Goal: Task Accomplishment & Management: Use online tool/utility

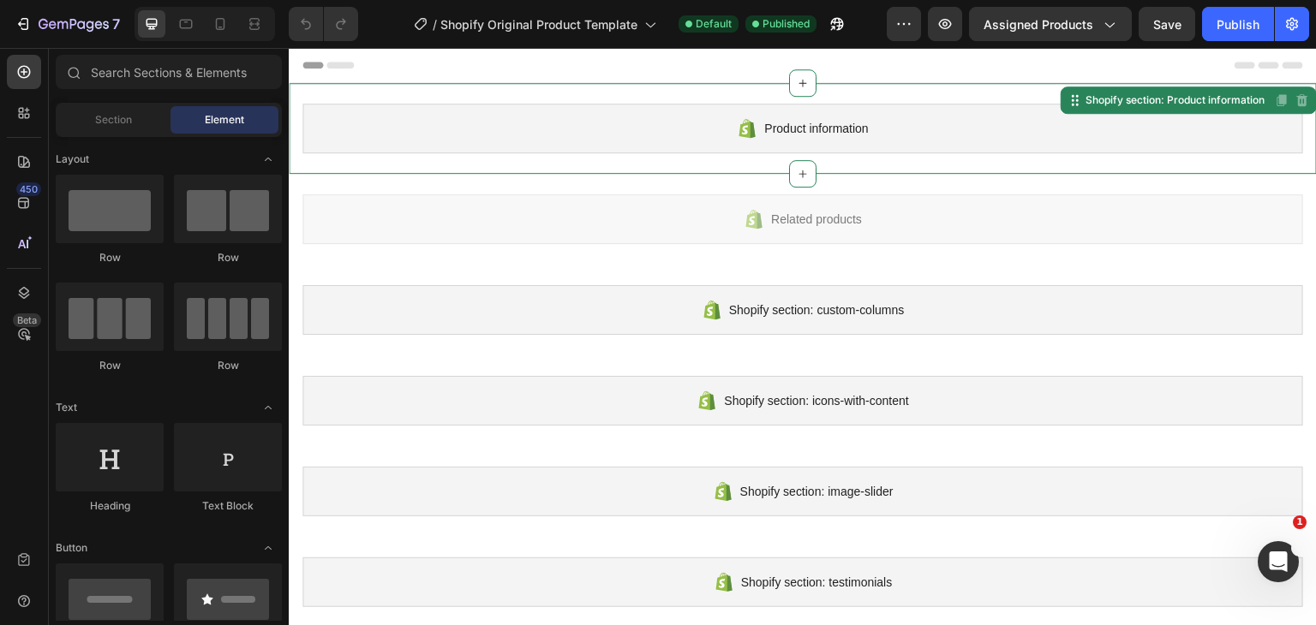
click at [814, 124] on span "Product information" at bounding box center [816, 128] width 104 height 21
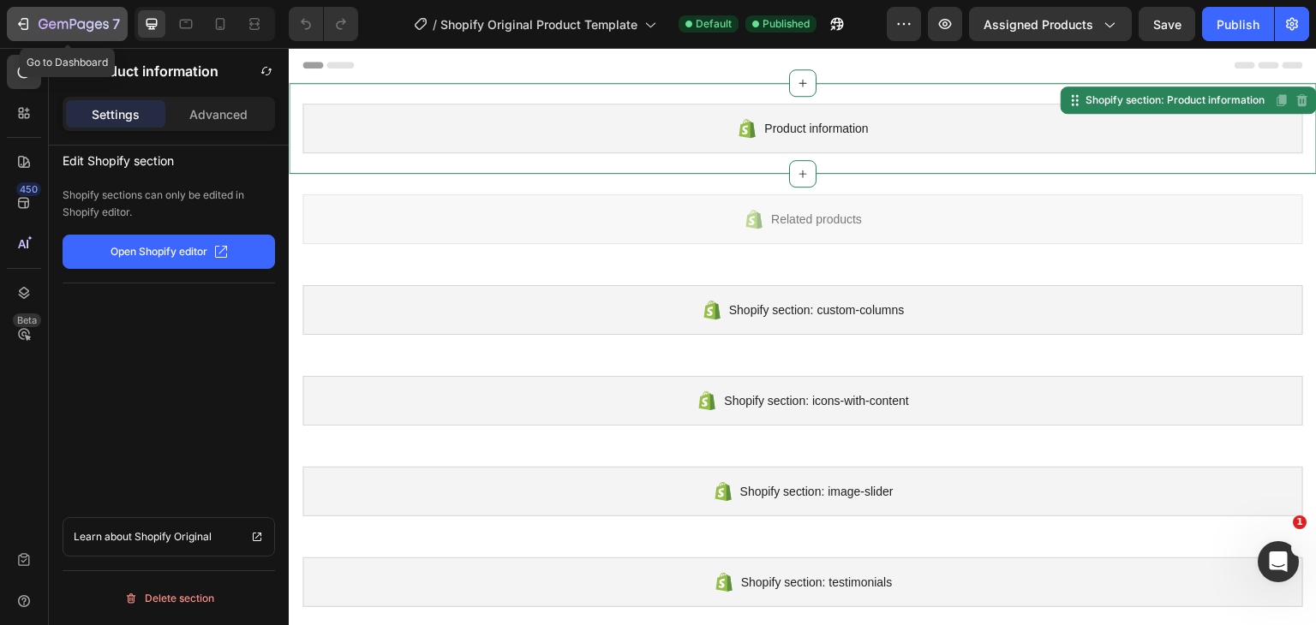
click at [37, 25] on div "7" at bounding box center [67, 24] width 105 height 21
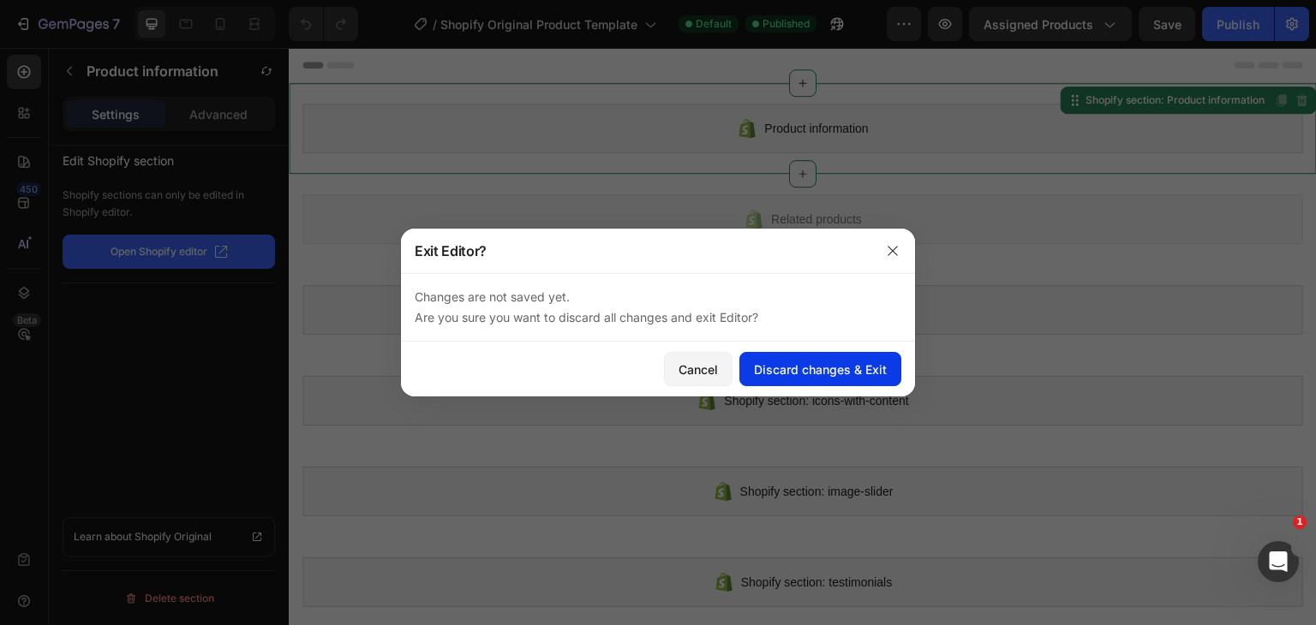
click at [774, 367] on div "Discard changes & Exit" at bounding box center [820, 370] width 133 height 18
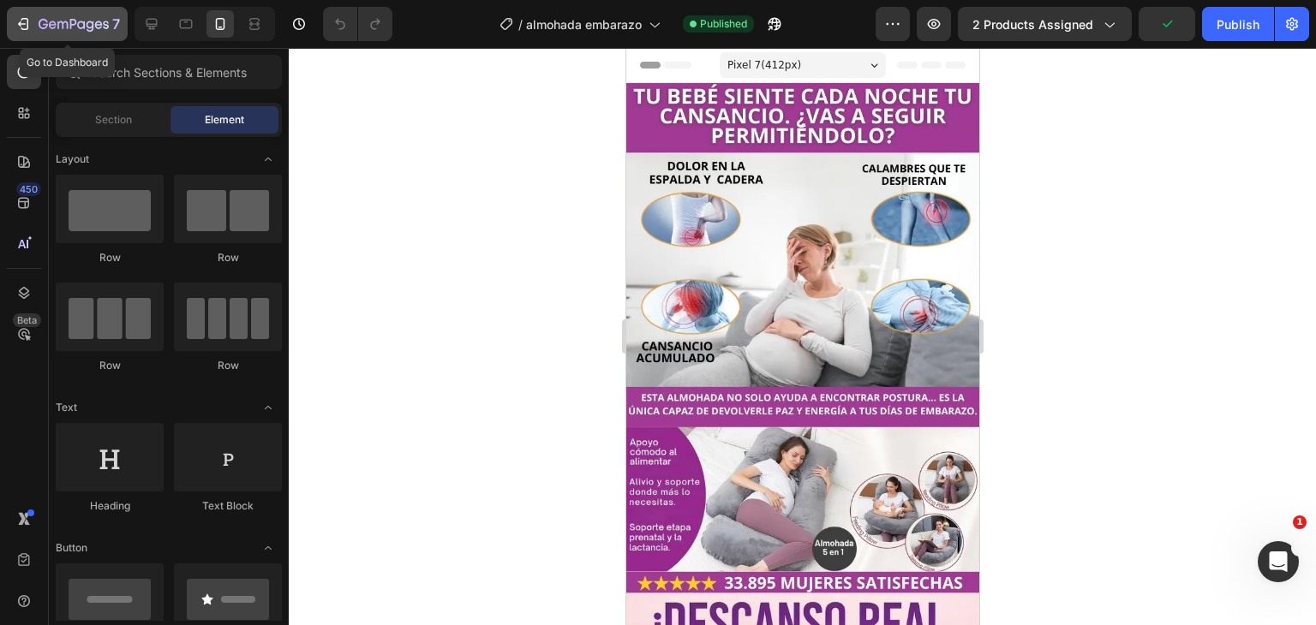
drag, startPoint x: 51, startPoint y: 27, endPoint x: 60, endPoint y: 23, distance: 9.2
click at [52, 31] on icon "button" at bounding box center [74, 25] width 70 height 15
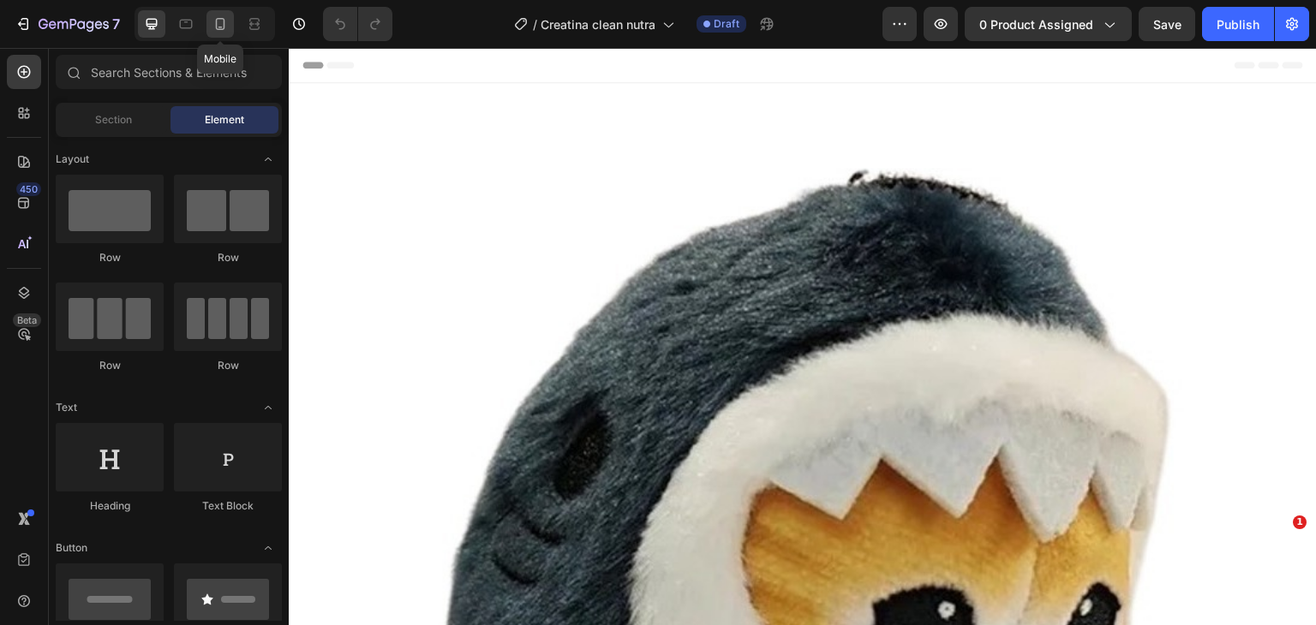
click at [209, 32] on div at bounding box center [219, 23] width 27 height 27
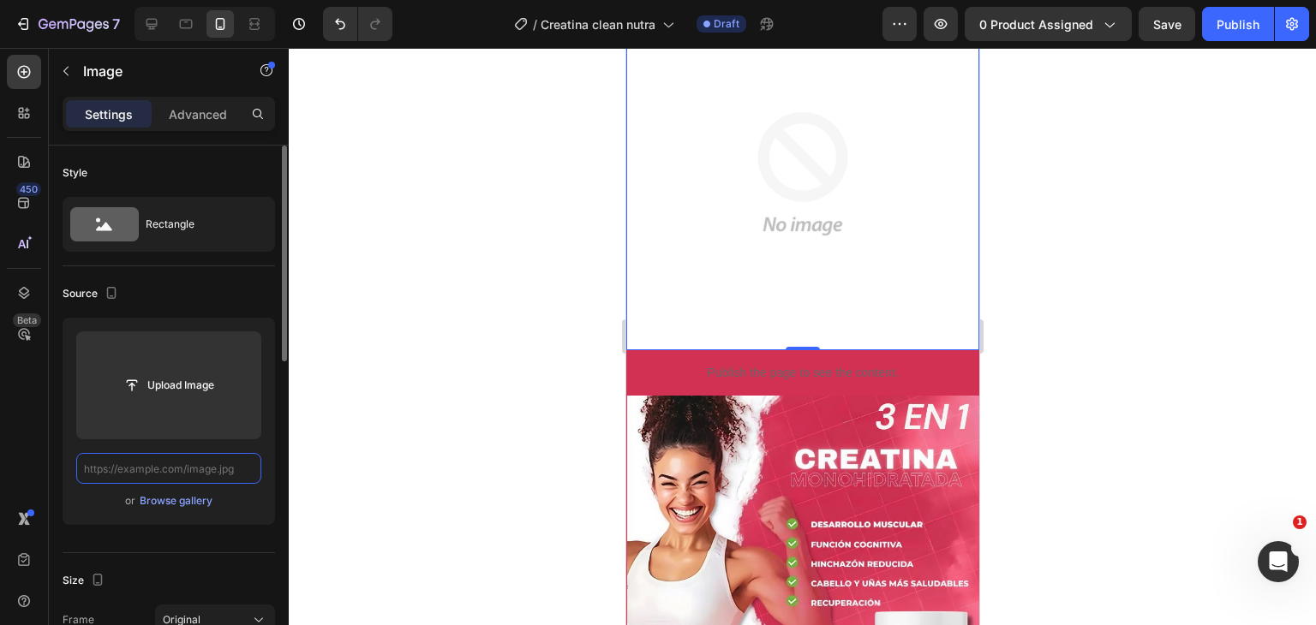
click at [184, 467] on input "text" at bounding box center [168, 468] width 185 height 31
paste input "[URL][DOMAIN_NAME]"
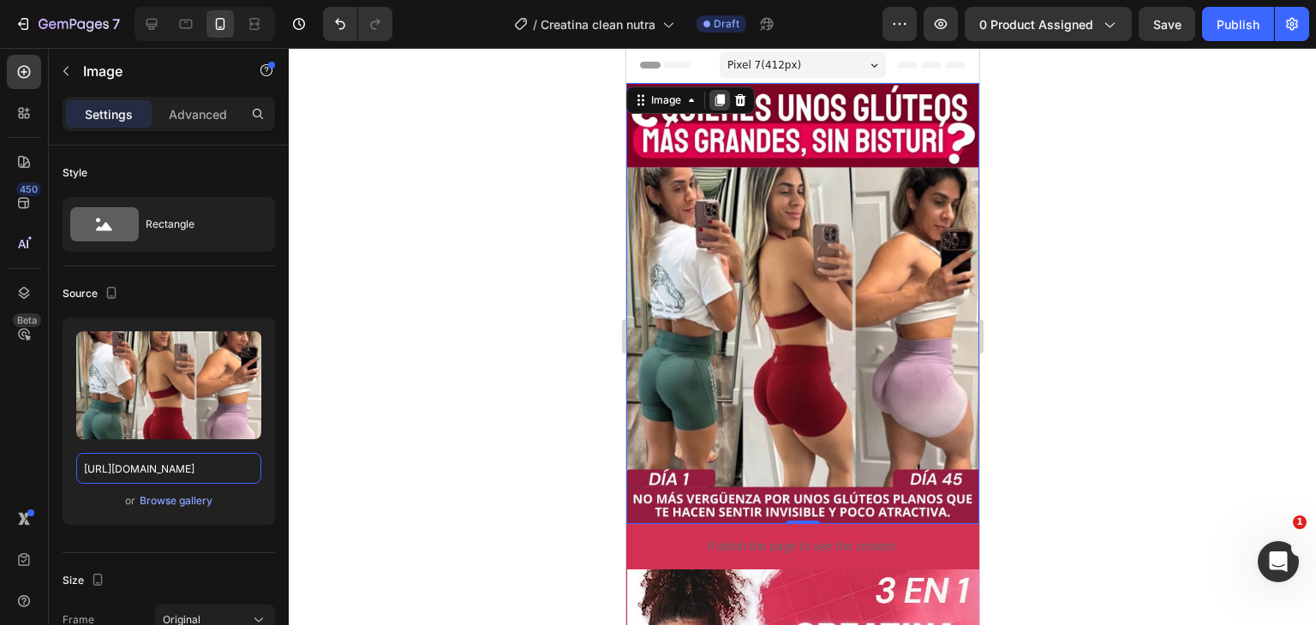
type input "https://i.ibb.co/tpmRtY95/Este-2.webp"
click at [717, 99] on icon at bounding box center [718, 100] width 9 height 12
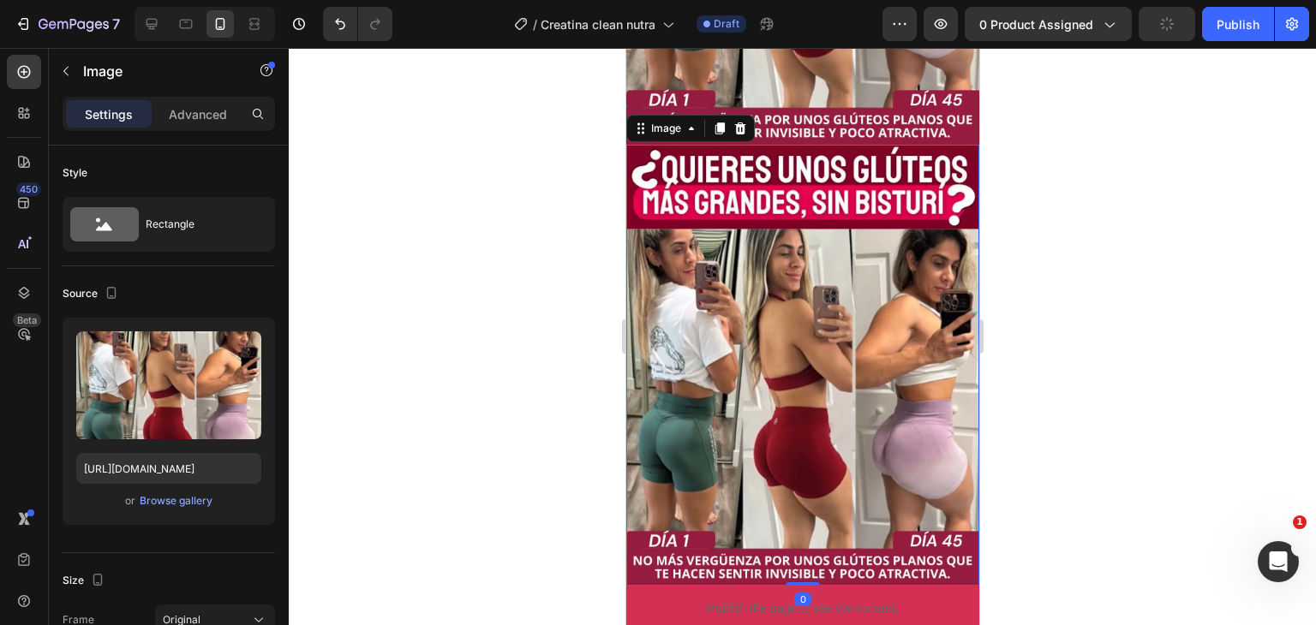
scroll to position [400, 0]
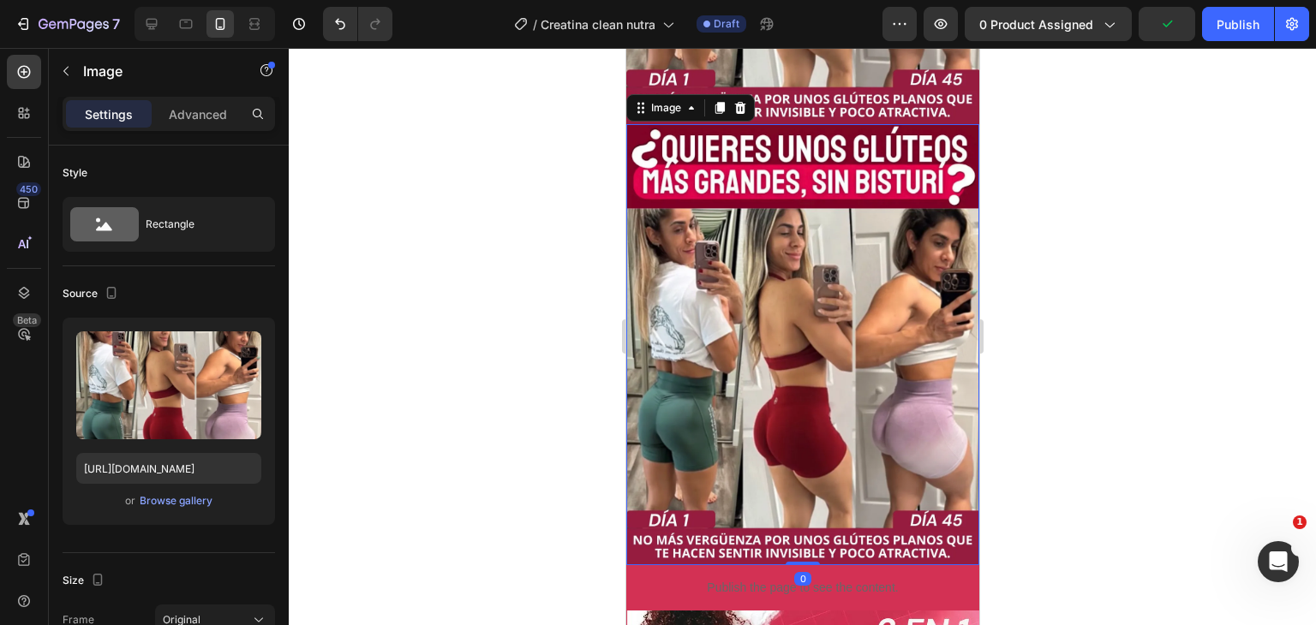
click at [835, 255] on img at bounding box center [801, 344] width 353 height 441
click at [743, 172] on img at bounding box center [801, 344] width 353 height 441
click at [244, 479] on input "https://i.ibb.co/tpmRtY95/Este-2.webp" at bounding box center [168, 468] width 185 height 31
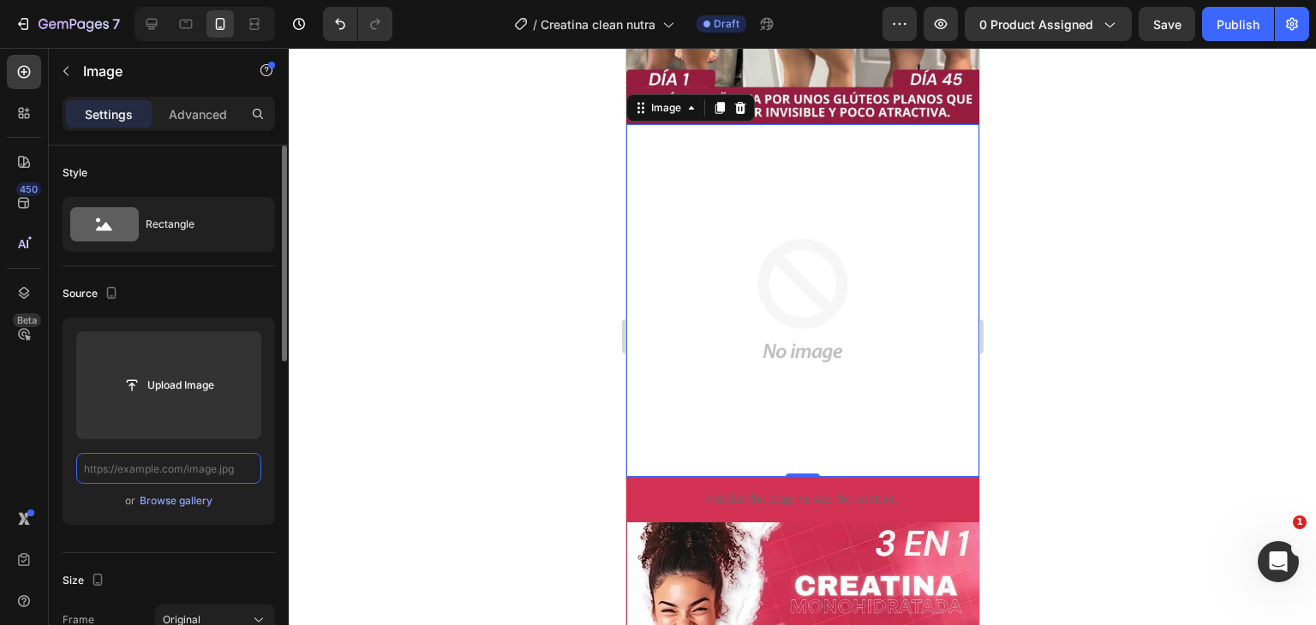
click at [192, 470] on input "text" at bounding box center [168, 468] width 185 height 31
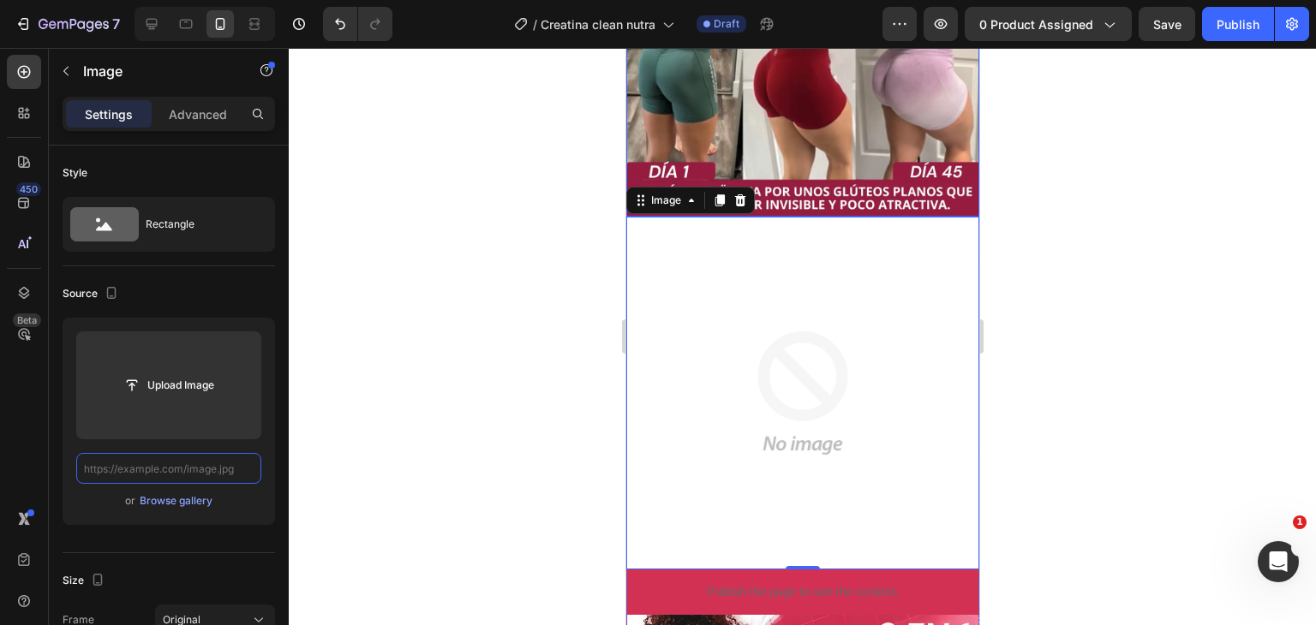
scroll to position [314, 0]
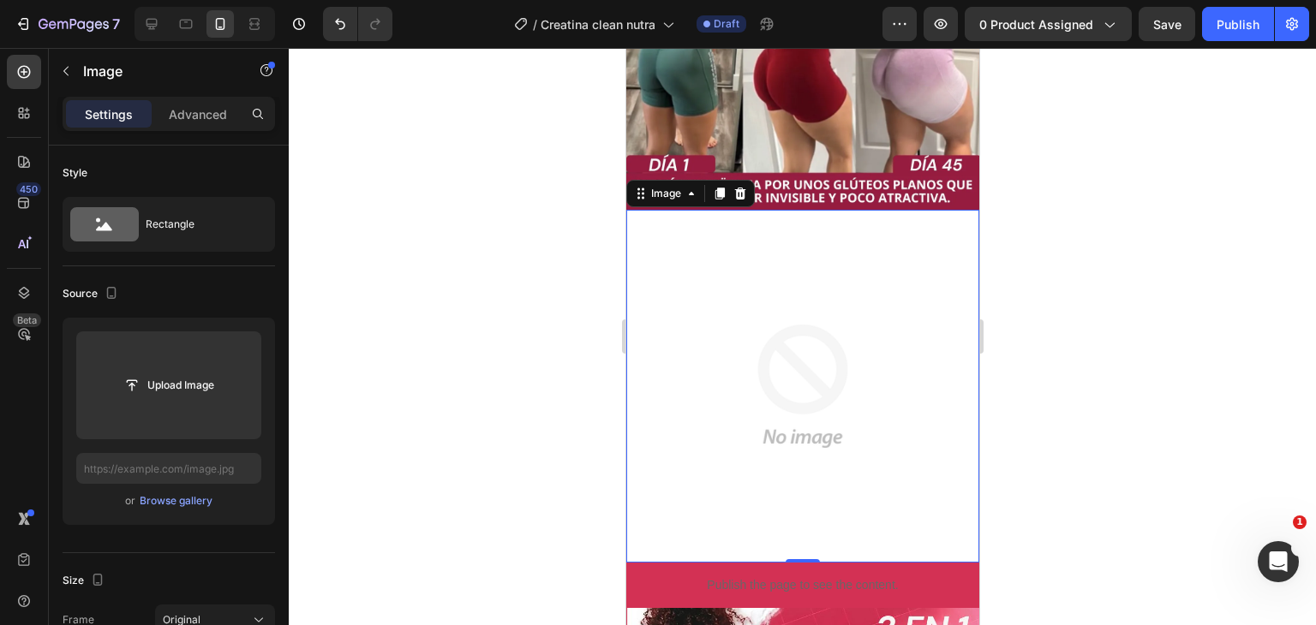
click at [822, 296] on img at bounding box center [801, 386] width 353 height 353
click at [782, 258] on img at bounding box center [801, 386] width 353 height 353
click at [120, 469] on input "text" at bounding box center [168, 468] width 185 height 31
paste input "https://i.ibb.co/vvvnQH41/La.webp"
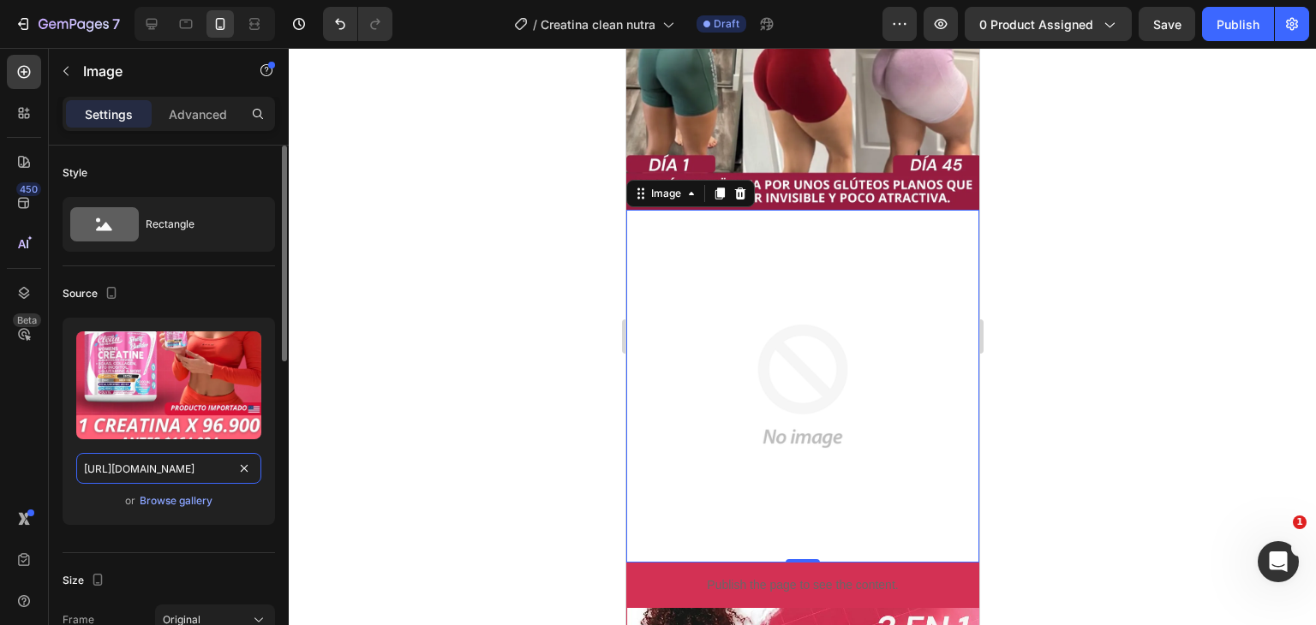
scroll to position [0, 26]
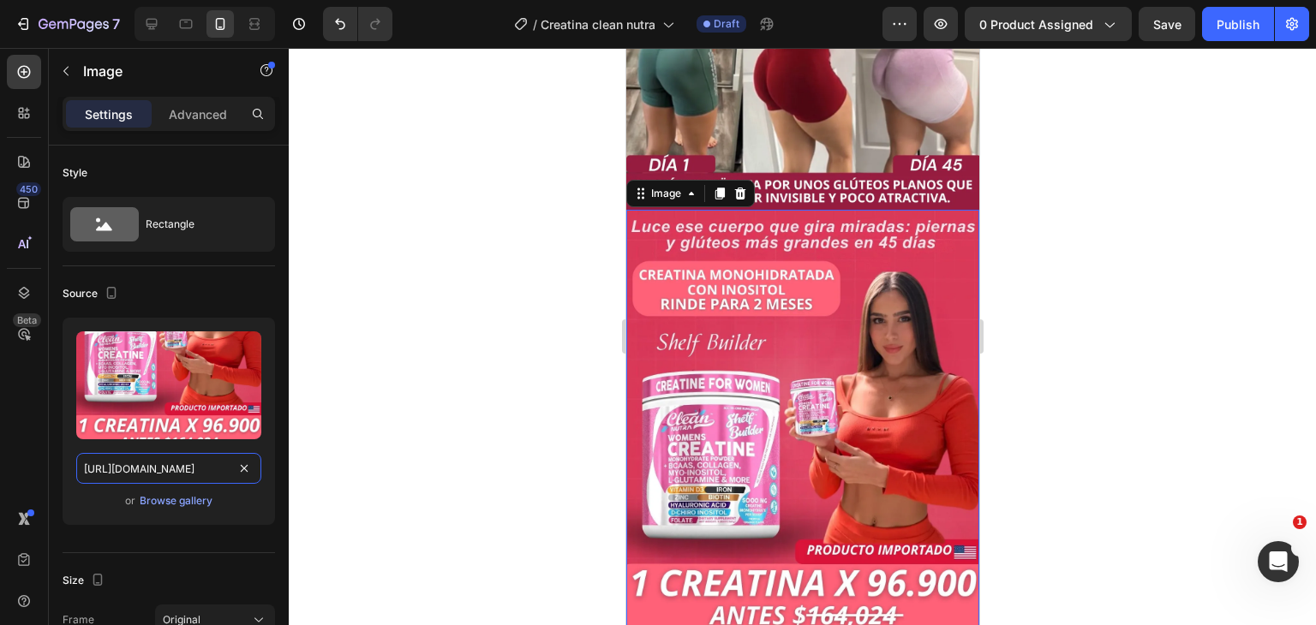
type input "https://i.ibb.co/vvvnQH41/La.webp"
click at [998, 261] on div at bounding box center [802, 336] width 1027 height 577
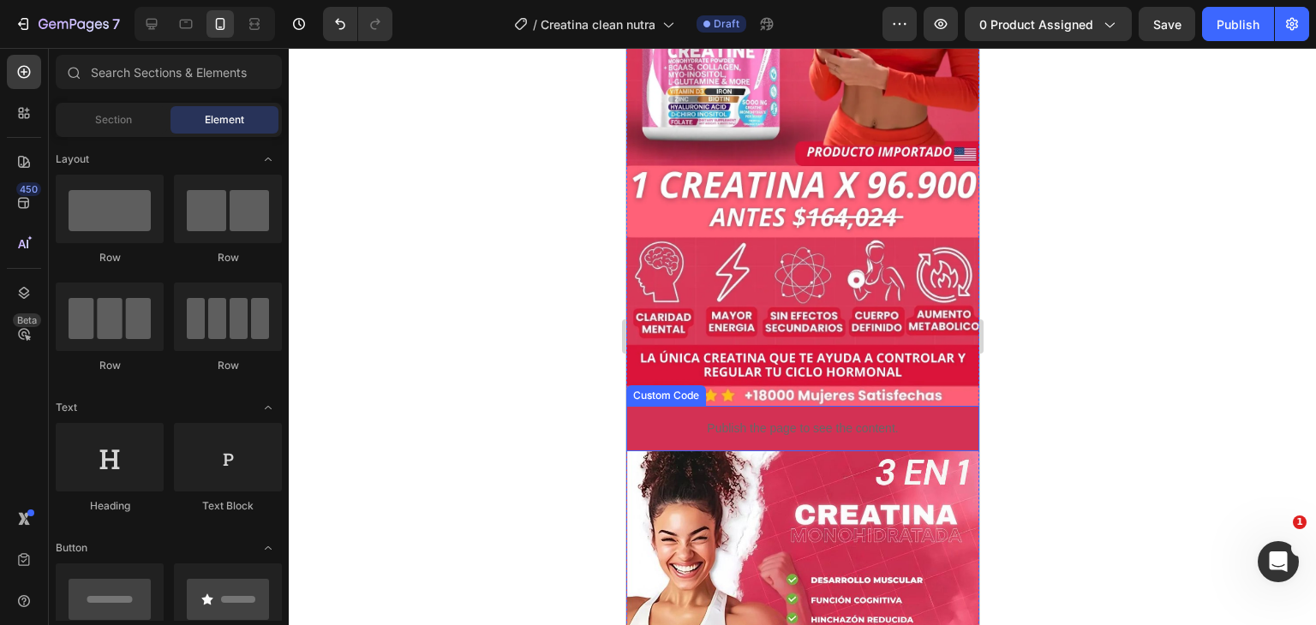
scroll to position [743, 0]
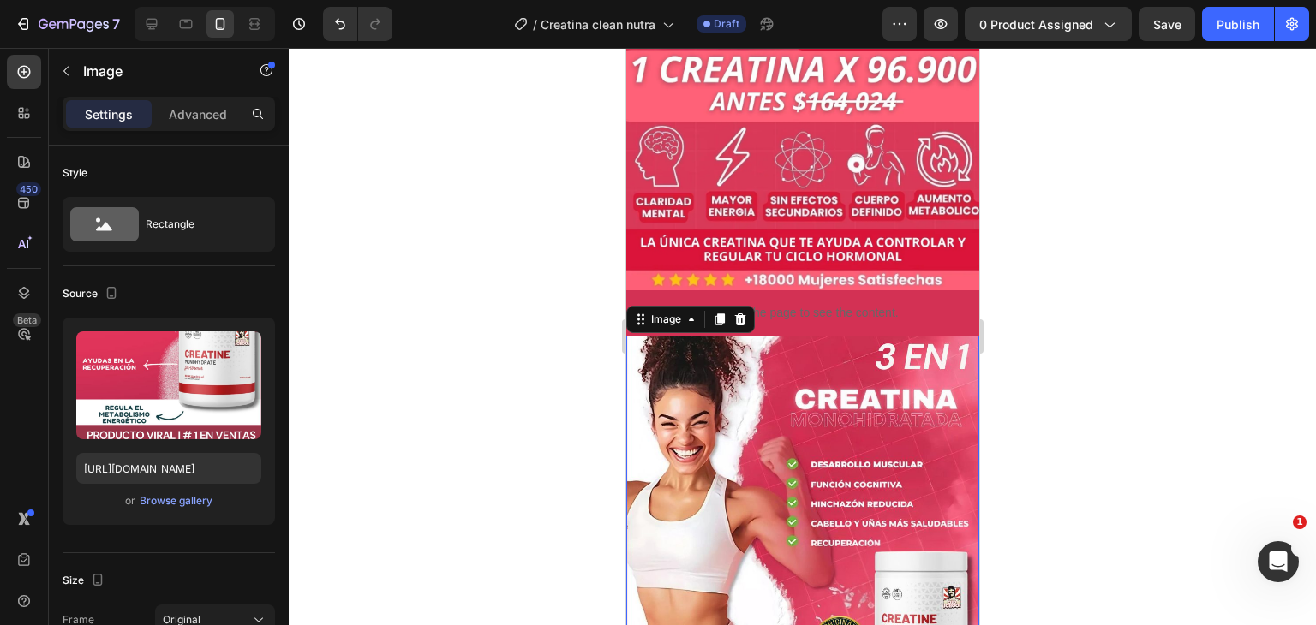
scroll to position [1000, 0]
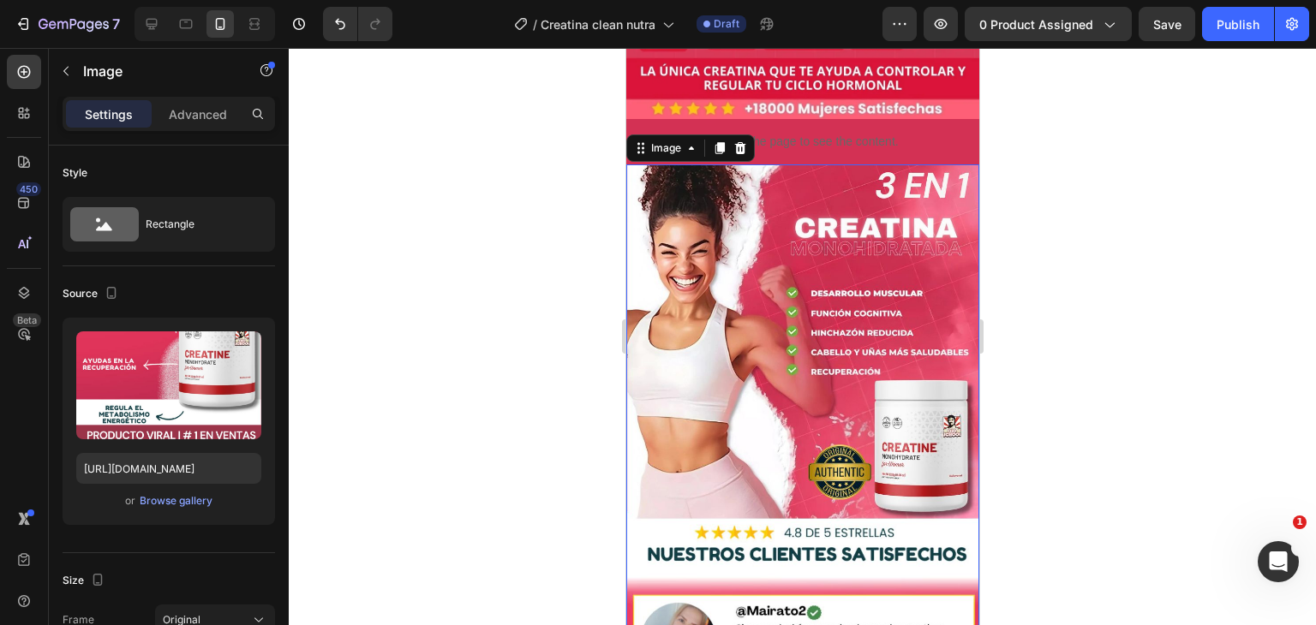
click at [219, 472] on input "https://i.ibb.co/HpCbbmwp/3-072-800-x-4096-px-800-x-8000-px-1.jpg" at bounding box center [168, 468] width 185 height 31
paste input "DPBp6yTc/Este-3.webp"
type input "https://i.ibb.co/DPBp6yTc/Este-3.webp"
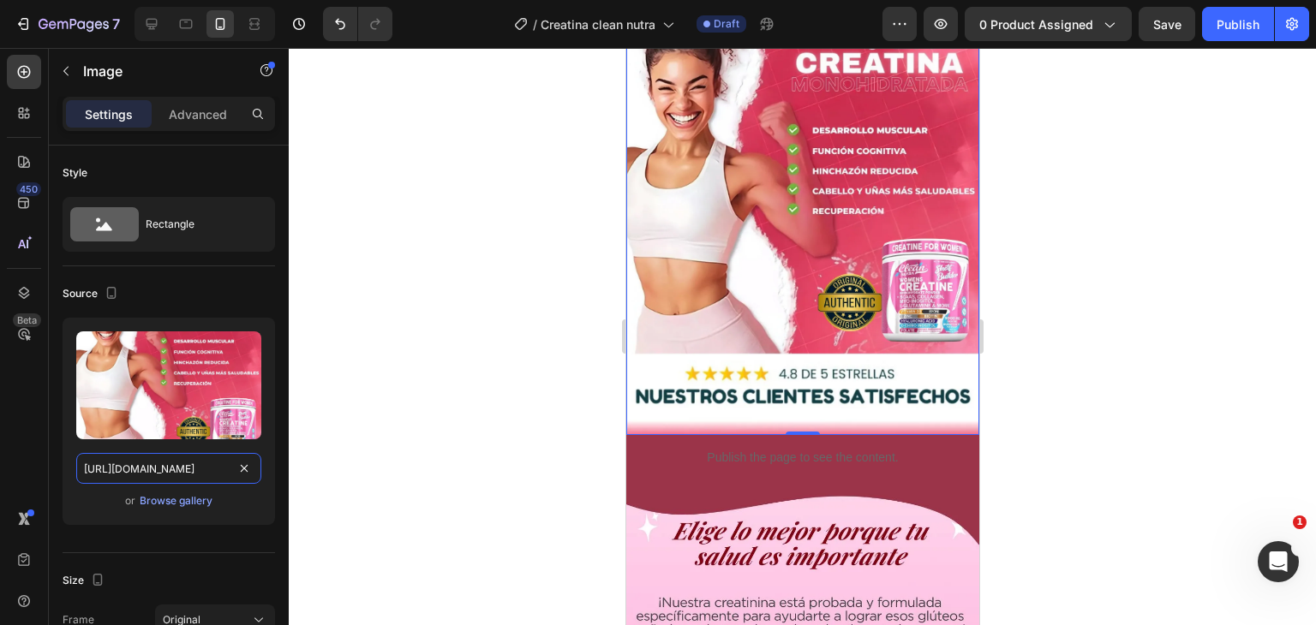
scroll to position [1171, 0]
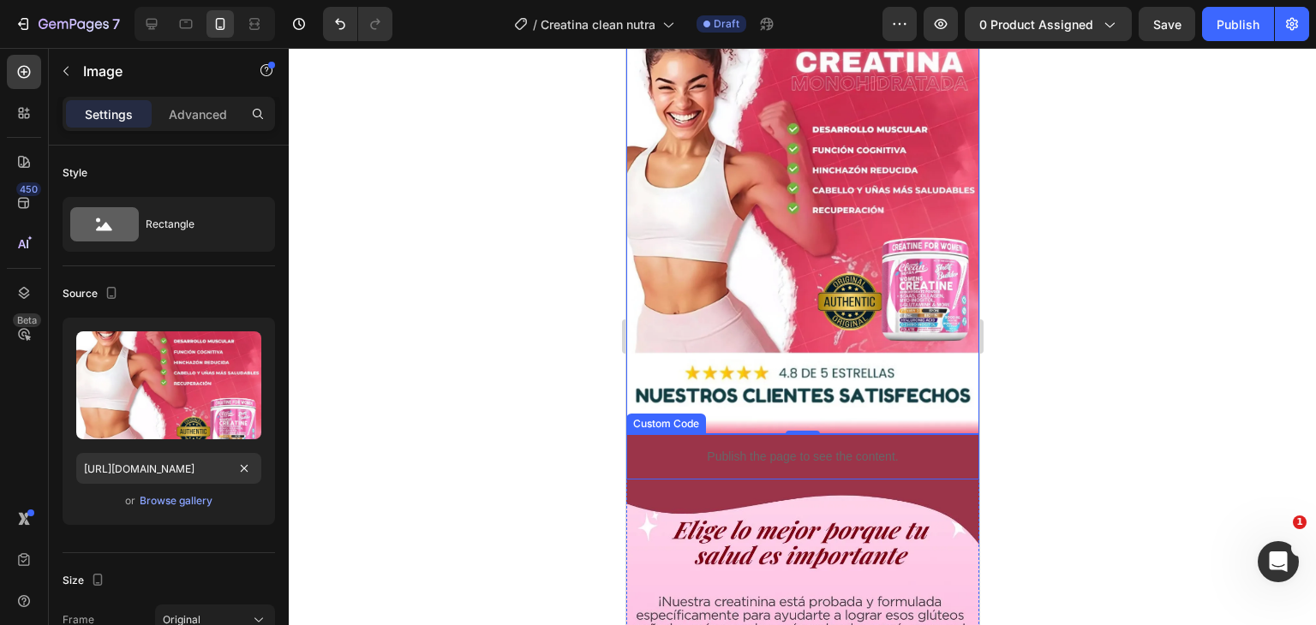
click at [822, 434] on div "Publish the page to see the content." at bounding box center [801, 456] width 353 height 45
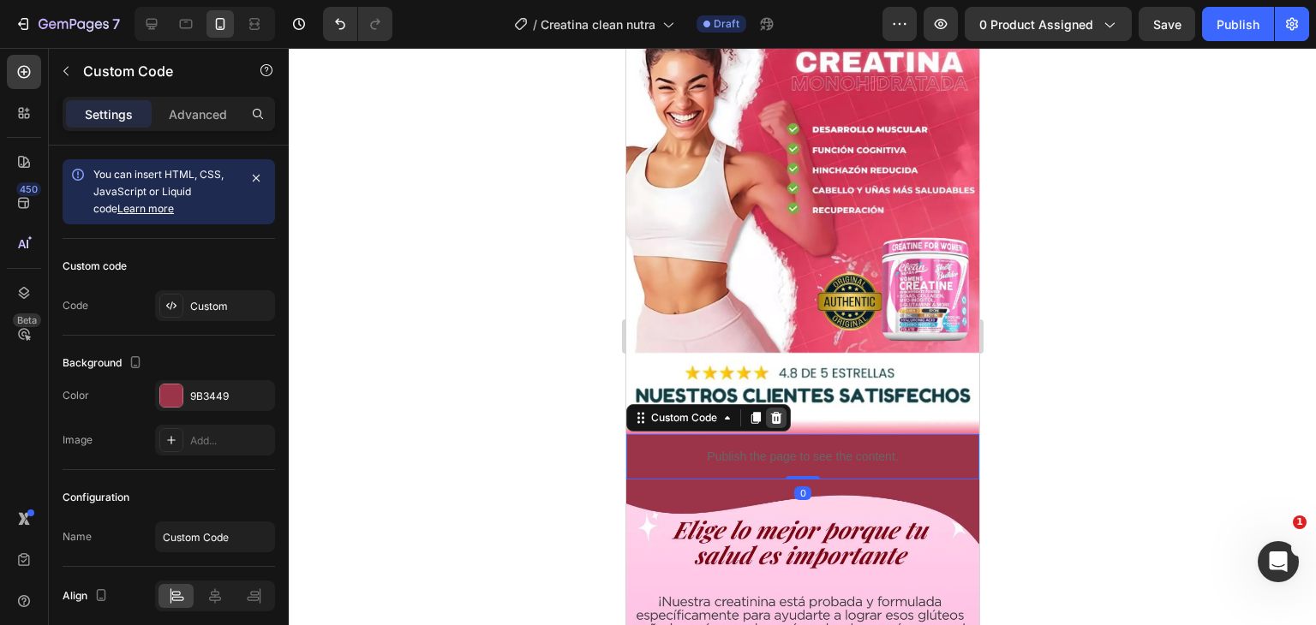
click at [772, 412] on icon at bounding box center [775, 418] width 11 height 12
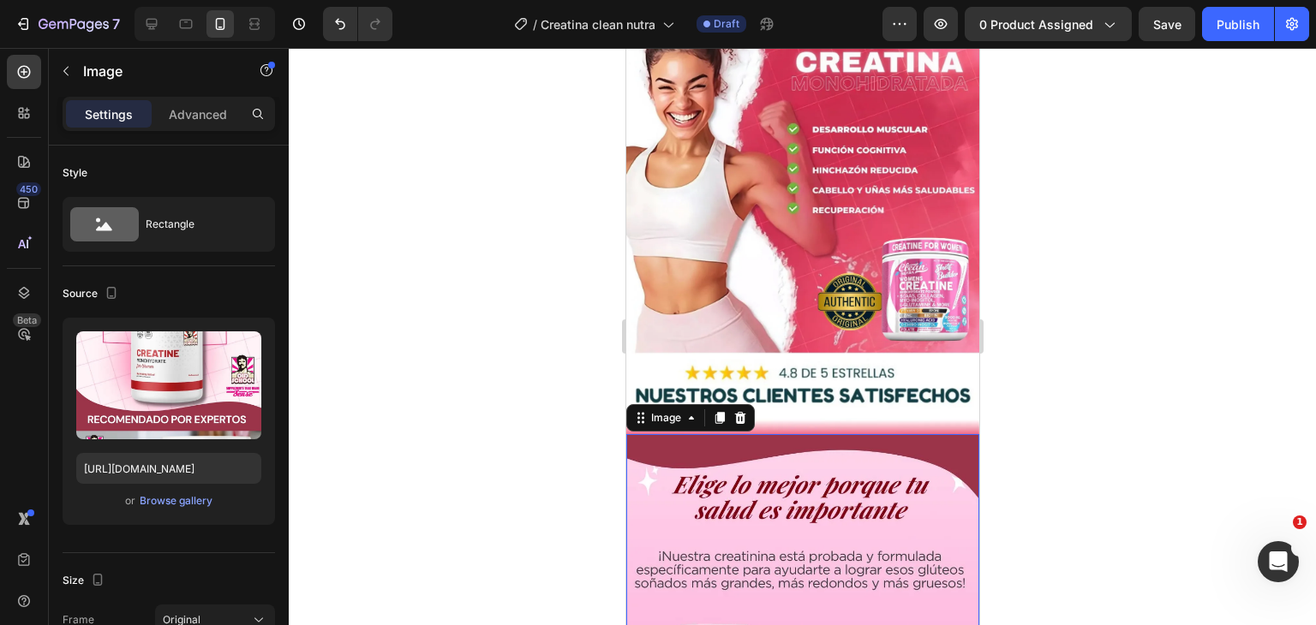
click at [743, 404] on div "Image" at bounding box center [689, 417] width 128 height 27
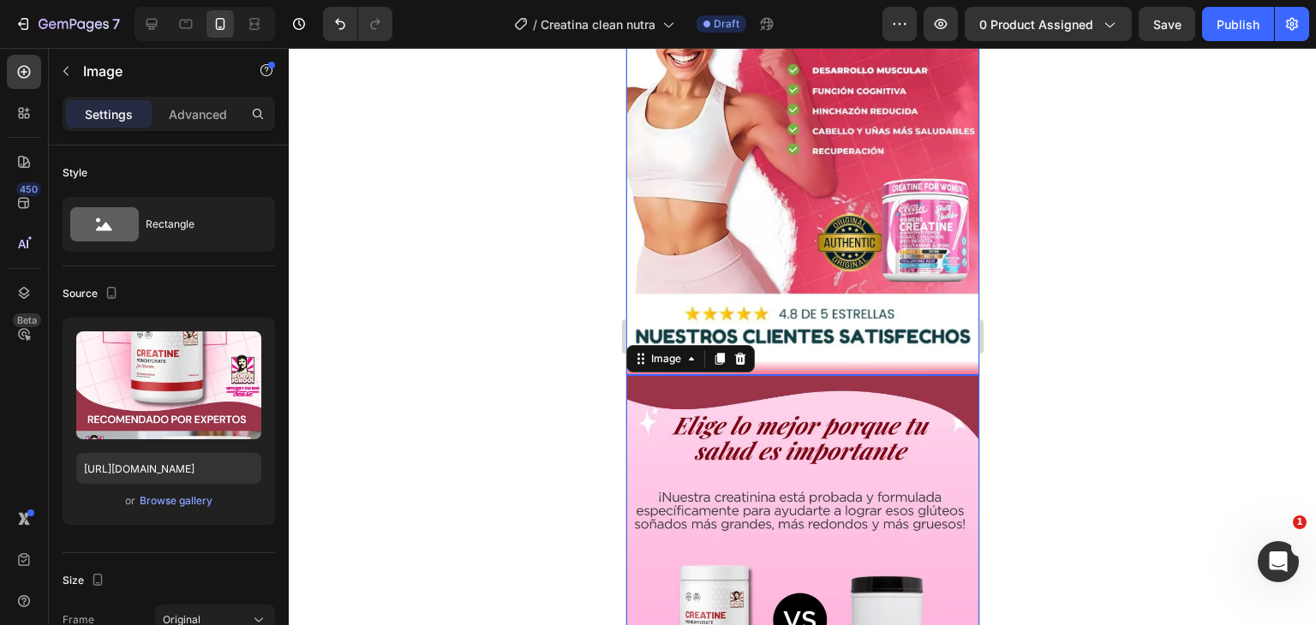
scroll to position [1257, 0]
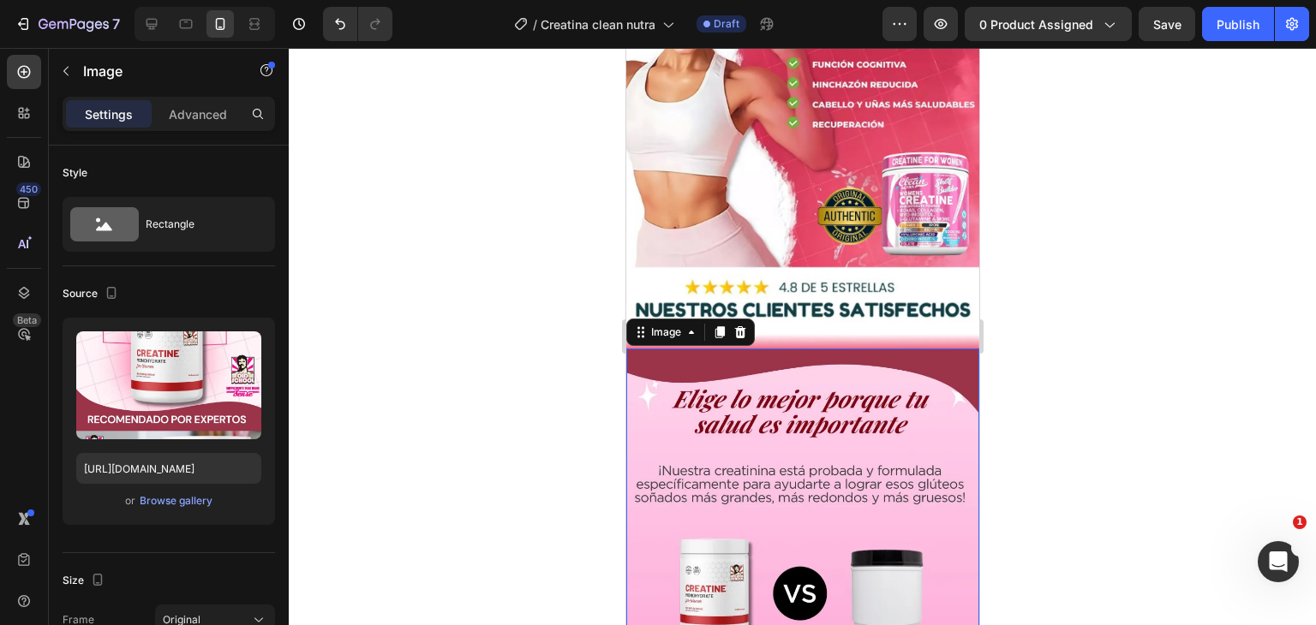
click at [149, 458] on input "https://i.ibb.co/0pKQKNr0/Copia-9.webp" at bounding box center [168, 468] width 185 height 31
paste input "Kjm5PyH9/La-1"
type input "https://i.ibb.co/Kjm5PyH9/La-1.webp"
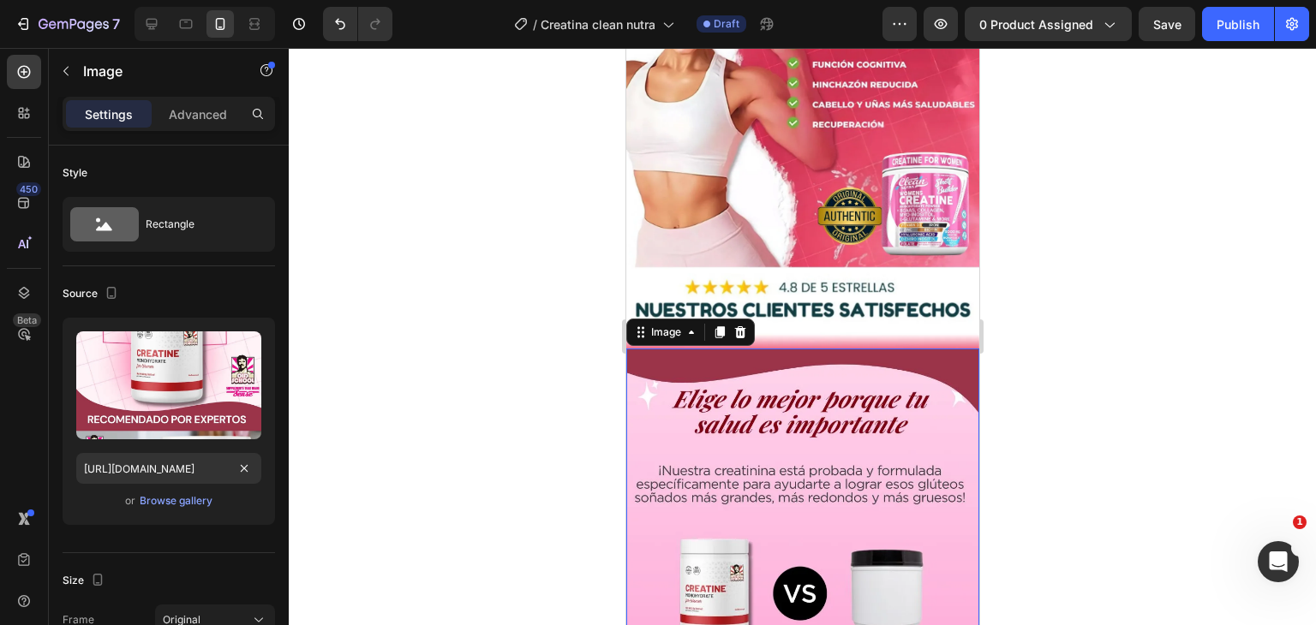
scroll to position [0, 0]
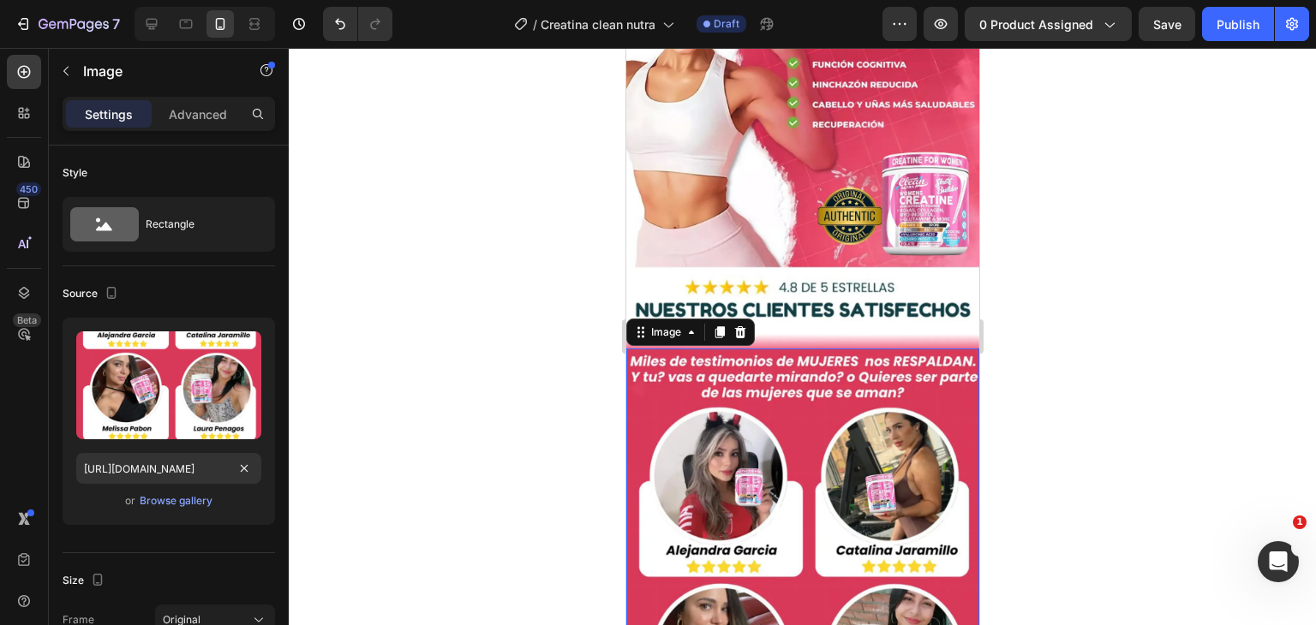
drag, startPoint x: 1014, startPoint y: 276, endPoint x: 1018, endPoint y: 290, distance: 14.4
click at [1014, 278] on div at bounding box center [802, 336] width 1027 height 577
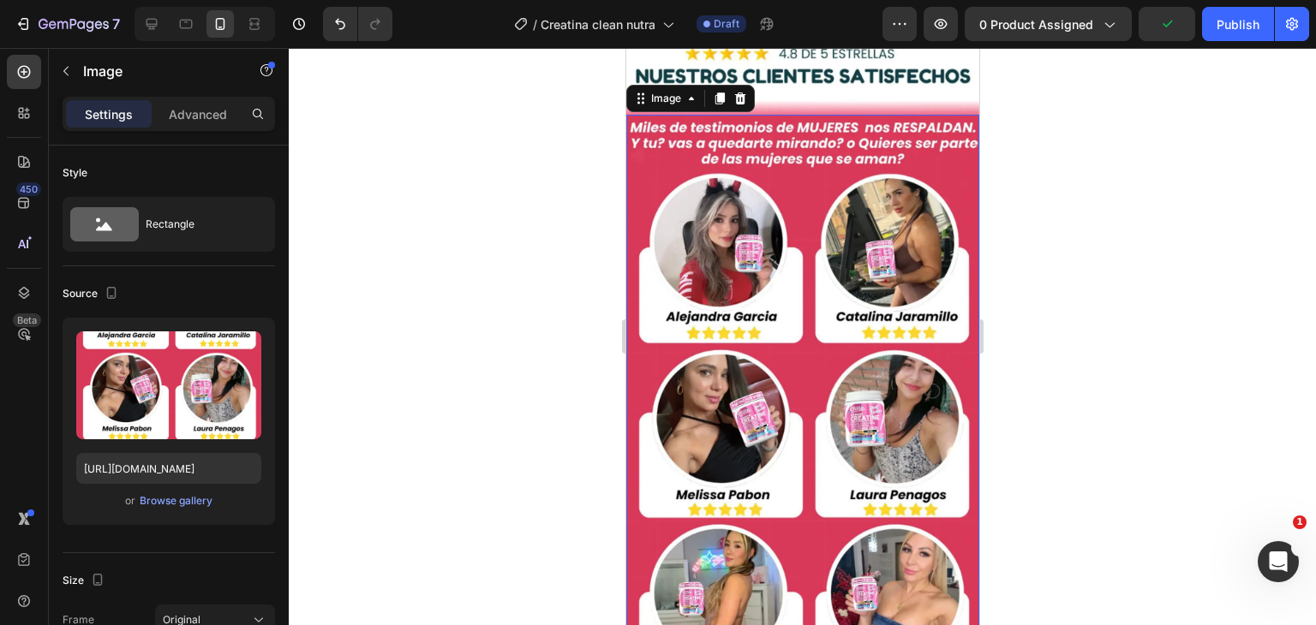
scroll to position [1319, 0]
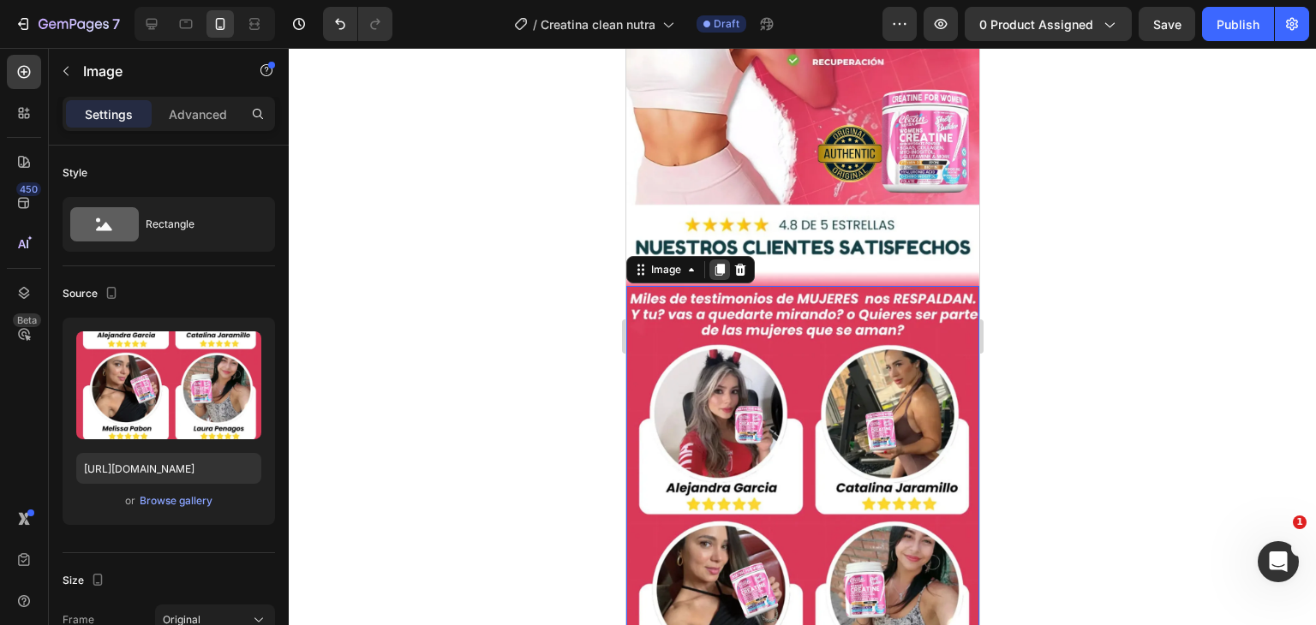
click at [720, 264] on icon at bounding box center [718, 270] width 9 height 12
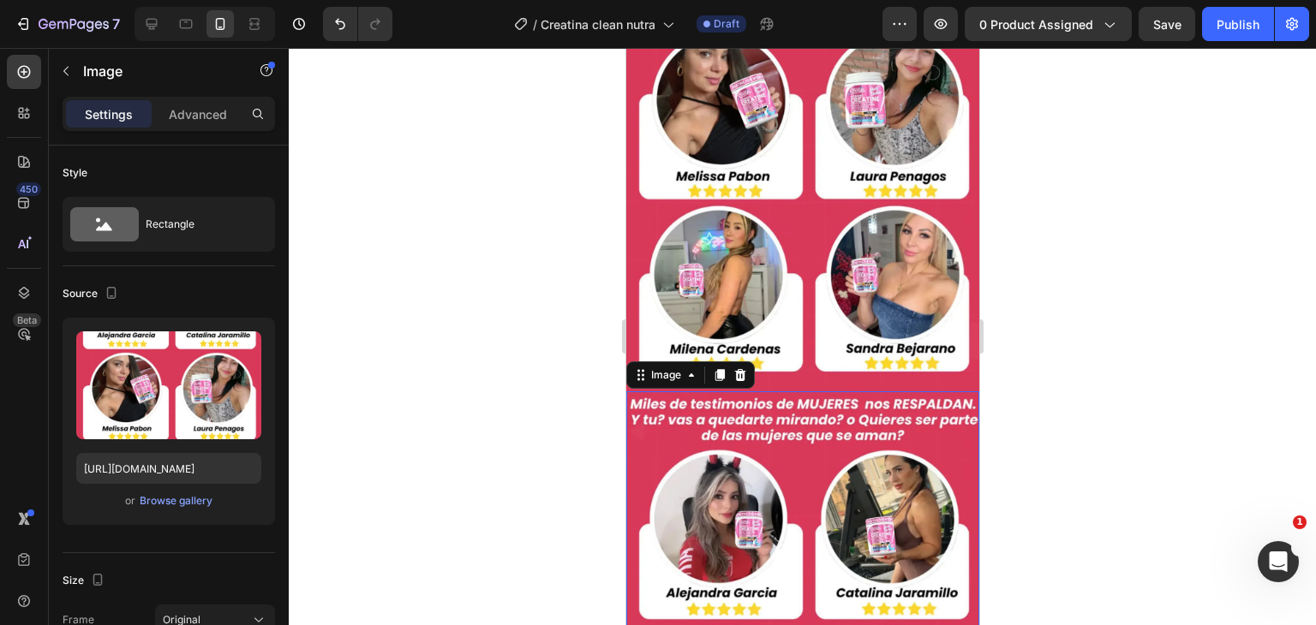
scroll to position [1929, 0]
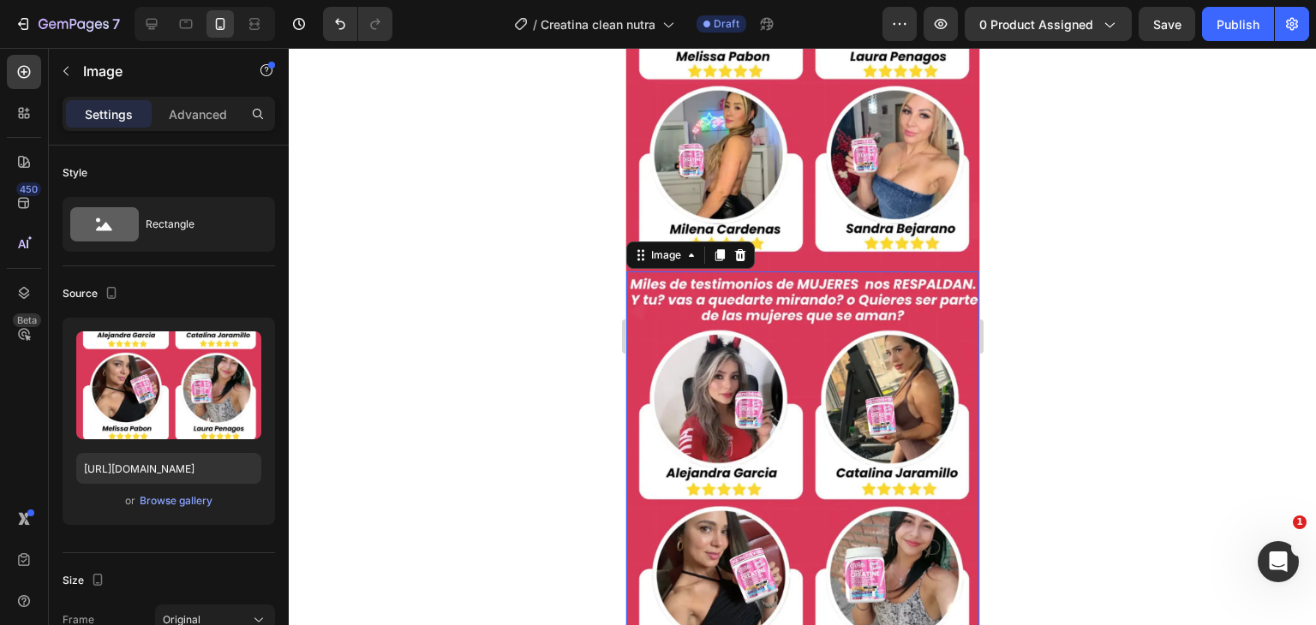
click at [810, 345] on img at bounding box center [801, 569] width 353 height 594
click at [807, 344] on img at bounding box center [801, 569] width 353 height 594
click at [216, 459] on input "https://i.ibb.co/Kjm5PyH9/La-1.webp" at bounding box center [168, 468] width 185 height 31
paste input "gZm9nZV1/Sin"
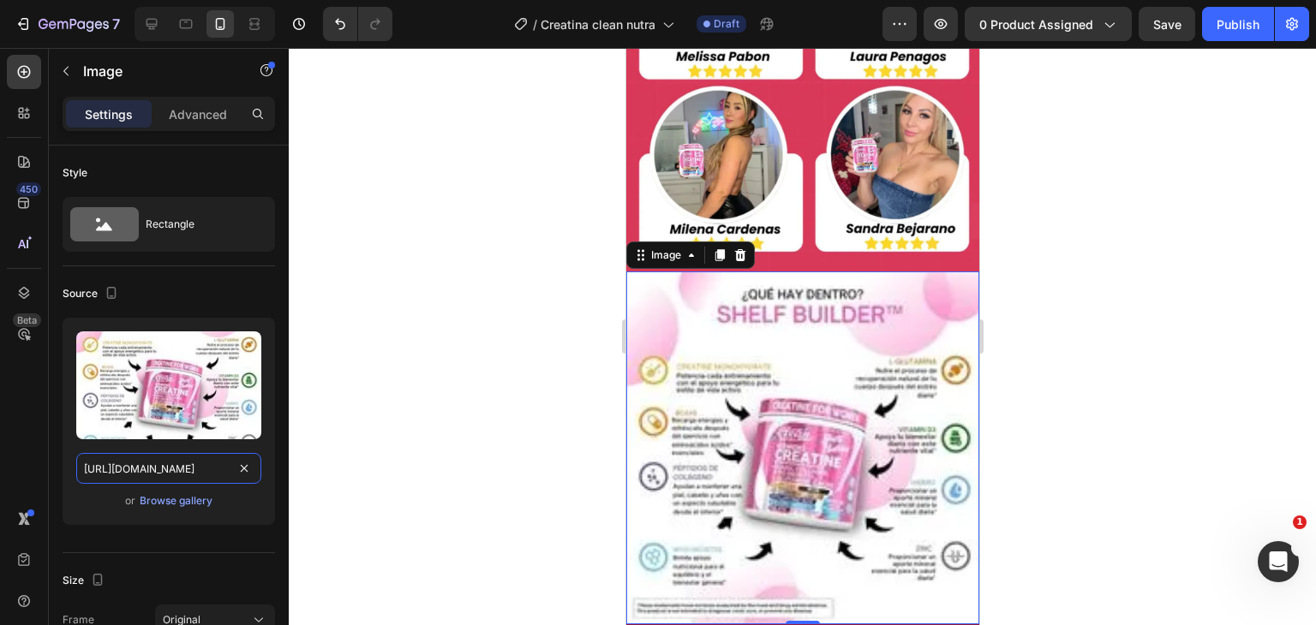
type input "https://i.ibb.co/gZm9nZV1/Sin-1.webp"
click at [833, 289] on img at bounding box center [801, 448] width 353 height 353
click at [746, 245] on div at bounding box center [739, 255] width 21 height 21
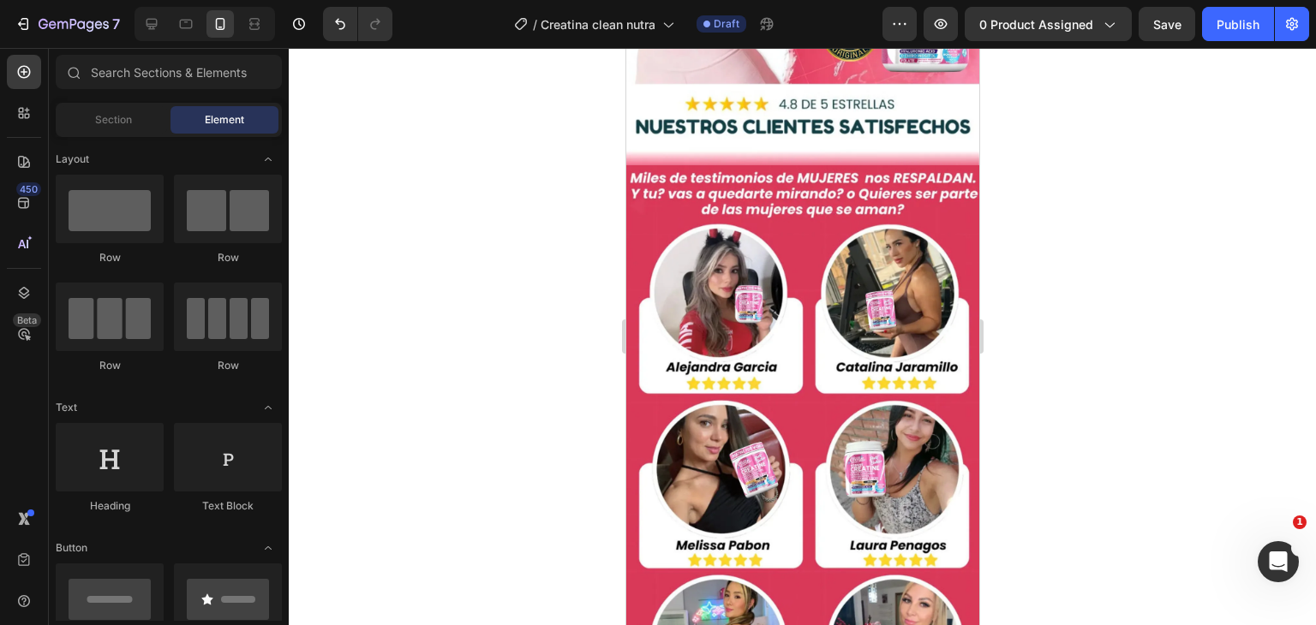
scroll to position [1405, 0]
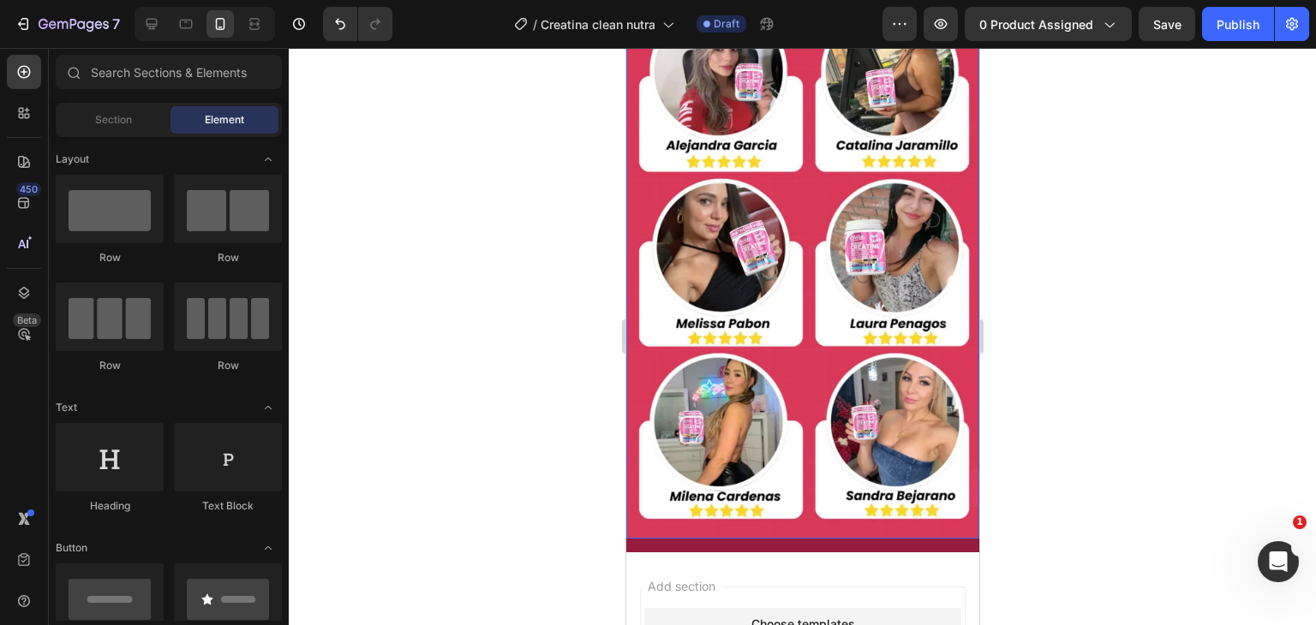
click at [821, 307] on img at bounding box center [801, 240] width 353 height 594
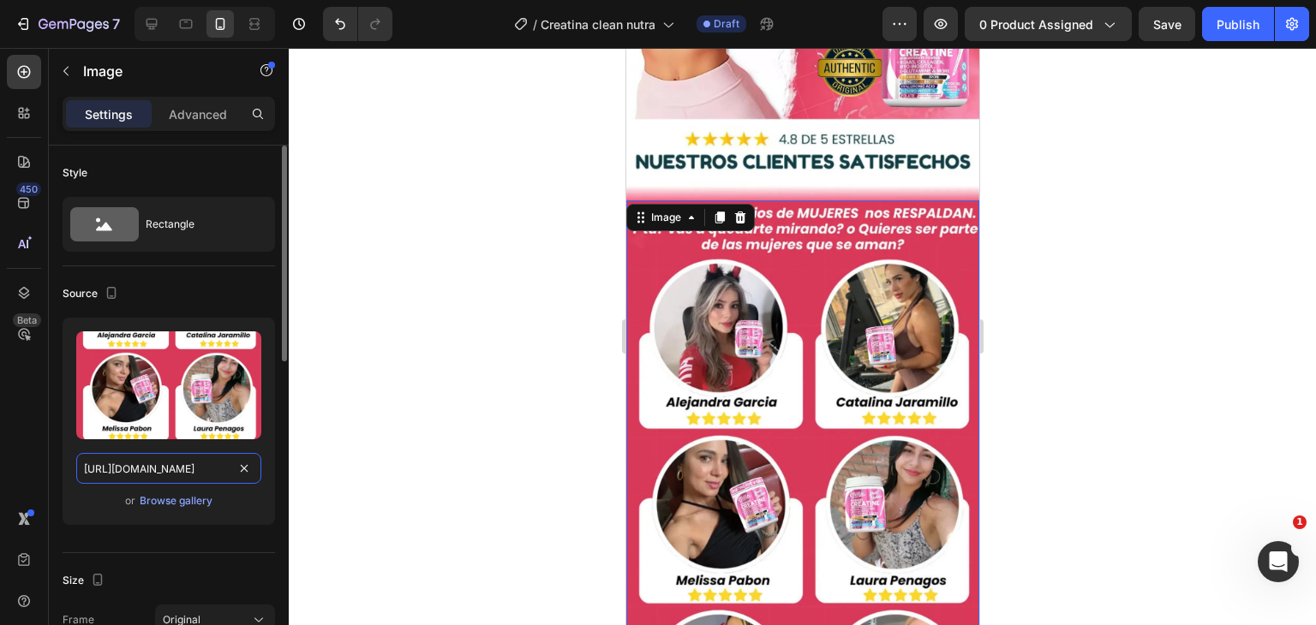
click at [116, 478] on input "https://i.ibb.co/Kjm5PyH9/La-1.webp" at bounding box center [168, 468] width 185 height 31
click at [772, 357] on img at bounding box center [801, 497] width 353 height 594
click at [206, 463] on input "https://i.ibb.co/Kjm5PyH9/La-1.webp" at bounding box center [168, 468] width 185 height 31
click at [230, 470] on input "https://i.ibb.co/Kjm5PyH9/La-1.webp" at bounding box center [168, 468] width 185 height 31
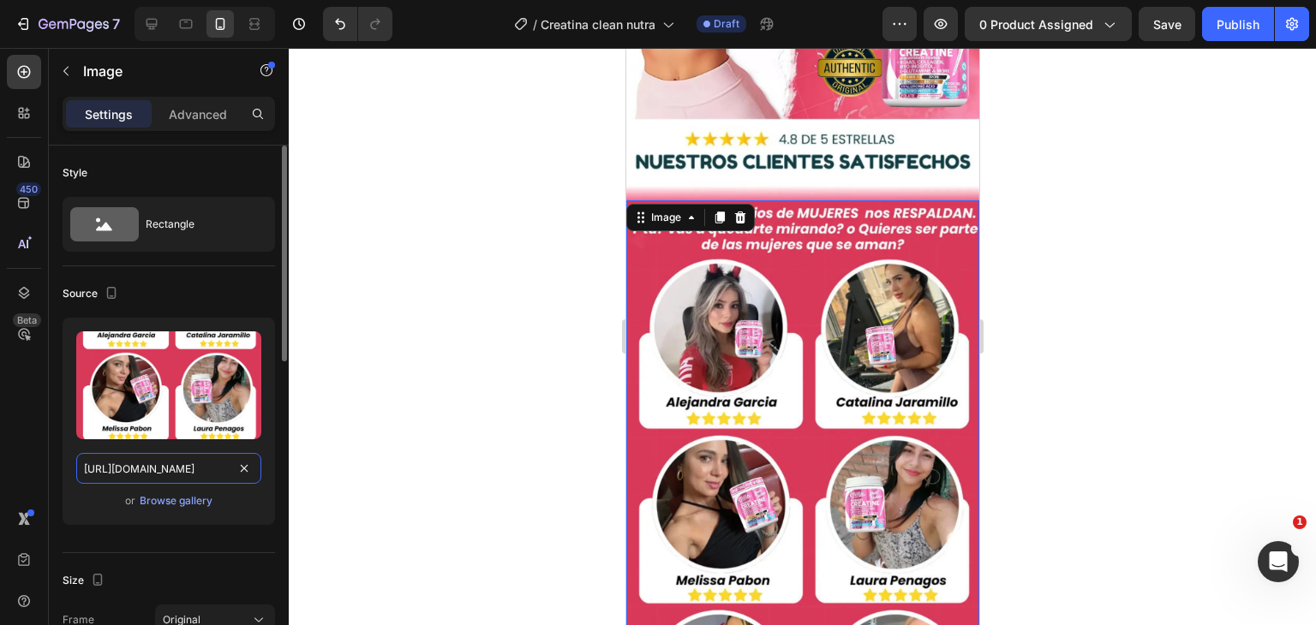
click at [218, 463] on input "https://i.ibb.co/Kjm5PyH9/La-1.webp" at bounding box center [168, 468] width 185 height 31
click at [215, 463] on input "https://i.ibb.co/Kjm5PyH9/La-1.webp" at bounding box center [168, 468] width 185 height 31
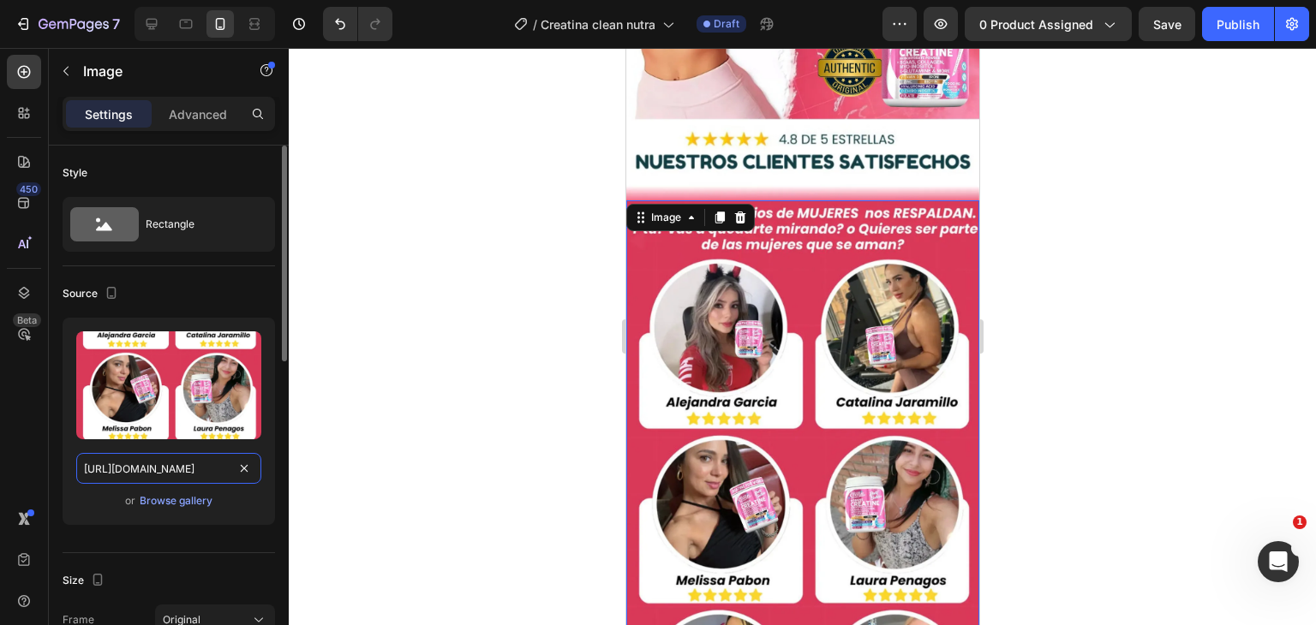
paste input "svv4wHM0/Sin-2"
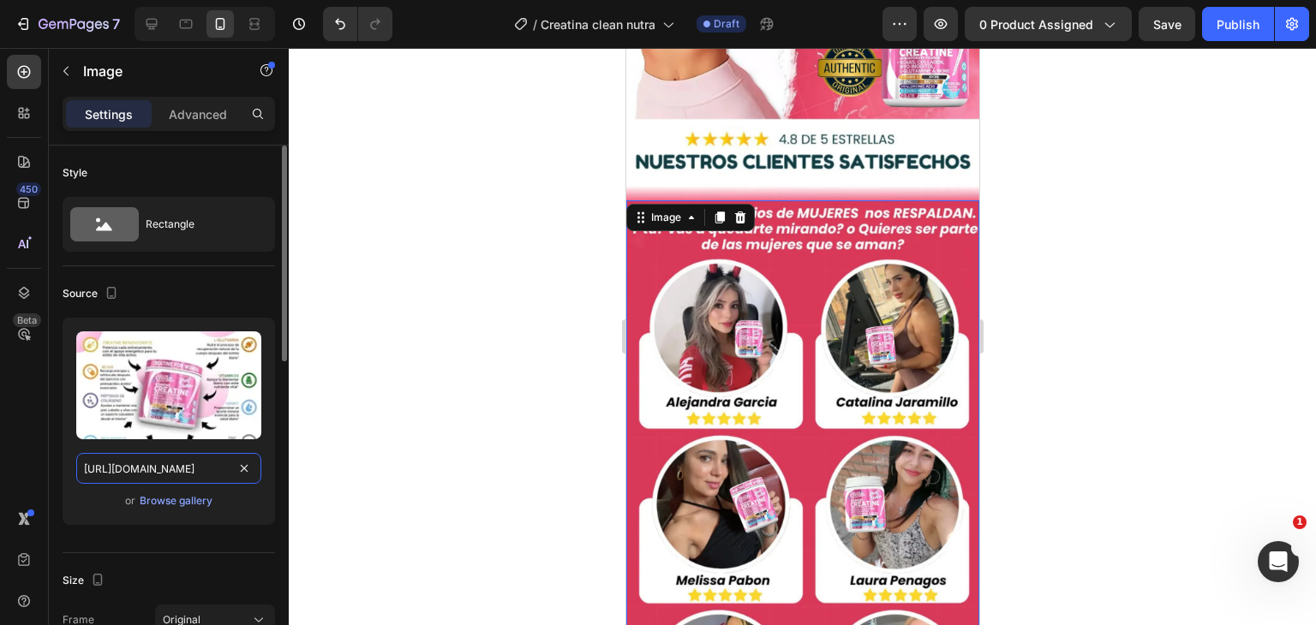
scroll to position [0, 46]
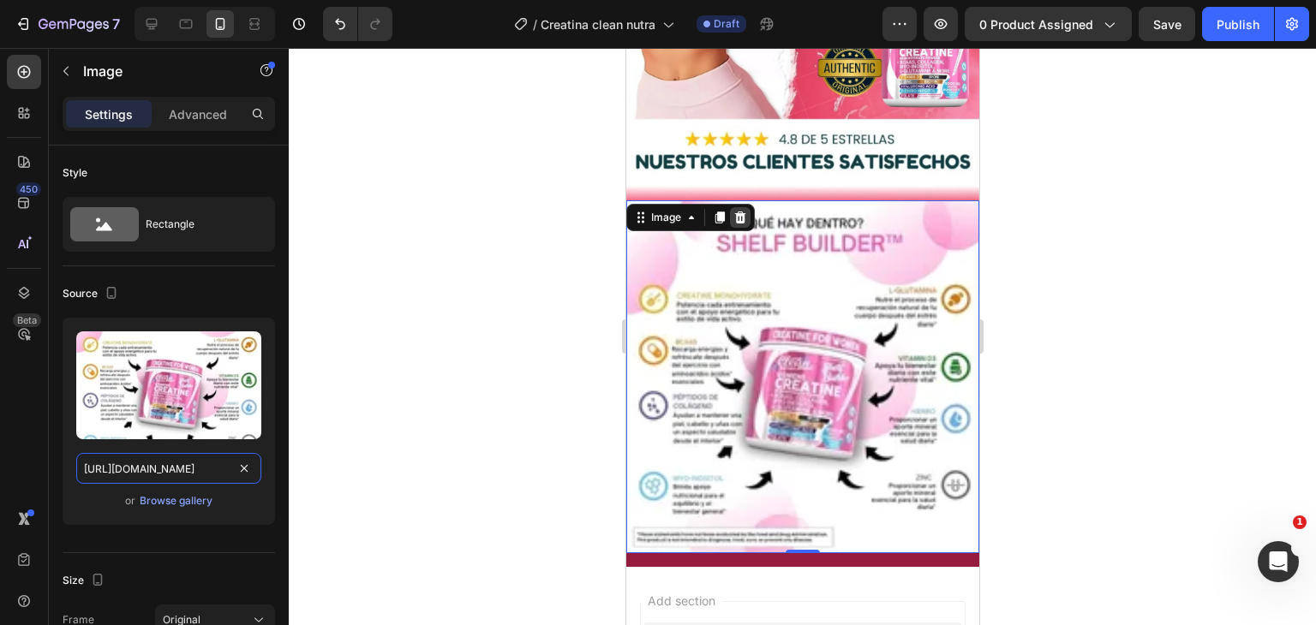
type input "https://i.ibb.co/svv4wHM0/Sin-2.webp"
click at [742, 212] on icon at bounding box center [739, 218] width 11 height 12
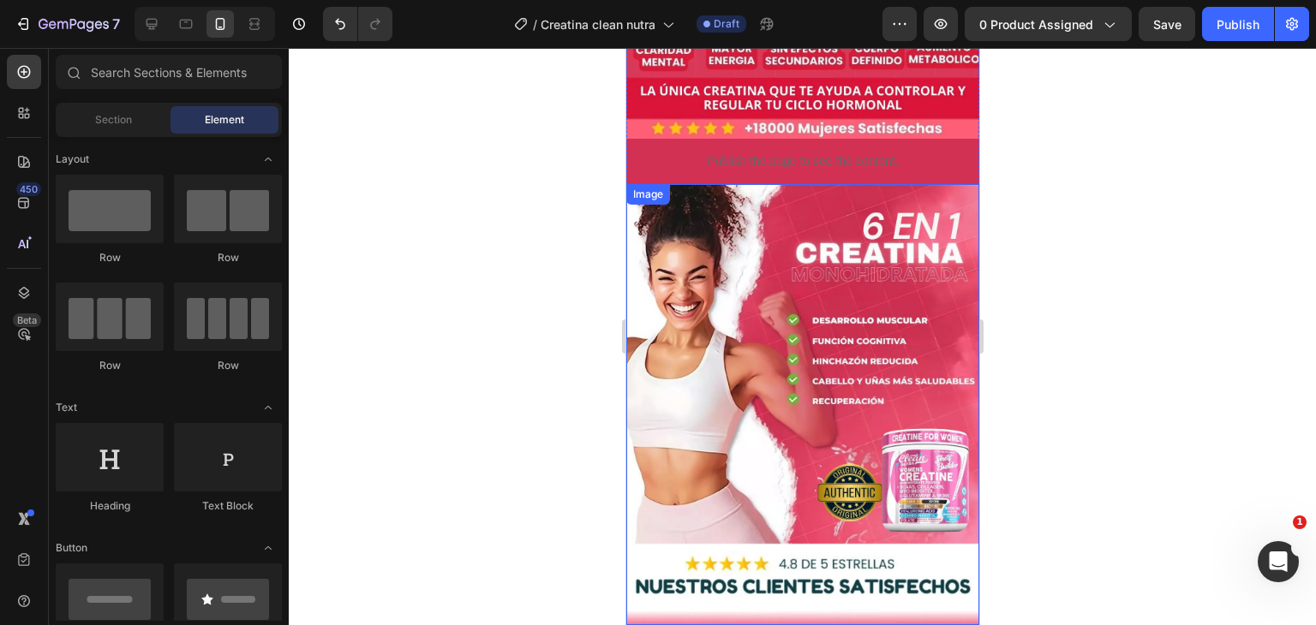
scroll to position [1004, 0]
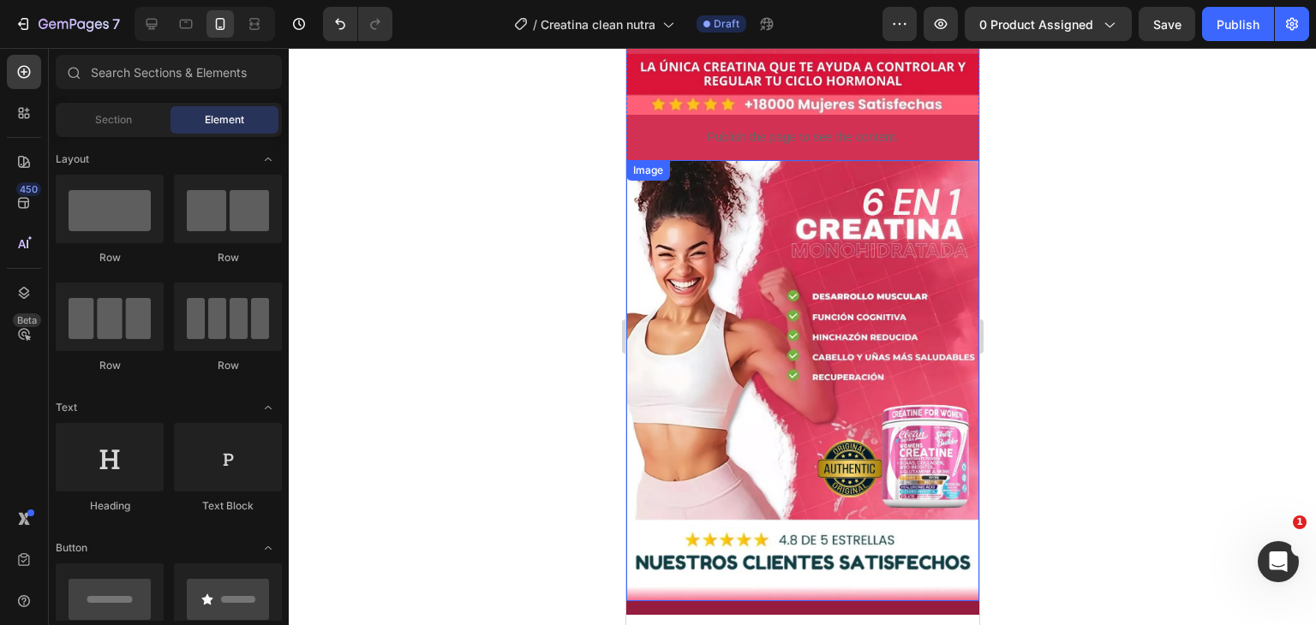
click at [789, 216] on img at bounding box center [801, 380] width 353 height 441
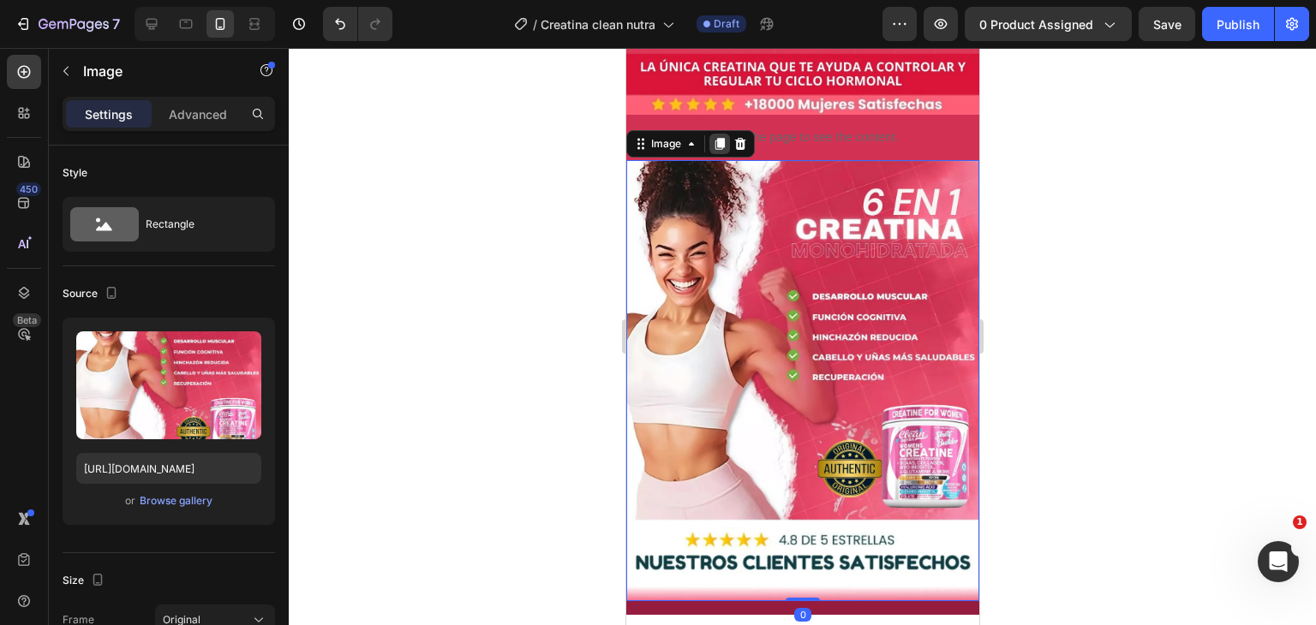
click at [721, 137] on icon at bounding box center [719, 144] width 14 height 14
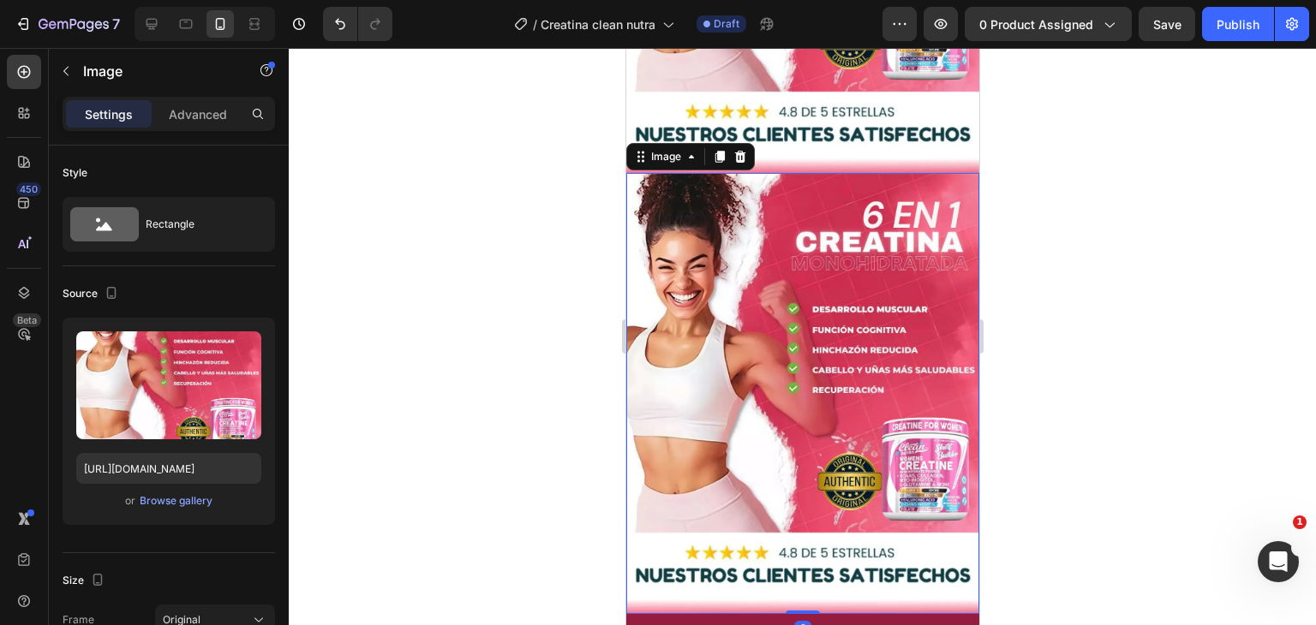
scroll to position [1442, 0]
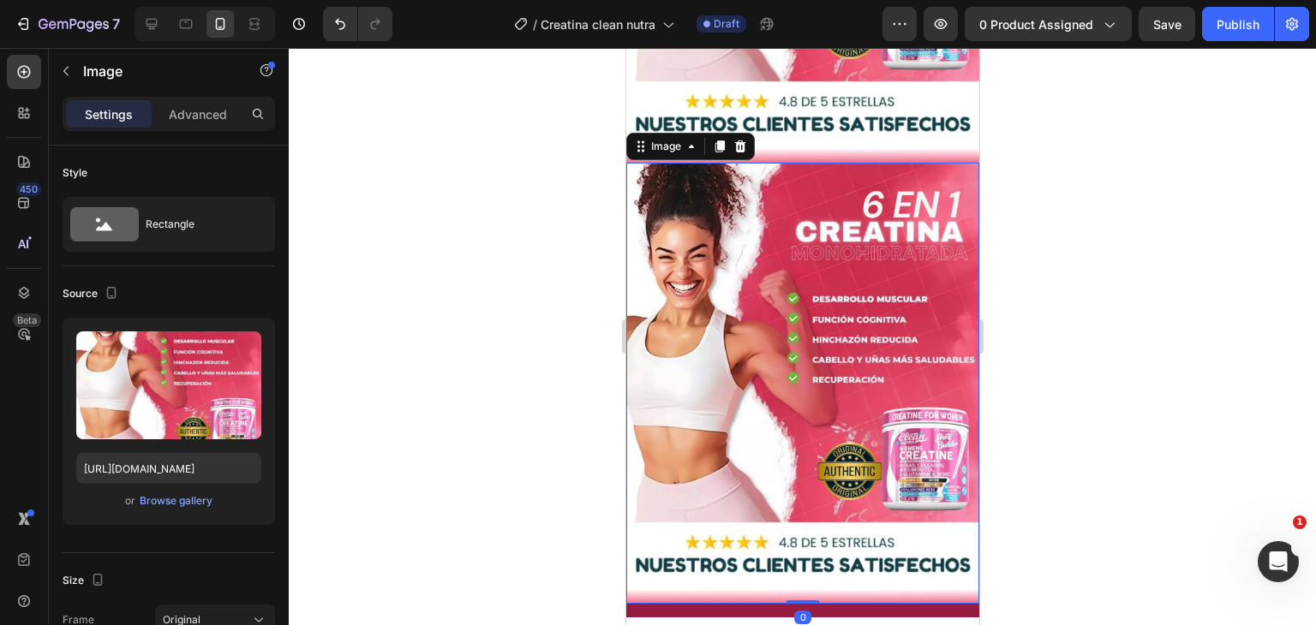
click at [824, 342] on img at bounding box center [801, 383] width 353 height 441
click at [144, 455] on input "https://i.ibb.co/DPBp6yTc/Este-3.webp" at bounding box center [168, 468] width 185 height 31
paste input "Gfw1rRGS/Captura"
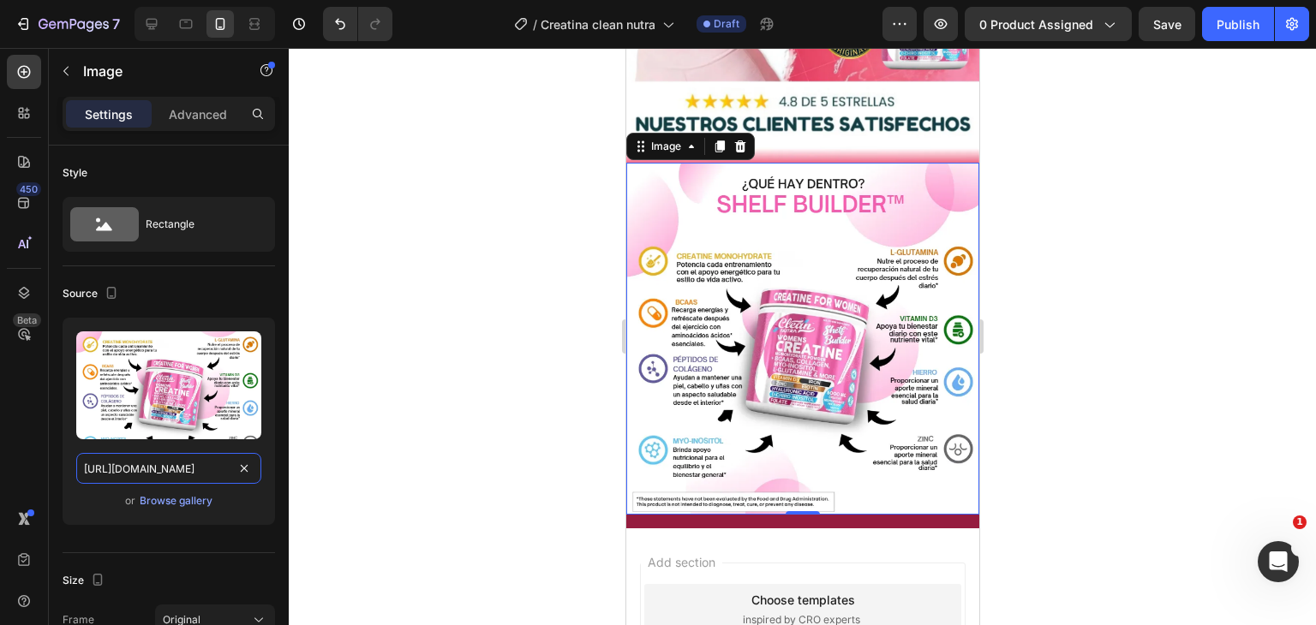
type input "https://i.ibb.co/Gfw1rRGS/Captura.webp"
click at [854, 327] on img at bounding box center [801, 338] width 353 height 351
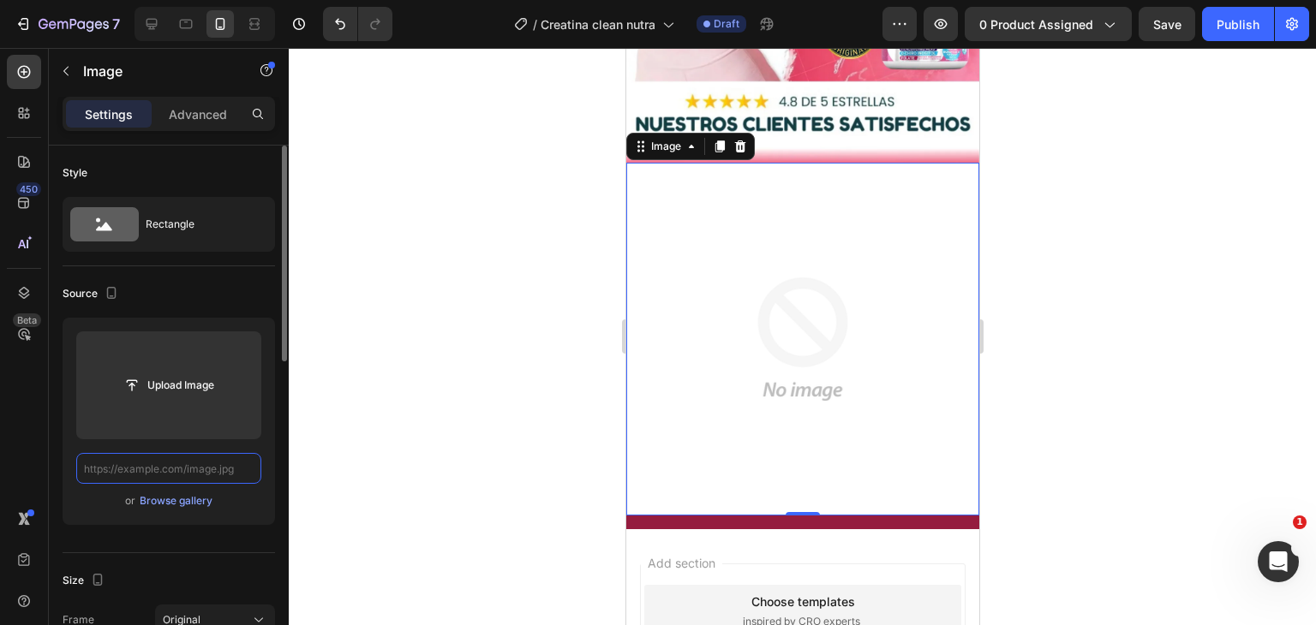
click at [206, 472] on input "text" at bounding box center [168, 468] width 185 height 31
paste input "https://i.ibb.co/Gfw1rRGS/Captura.webp"
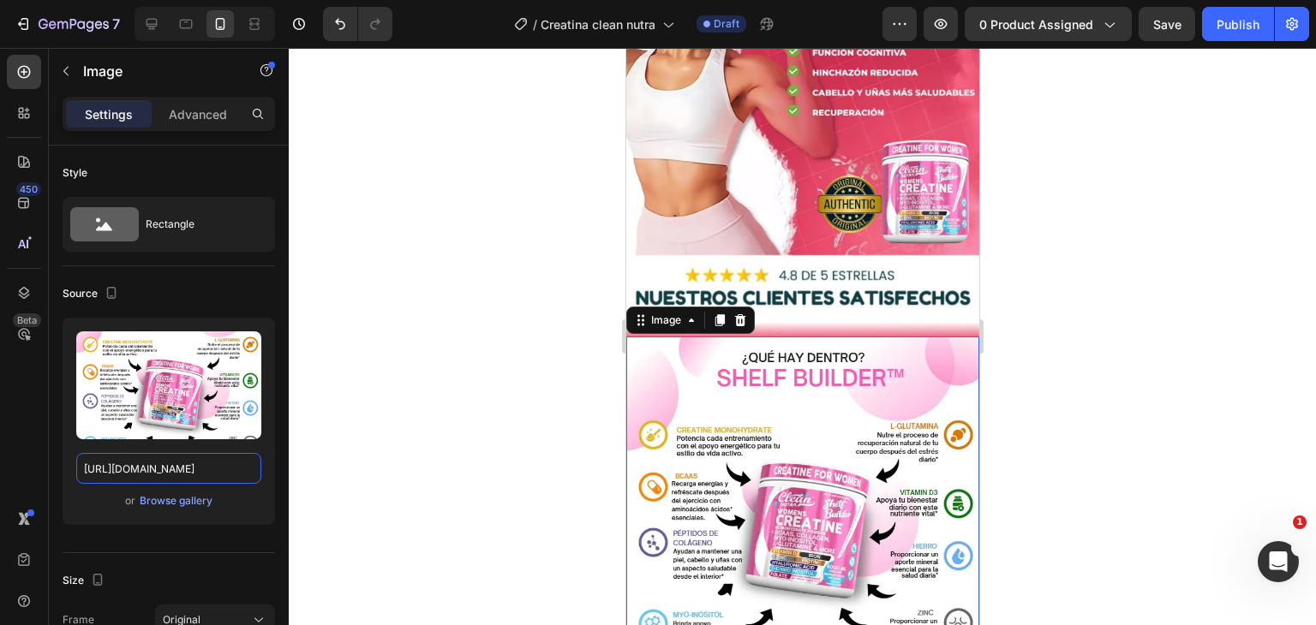
scroll to position [1271, 0]
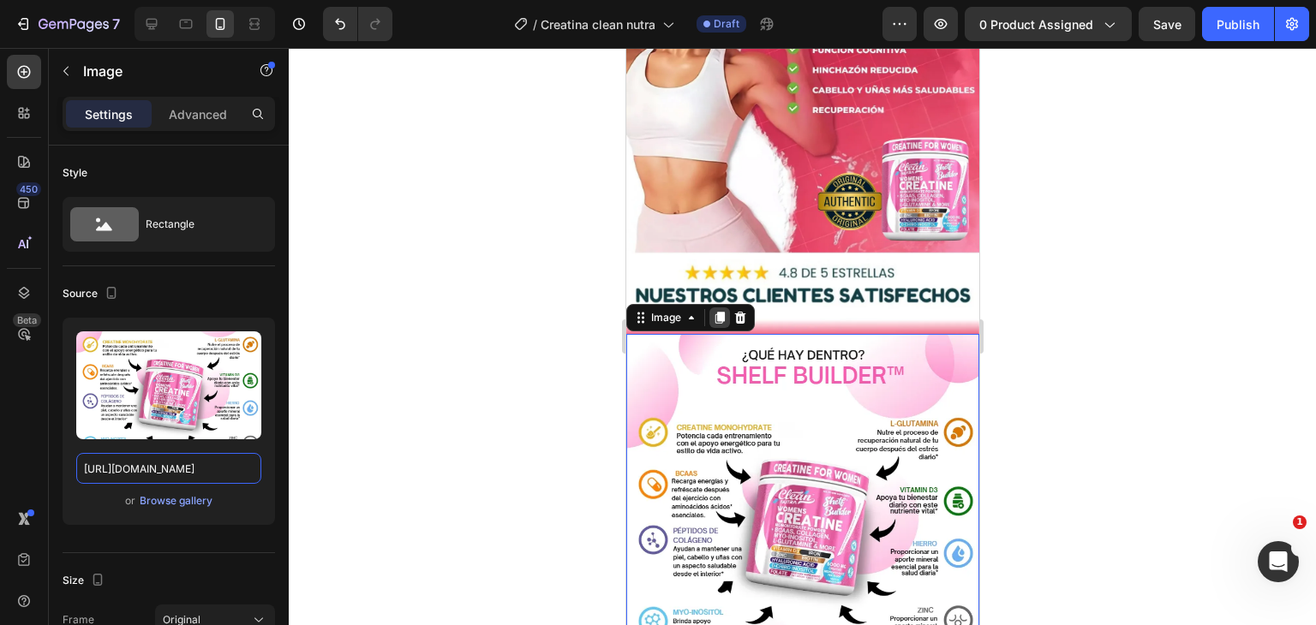
type input "https://i.ibb.co/Gfw1rRGS/Captura.webp"
click at [719, 312] on icon at bounding box center [718, 318] width 9 height 12
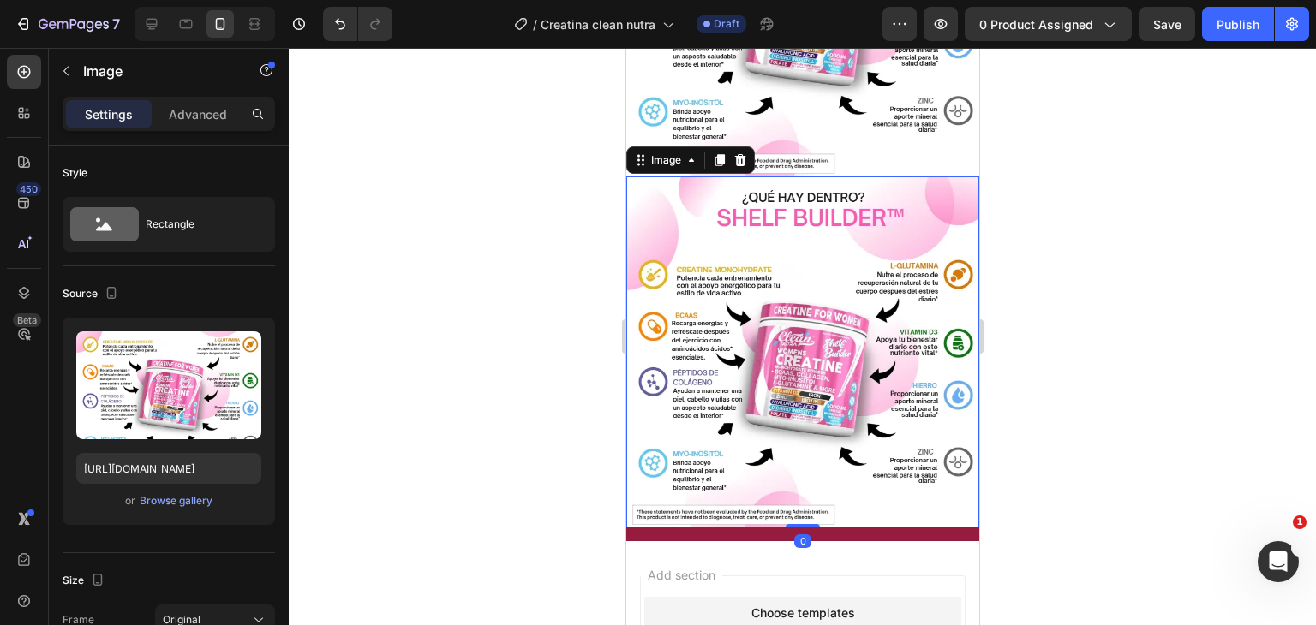
scroll to position [1524, 0]
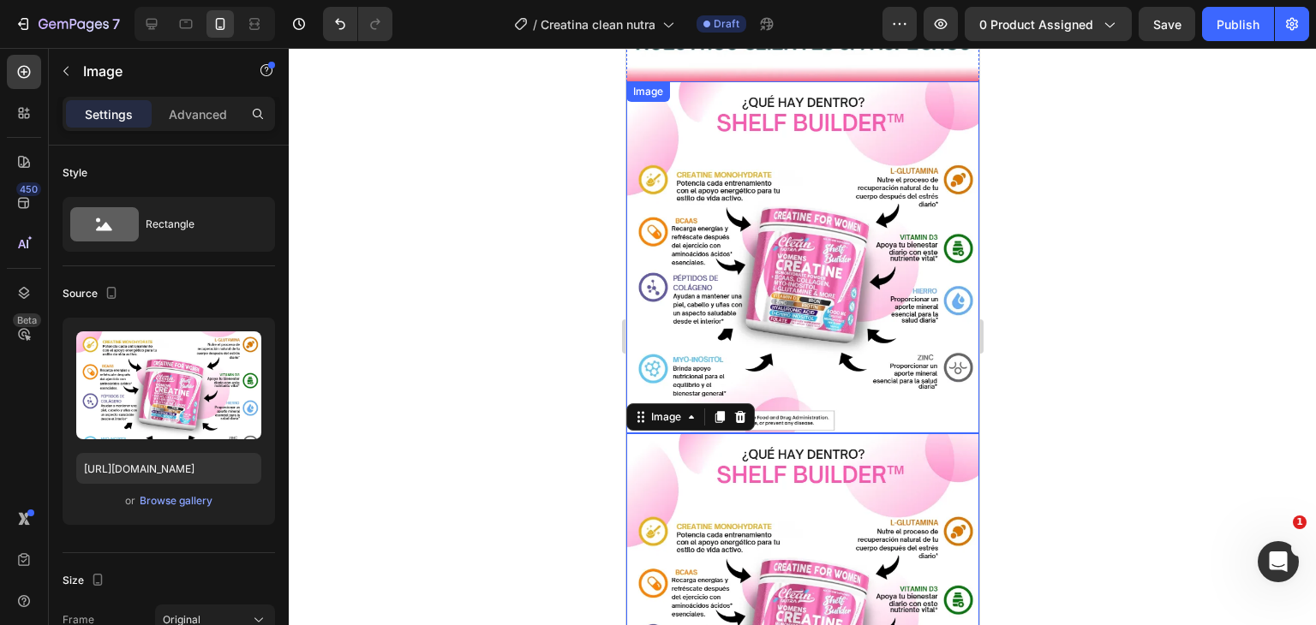
click at [793, 212] on img at bounding box center [801, 256] width 353 height 351
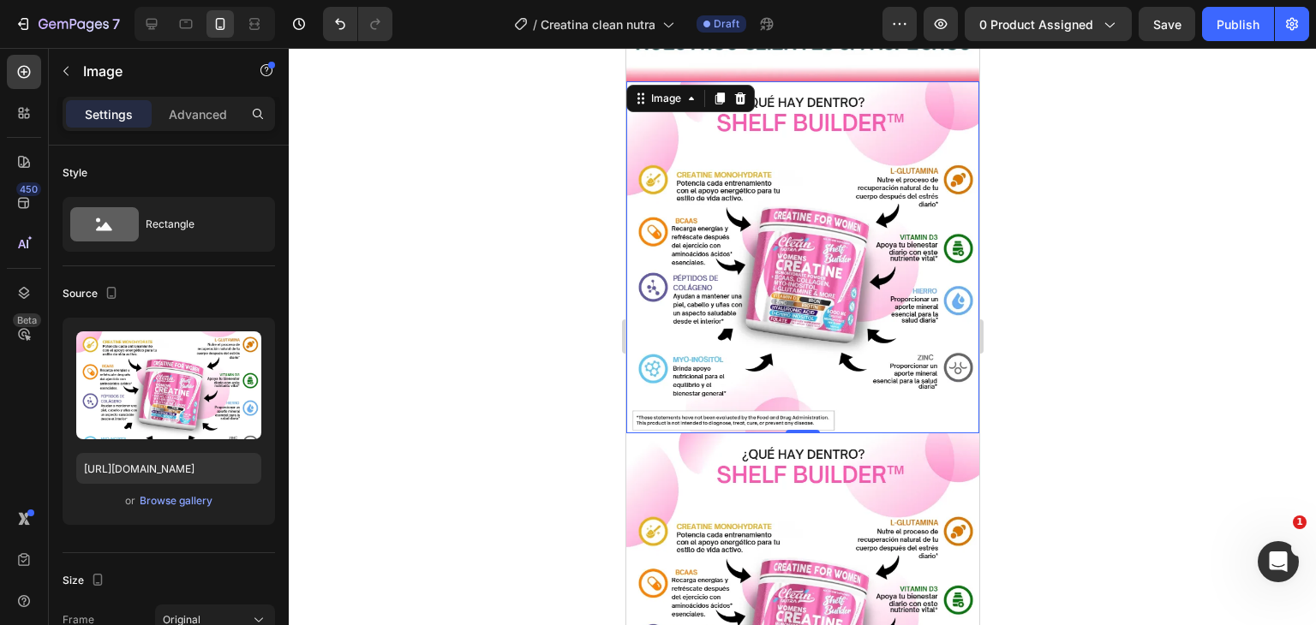
click at [758, 307] on img at bounding box center [801, 256] width 353 height 351
click at [157, 477] on input "https://i.ibb.co/Gfw1rRGS/Captura.webp" at bounding box center [168, 468] width 185 height 31
paste input "Kjm5PyH9/La-1"
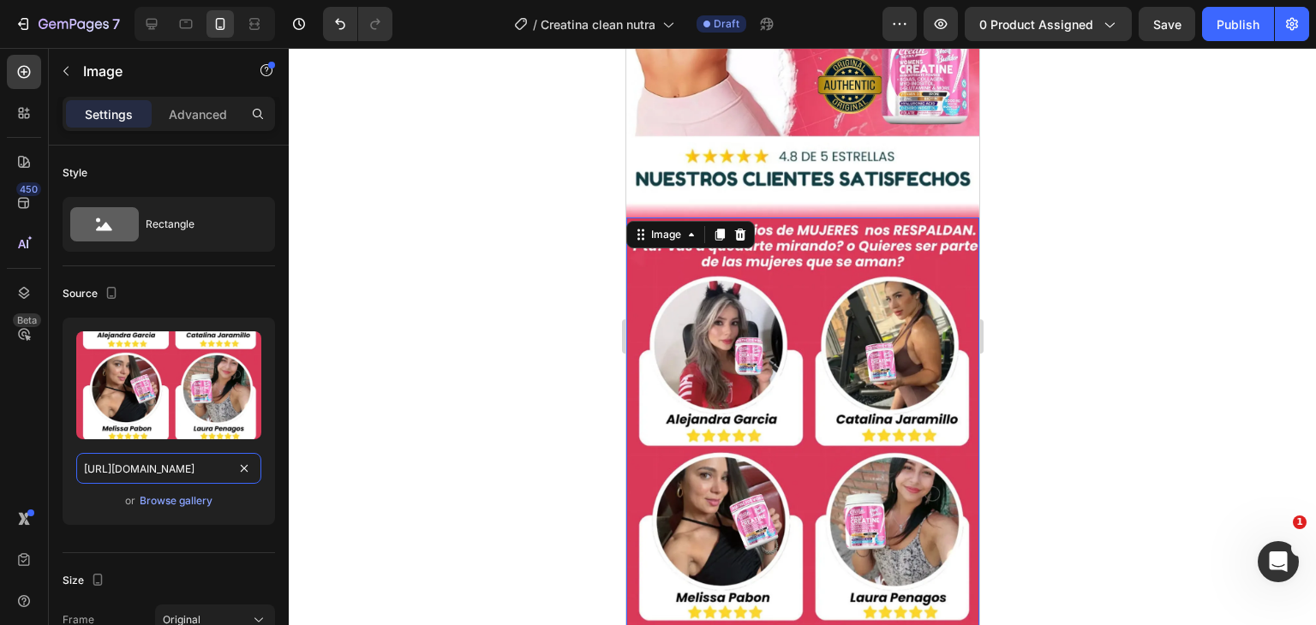
scroll to position [1352, 0]
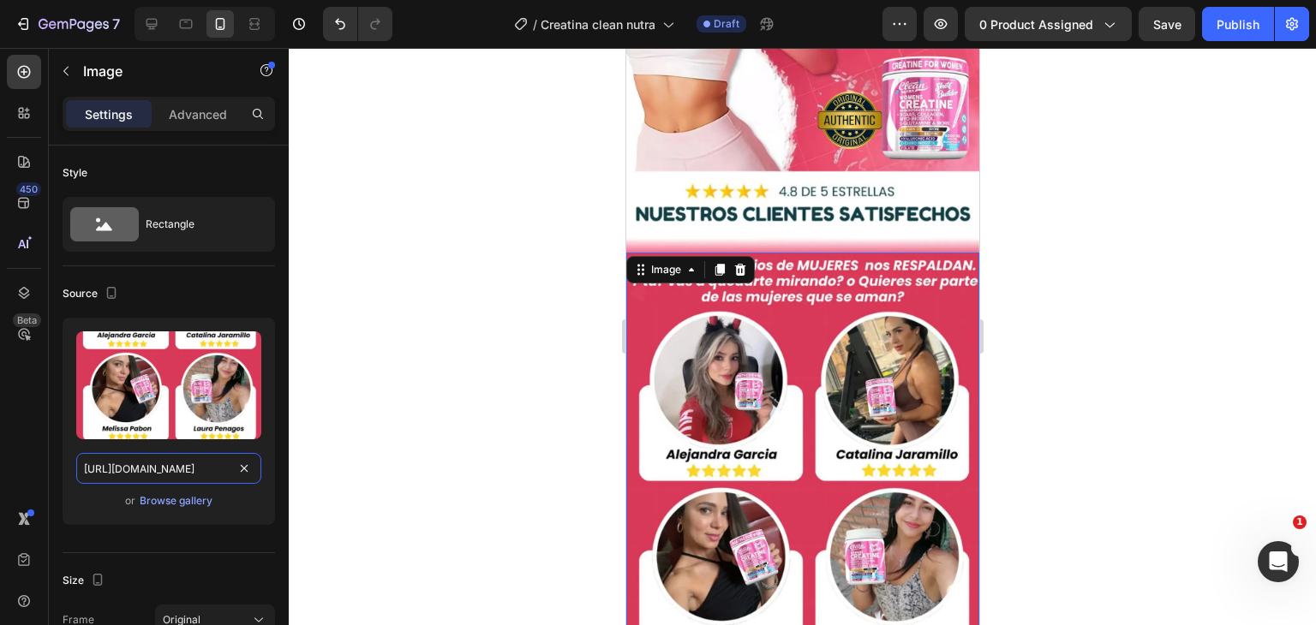
type input "https://i.ibb.co/Kjm5PyH9/La-1.webp"
click at [1026, 246] on div at bounding box center [802, 336] width 1027 height 577
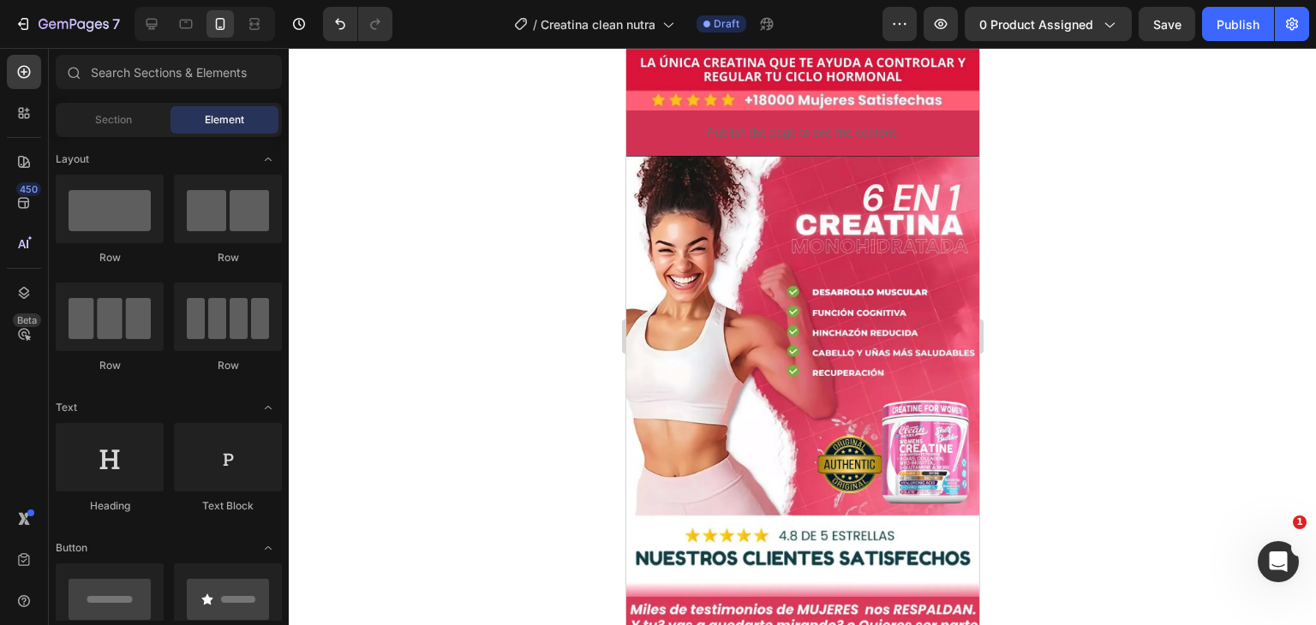
scroll to position [1010, 0]
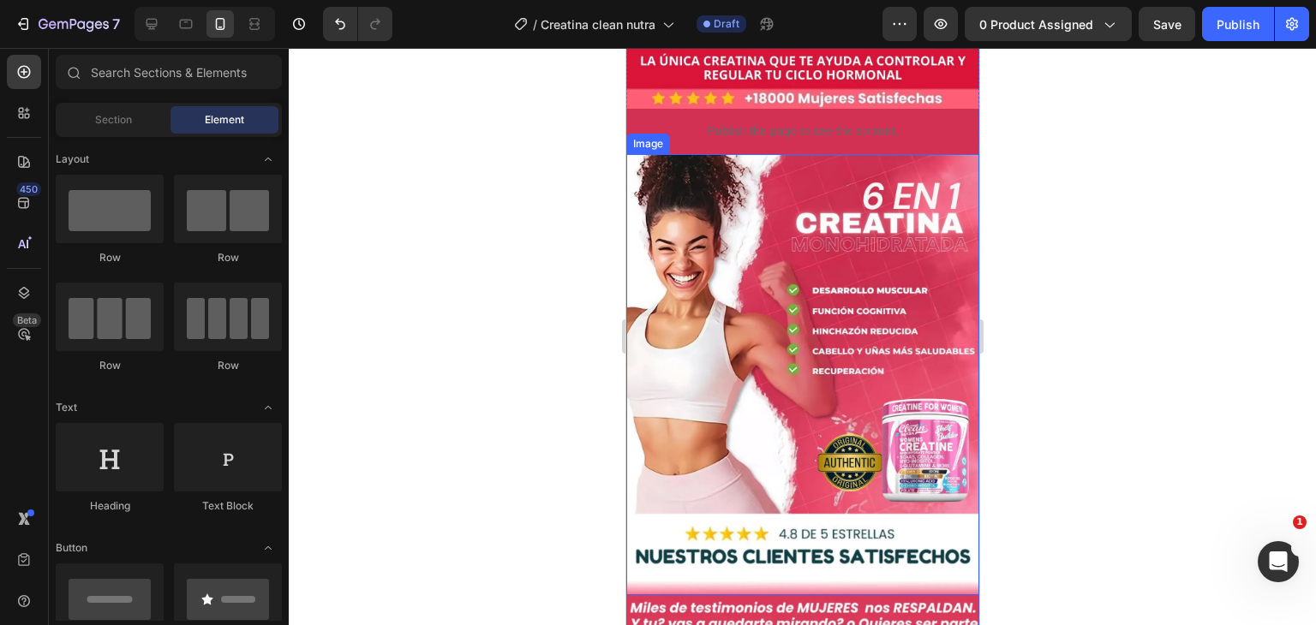
click at [845, 154] on img at bounding box center [801, 374] width 353 height 441
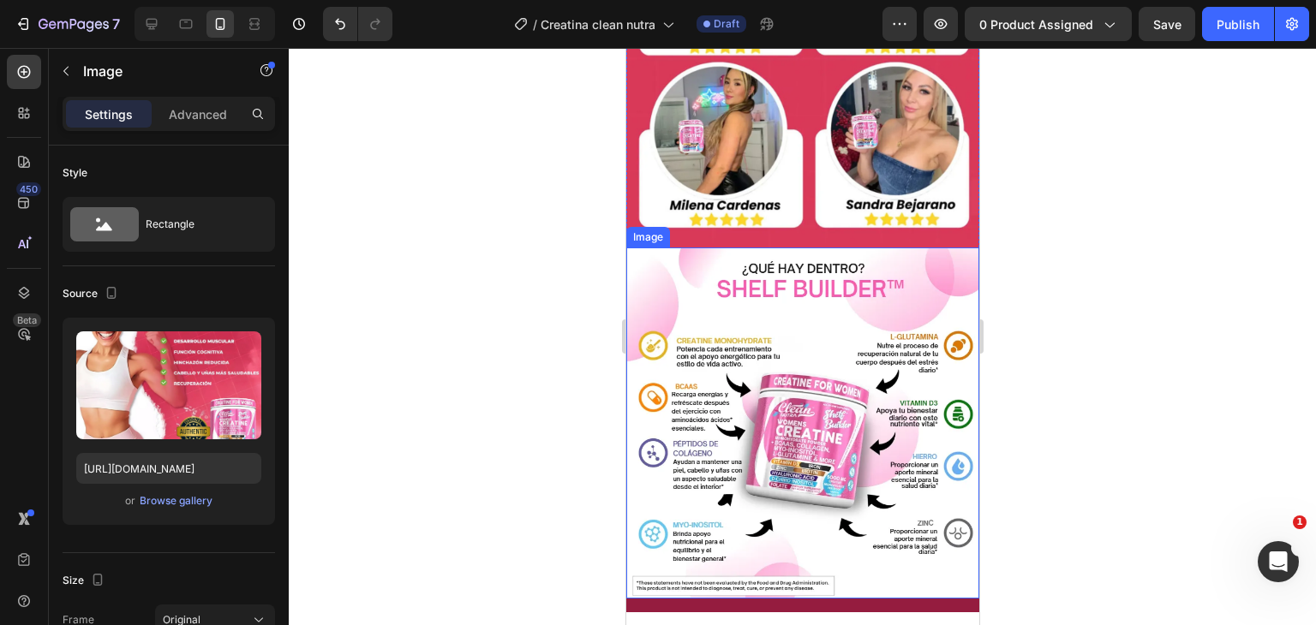
scroll to position [1952, 0]
click at [809, 248] on img at bounding box center [801, 423] width 353 height 351
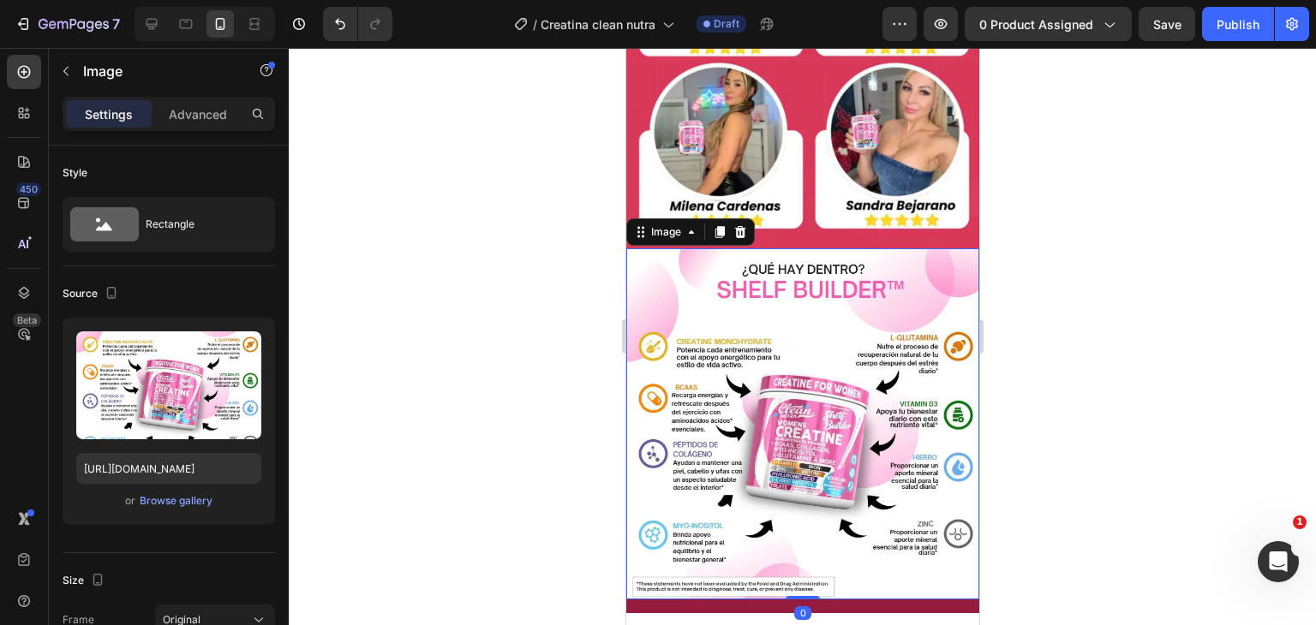
drag, startPoint x: 717, startPoint y: 152, endPoint x: 720, endPoint y: 167, distance: 15.8
click at [720, 218] on div "Image" at bounding box center [689, 231] width 128 height 27
click at [720, 226] on icon at bounding box center [718, 232] width 9 height 12
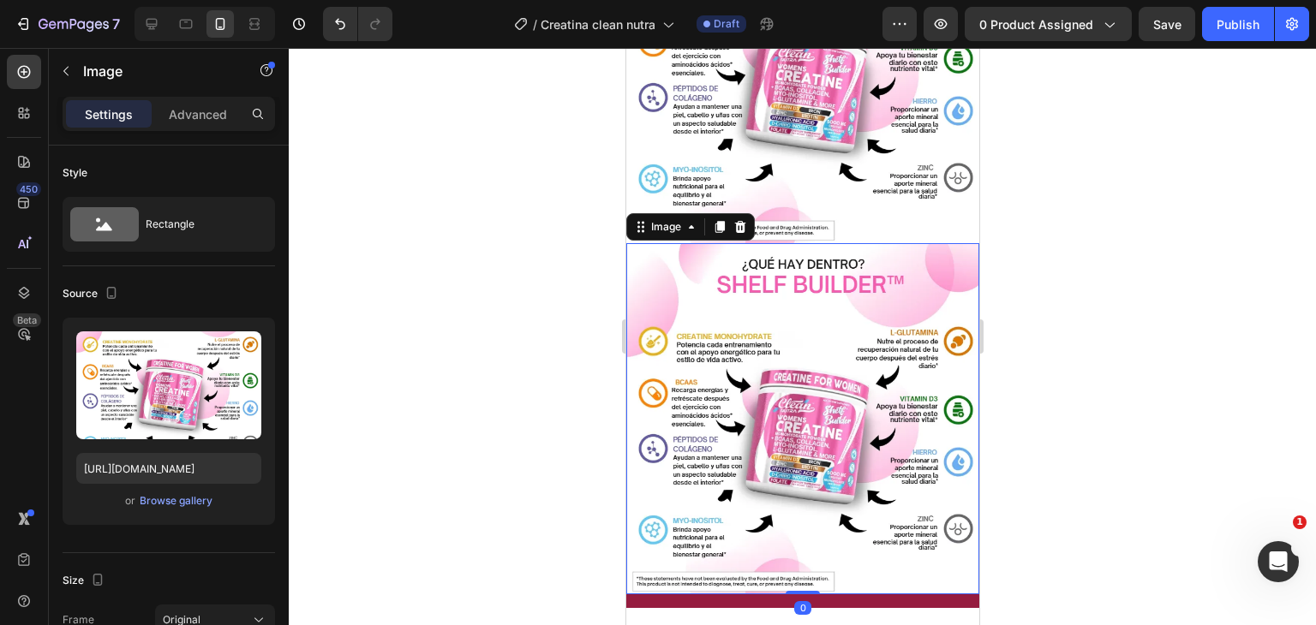
scroll to position [2354, 0]
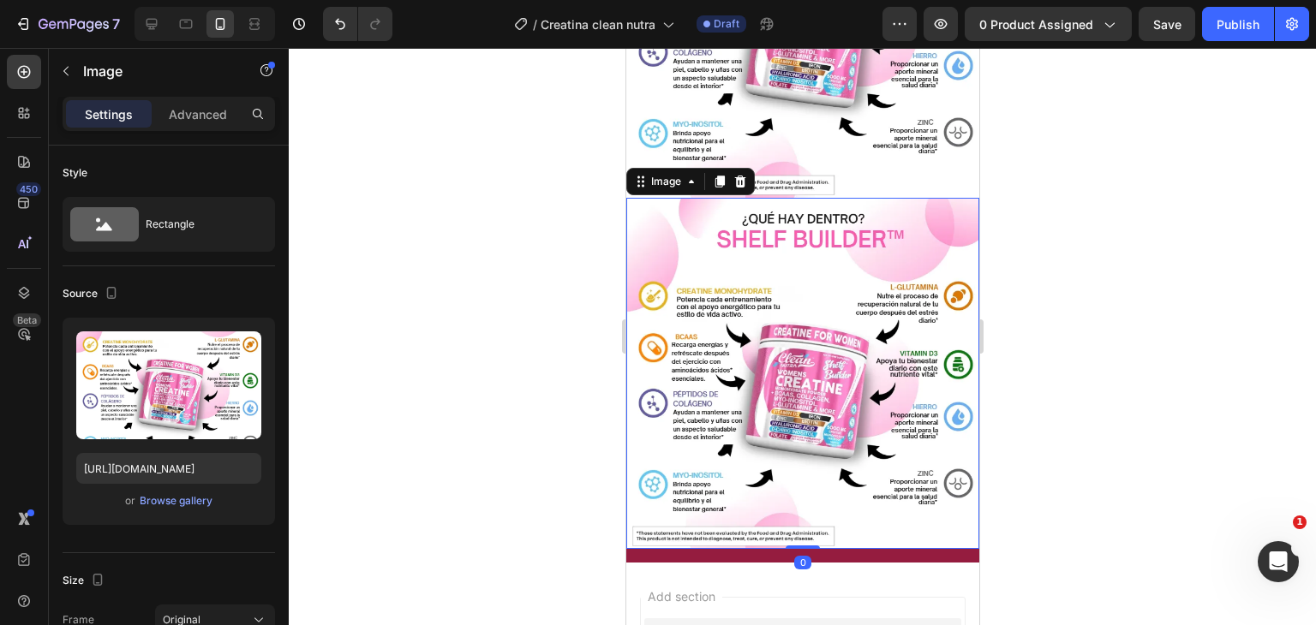
click at [795, 278] on img at bounding box center [801, 373] width 353 height 351
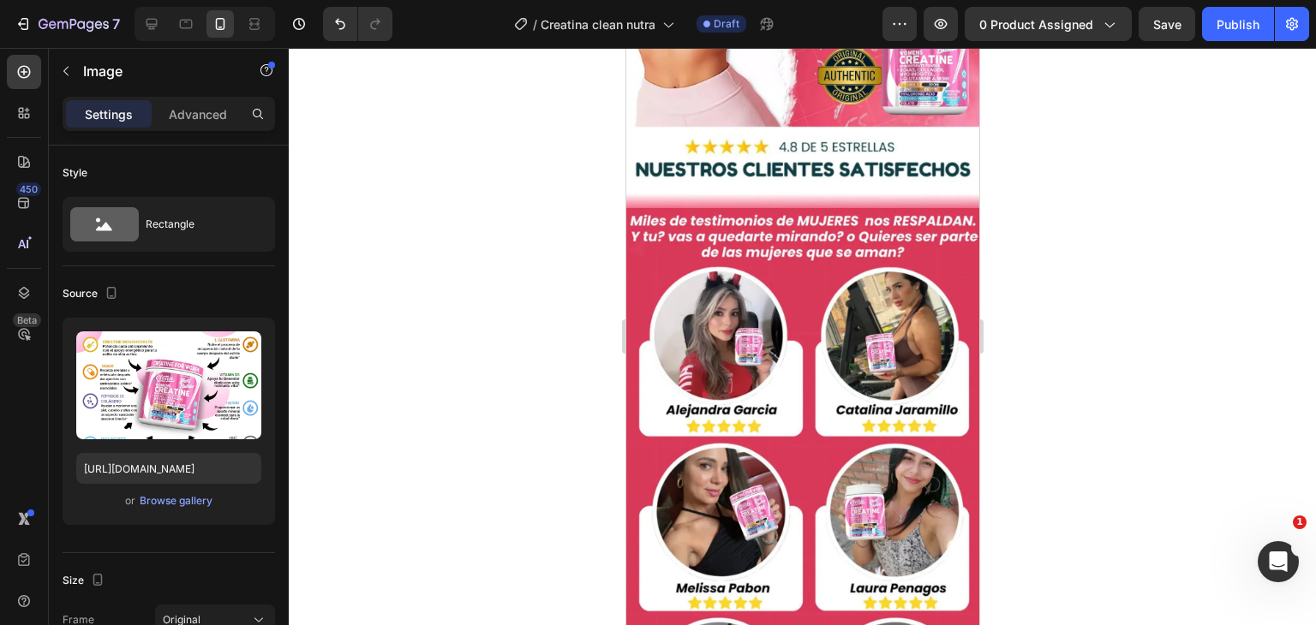
scroll to position [1997, 0]
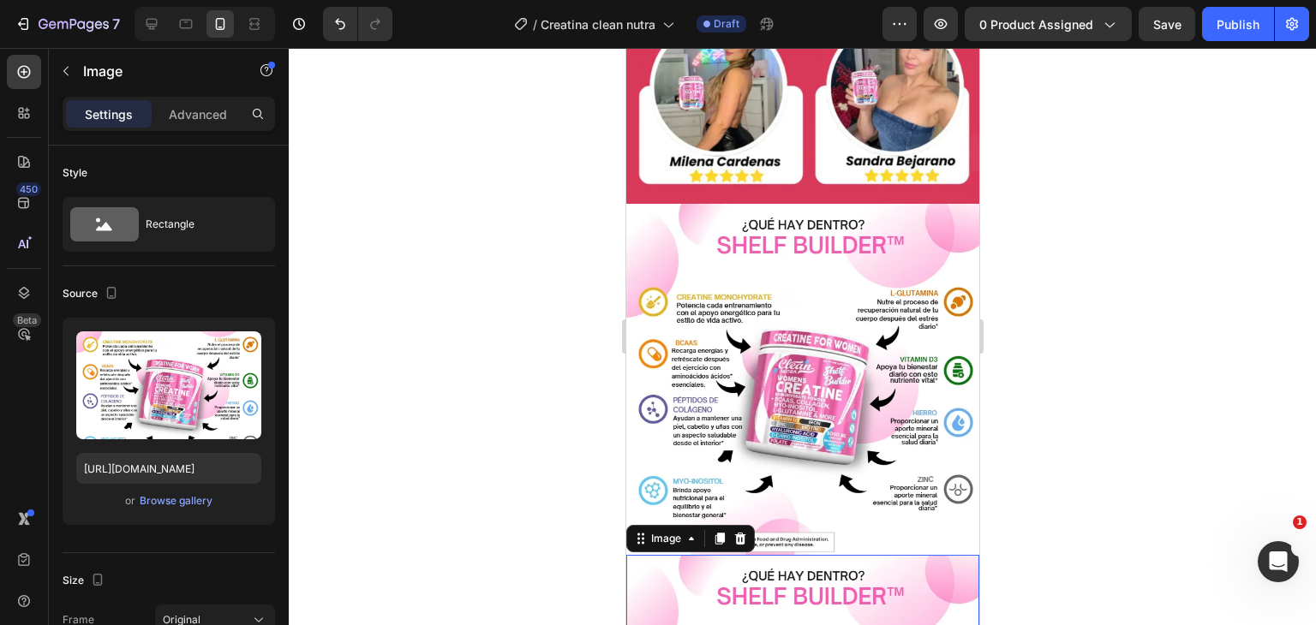
click at [762, 333] on img at bounding box center [801, 379] width 353 height 351
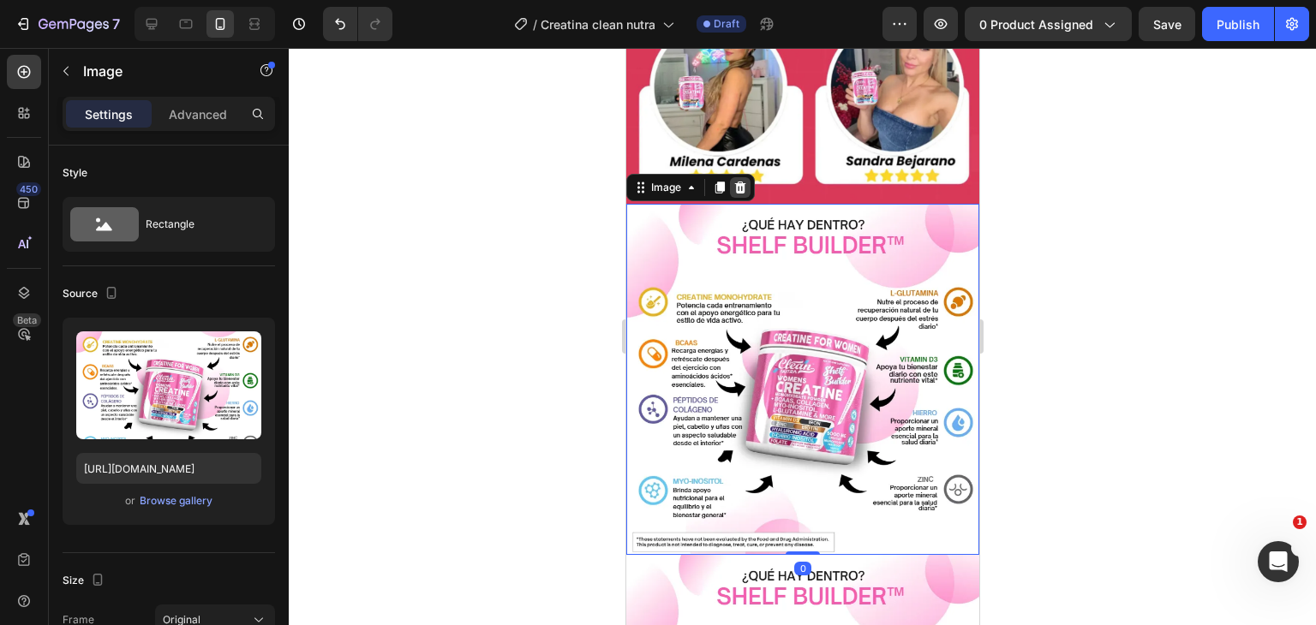
click at [733, 181] on icon at bounding box center [739, 188] width 14 height 14
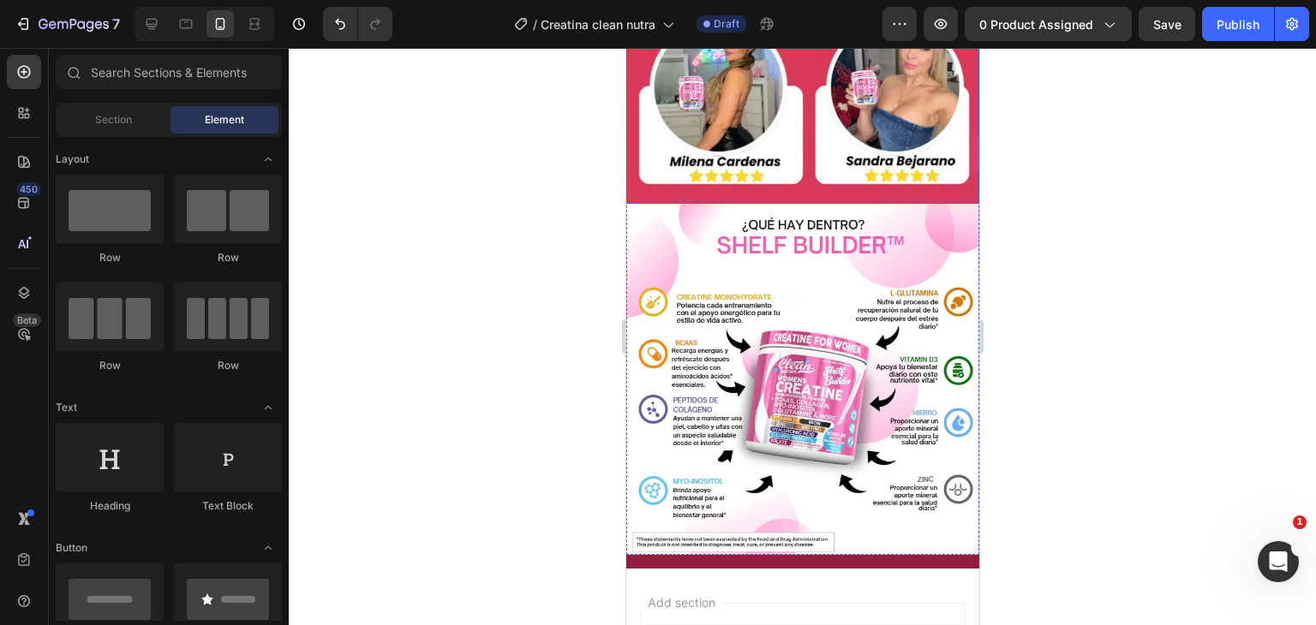
click at [832, 204] on img at bounding box center [801, 379] width 353 height 351
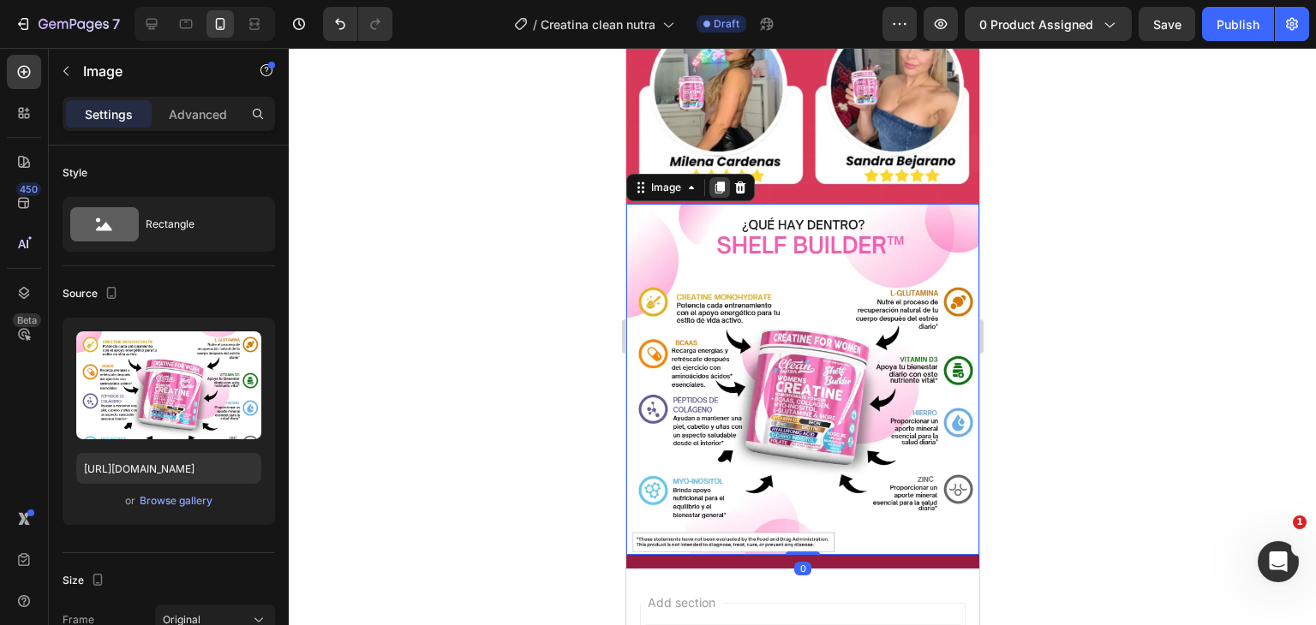
click at [723, 182] on icon at bounding box center [718, 188] width 9 height 12
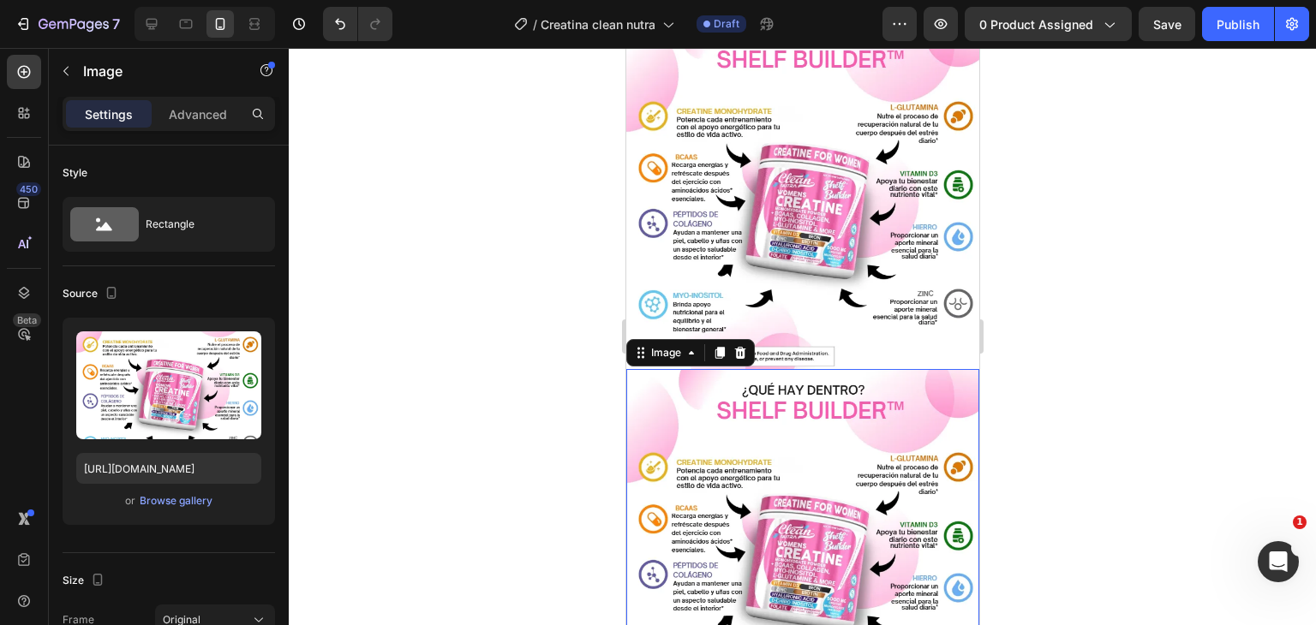
scroll to position [2268, 0]
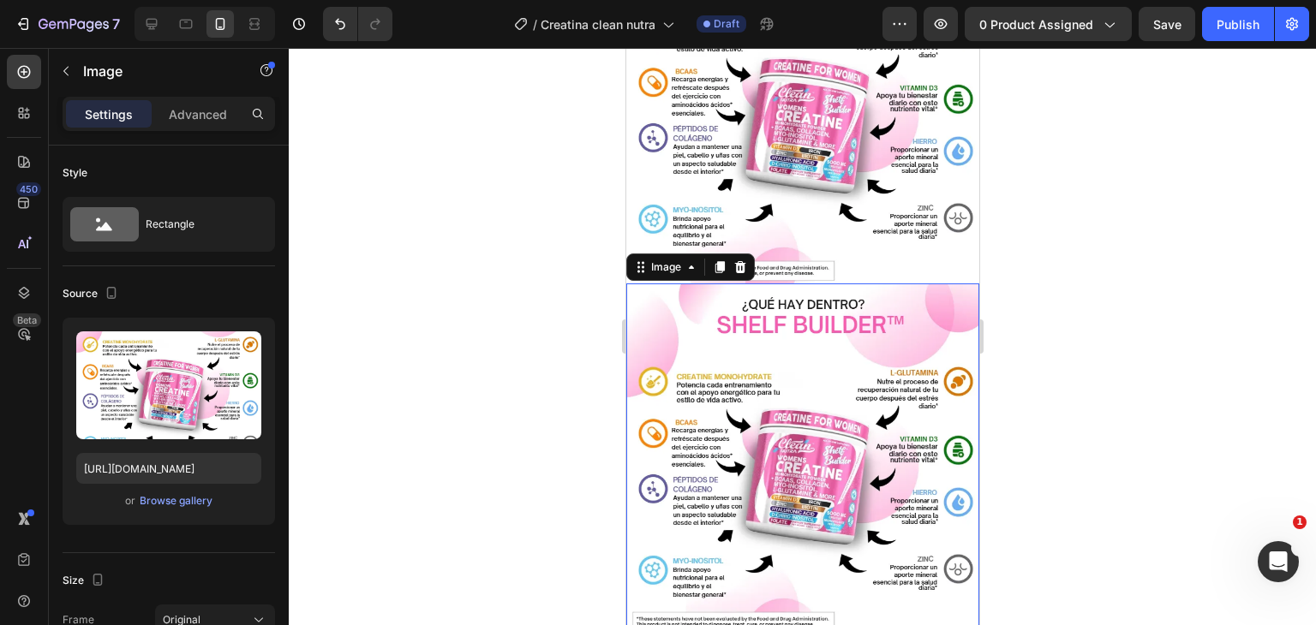
click at [686, 296] on img at bounding box center [801, 459] width 353 height 351
click at [701, 284] on img at bounding box center [801, 459] width 353 height 351
click at [150, 454] on input "https://i.ibb.co/Gfw1rRGS/Captura.webp" at bounding box center [168, 468] width 185 height 31
paste input "3YWNRWCm/La-2"
type input "https://i.ibb.co/3YWNRWCm/La-2.webp"
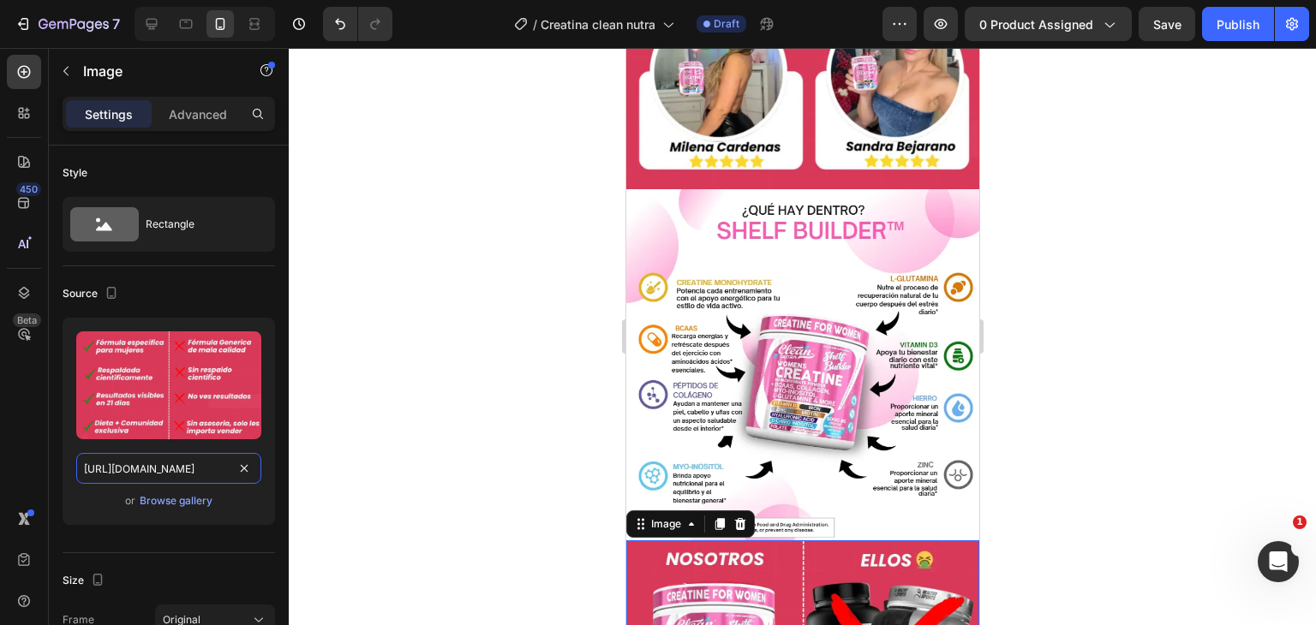
scroll to position [1840, 0]
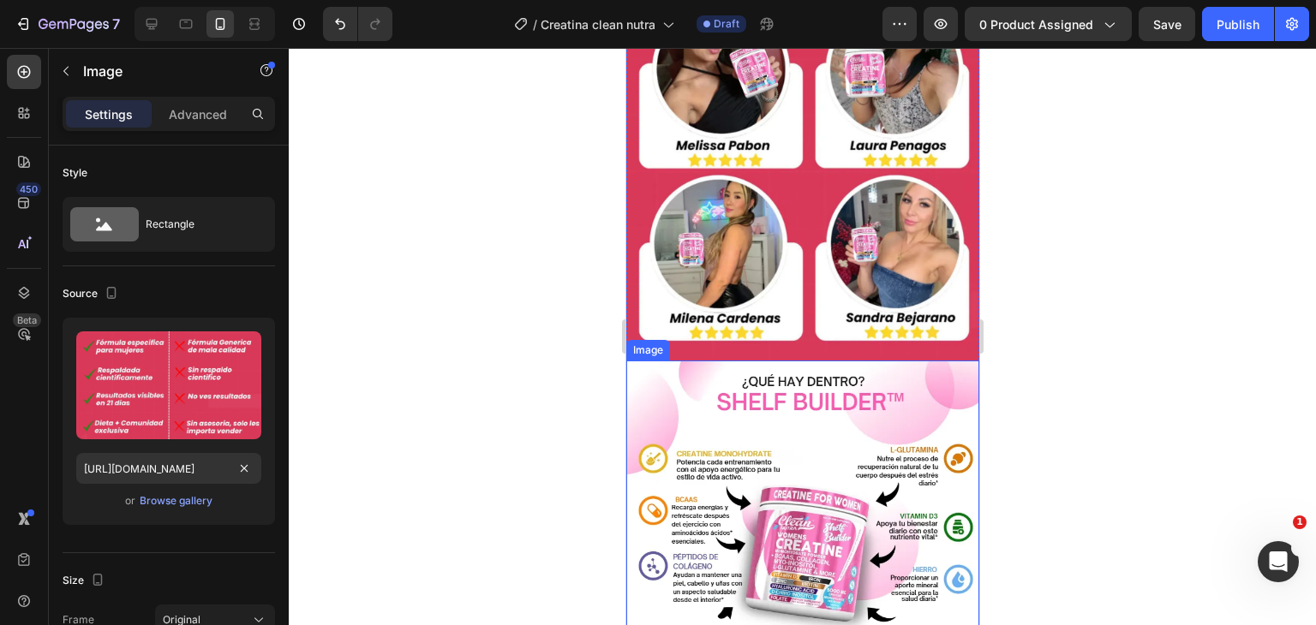
click at [665, 361] on img at bounding box center [801, 536] width 353 height 351
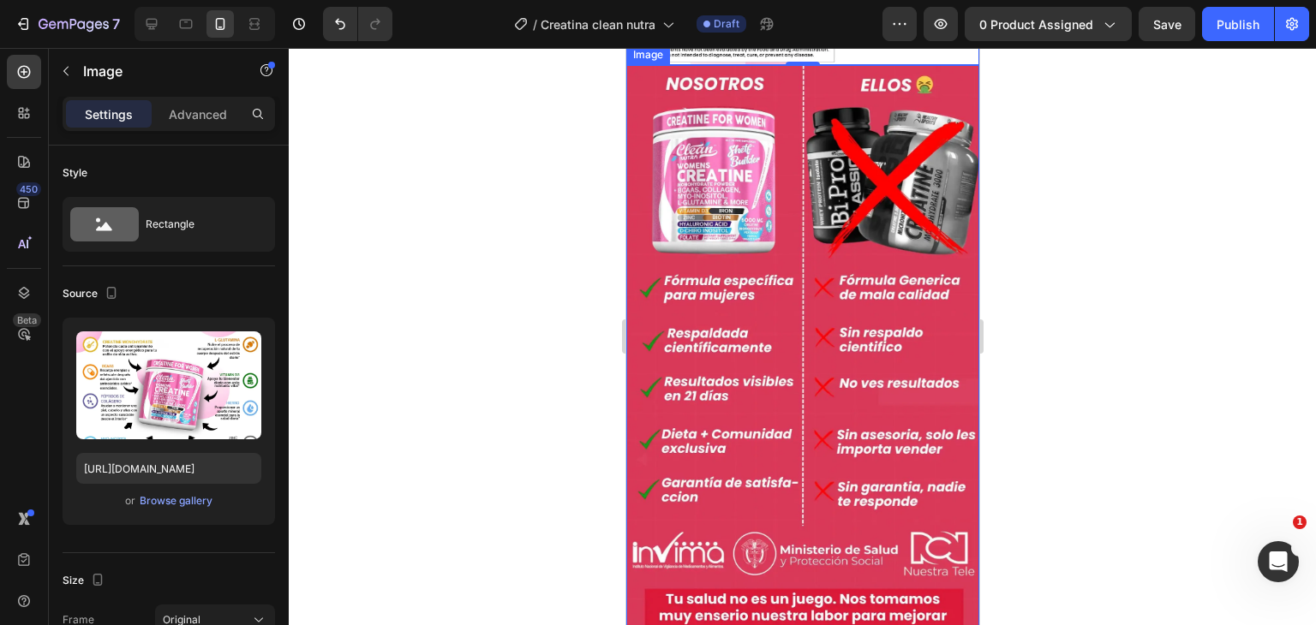
scroll to position [2525, 0]
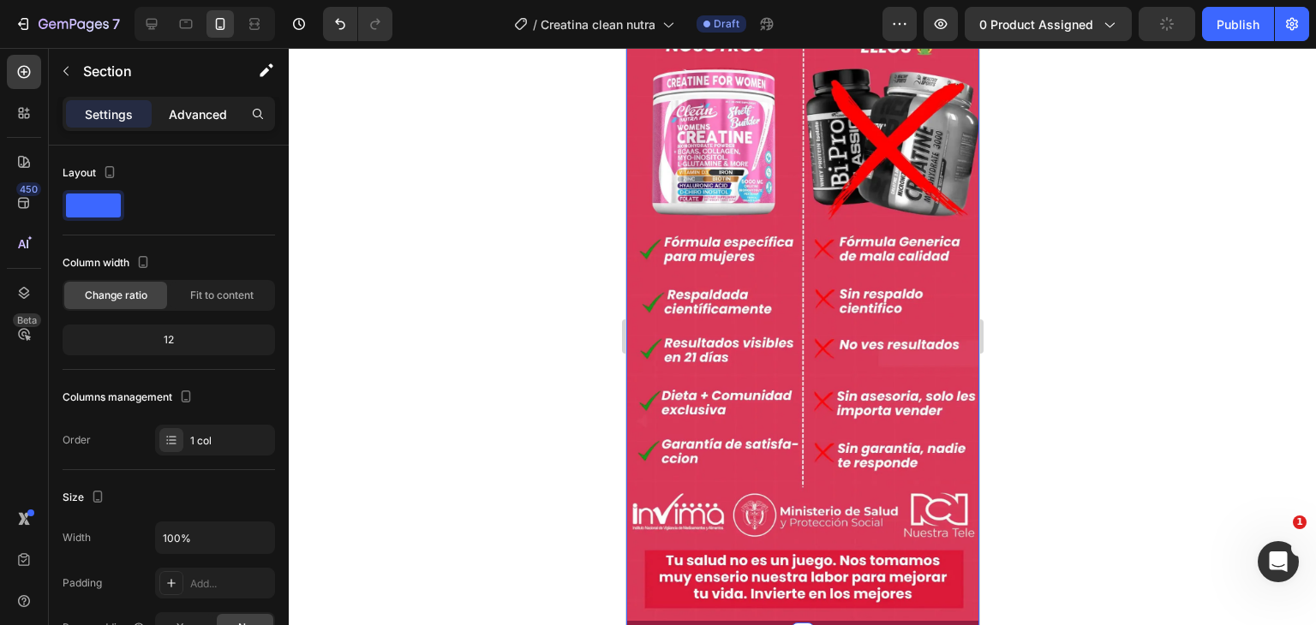
click at [194, 119] on p "Advanced" at bounding box center [198, 114] width 58 height 18
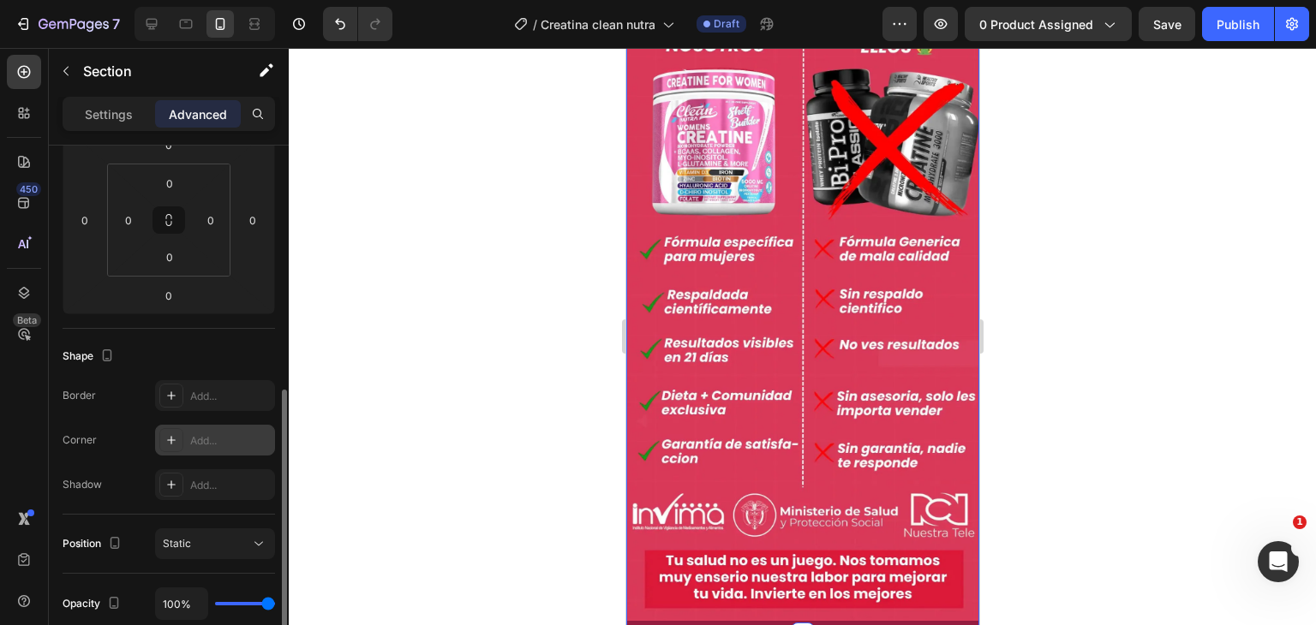
scroll to position [0, 0]
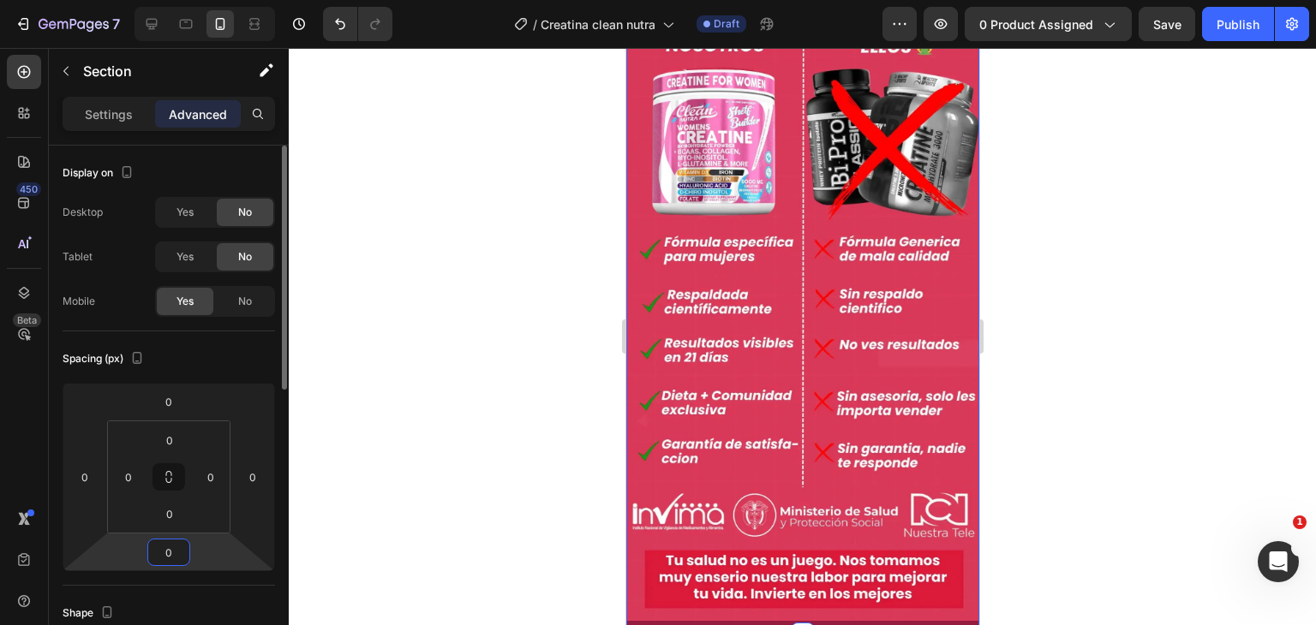
click at [175, 549] on input "0" at bounding box center [169, 553] width 34 height 26
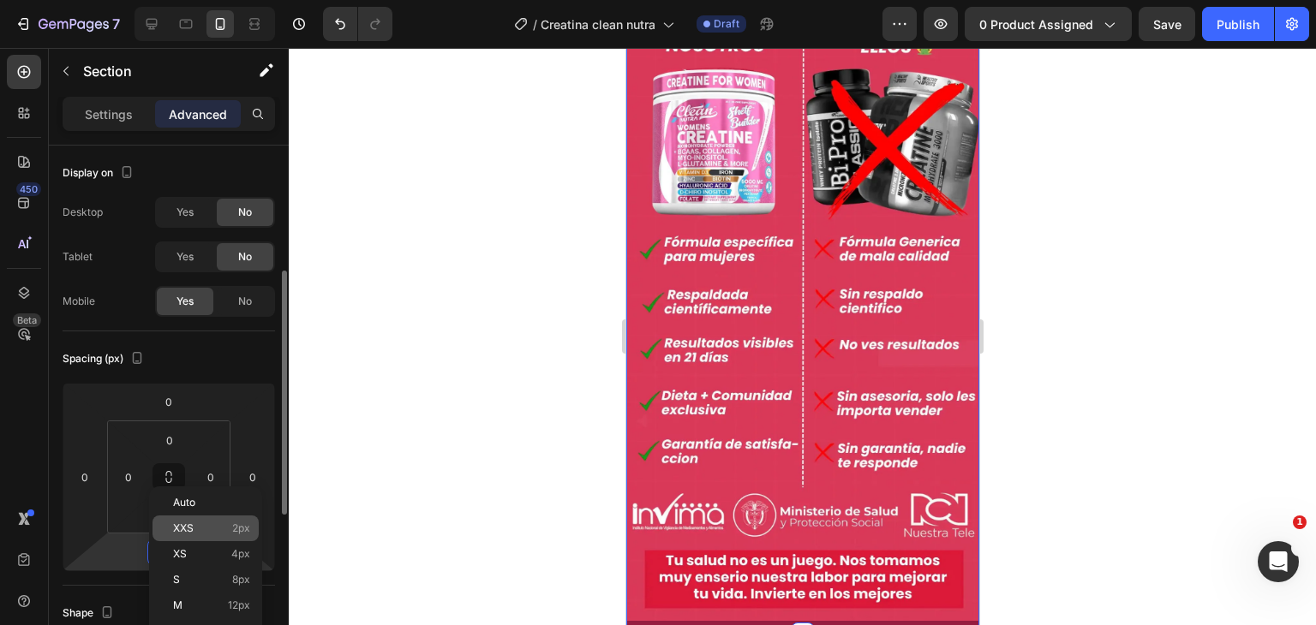
scroll to position [171, 0]
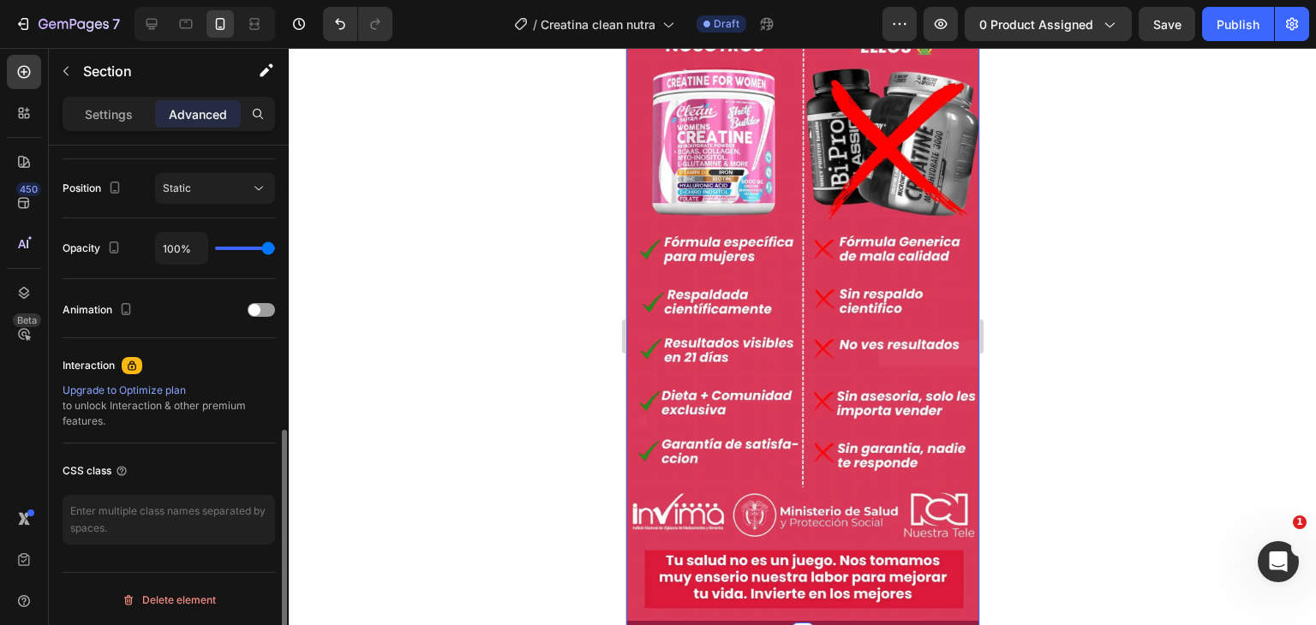
scroll to position [355, 0]
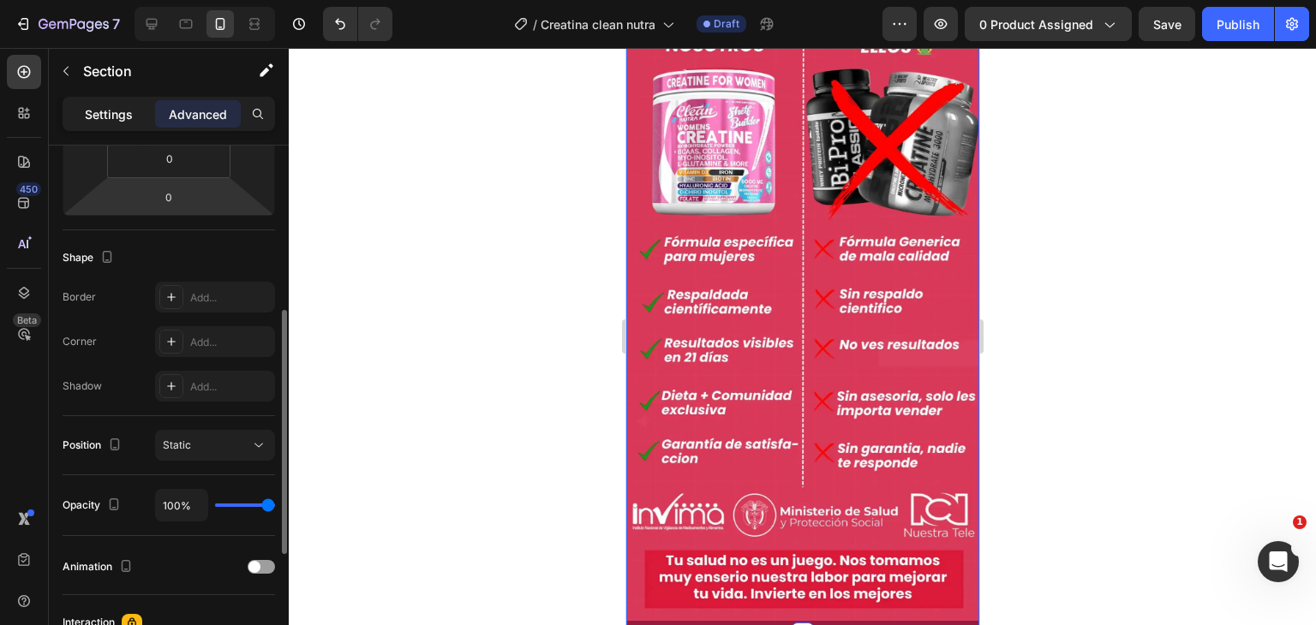
click at [98, 126] on div "Settings" at bounding box center [109, 113] width 86 height 27
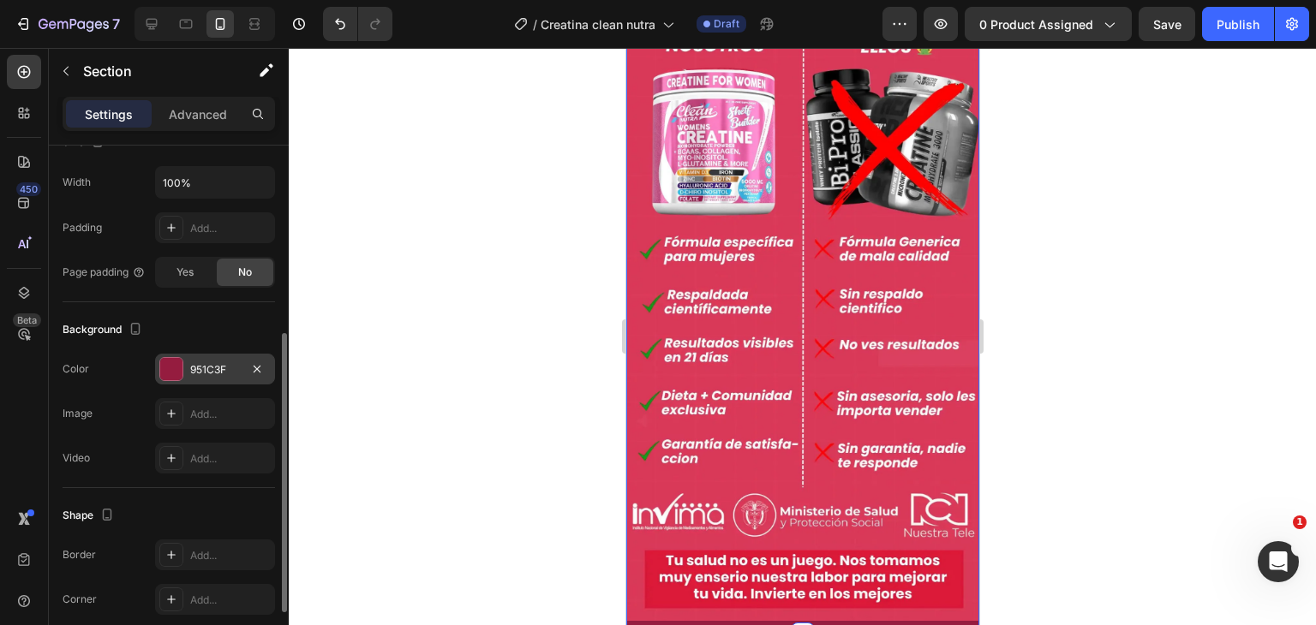
click at [195, 364] on div "951C3F" at bounding box center [215, 369] width 50 height 15
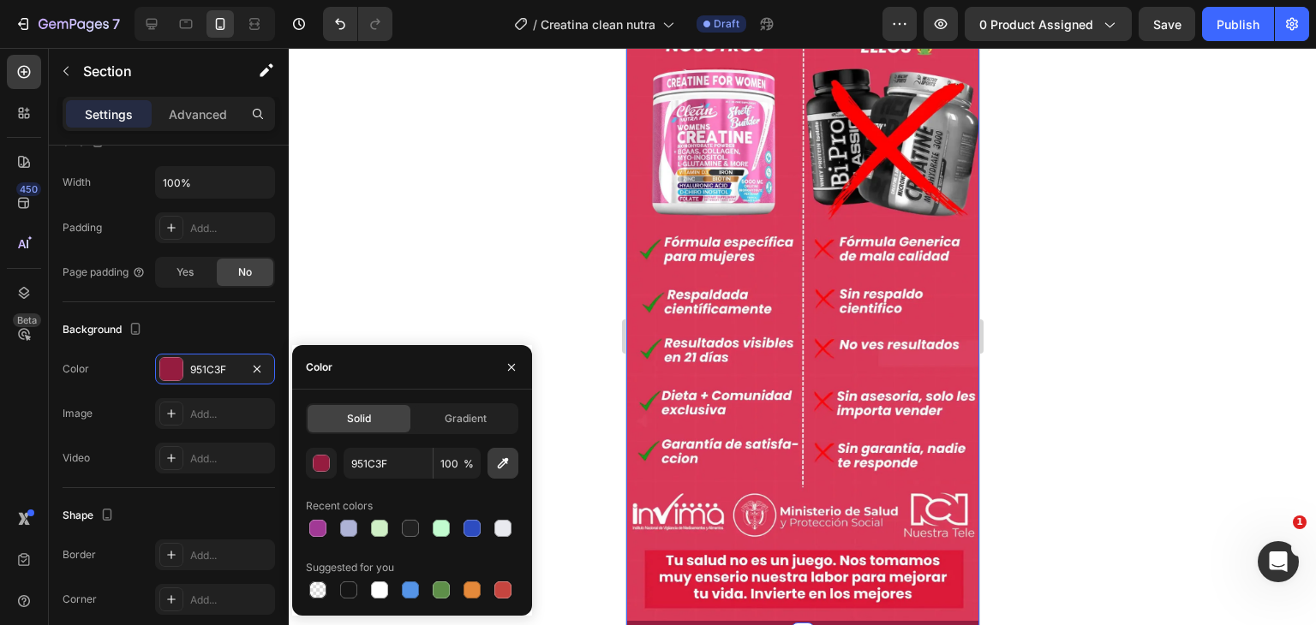
click at [509, 467] on icon "button" at bounding box center [502, 463] width 17 height 17
type input "DA3858"
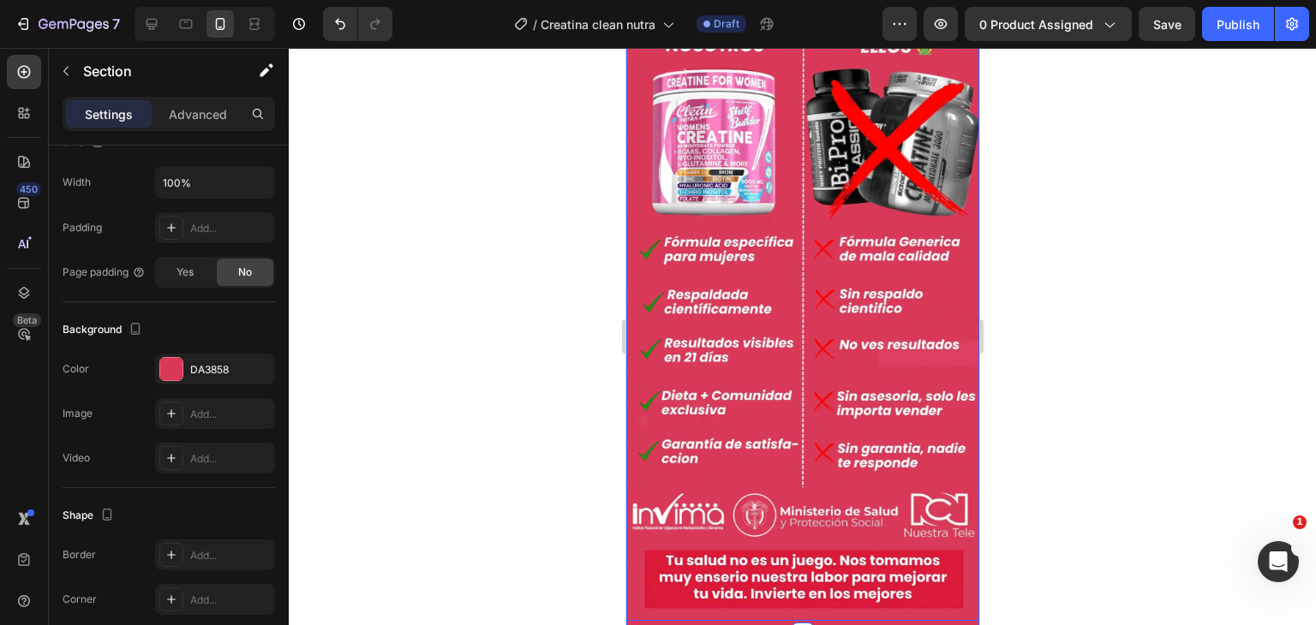
click at [1035, 460] on div at bounding box center [802, 336] width 1027 height 577
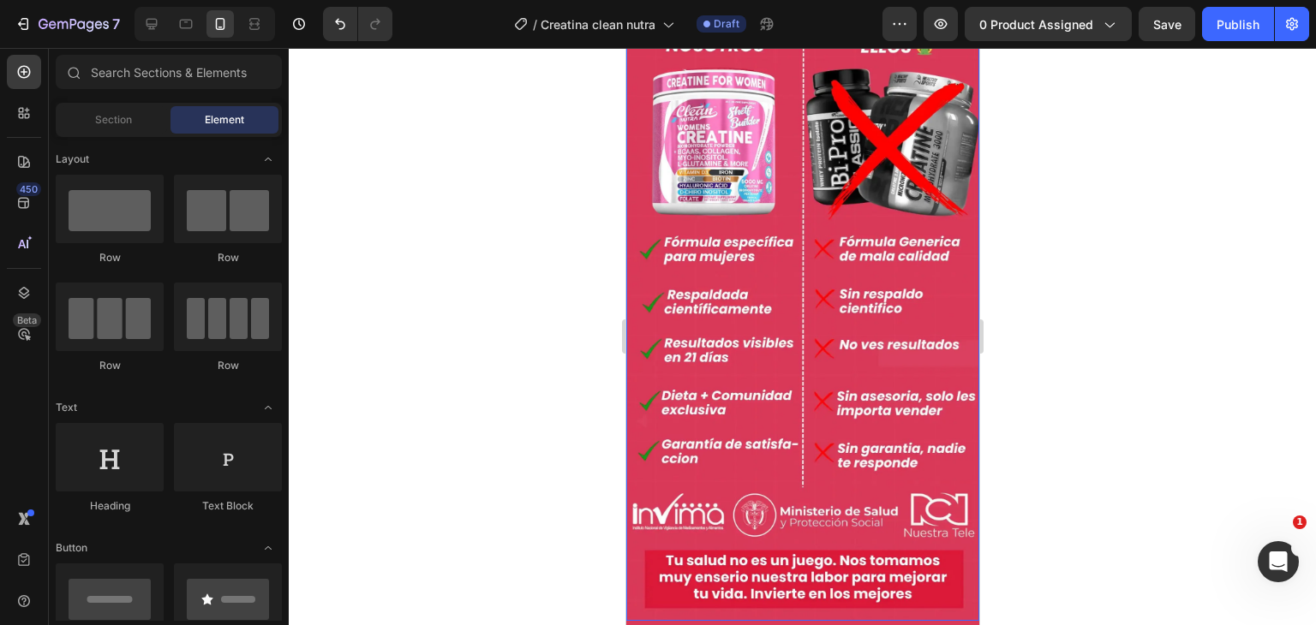
click at [1035, 460] on div at bounding box center [802, 336] width 1027 height 577
click at [660, 358] on img at bounding box center [801, 324] width 353 height 594
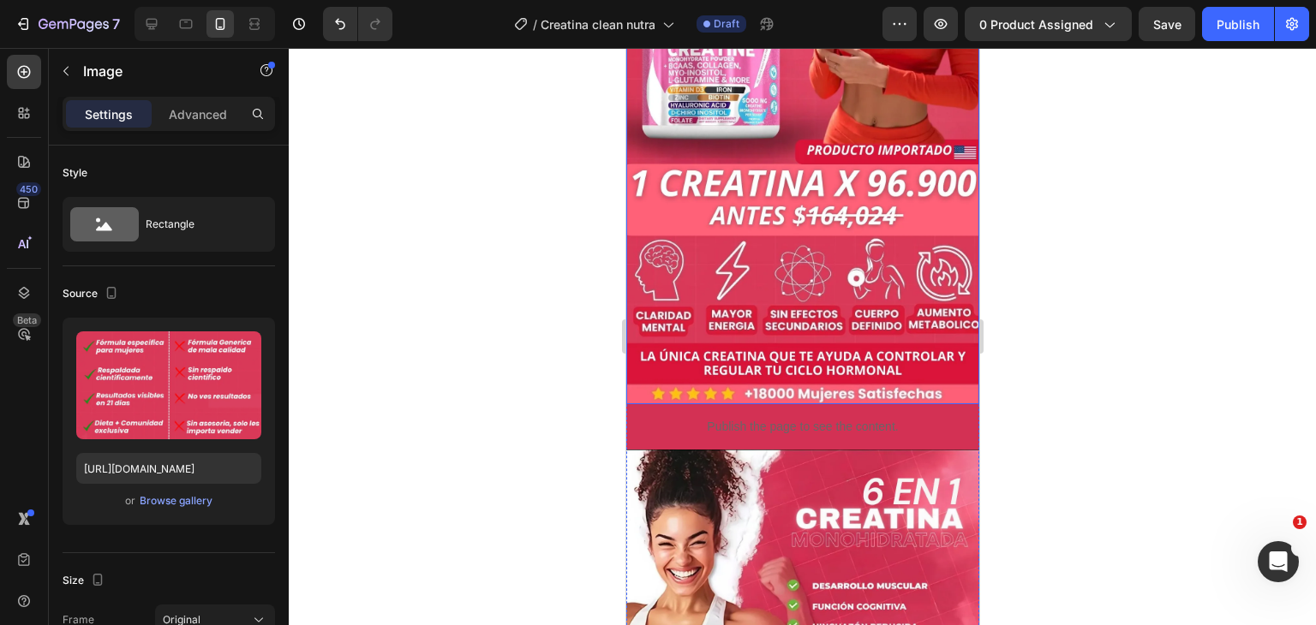
scroll to position [685, 0]
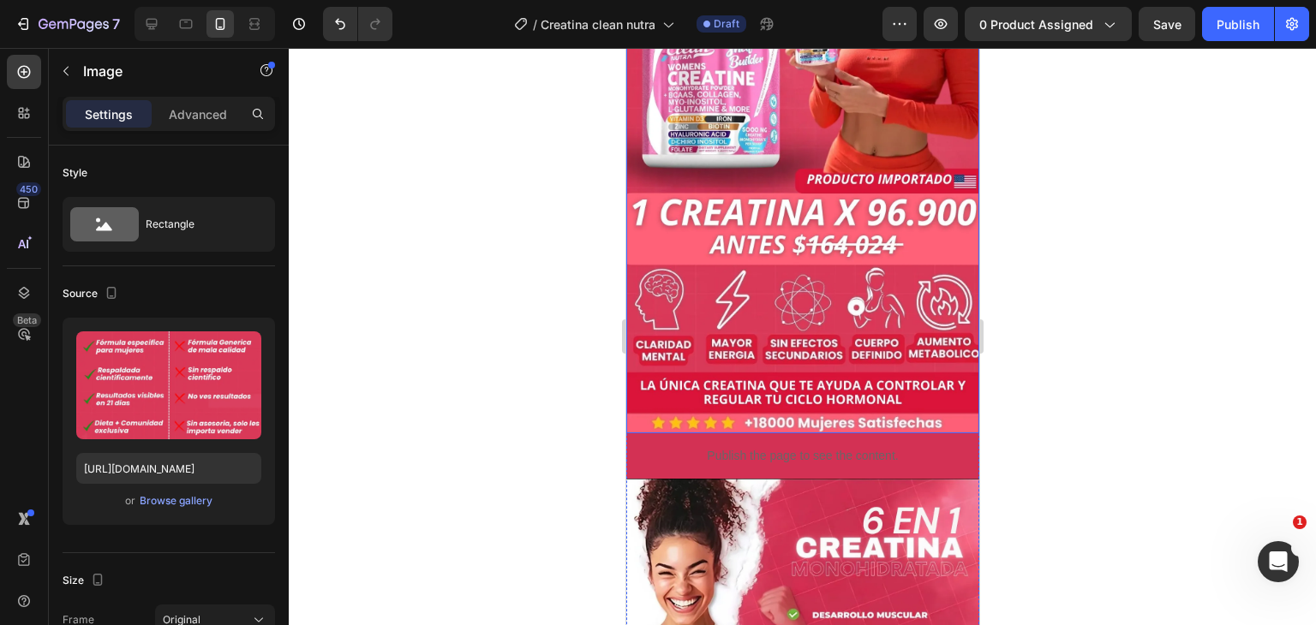
click at [946, 142] on img at bounding box center [801, 136] width 353 height 594
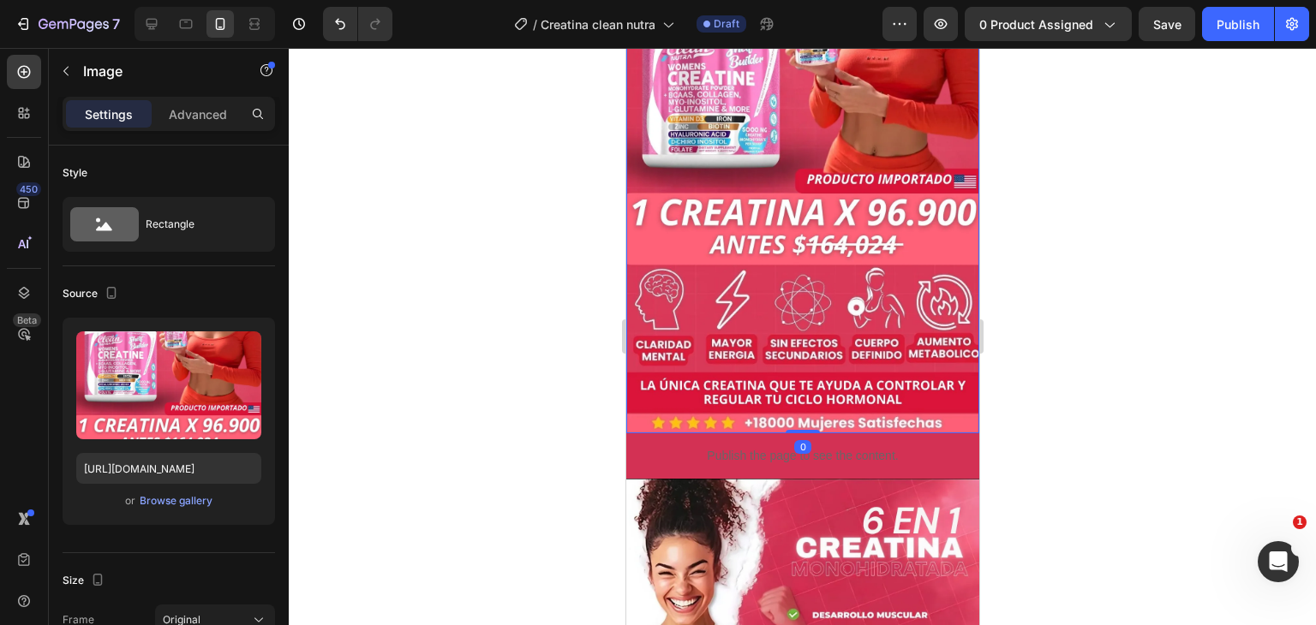
scroll to position [355, 0]
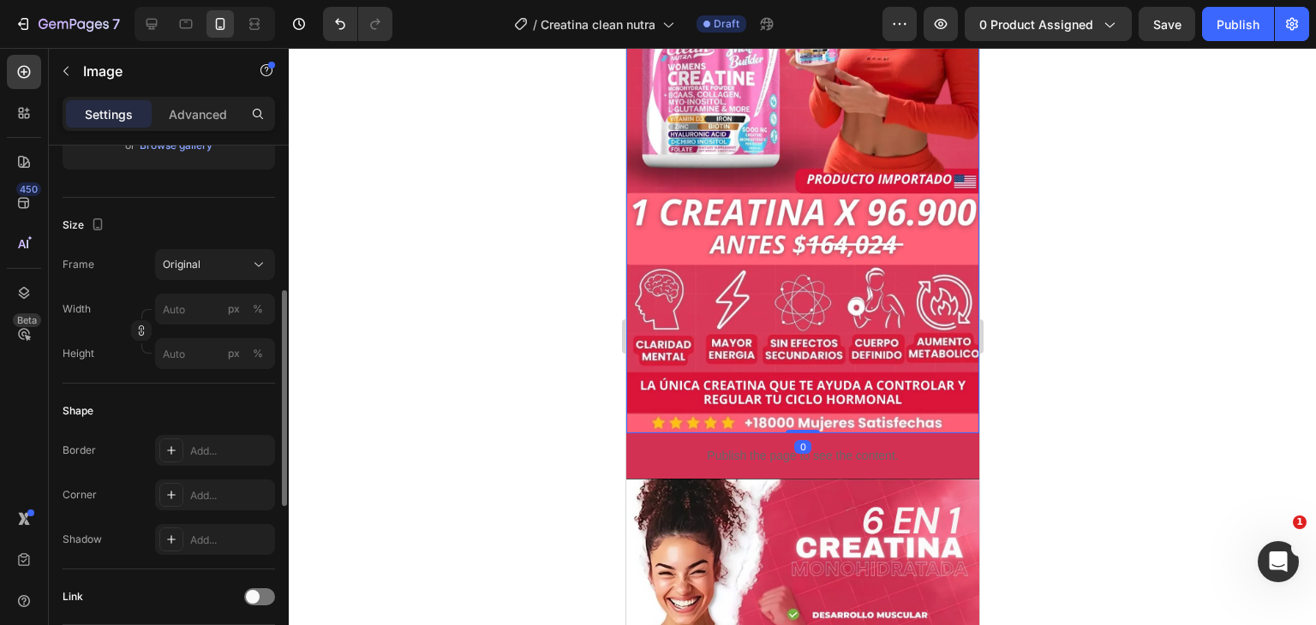
click at [887, 152] on img at bounding box center [801, 136] width 353 height 594
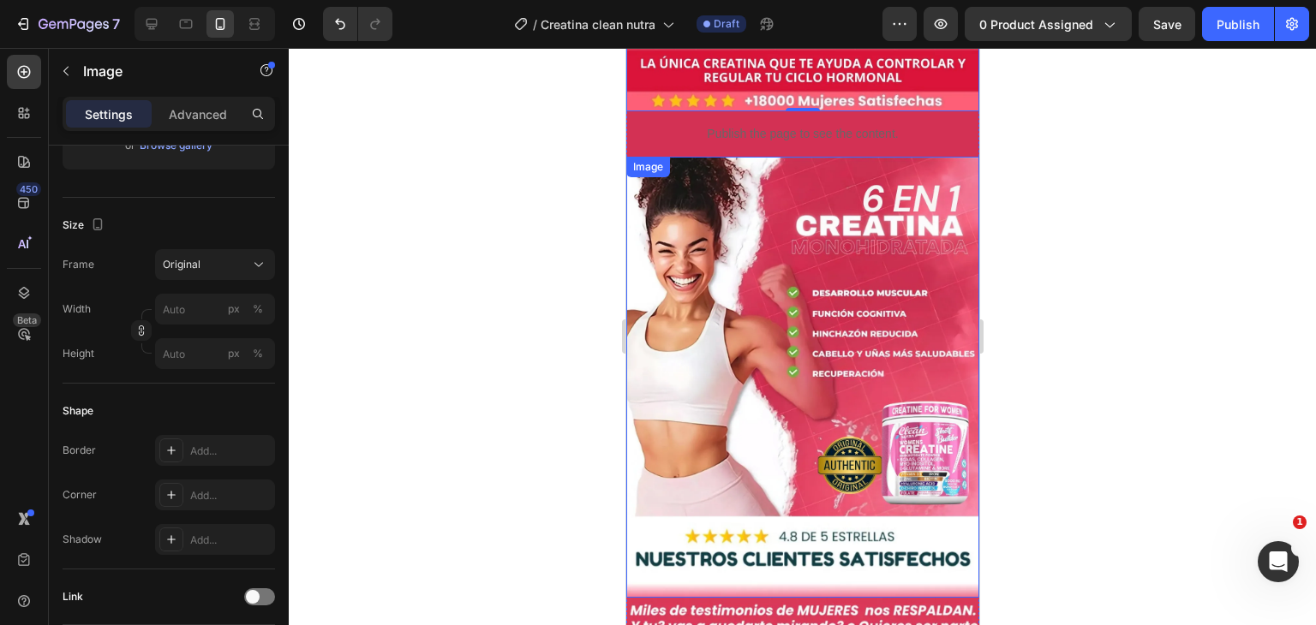
scroll to position [1113, 0]
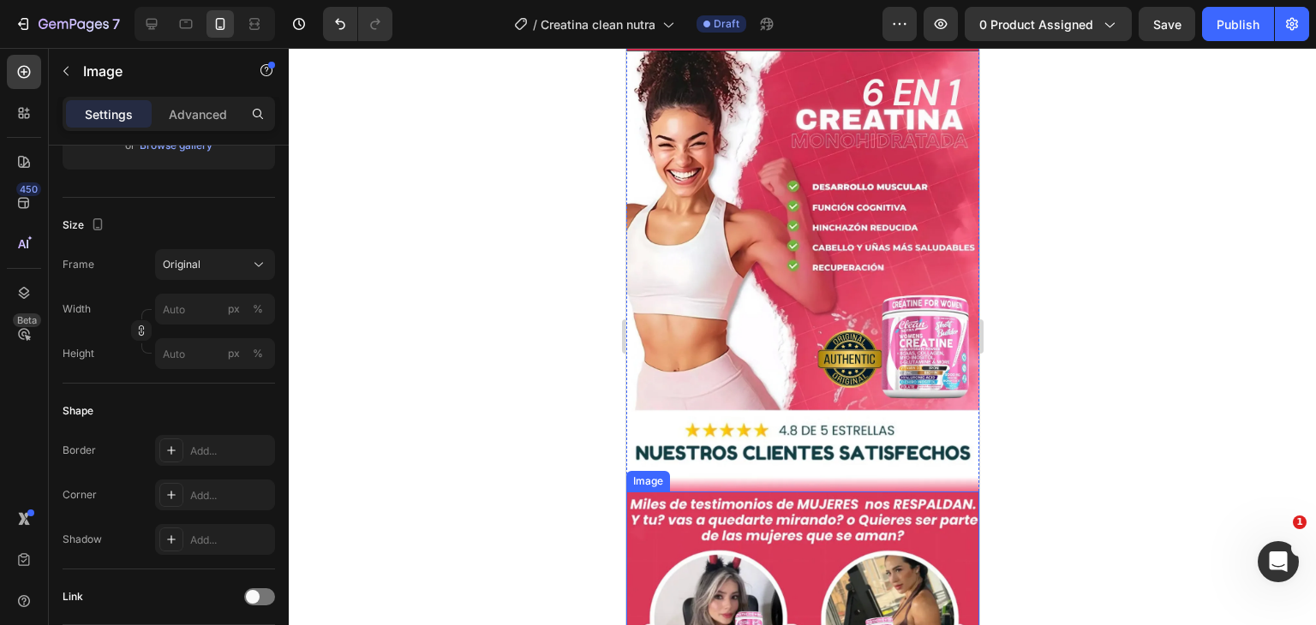
click at [719, 469] on icon at bounding box center [718, 475] width 9 height 12
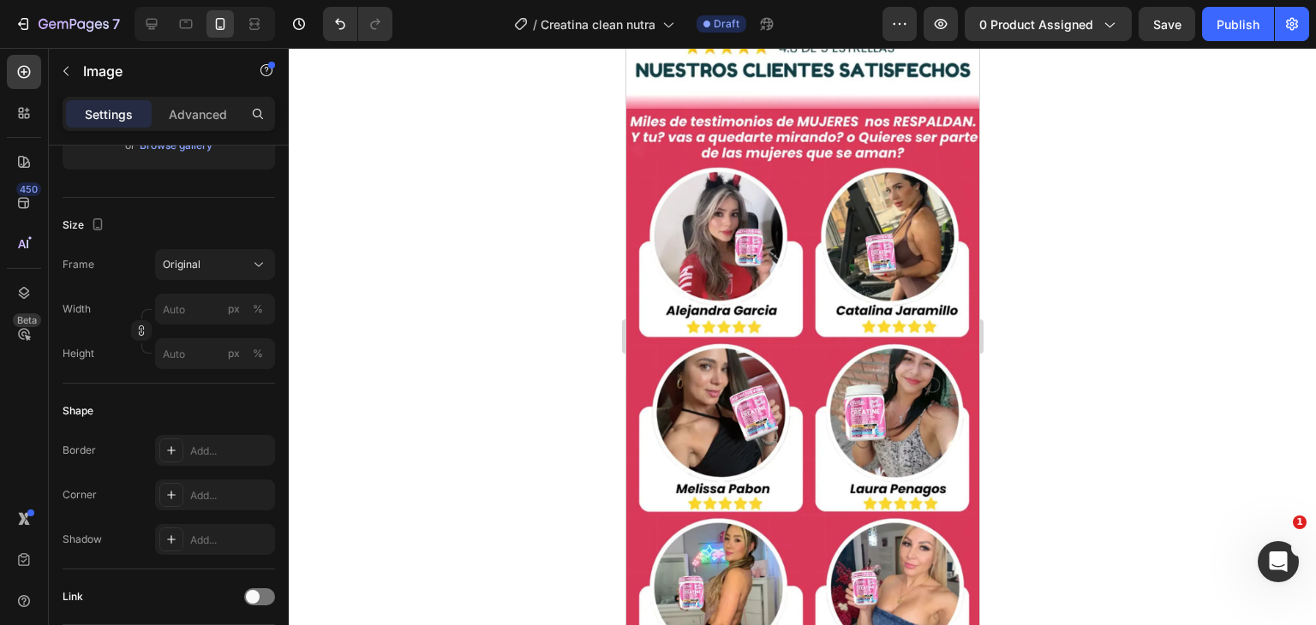
scroll to position [1244, 0]
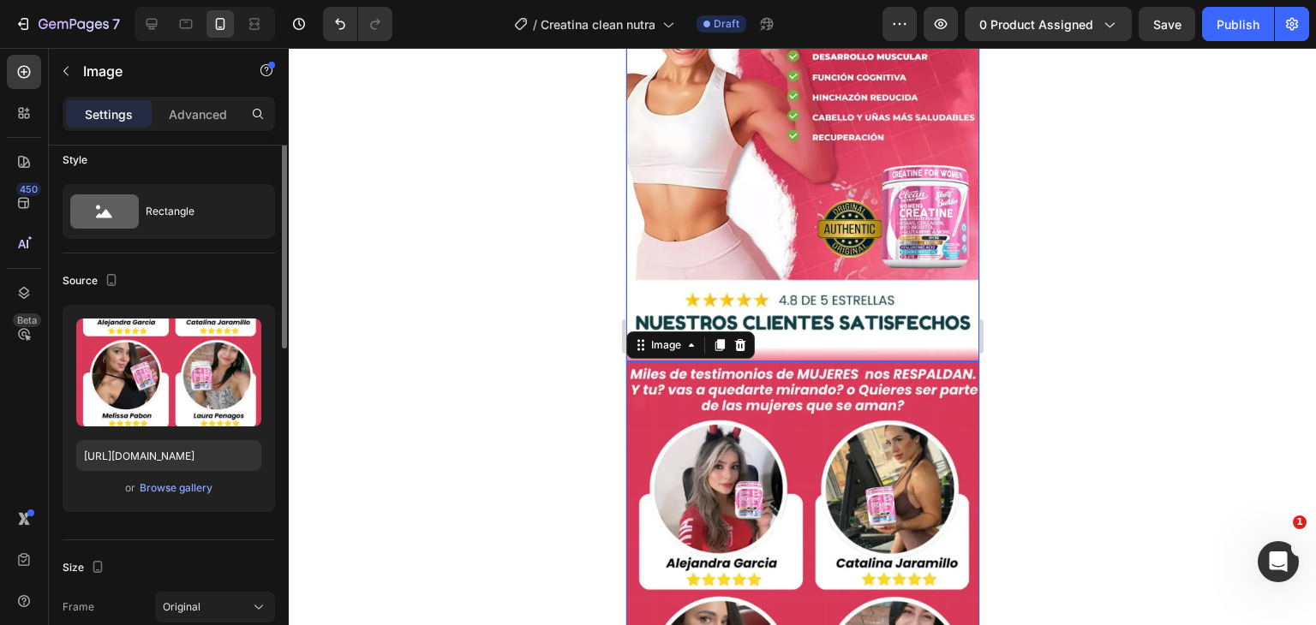
scroll to position [0, 0]
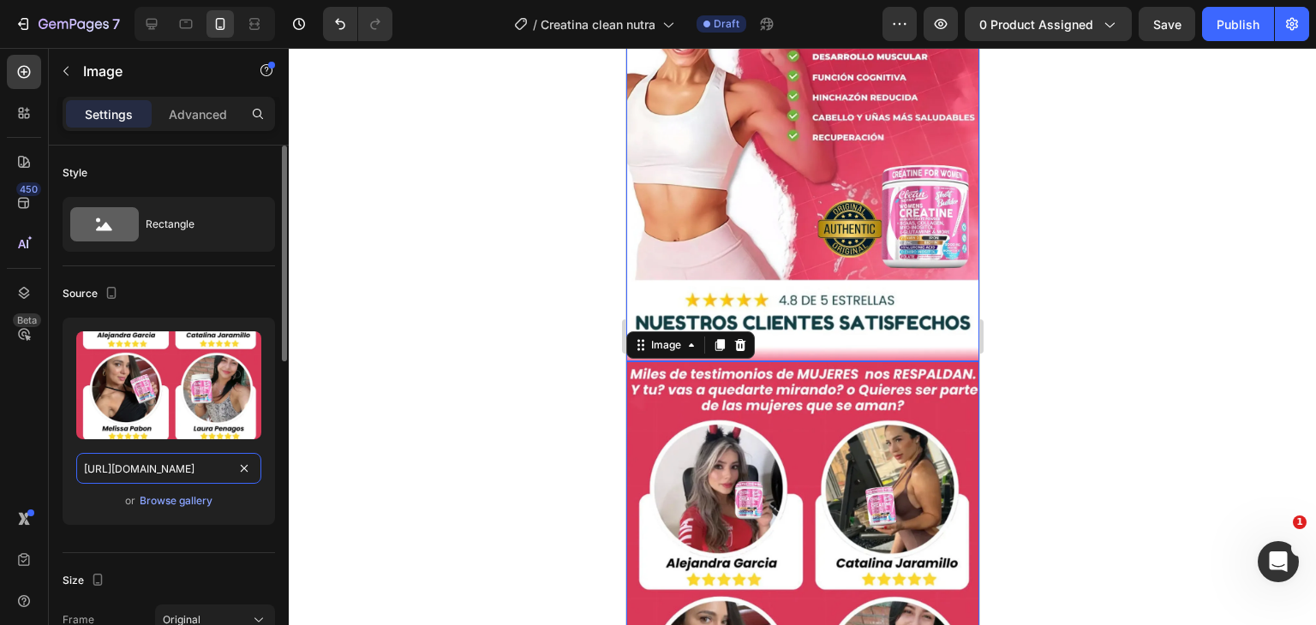
click at [191, 470] on input "https://i.ibb.co/Kjm5PyH9/La-1.webp" at bounding box center [168, 468] width 185 height 31
paste input "media1.giphy.com/media/v1.Y2lkPTc5MGI3NjExZWFjMzVwdTVkNzA4eWRmd3cyc295ZWRidmc3Z…"
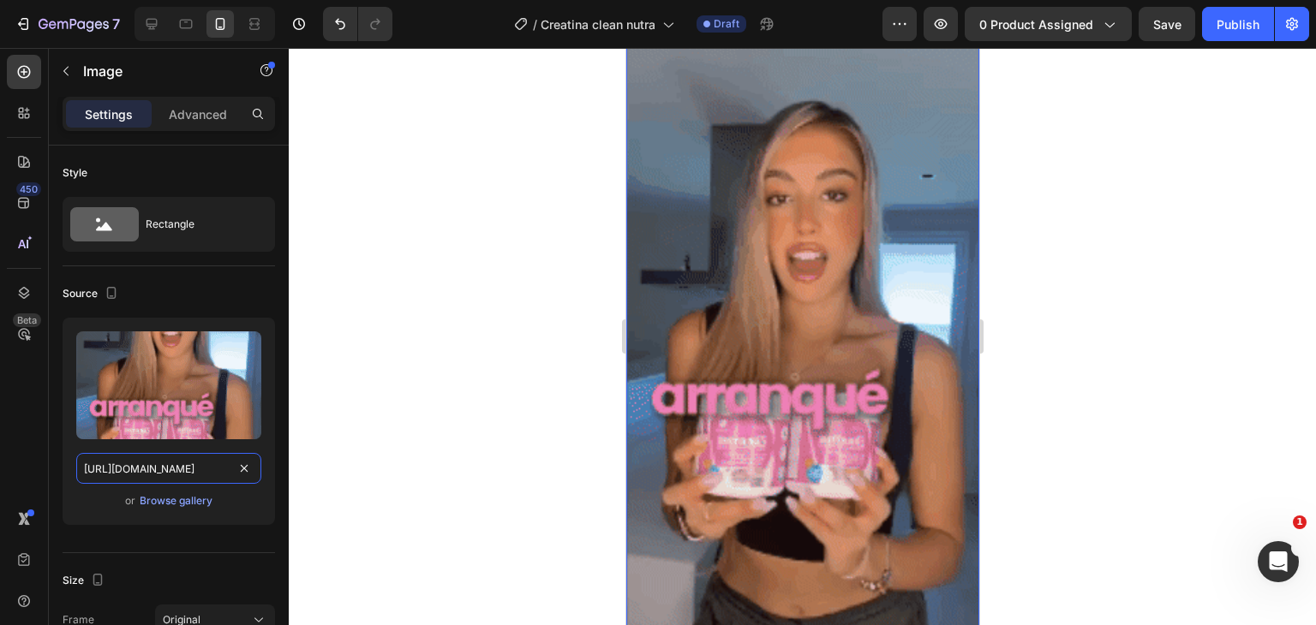
scroll to position [1672, 0]
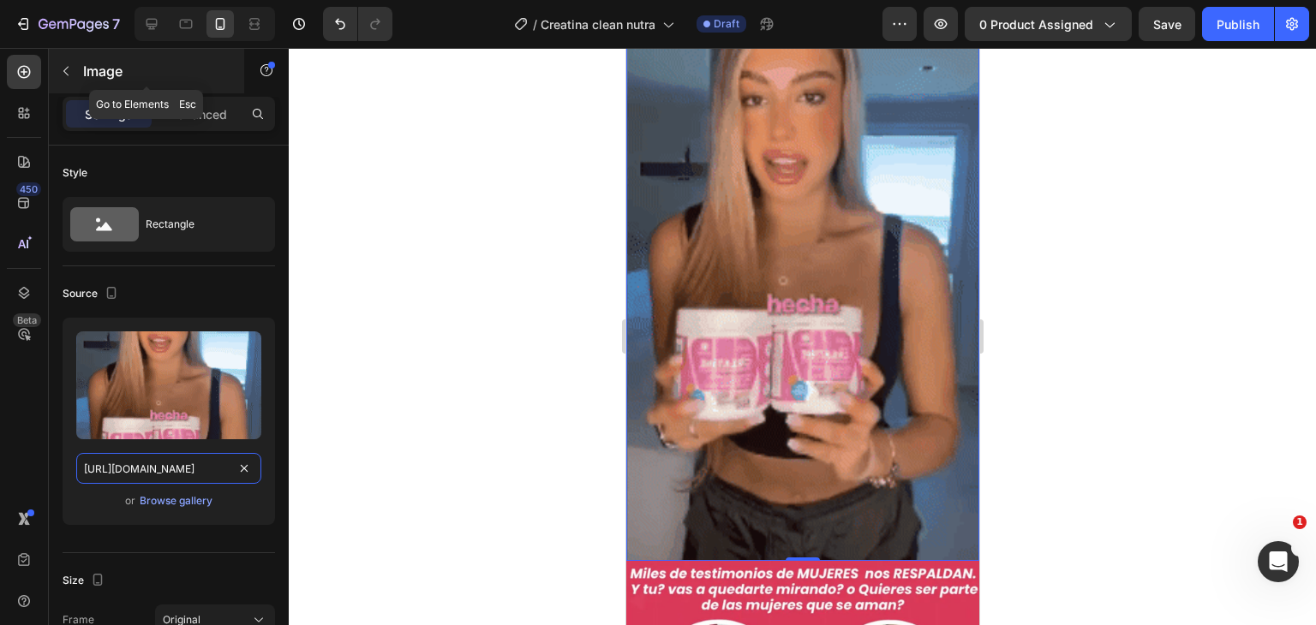
type input "https://media1.giphy.com/media/v1.Y2lkPTc5MGI3NjExZWFjMzVwdTVkNzA4eWRmd3cyc295Z…"
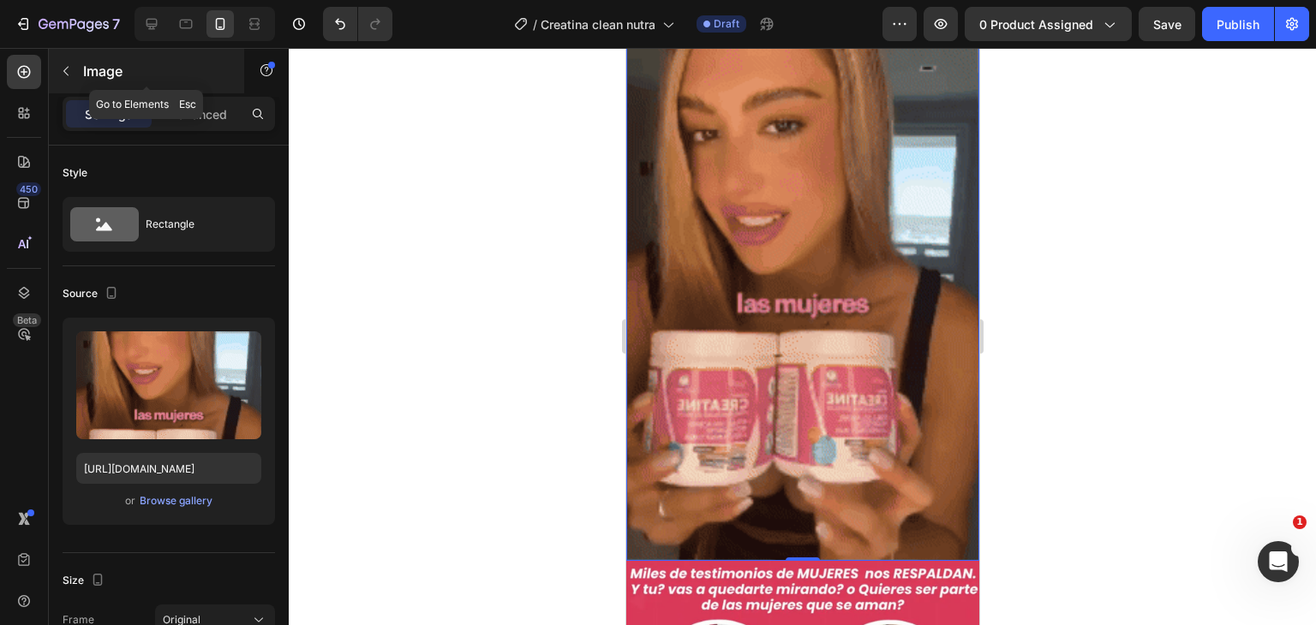
scroll to position [0, 0]
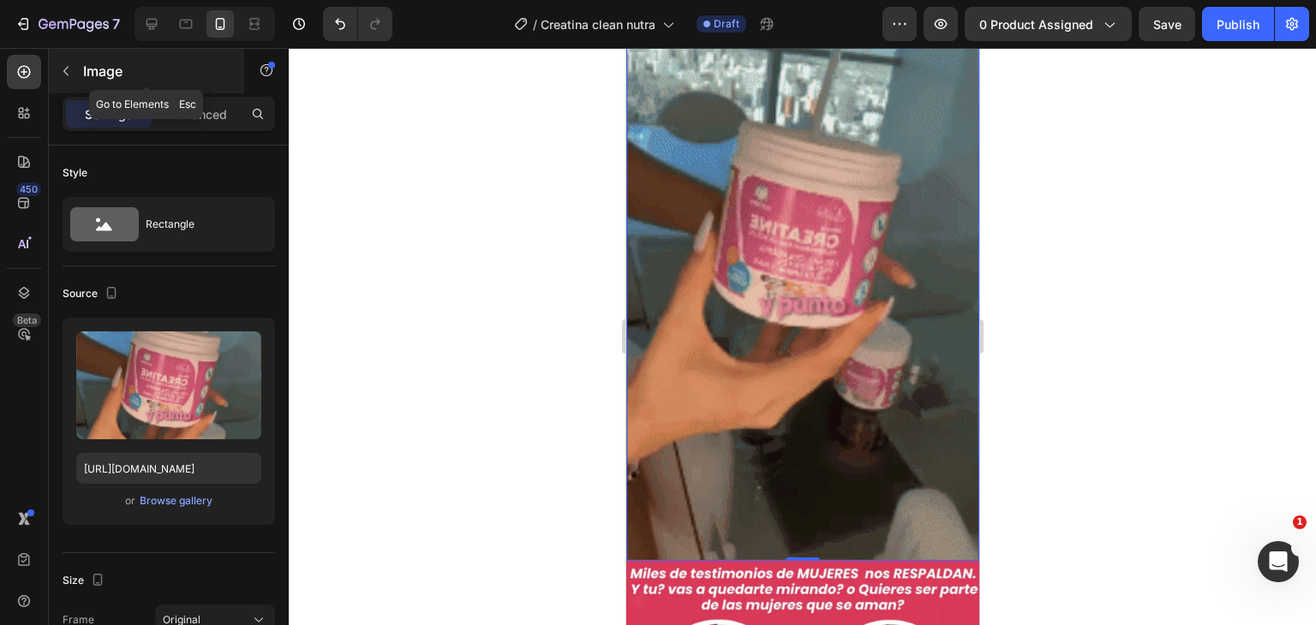
click at [75, 59] on button "button" at bounding box center [65, 70] width 27 height 27
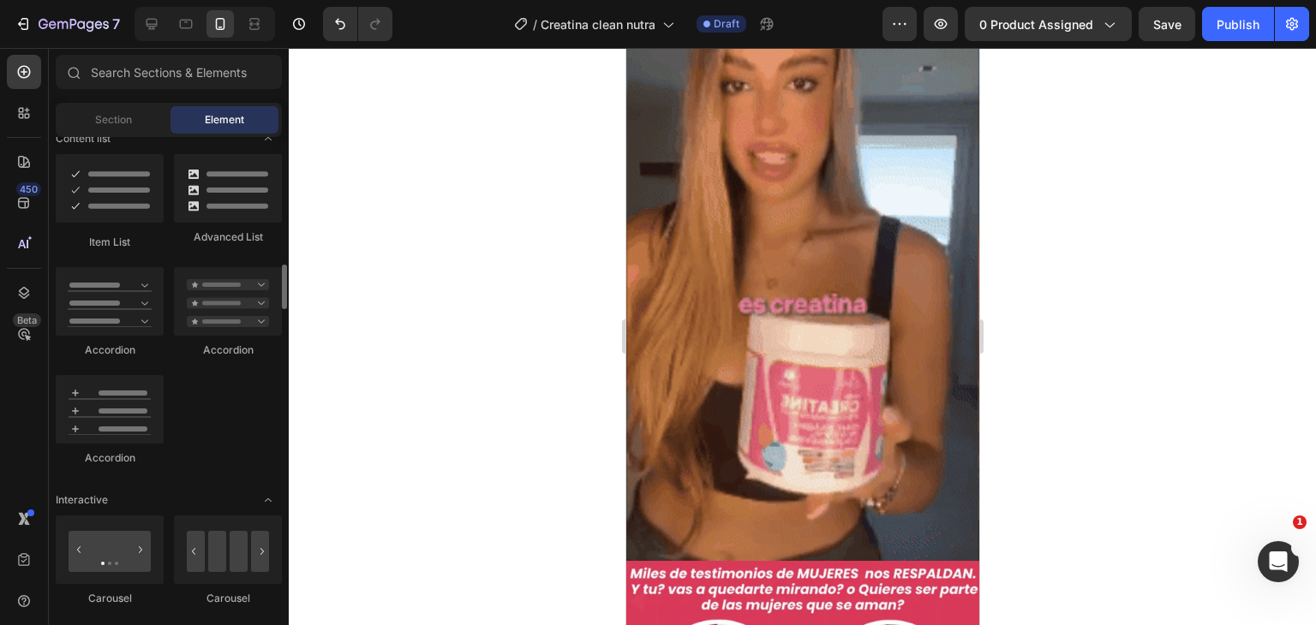
scroll to position [1542, 0]
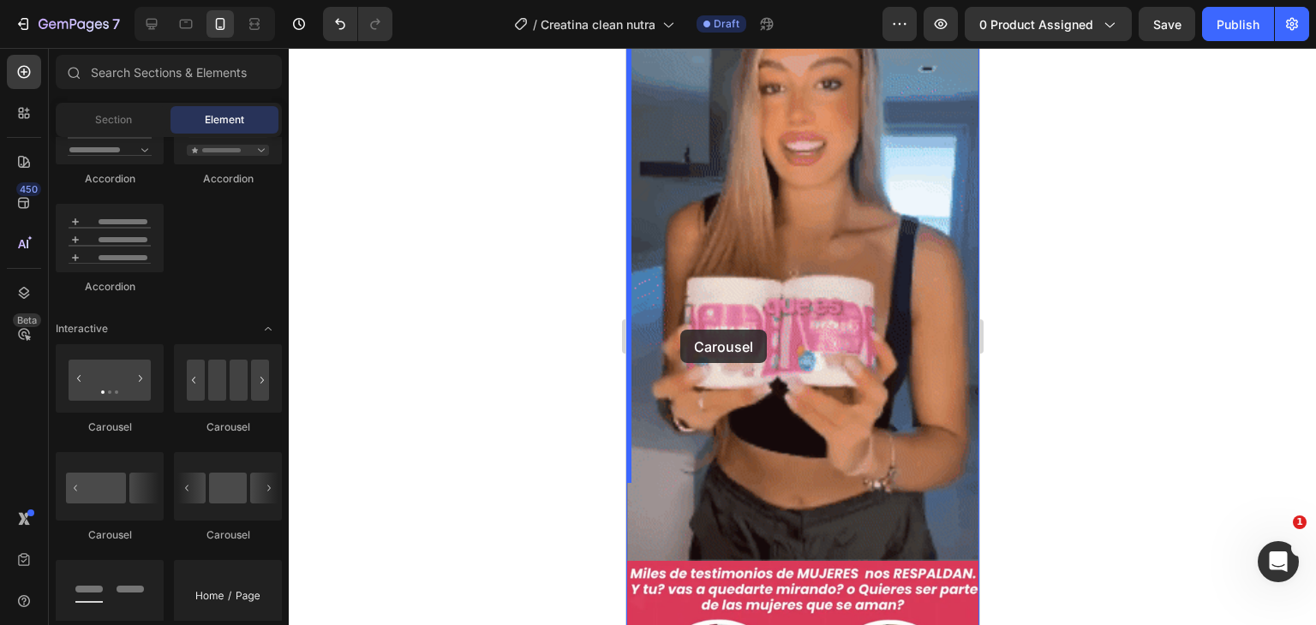
drag, startPoint x: 857, startPoint y: 552, endPoint x: 679, endPoint y: 330, distance: 285.2
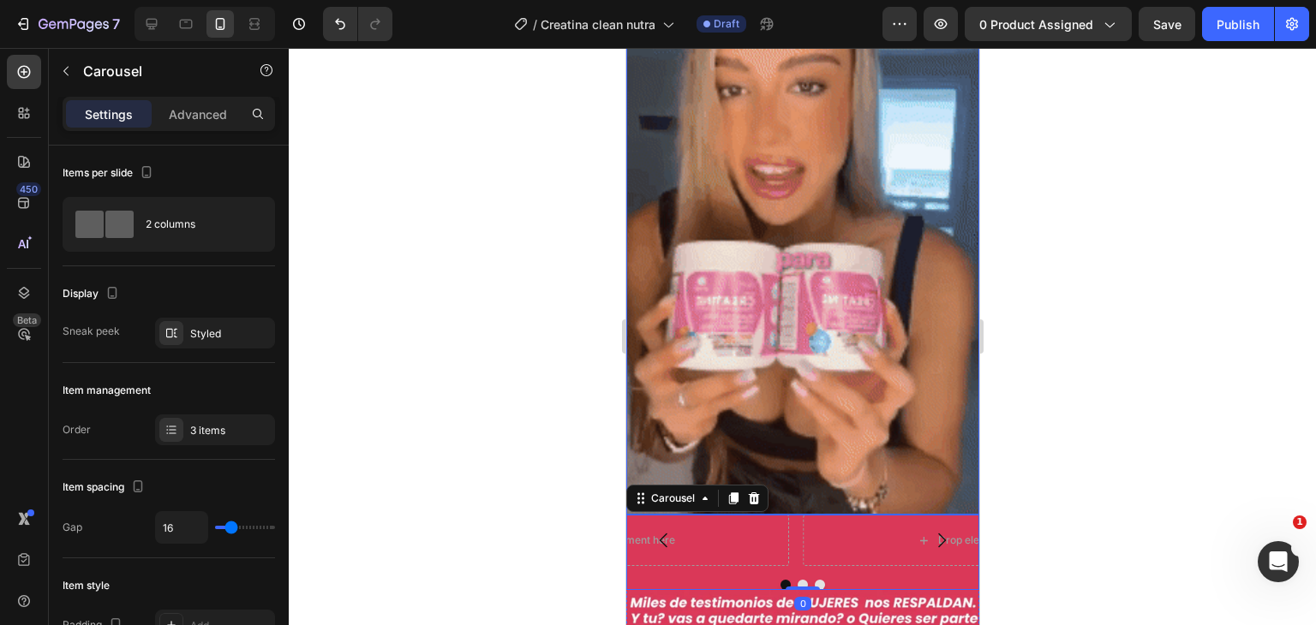
scroll to position [1758, 0]
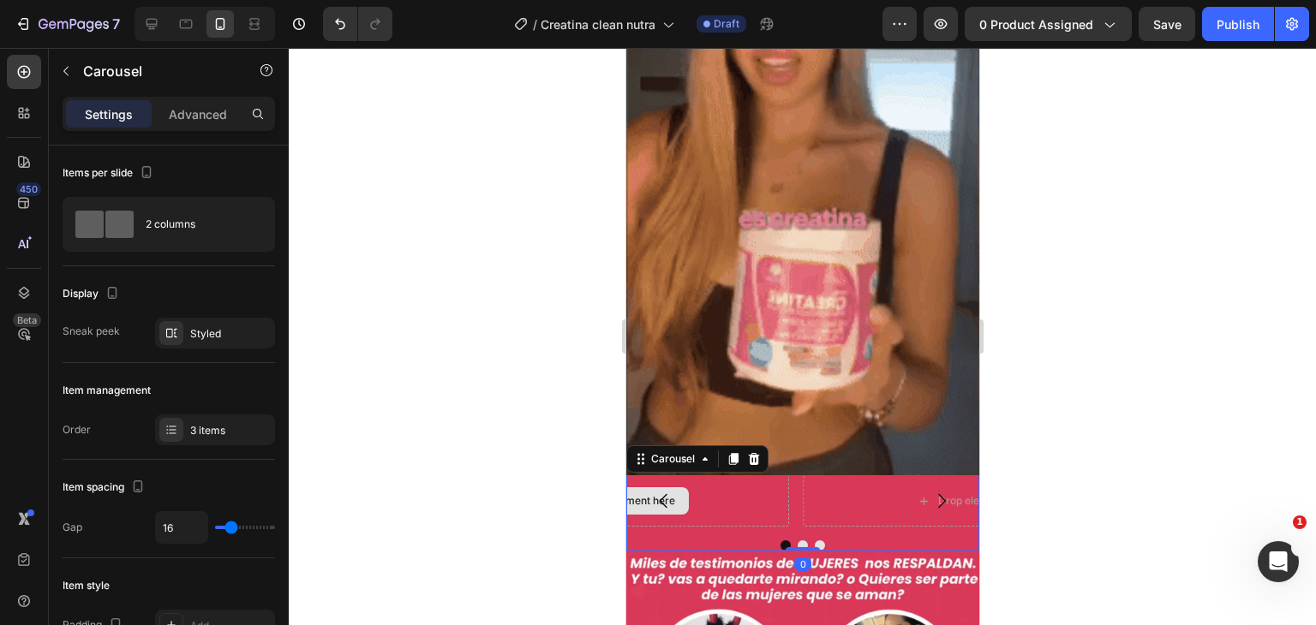
click at [713, 475] on div "Drop element here" at bounding box center [619, 500] width 340 height 51
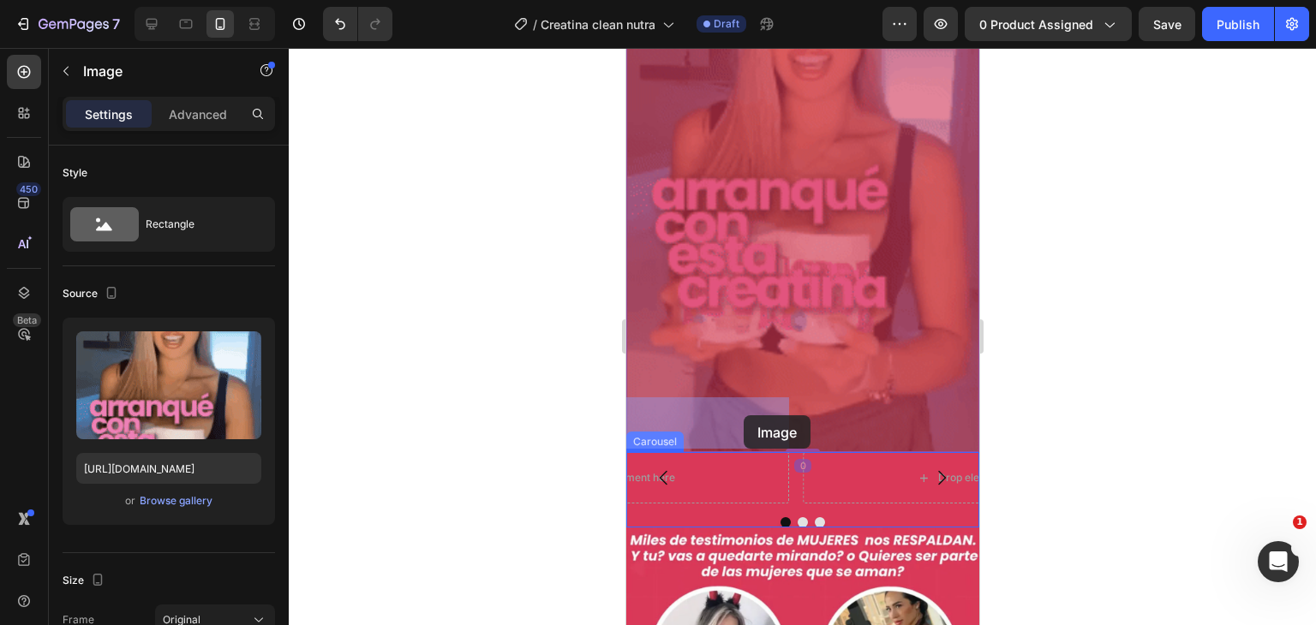
drag, startPoint x: 803, startPoint y: 337, endPoint x: 743, endPoint y: 415, distance: 98.3
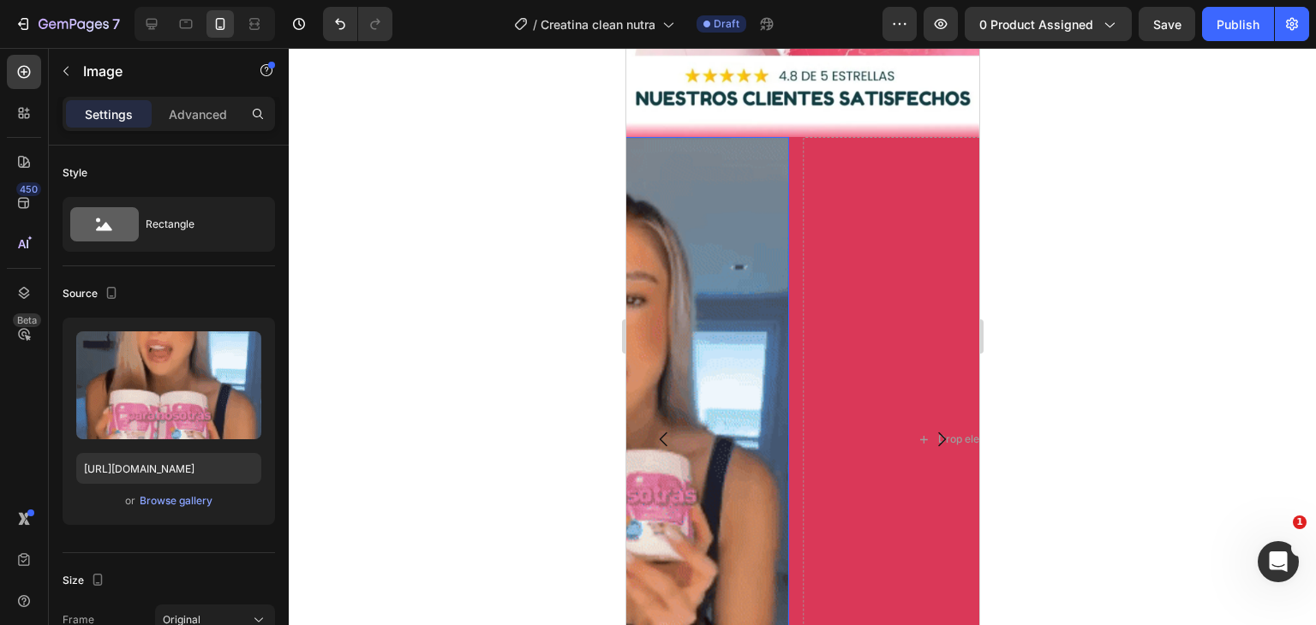
scroll to position [1496, 0]
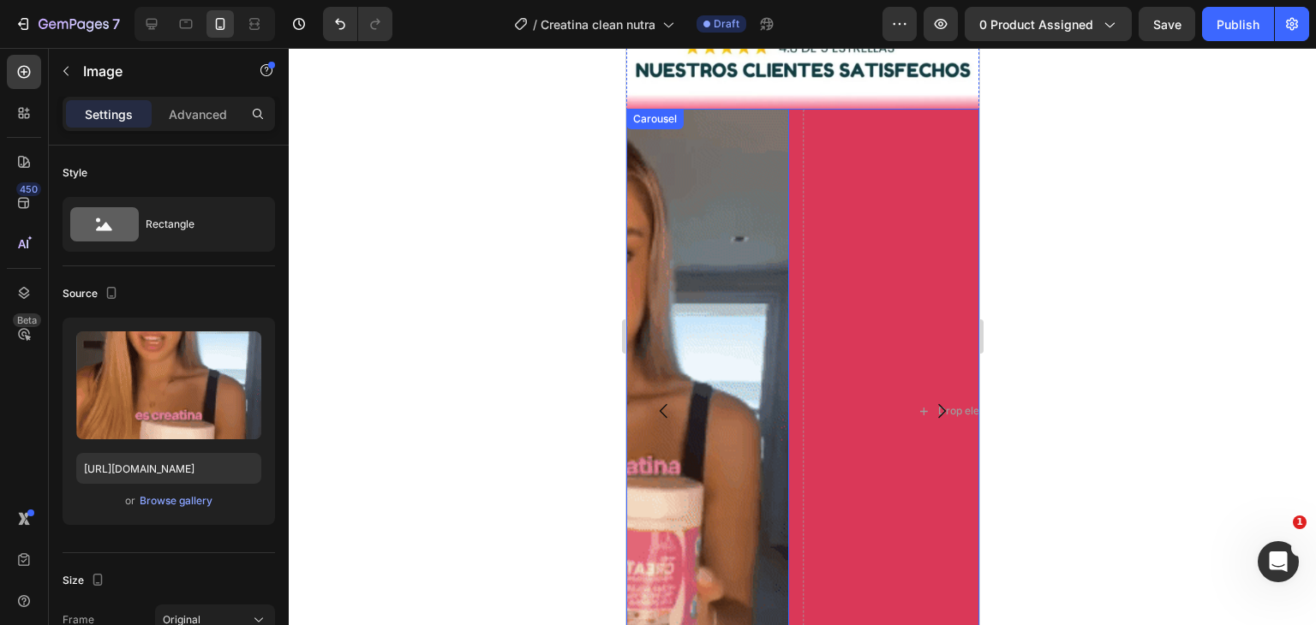
click at [662, 404] on icon "Carousel Back Arrow" at bounding box center [663, 411] width 8 height 15
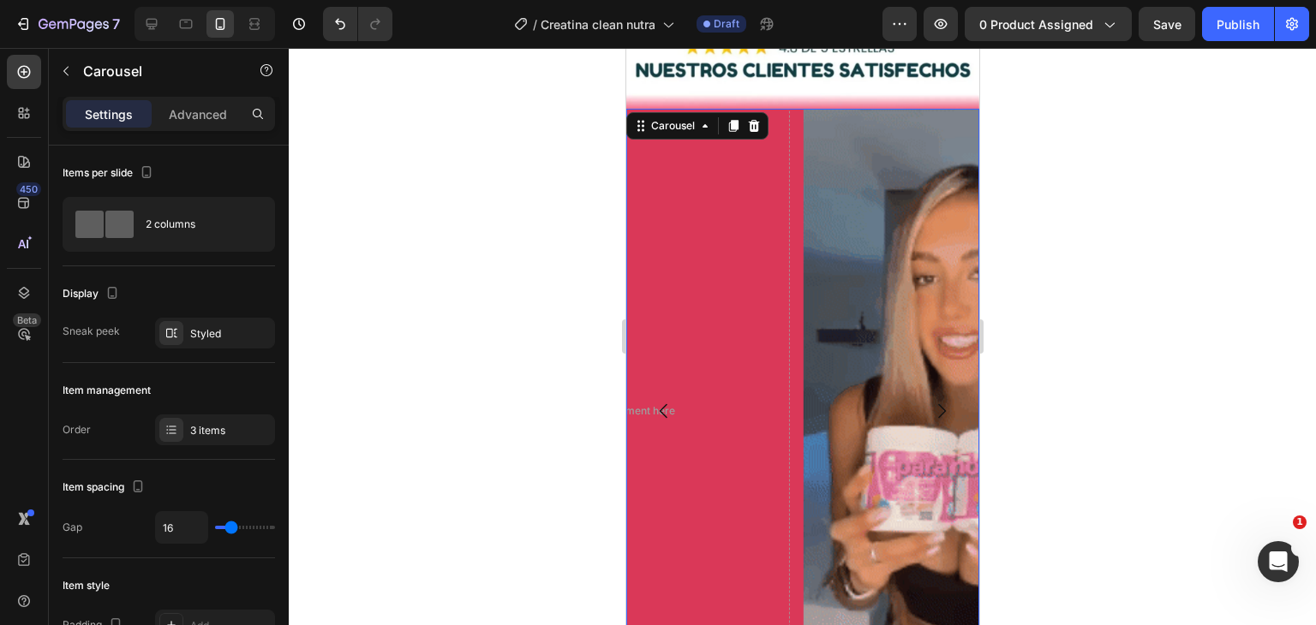
click at [931, 401] on icon "Carousel Next Arrow" at bounding box center [940, 411] width 21 height 21
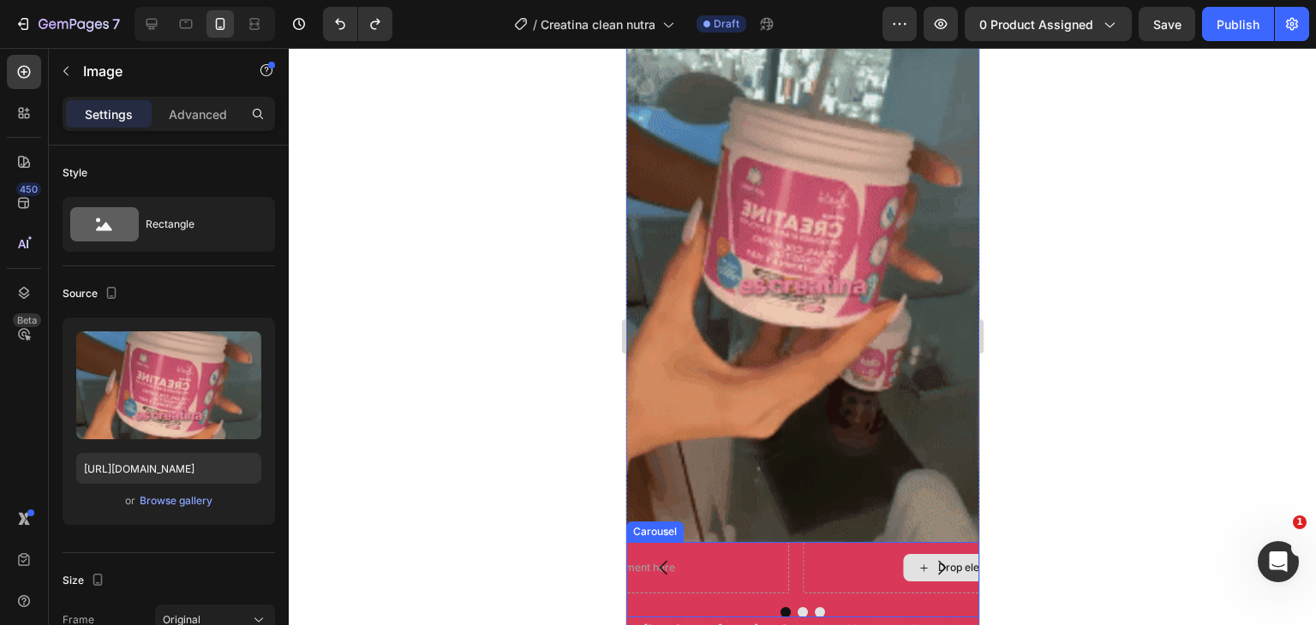
scroll to position [1753, 0]
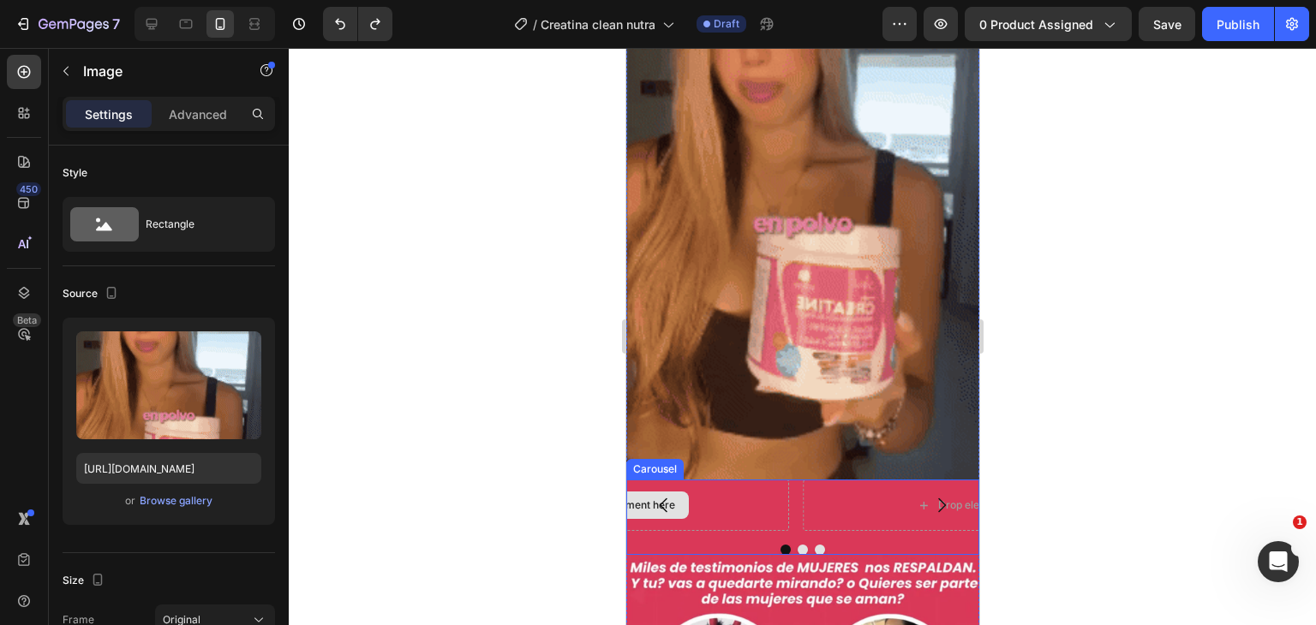
click at [737, 480] on div "Drop element here" at bounding box center [619, 505] width 340 height 51
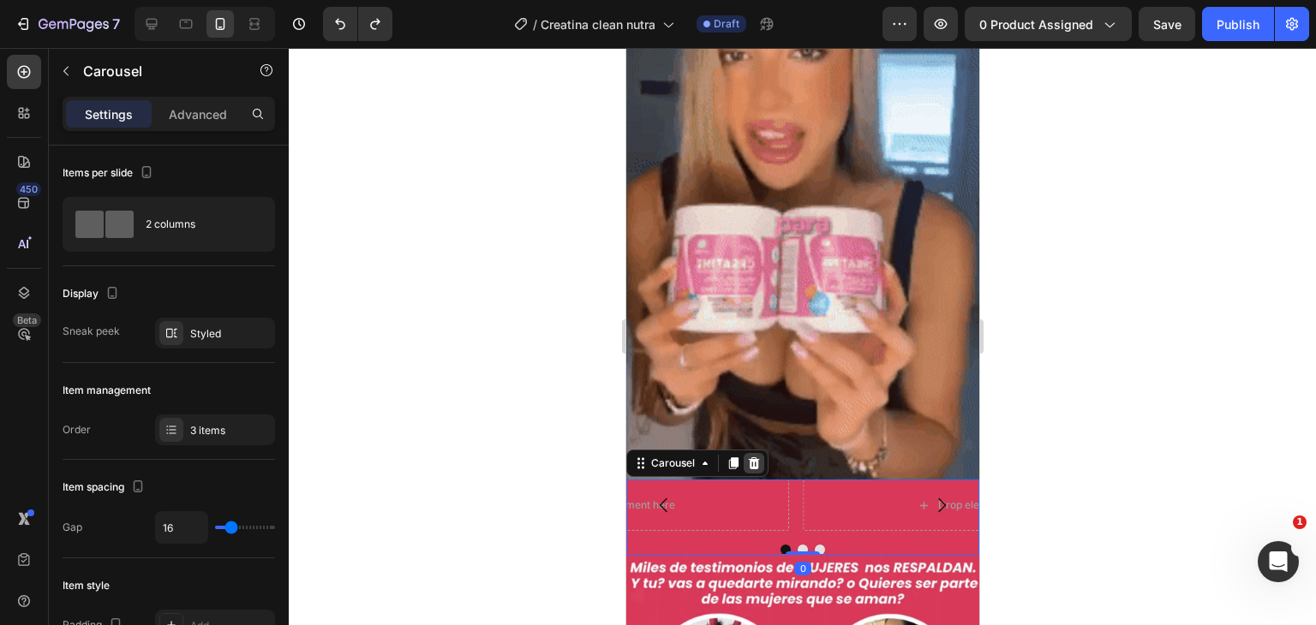
click at [751, 453] on div at bounding box center [753, 463] width 21 height 21
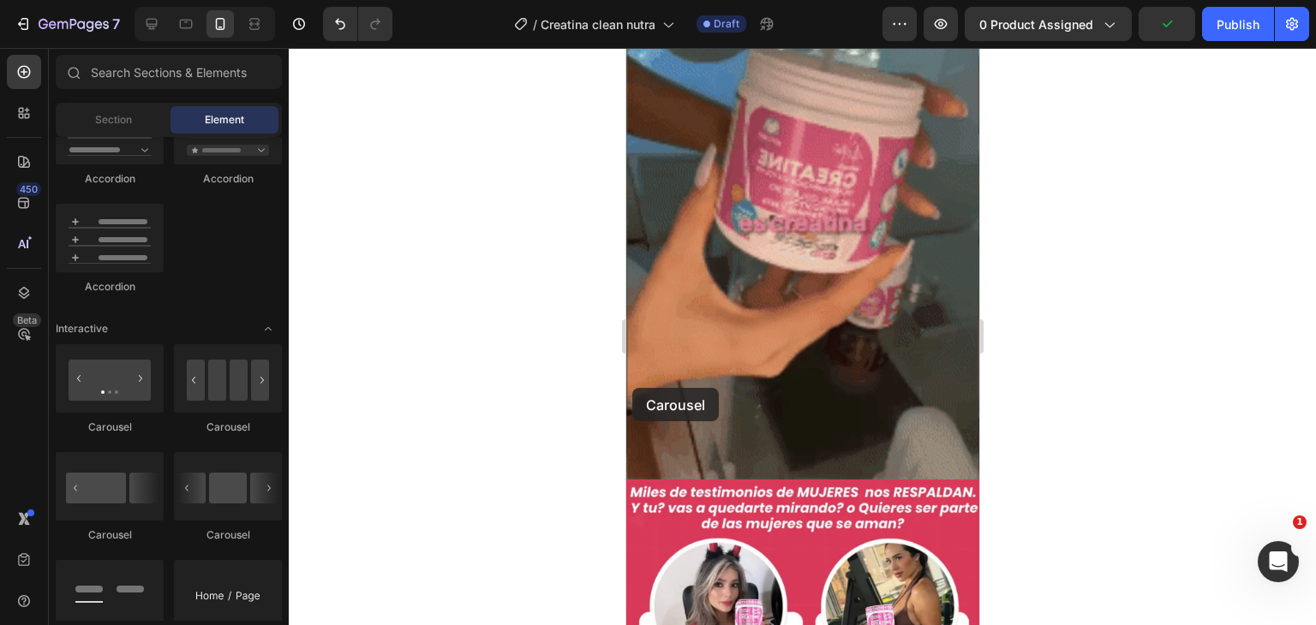
drag, startPoint x: 850, startPoint y: 445, endPoint x: 633, endPoint y: 388, distance: 224.0
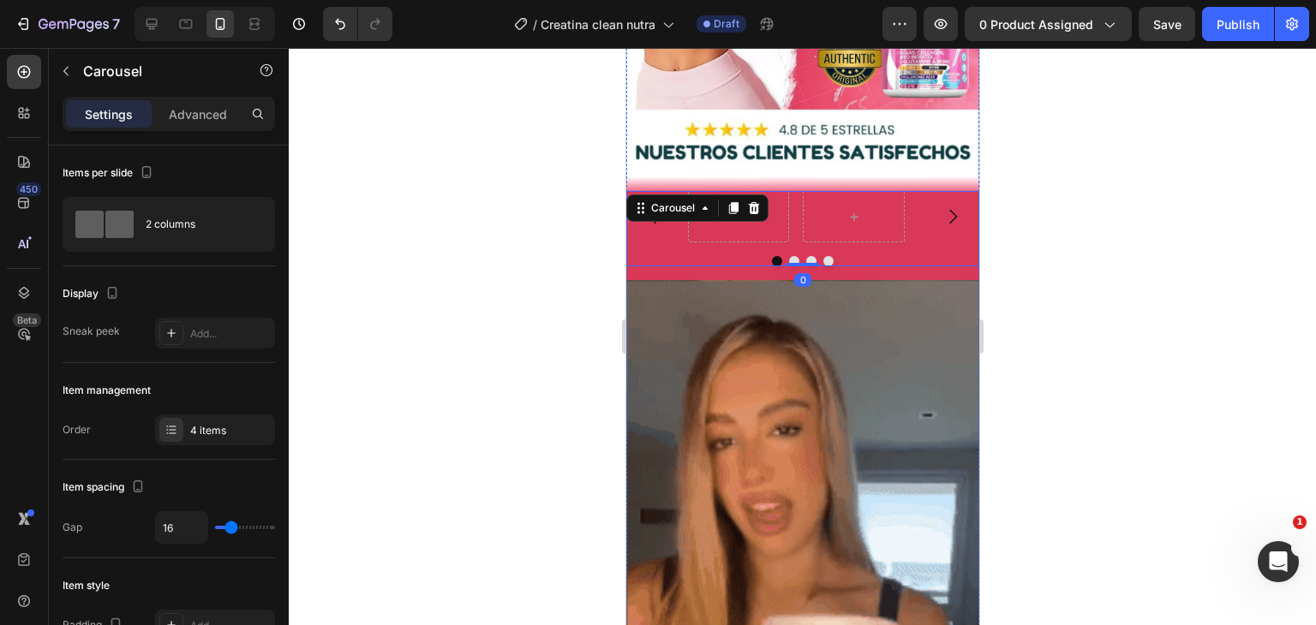
scroll to position [1328, 0]
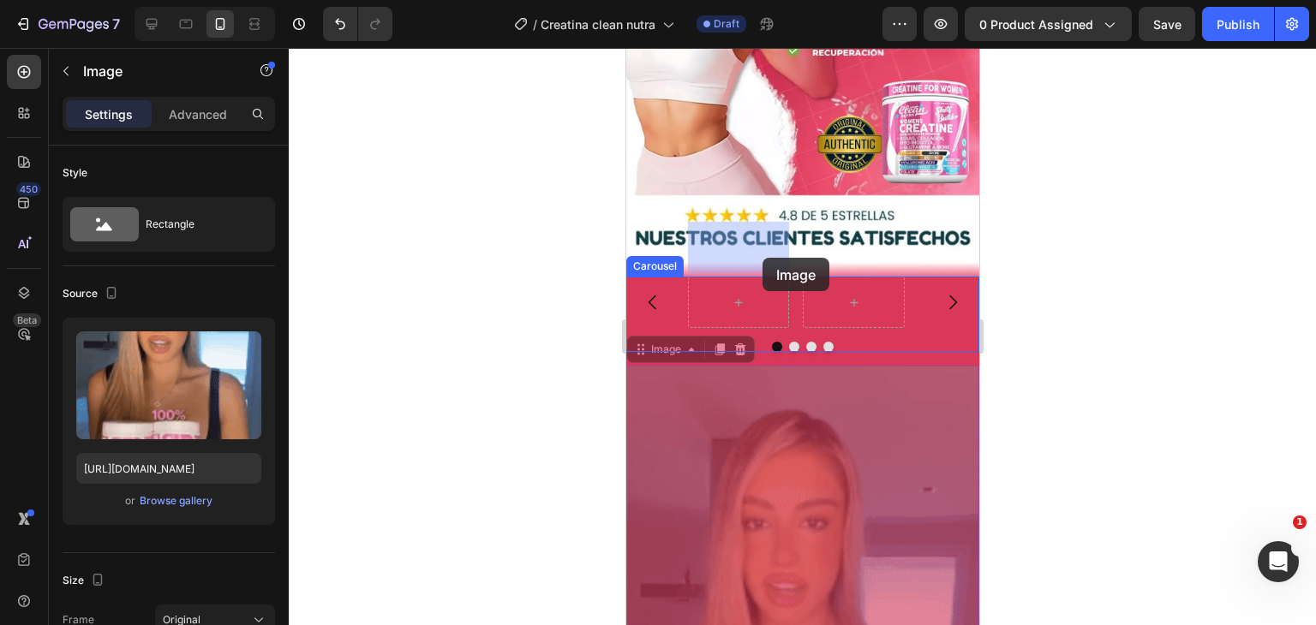
drag, startPoint x: 806, startPoint y: 405, endPoint x: 761, endPoint y: 256, distance: 155.6
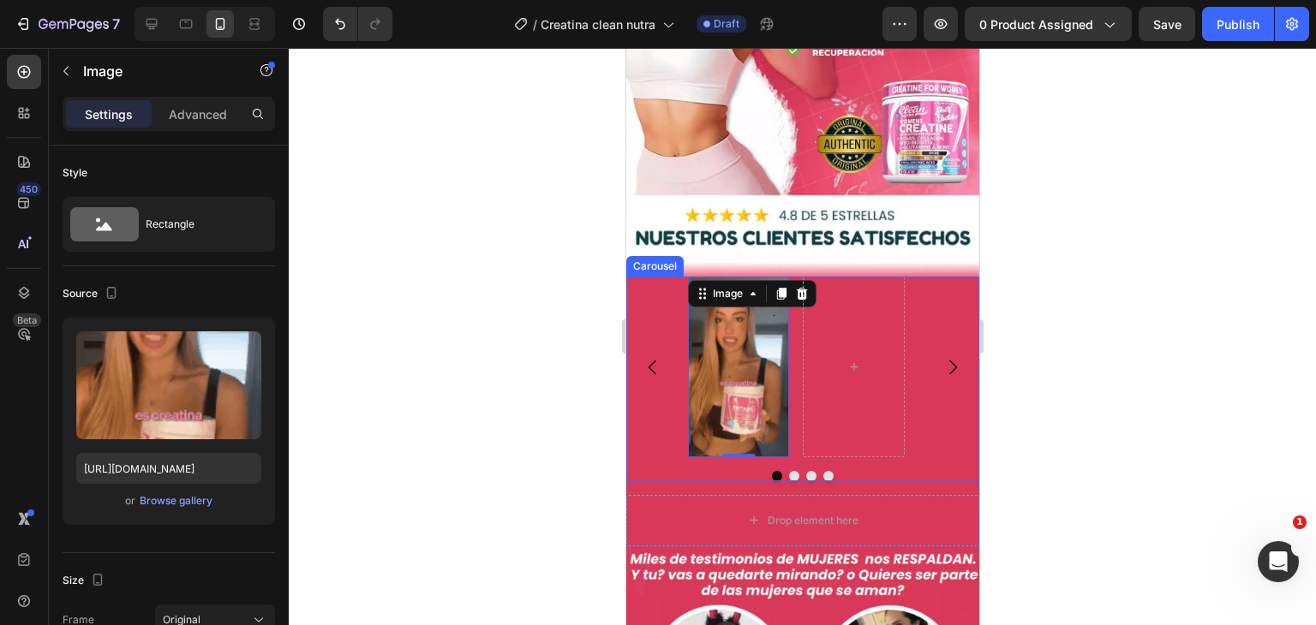
click at [948, 360] on icon "Carousel Next Arrow" at bounding box center [952, 367] width 8 height 15
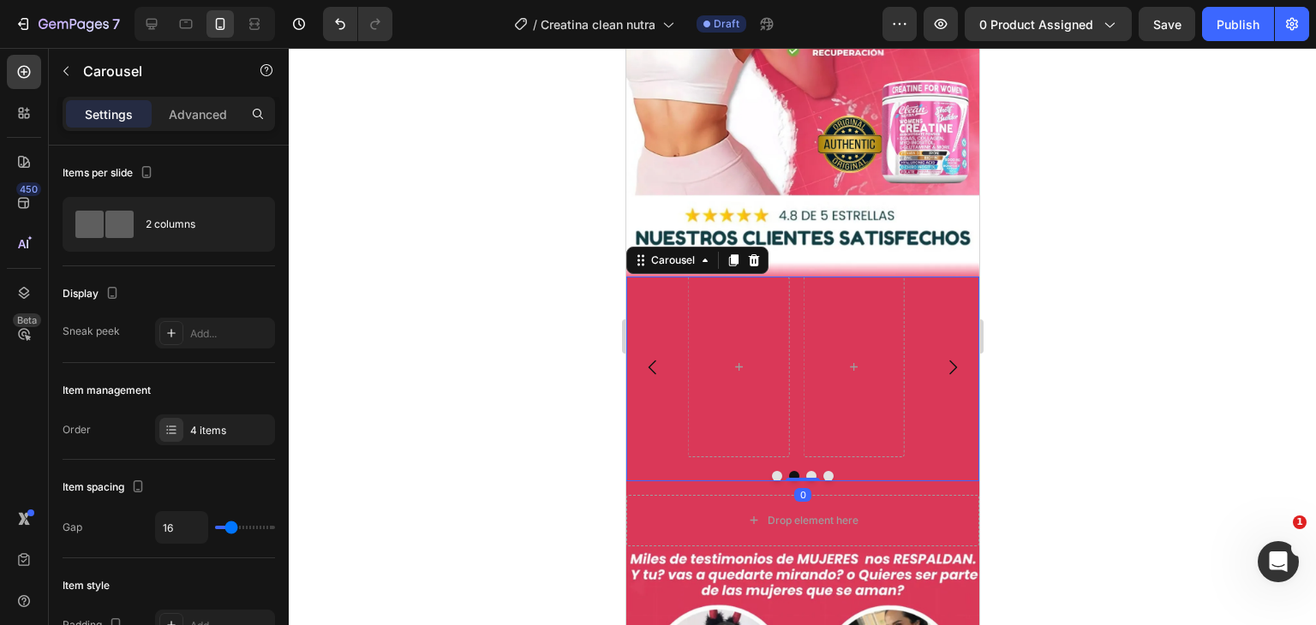
click at [655, 357] on icon "Carousel Back Arrow" at bounding box center [652, 367] width 21 height 21
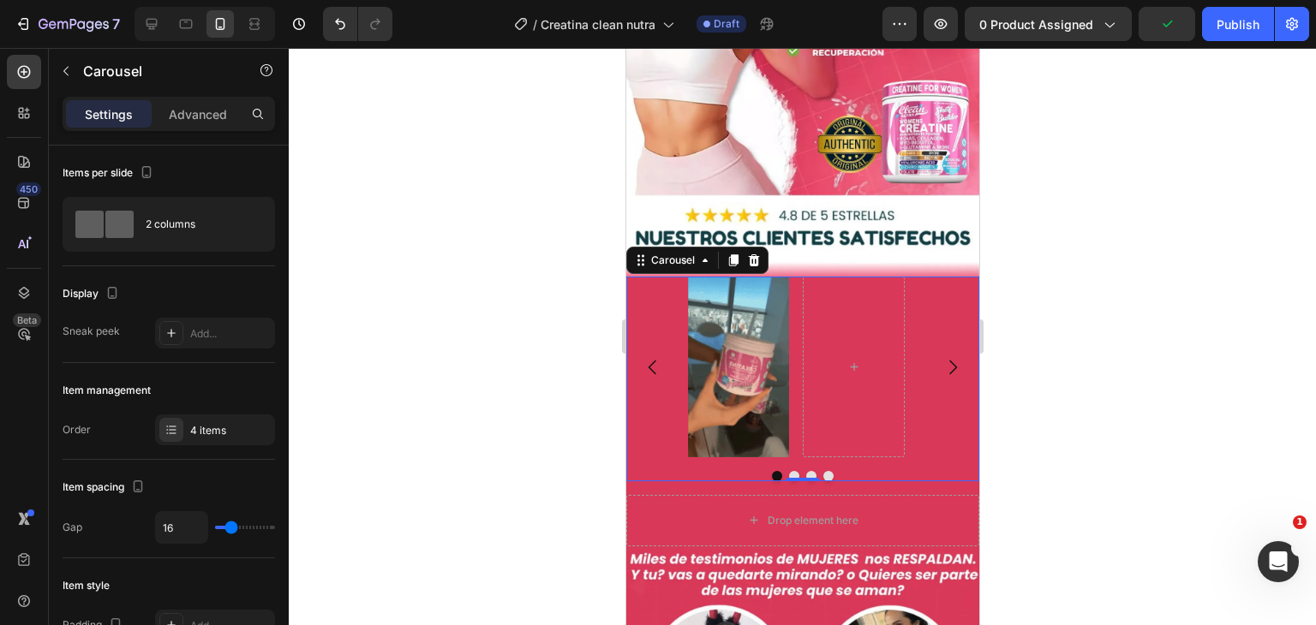
click at [661, 277] on div "Image" at bounding box center [801, 367] width 353 height 181
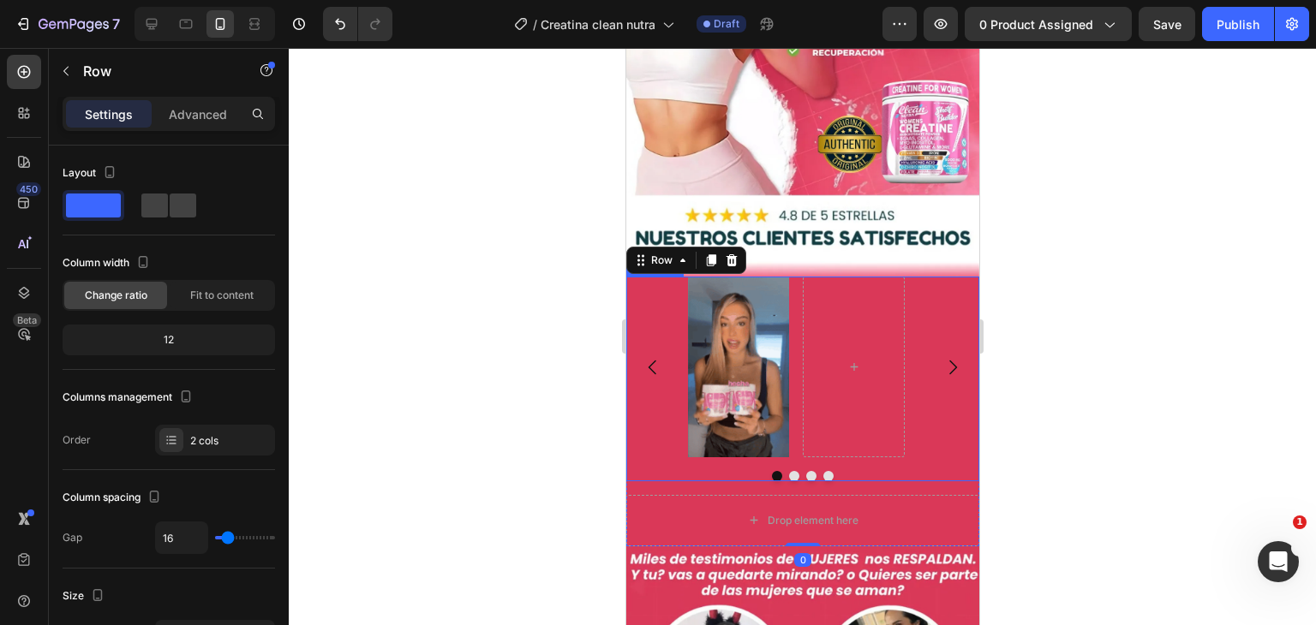
click at [793, 379] on div "Image" at bounding box center [802, 367] width 230 height 181
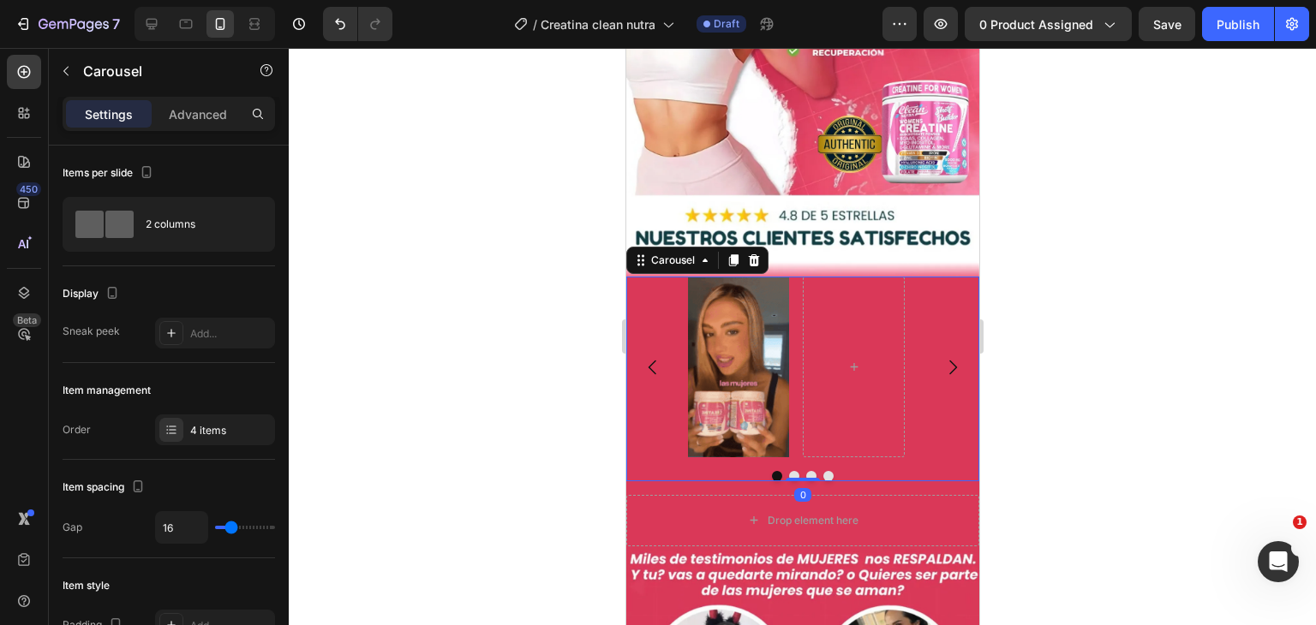
drag, startPoint x: 795, startPoint y: 425, endPoint x: 789, endPoint y: 403, distance: 22.2
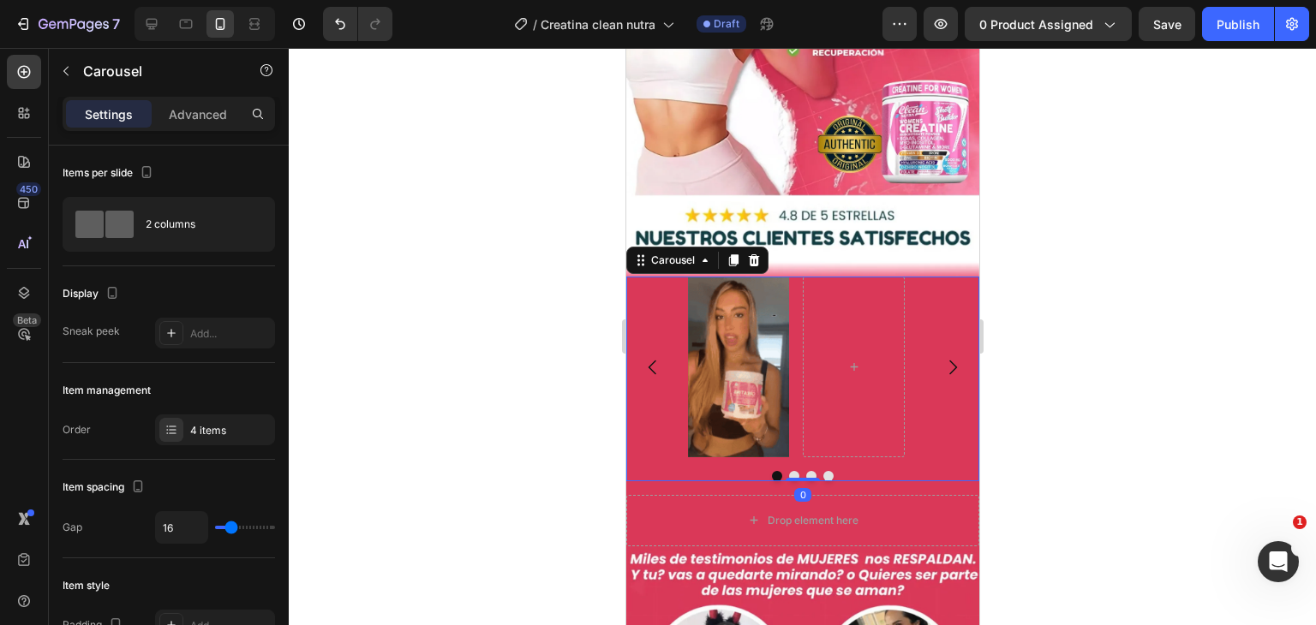
click at [789, 403] on div "Image Carousel 0" at bounding box center [801, 379] width 353 height 205
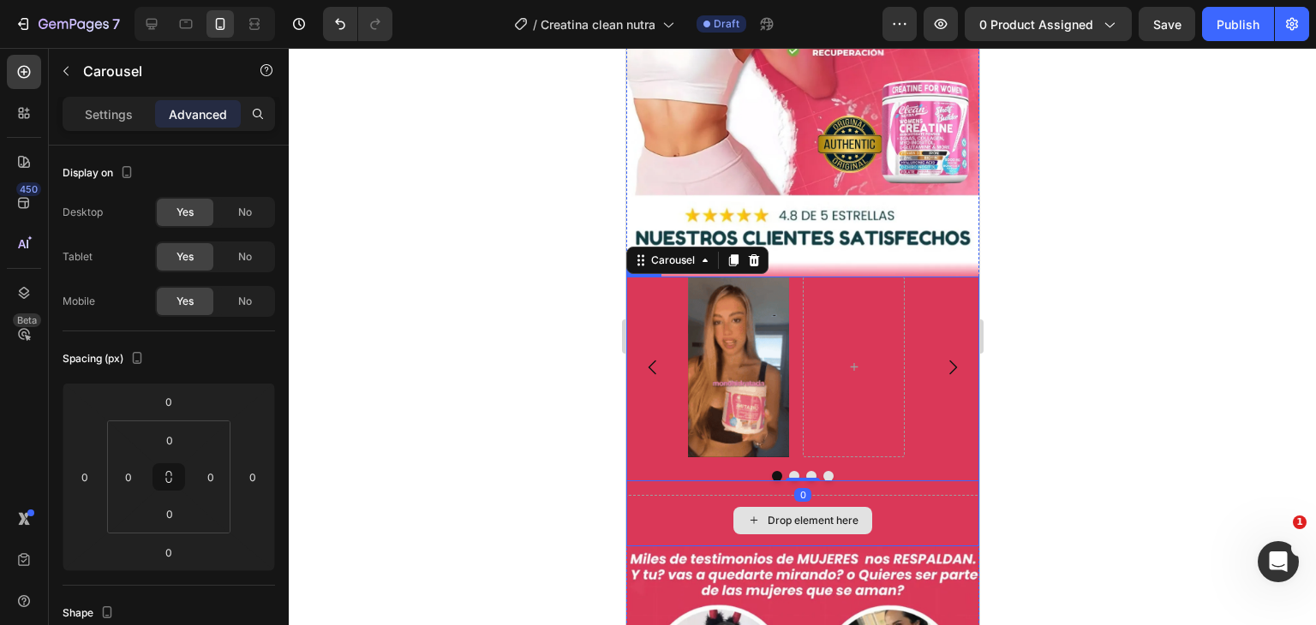
click at [815, 514] on div "Drop element here" at bounding box center [812, 521] width 91 height 14
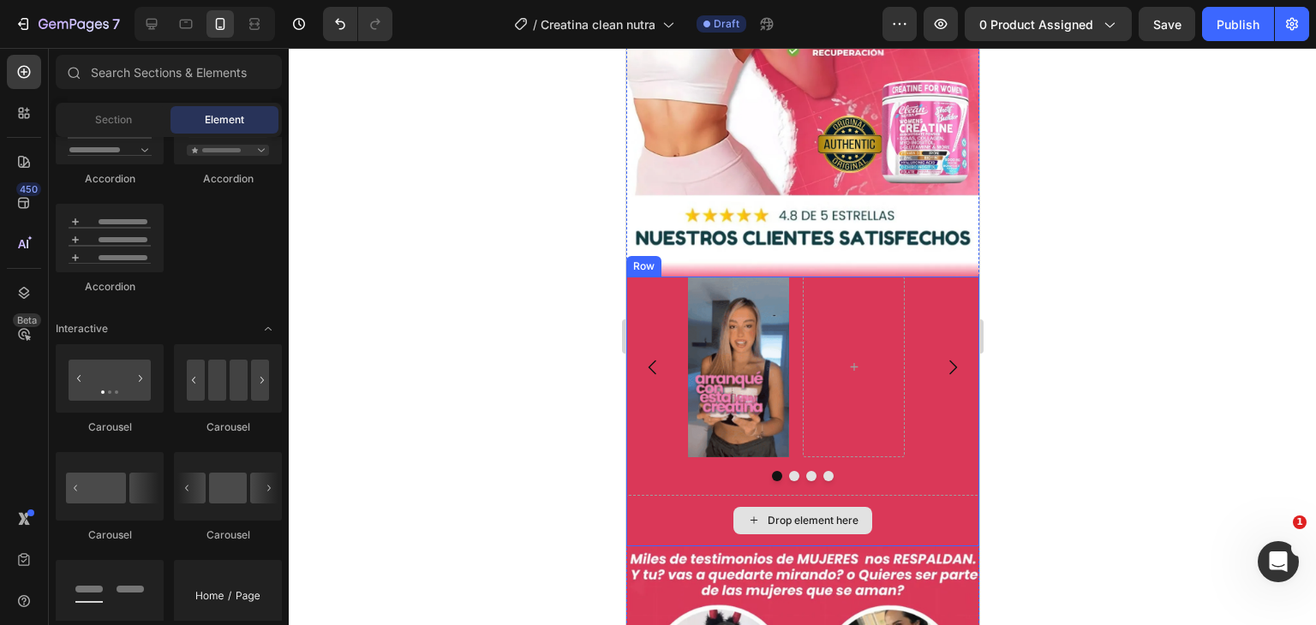
click at [913, 495] on div "Drop element here" at bounding box center [801, 520] width 353 height 51
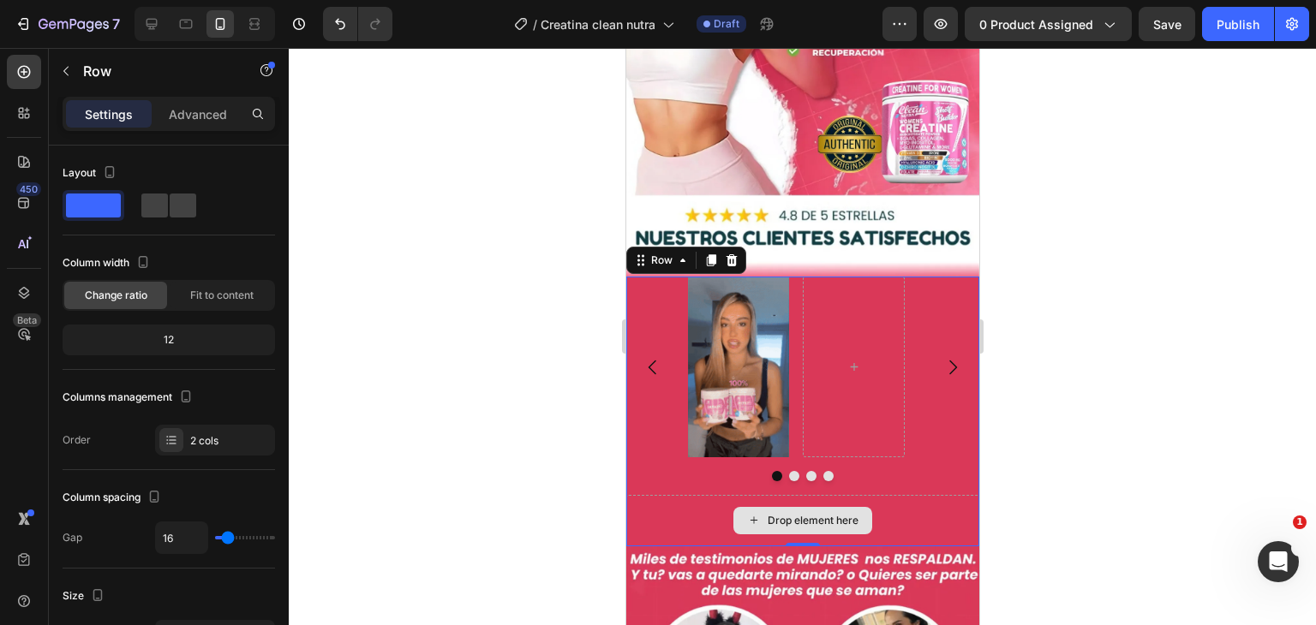
click at [830, 514] on div "Drop element here" at bounding box center [812, 521] width 91 height 14
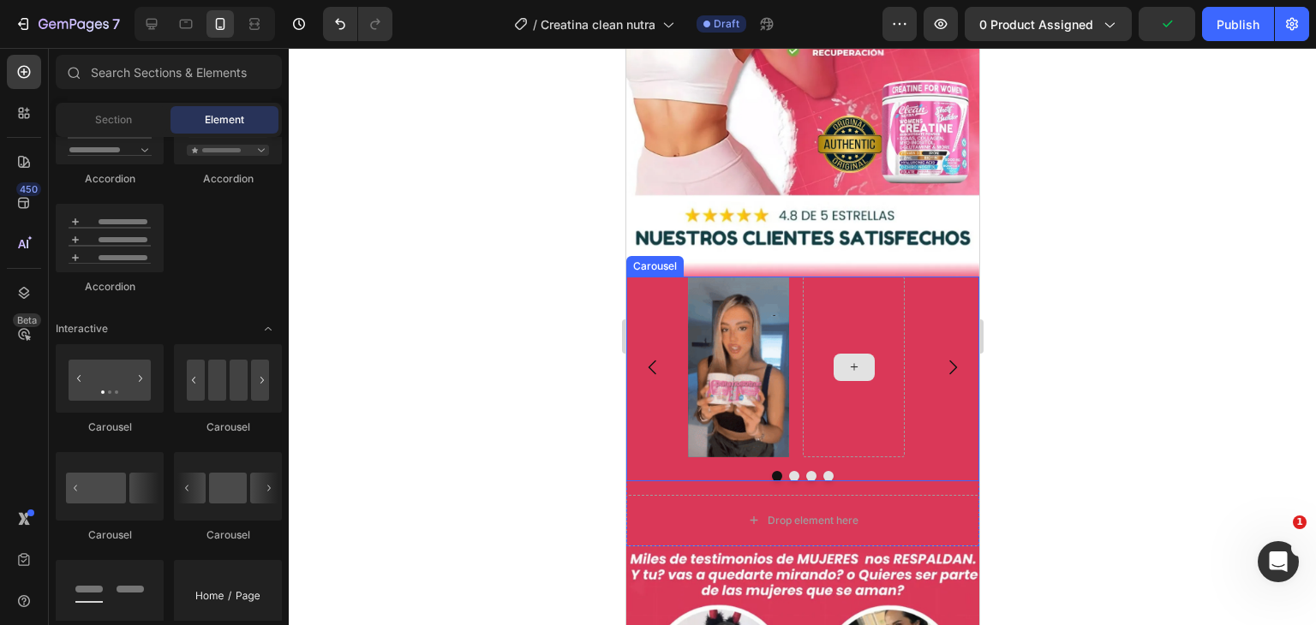
click at [857, 360] on icon at bounding box center [853, 367] width 14 height 15
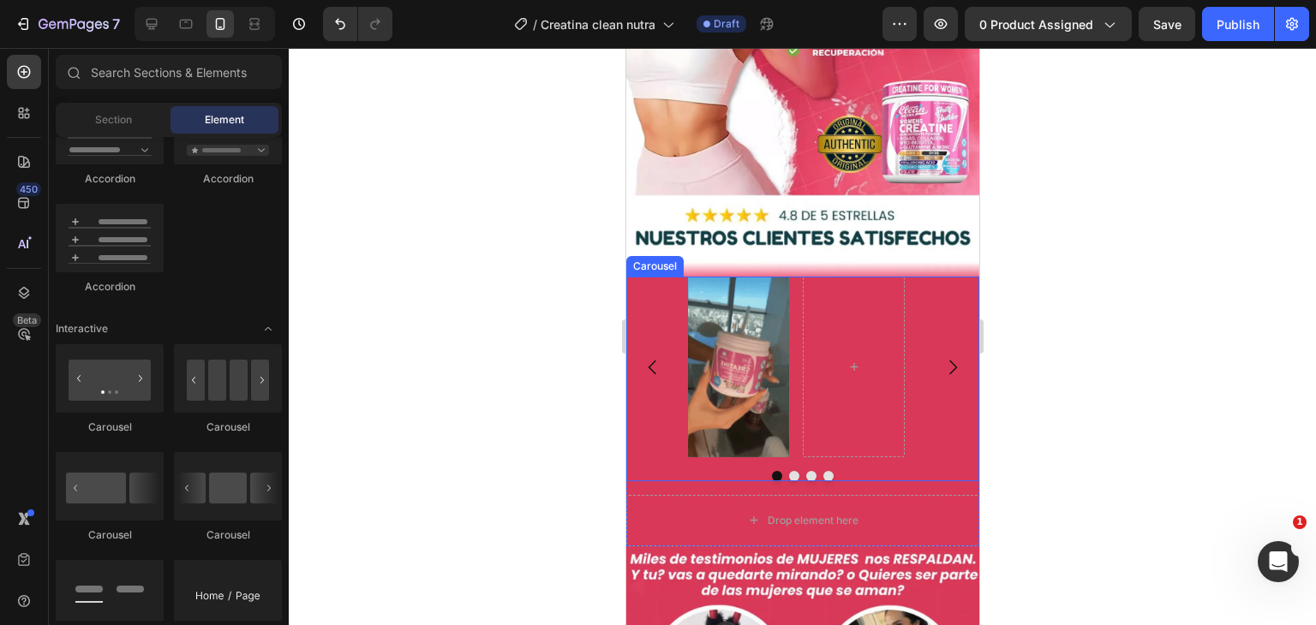
click at [645, 357] on icon "Carousel Back Arrow" at bounding box center [652, 367] width 21 height 21
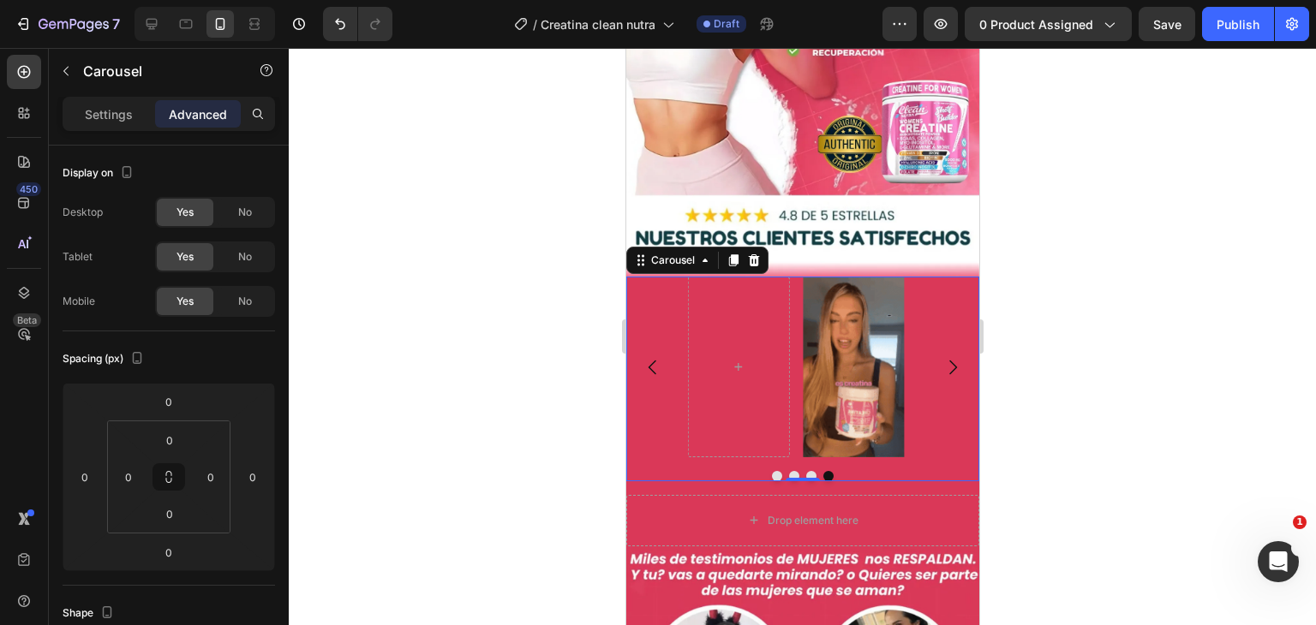
click at [643, 357] on icon "Carousel Back Arrow" at bounding box center [652, 367] width 21 height 21
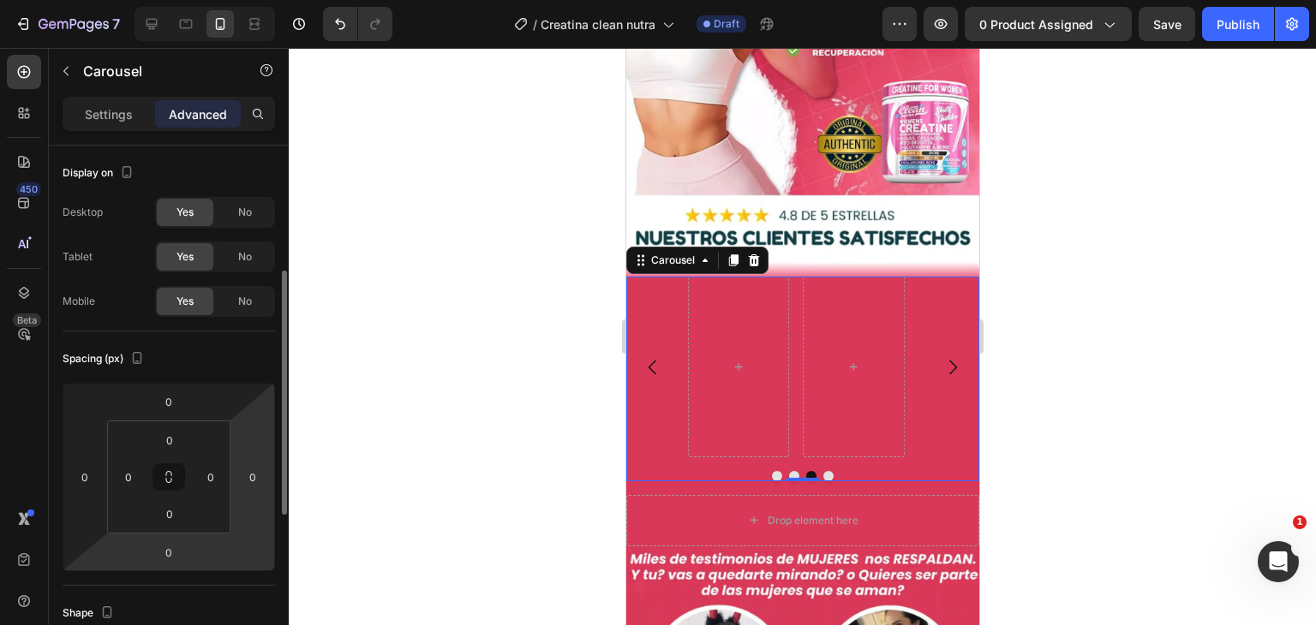
scroll to position [171, 0]
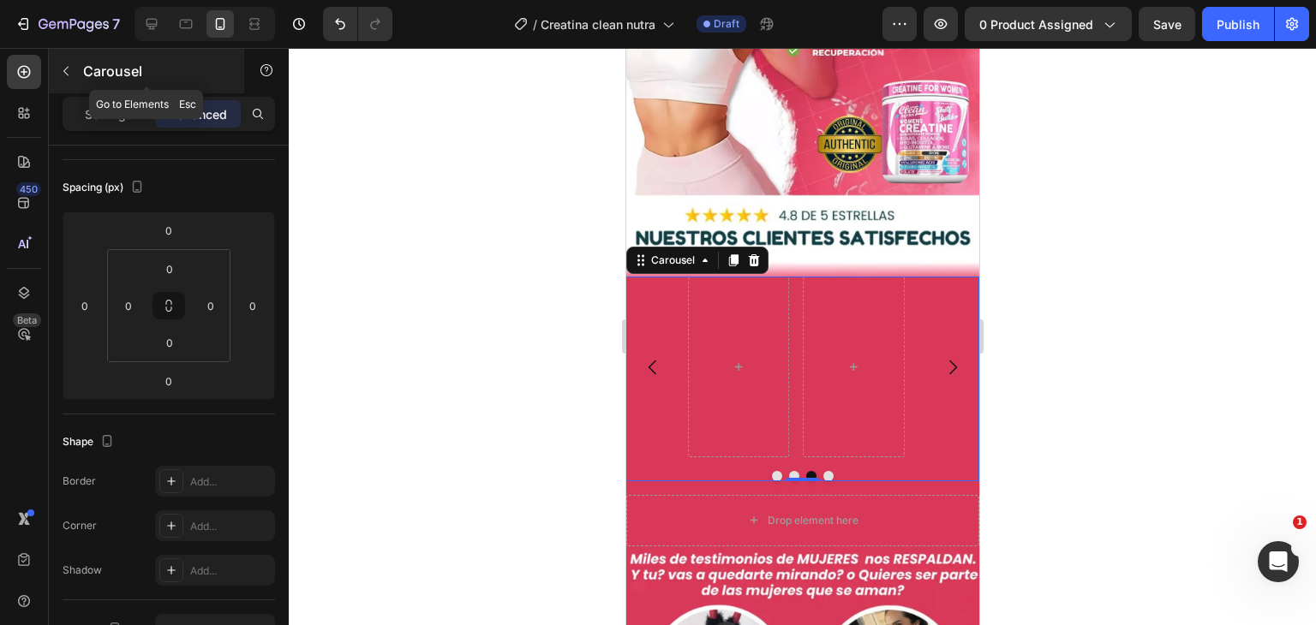
drag, startPoint x: 69, startPoint y: 62, endPoint x: 72, endPoint y: 75, distance: 13.9
click at [70, 63] on button "button" at bounding box center [65, 70] width 27 height 27
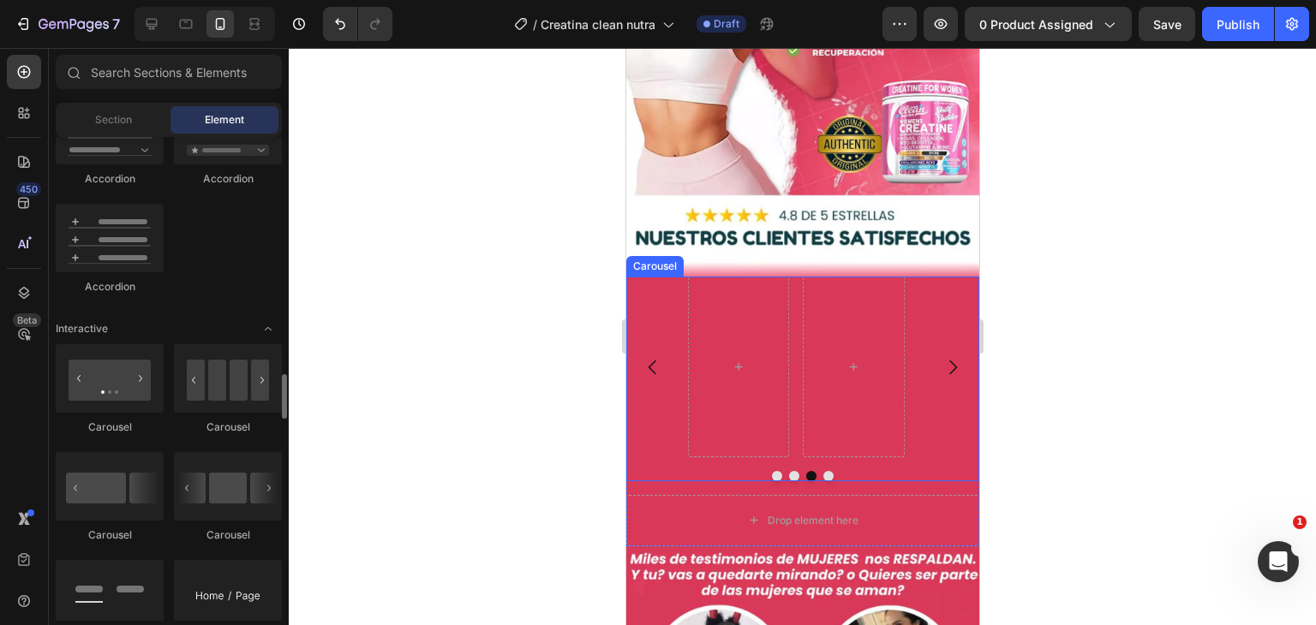
scroll to position [1627, 0]
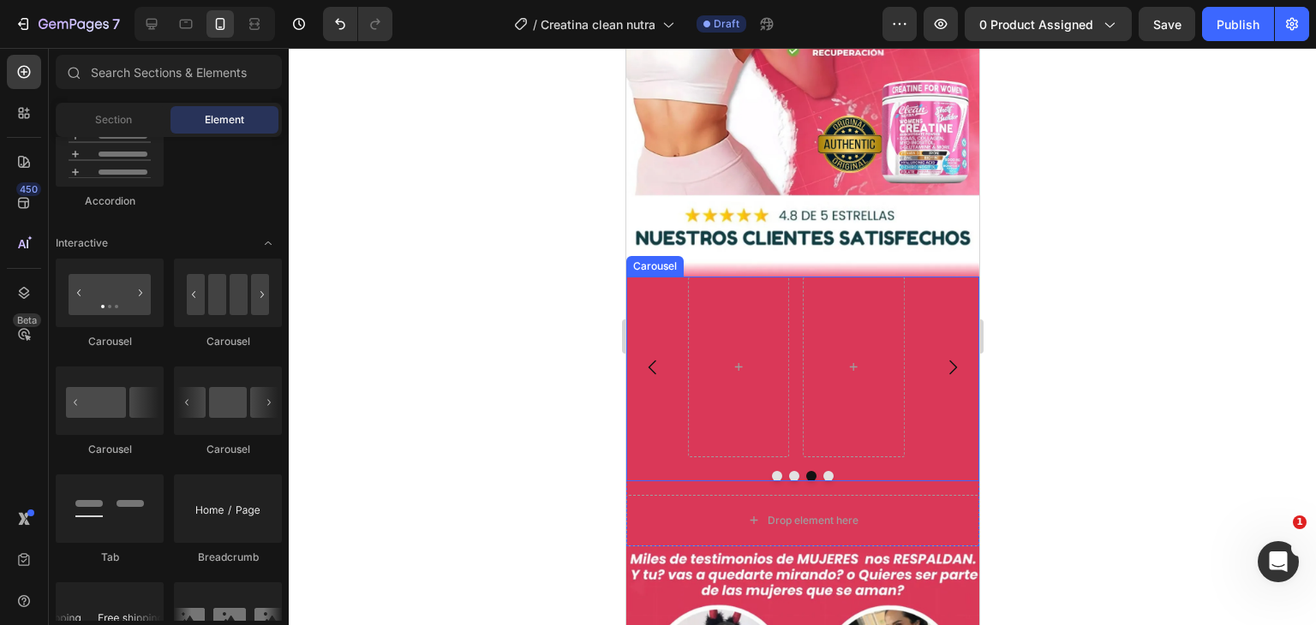
click at [666, 277] on div "Image" at bounding box center [801, 367] width 353 height 181
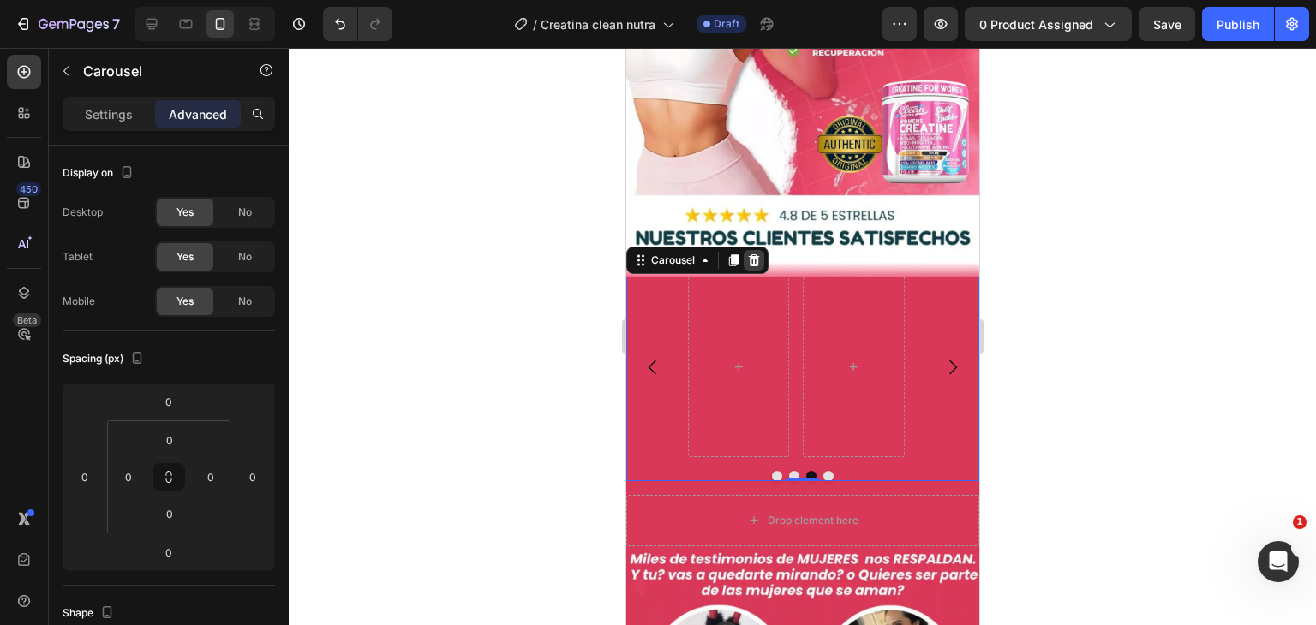
click at [755, 254] on icon at bounding box center [753, 260] width 11 height 12
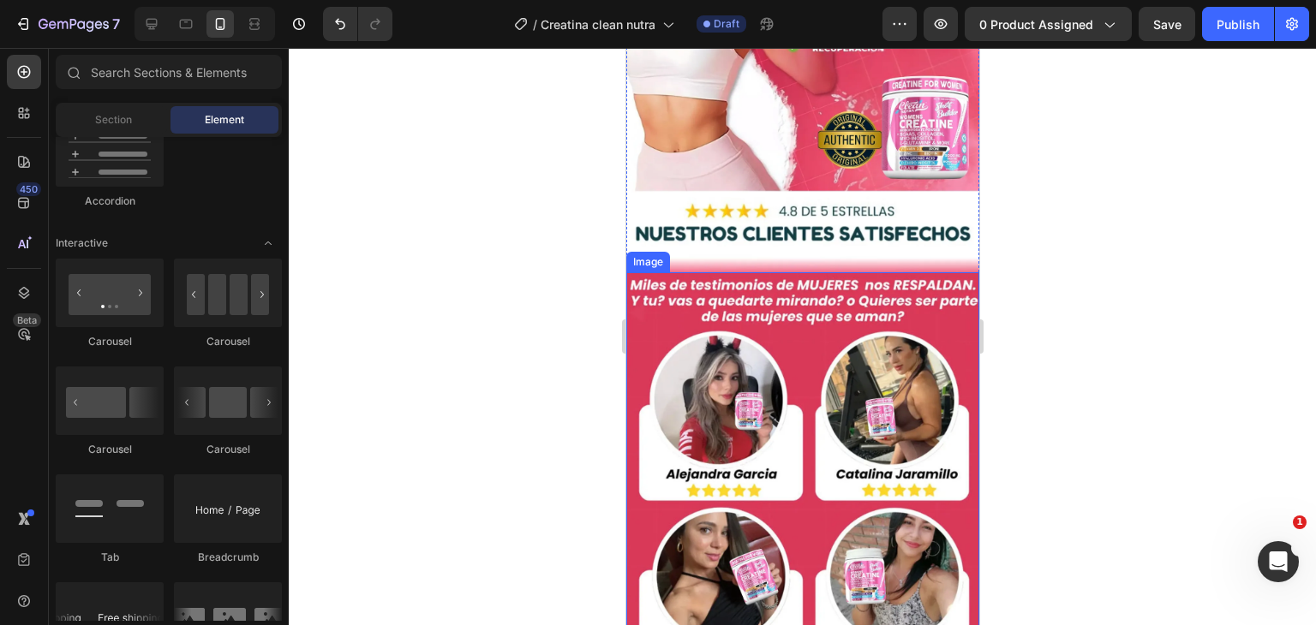
scroll to position [1328, 0]
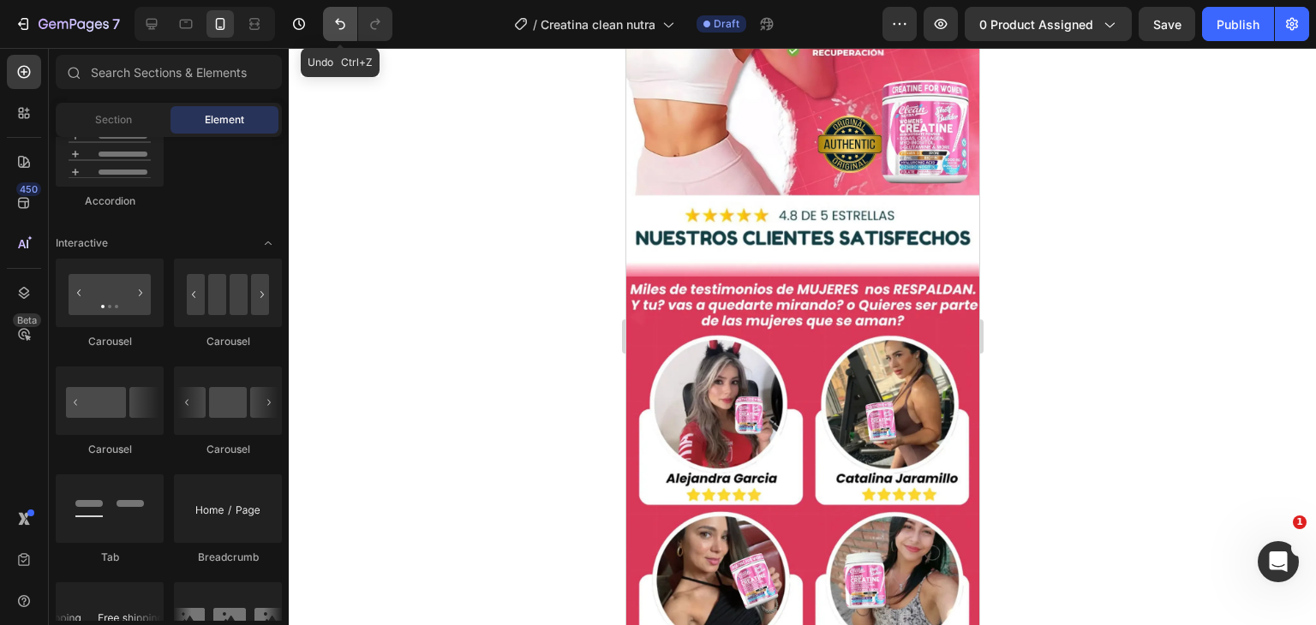
click at [336, 25] on icon "Undo/Redo" at bounding box center [339, 23] width 17 height 17
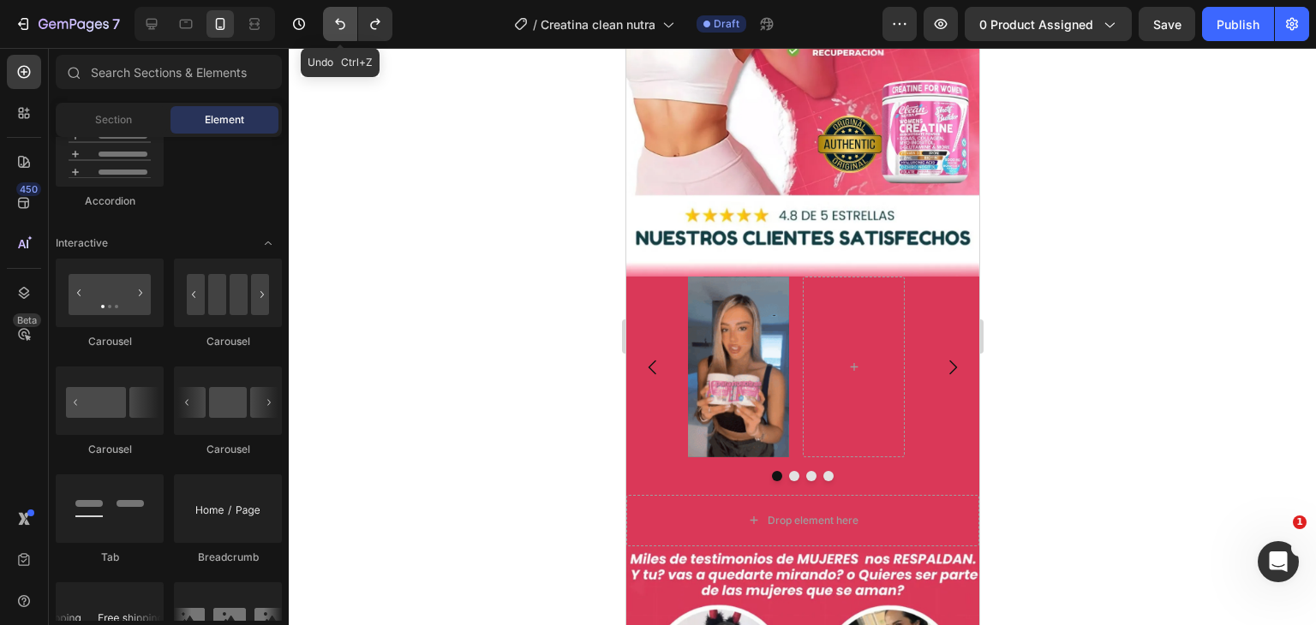
click at [336, 26] on icon "Undo/Redo" at bounding box center [339, 23] width 17 height 17
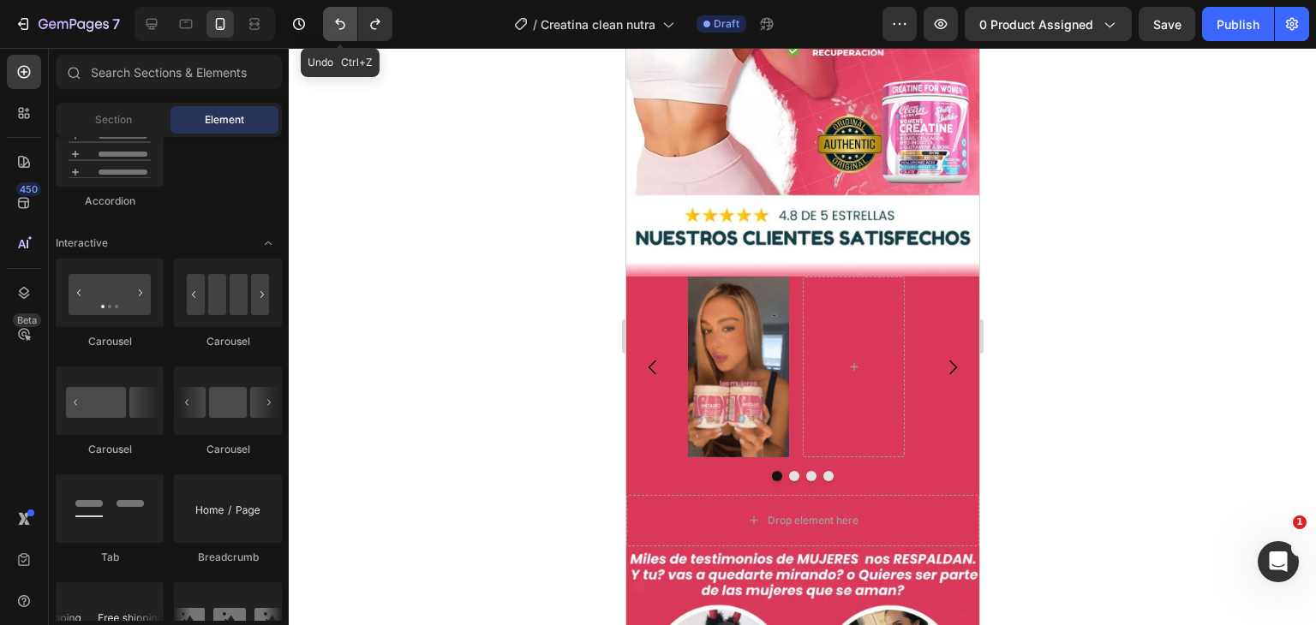
click at [336, 26] on icon "Undo/Redo" at bounding box center [339, 23] width 17 height 17
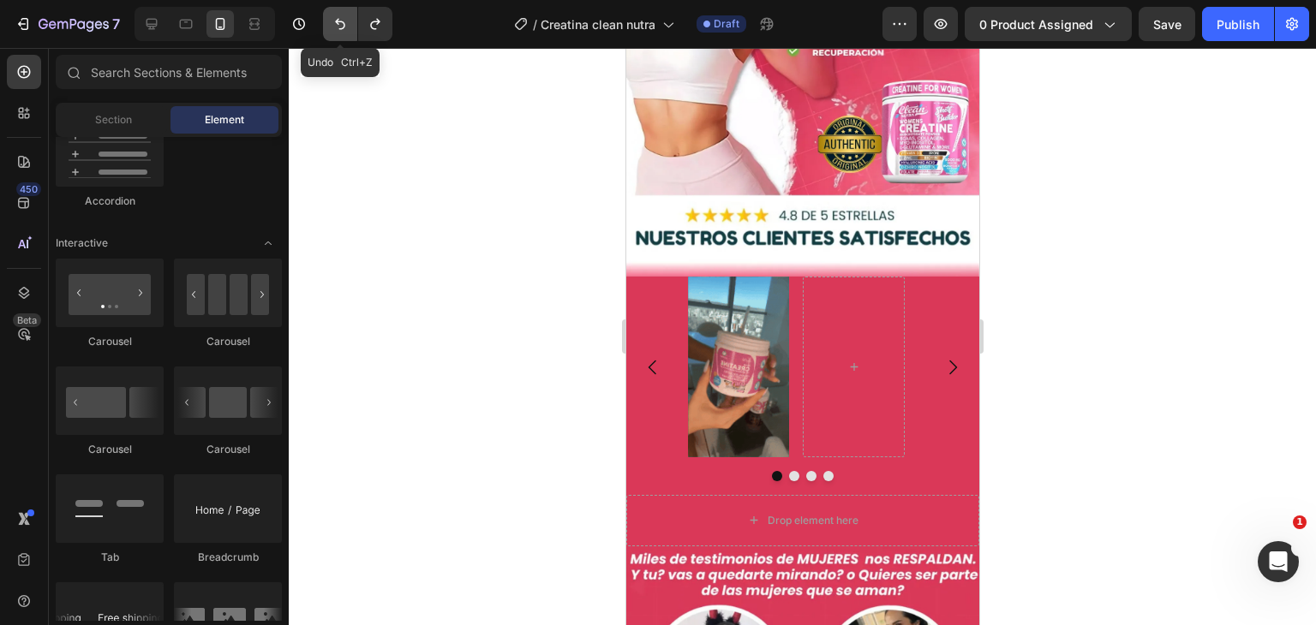
click at [336, 26] on icon "Undo/Redo" at bounding box center [339, 23] width 17 height 17
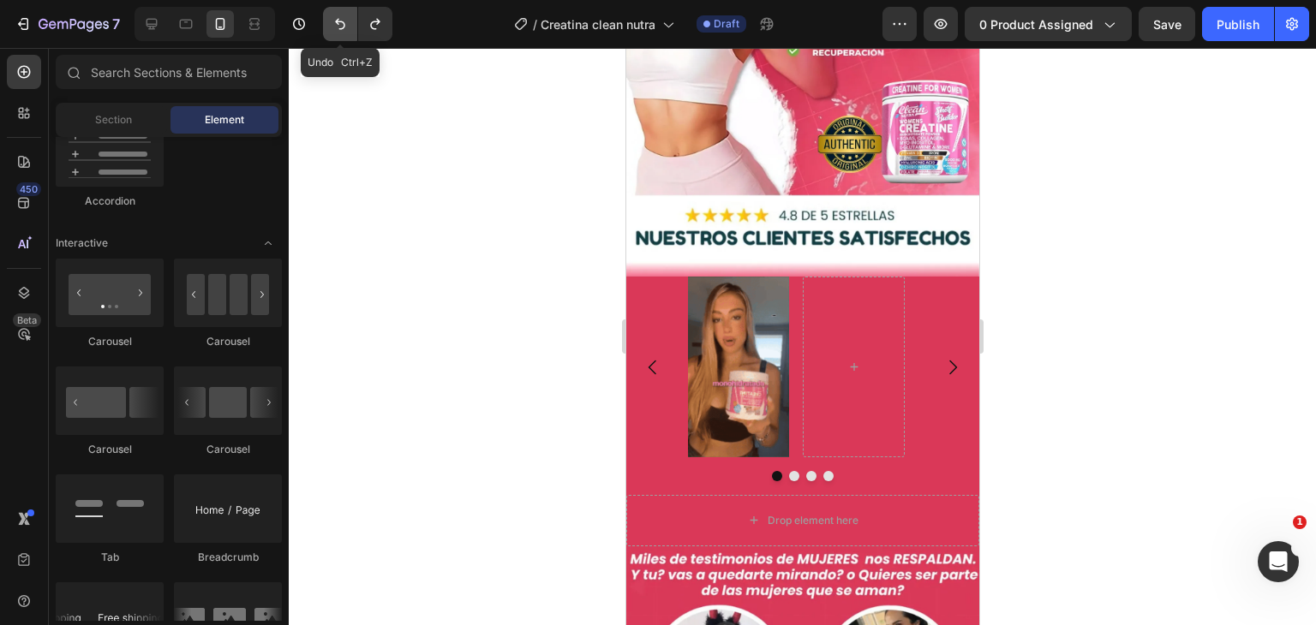
click at [336, 26] on icon "Undo/Redo" at bounding box center [339, 23] width 17 height 17
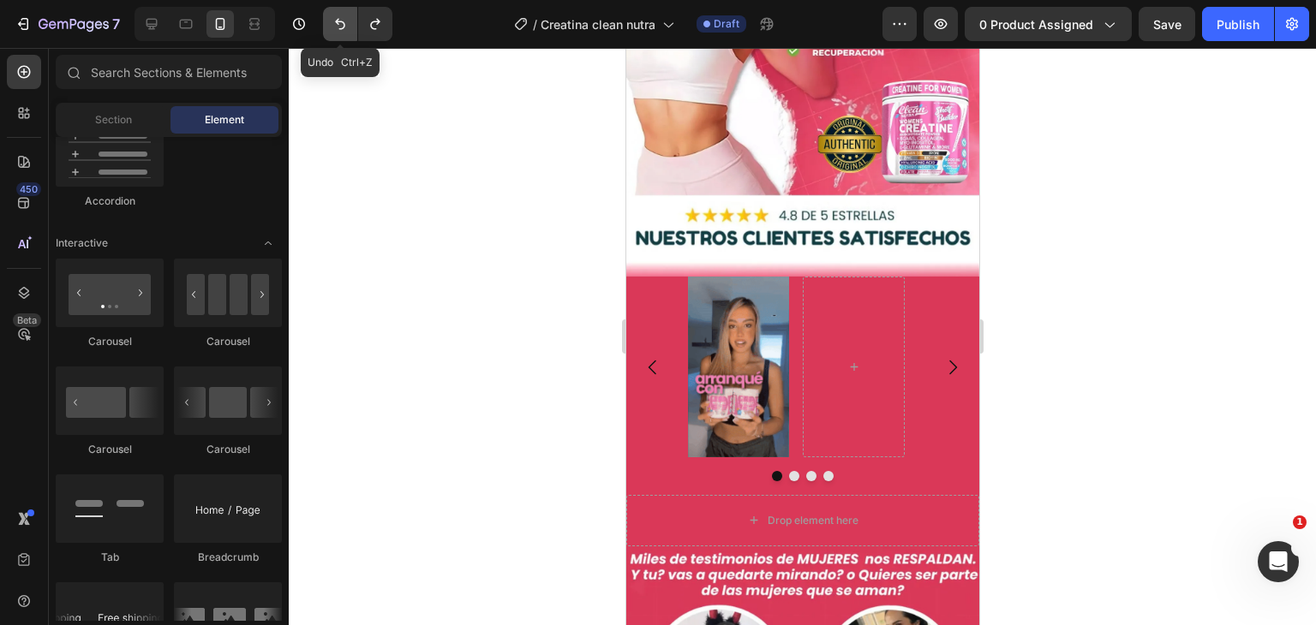
click at [336, 26] on icon "Undo/Redo" at bounding box center [339, 23] width 17 height 17
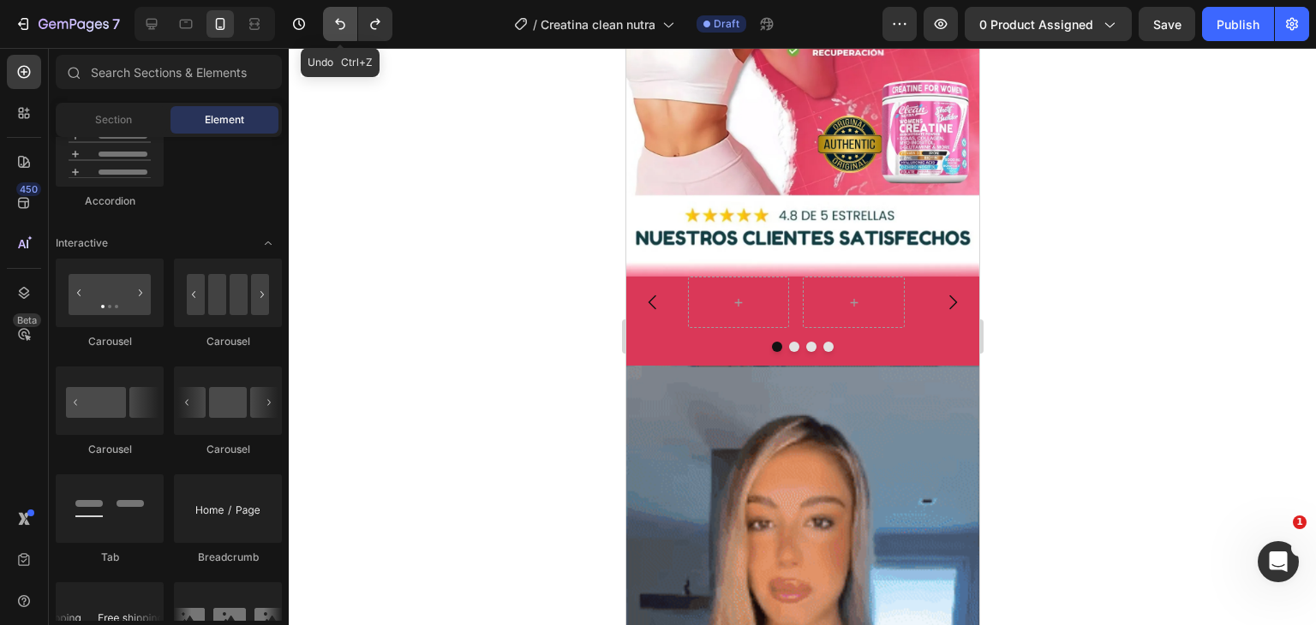
click at [336, 26] on icon "Undo/Redo" at bounding box center [339, 23] width 17 height 17
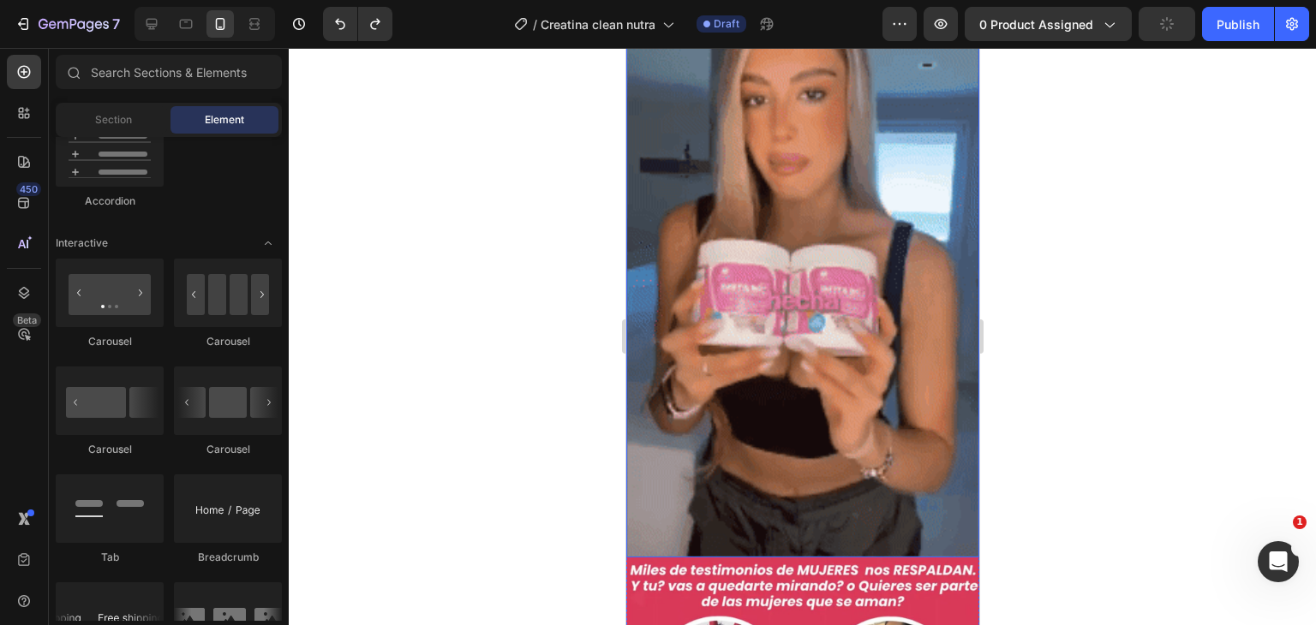
scroll to position [1757, 0]
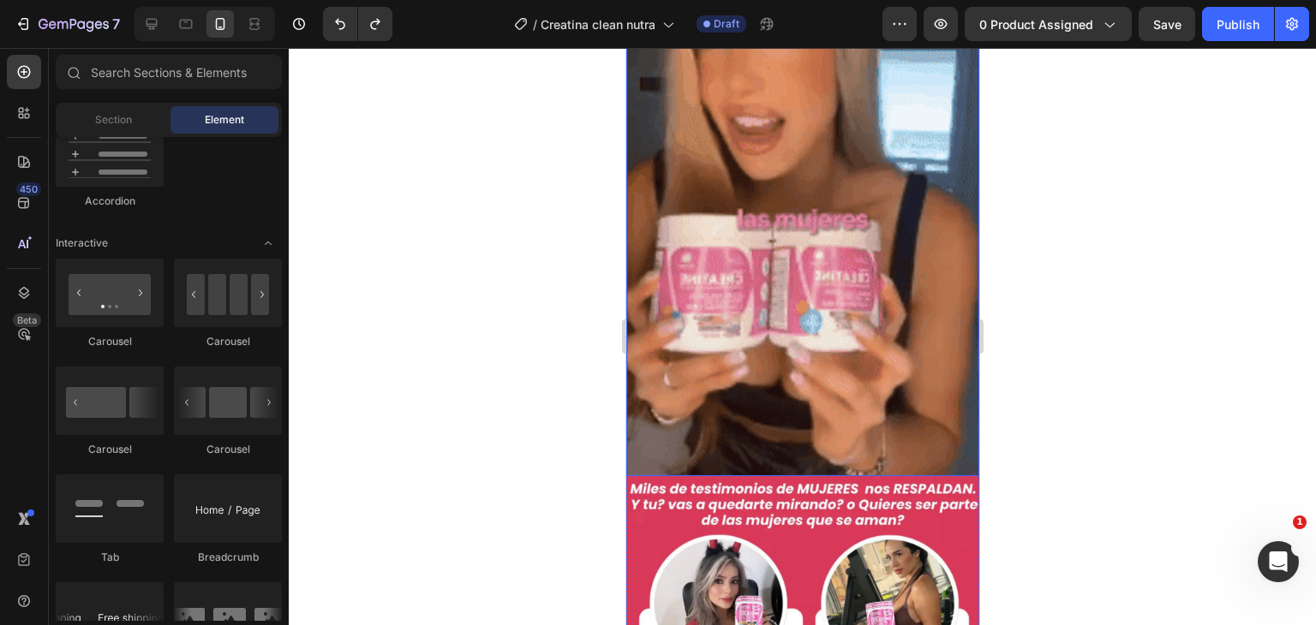
click at [813, 394] on img at bounding box center [801, 162] width 353 height 628
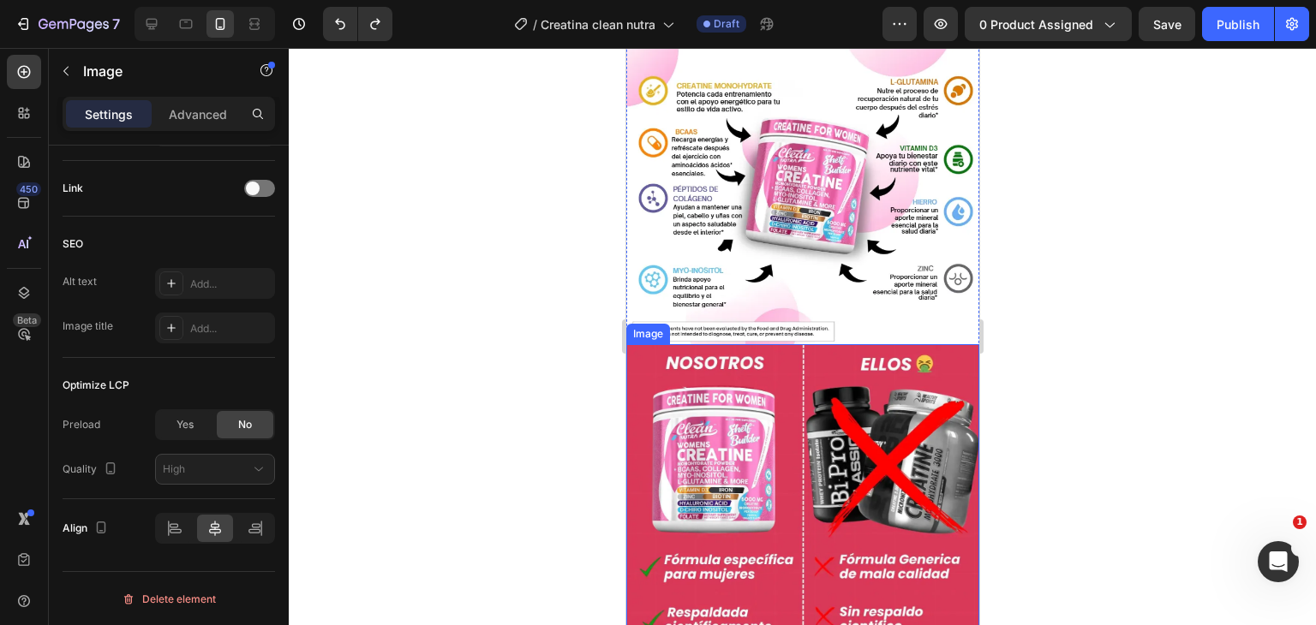
scroll to position [3006, 0]
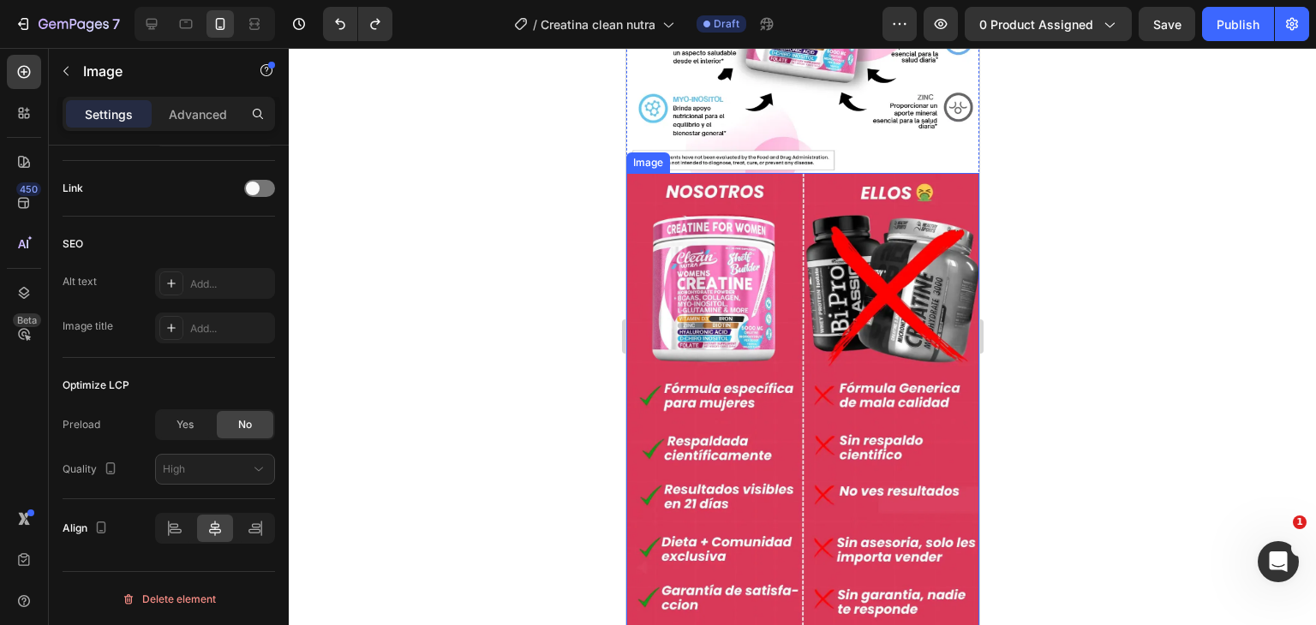
click at [761, 356] on img at bounding box center [801, 470] width 353 height 594
click at [720, 184] on icon at bounding box center [718, 190] width 9 height 12
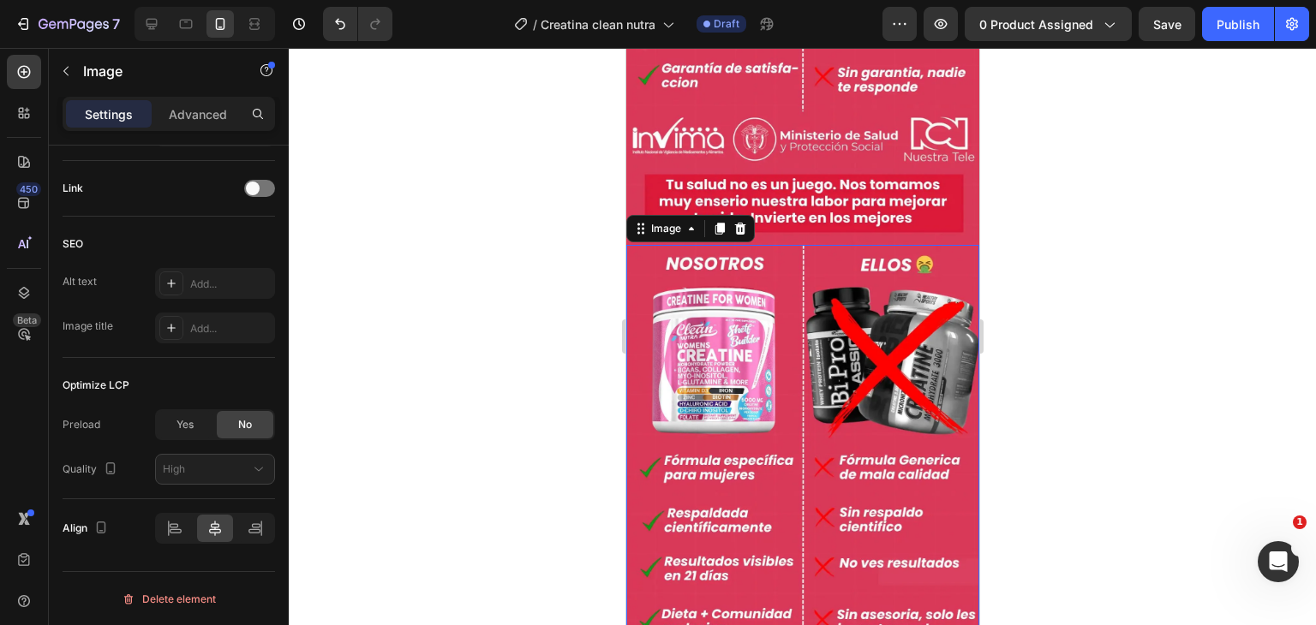
scroll to position [3531, 0]
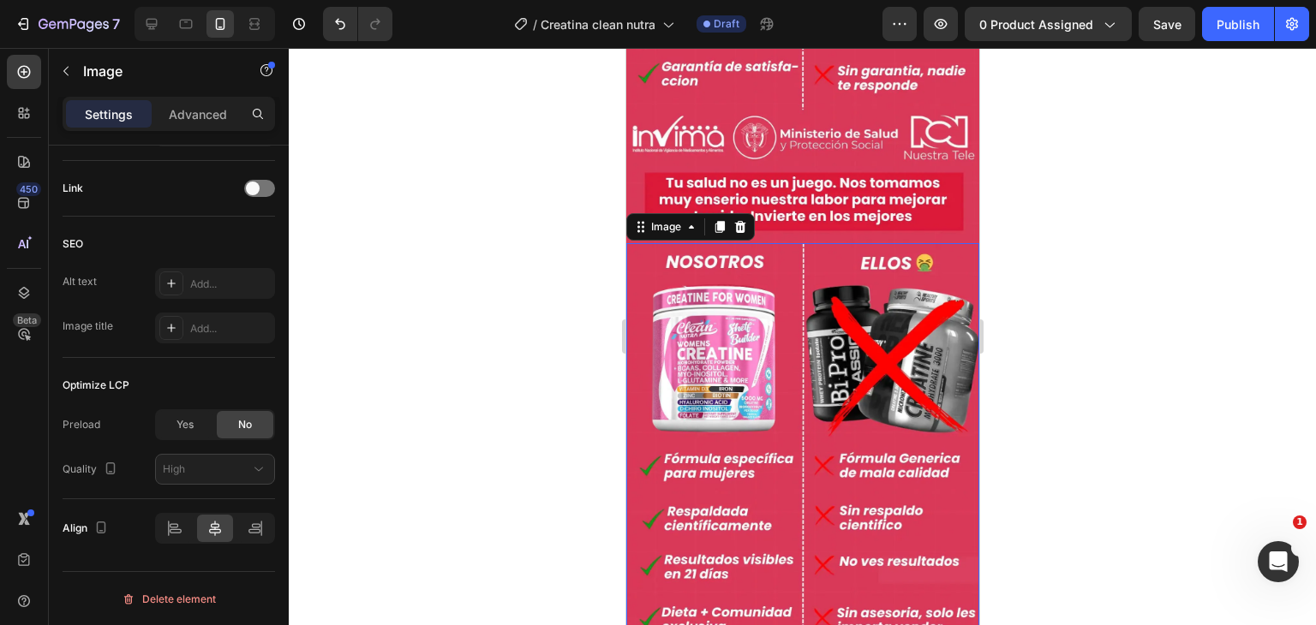
click at [813, 314] on img at bounding box center [801, 540] width 353 height 594
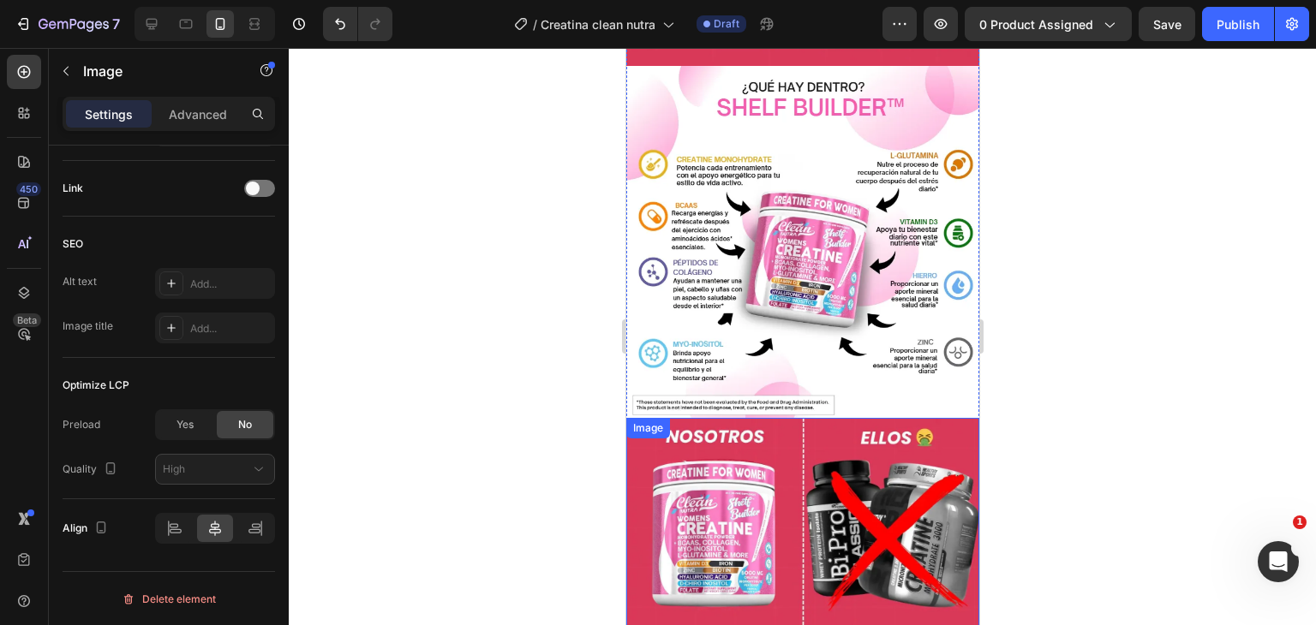
scroll to position [2760, 0]
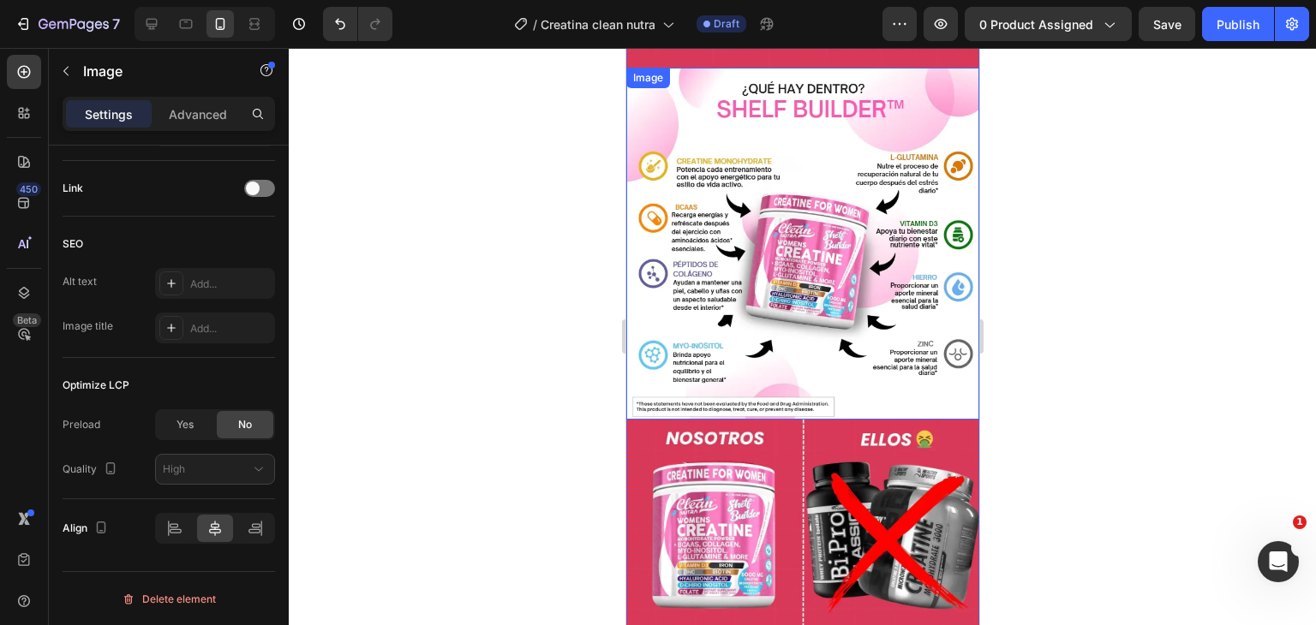
click at [760, 200] on img at bounding box center [801, 243] width 353 height 351
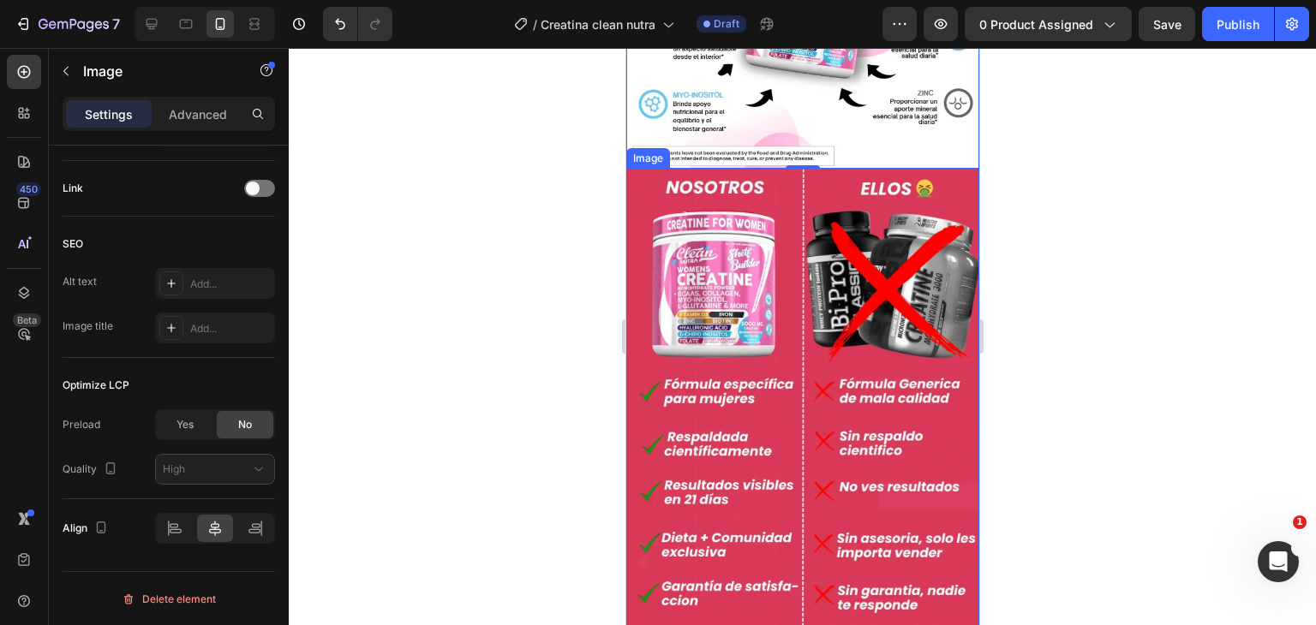
scroll to position [3274, 0]
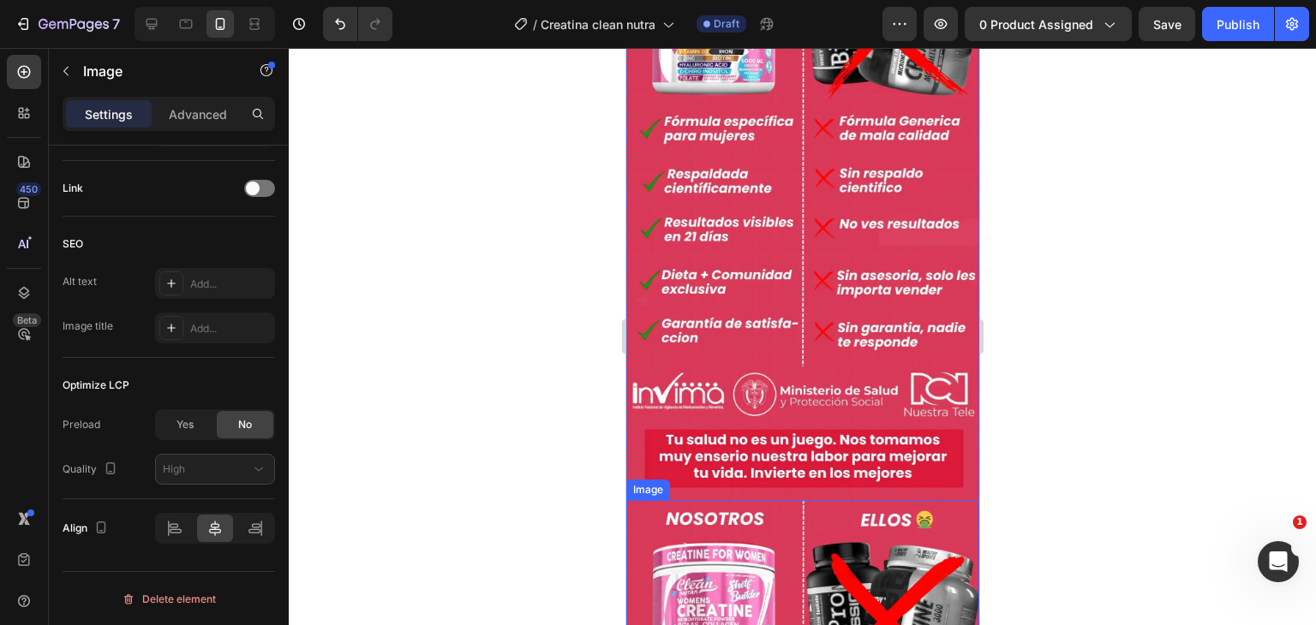
click at [164, 114] on div "Advanced" at bounding box center [198, 113] width 86 height 27
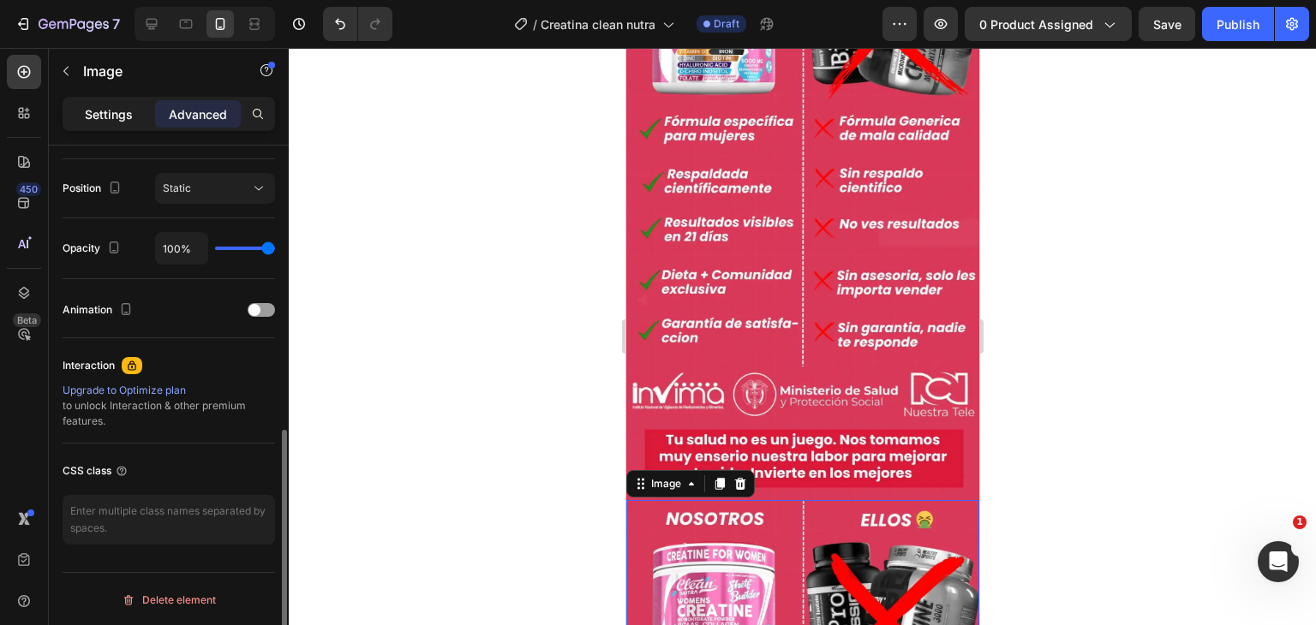
click at [130, 110] on p "Settings" at bounding box center [109, 114] width 48 height 18
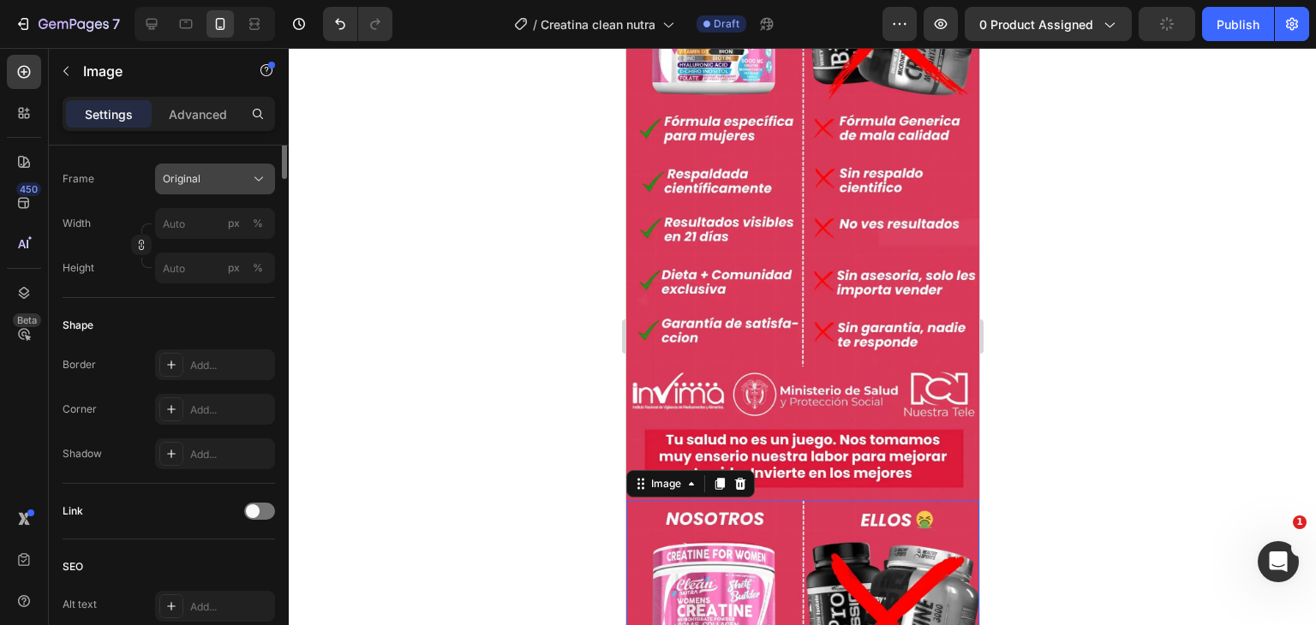
scroll to position [13, 0]
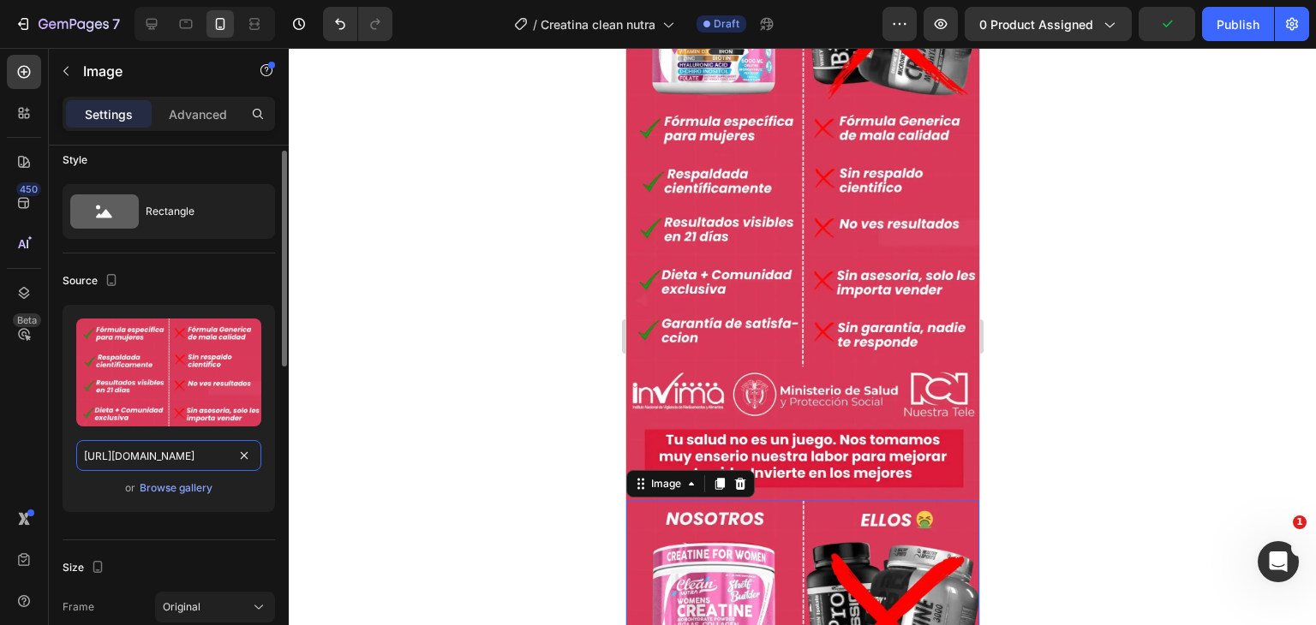
click at [203, 456] on input "https://i.ibb.co/3YWNRWCm/La-2.webp" at bounding box center [168, 455] width 185 height 31
paste input "992q2NWF/81dg447l-Mk-L-AC-SL1500"
type input "https://i.ibb.co/992q2NWF/81dg447l-Mk-L-AC-SL1500.webp"
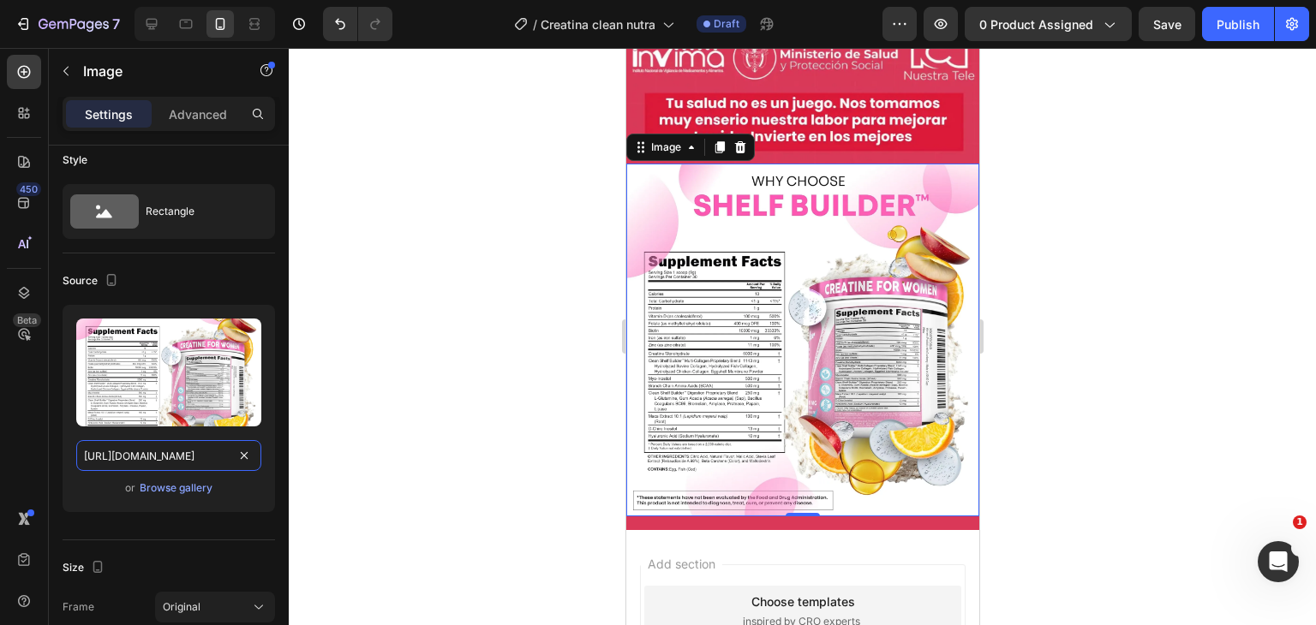
scroll to position [3616, 0]
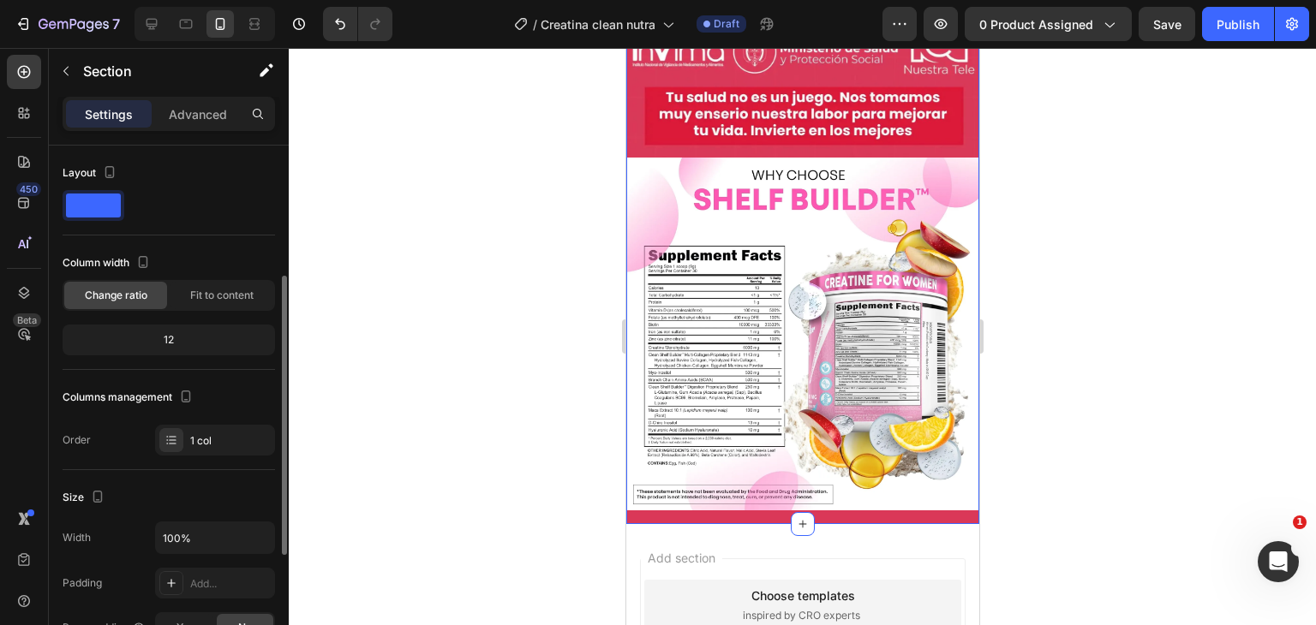
scroll to position [86, 0]
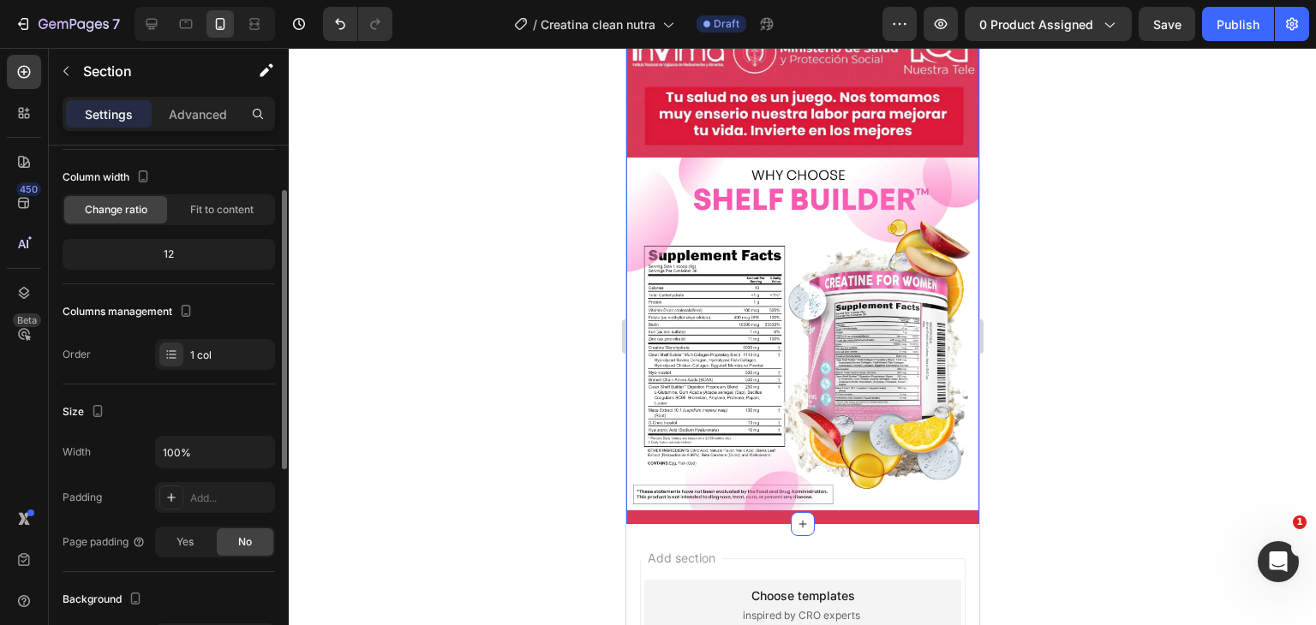
click at [171, 243] on div "12" at bounding box center [169, 254] width 206 height 24
click at [173, 252] on div "12" at bounding box center [169, 254] width 206 height 24
click at [164, 250] on div "12" at bounding box center [169, 254] width 206 height 24
click at [220, 206] on span "Fit to content" at bounding box center [221, 209] width 63 height 15
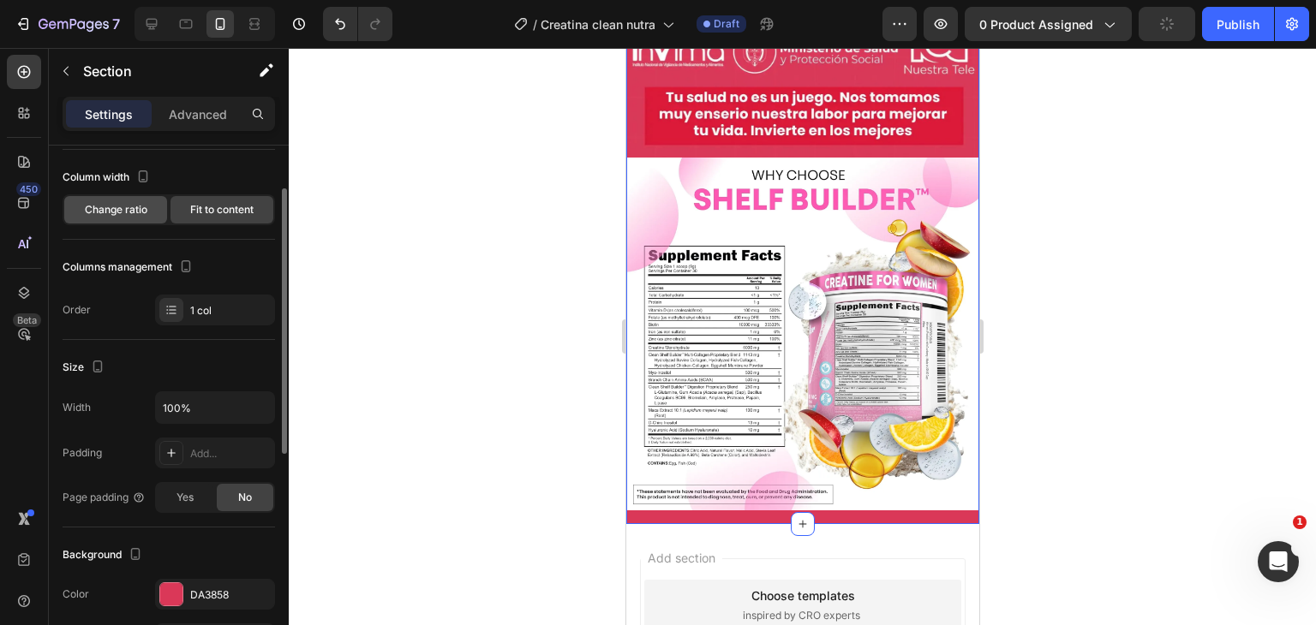
click at [122, 208] on span "Change ratio" at bounding box center [116, 209] width 63 height 15
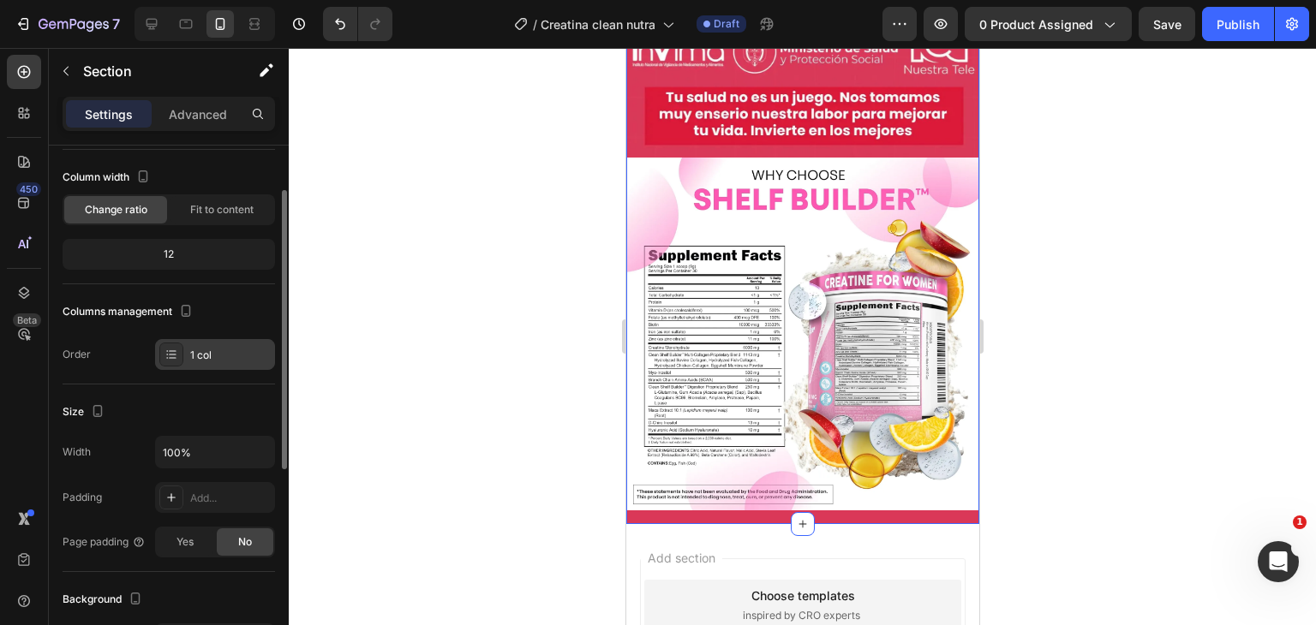
click at [179, 349] on div at bounding box center [171, 355] width 24 height 24
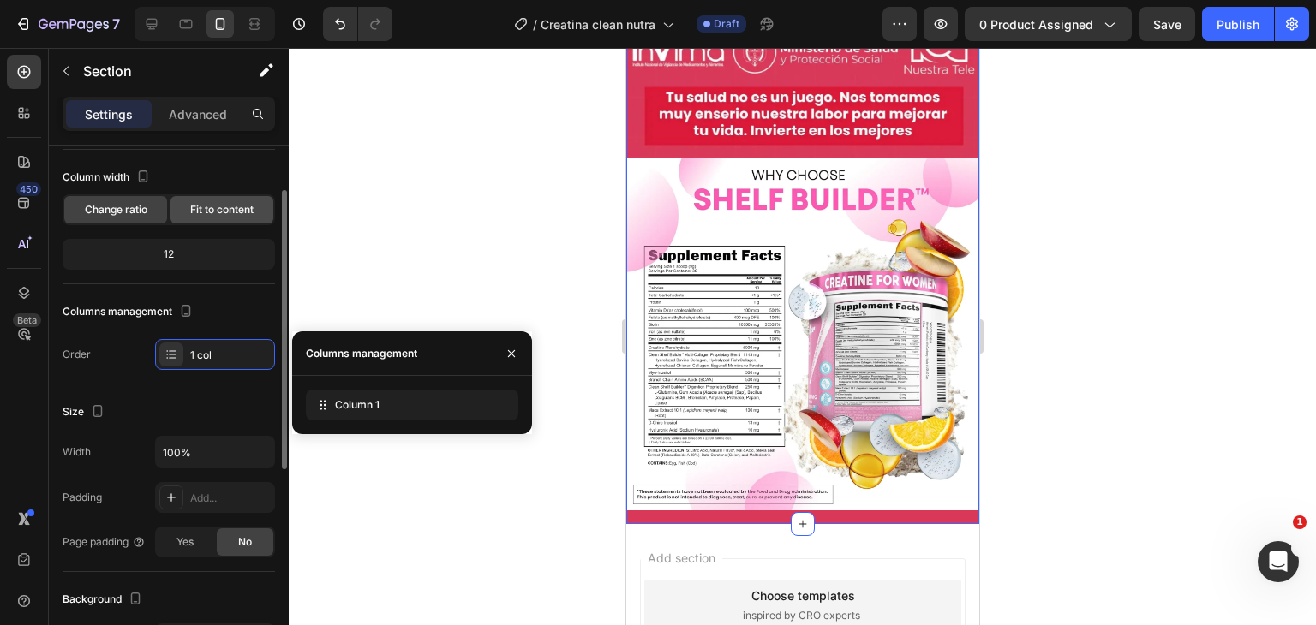
click at [226, 213] on span "Fit to content" at bounding box center [221, 209] width 63 height 15
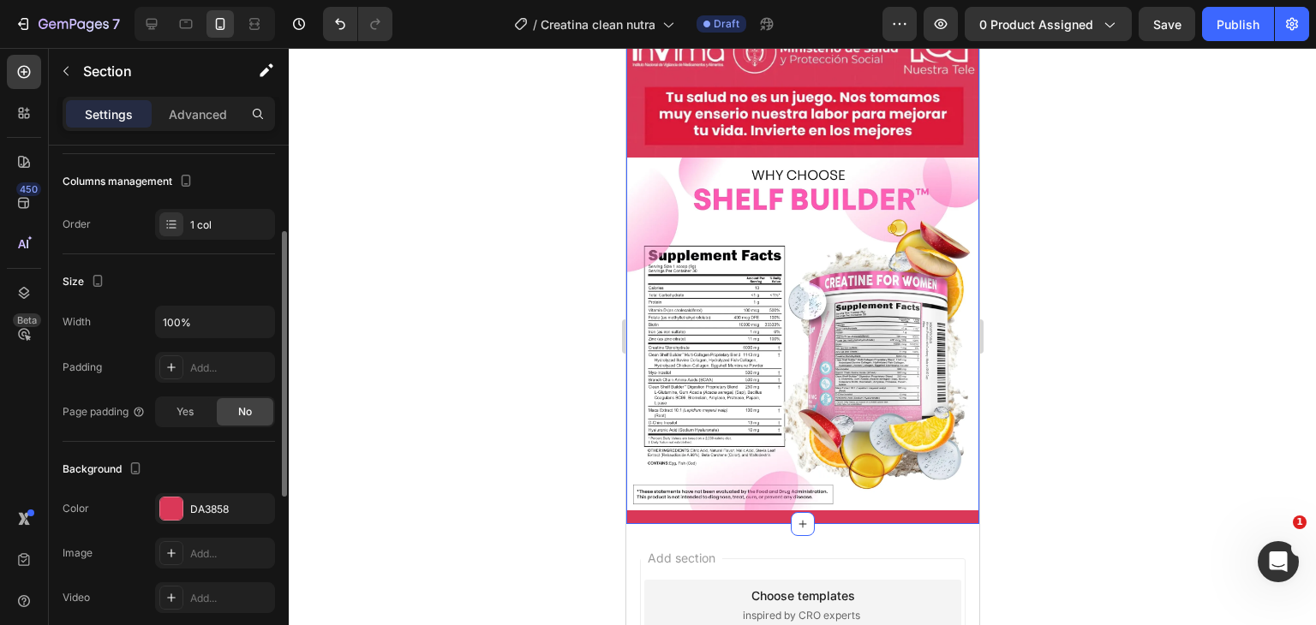
scroll to position [257, 0]
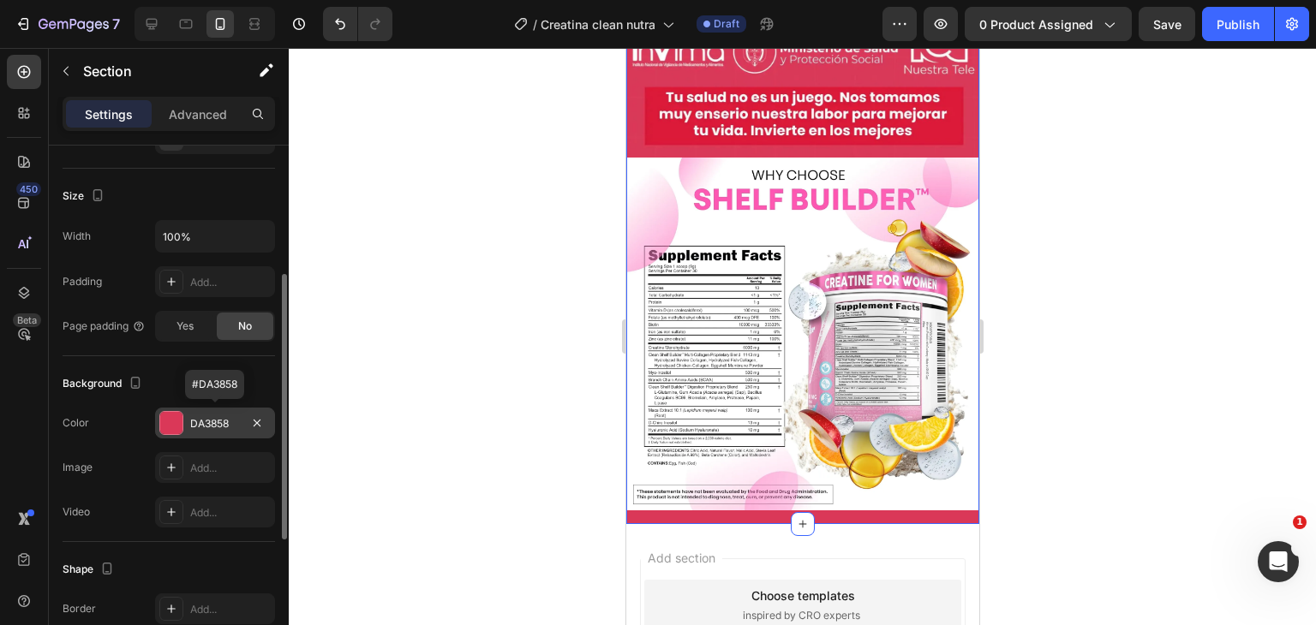
click at [192, 426] on div "DA3858" at bounding box center [215, 423] width 50 height 15
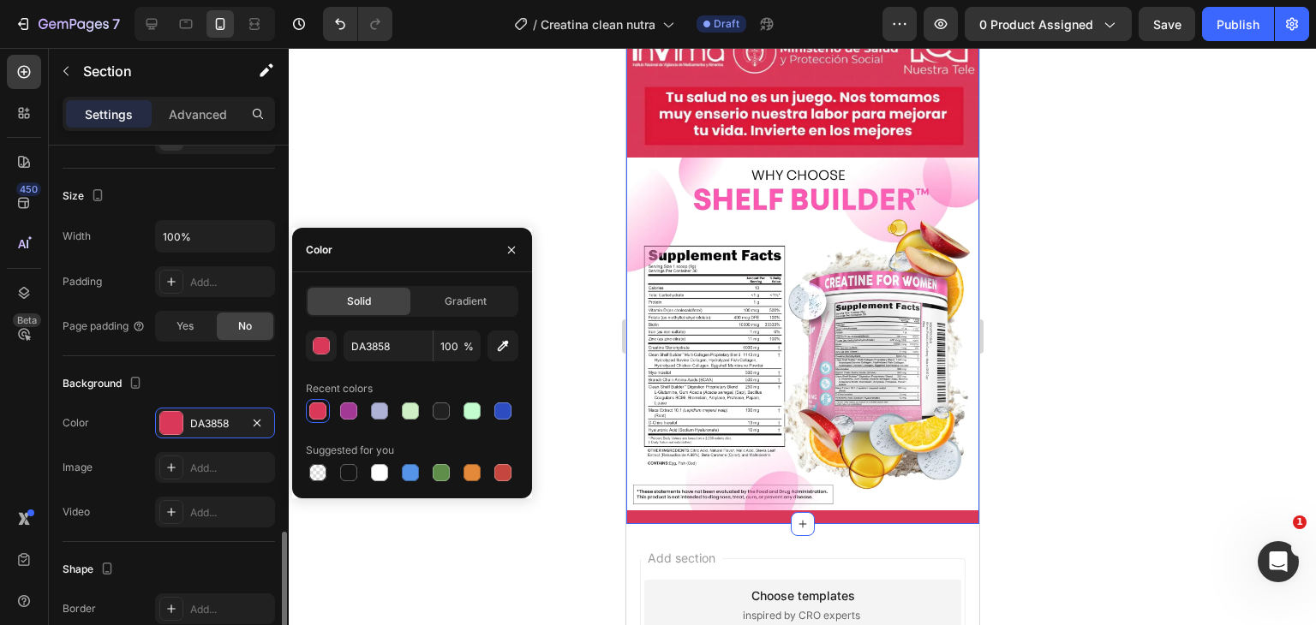
scroll to position [428, 0]
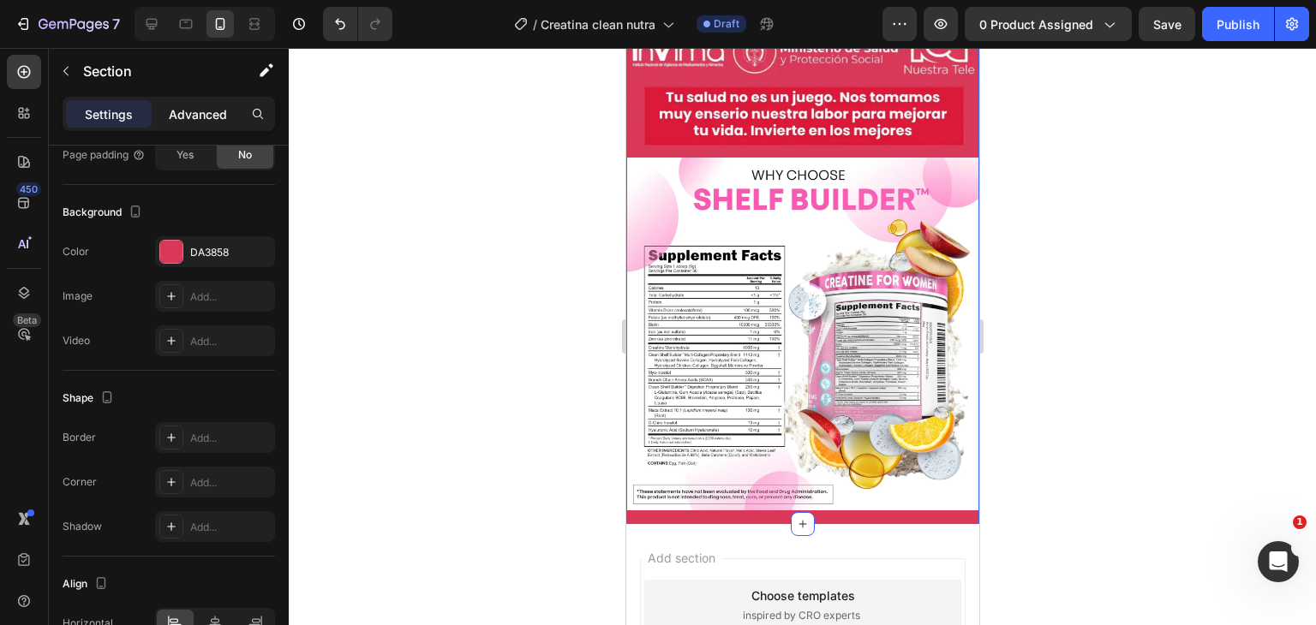
click at [203, 116] on p "Advanced" at bounding box center [198, 114] width 58 height 18
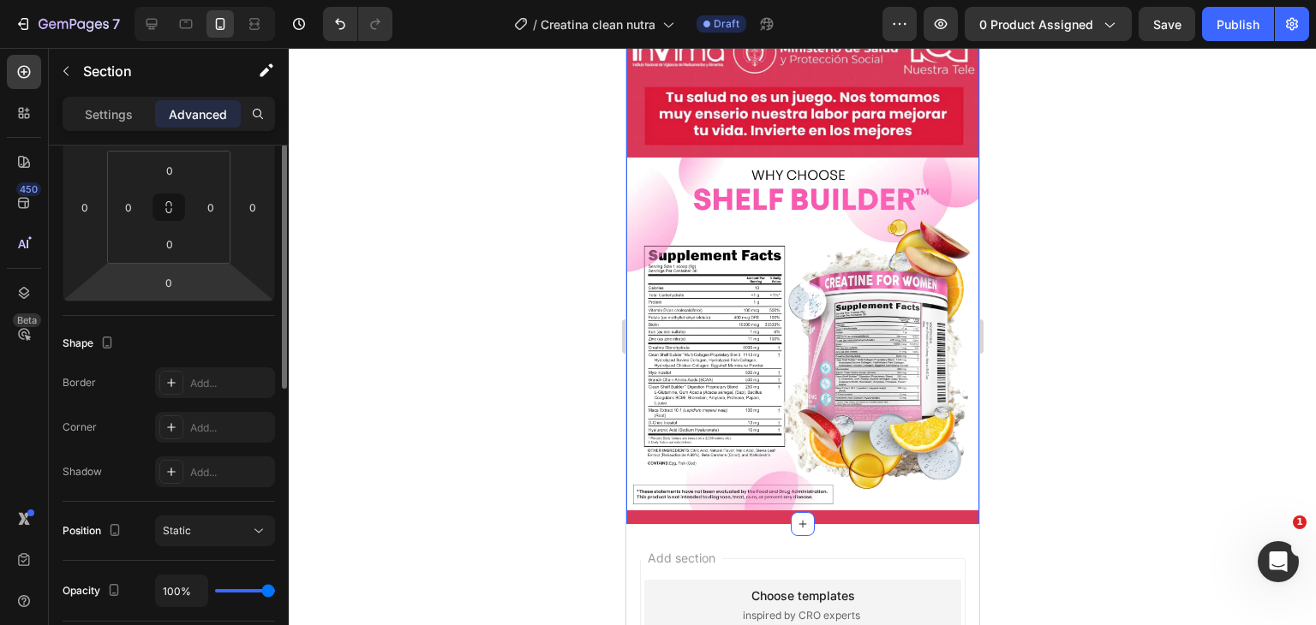
scroll to position [13, 0]
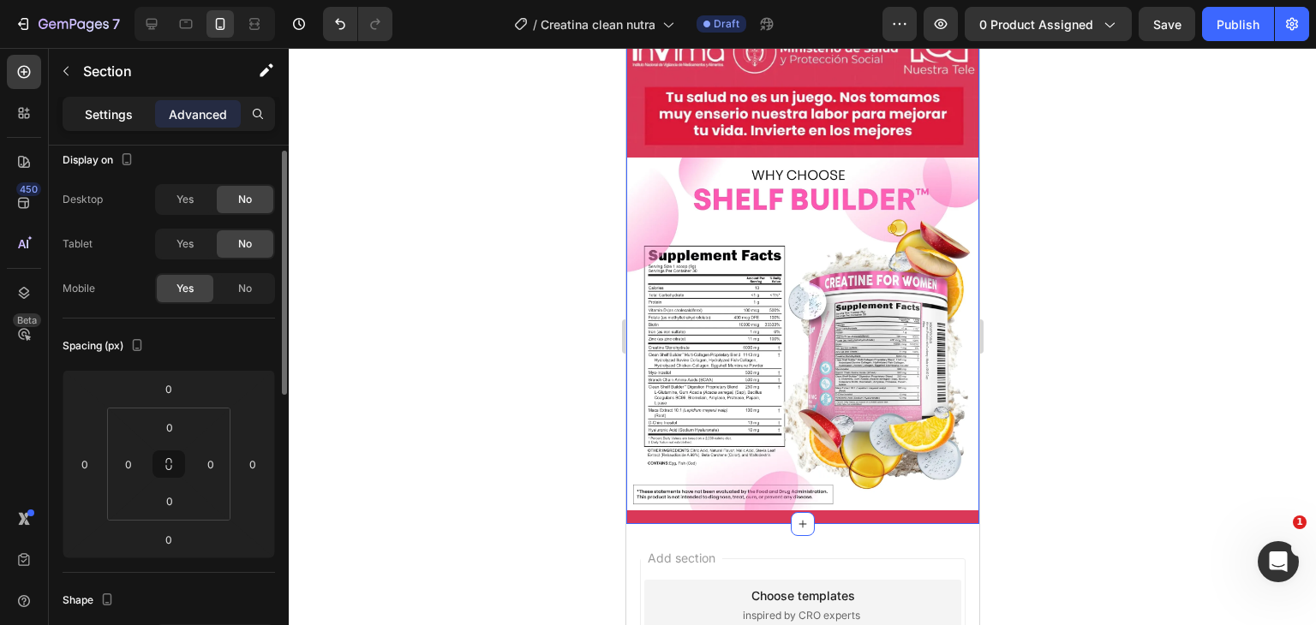
click at [134, 108] on div "Settings" at bounding box center [109, 113] width 86 height 27
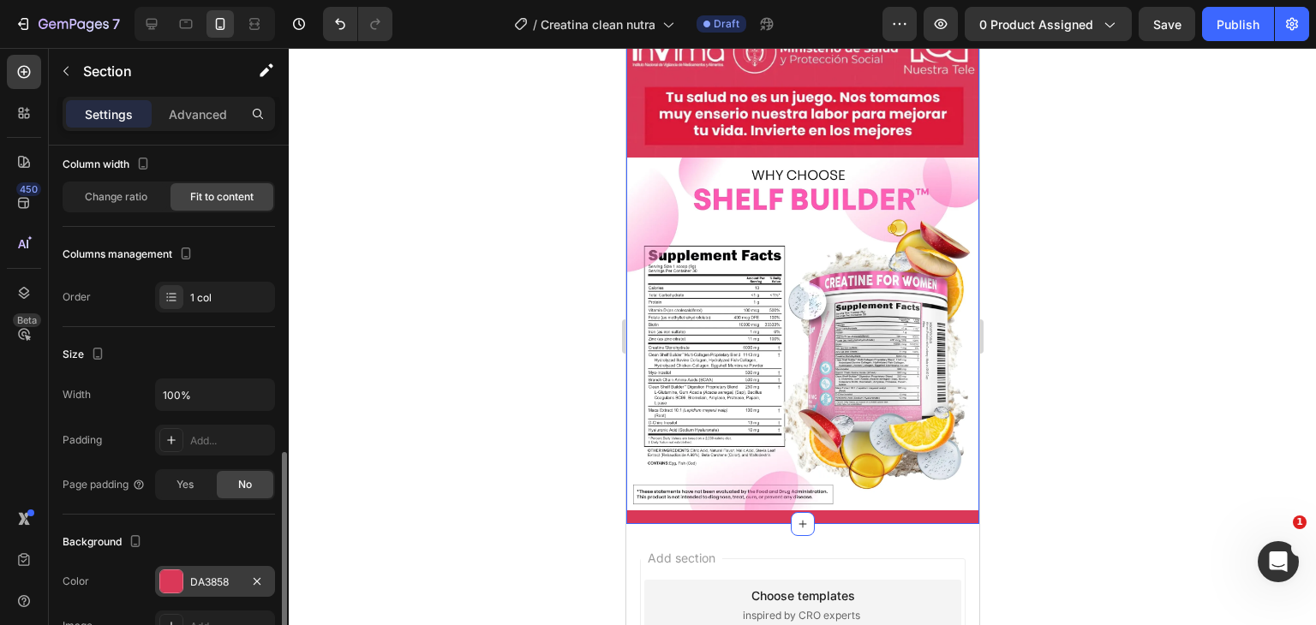
scroll to position [270, 0]
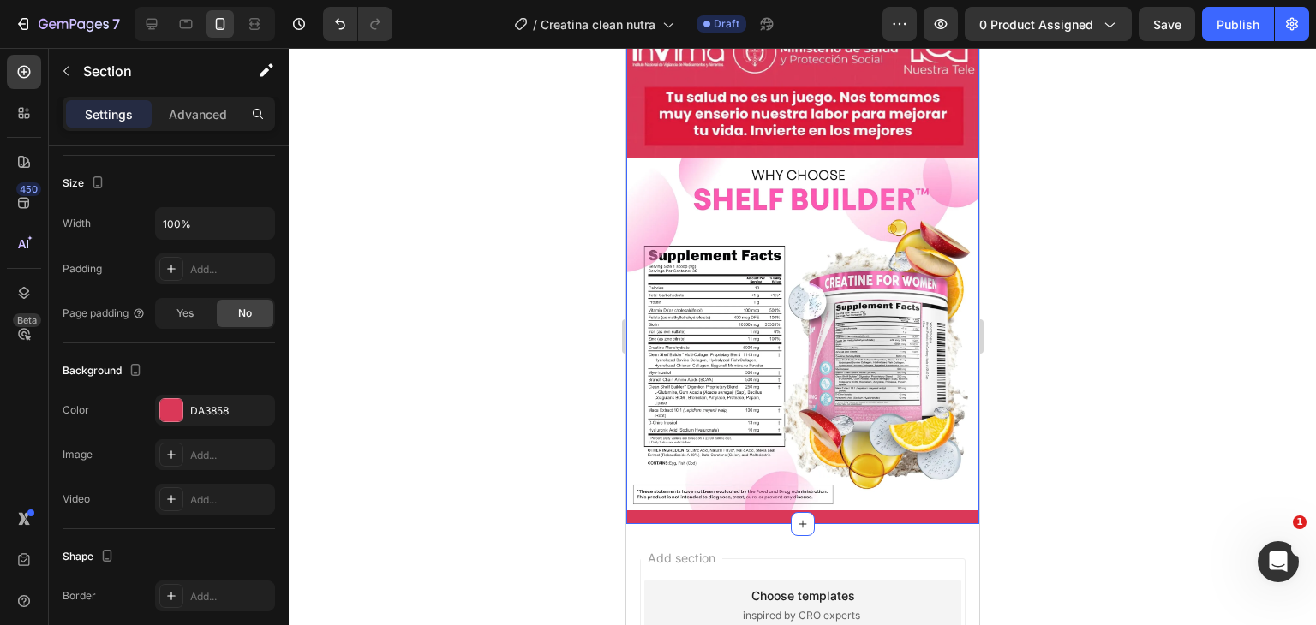
click at [187, 415] on div "DA3858" at bounding box center [215, 410] width 120 height 31
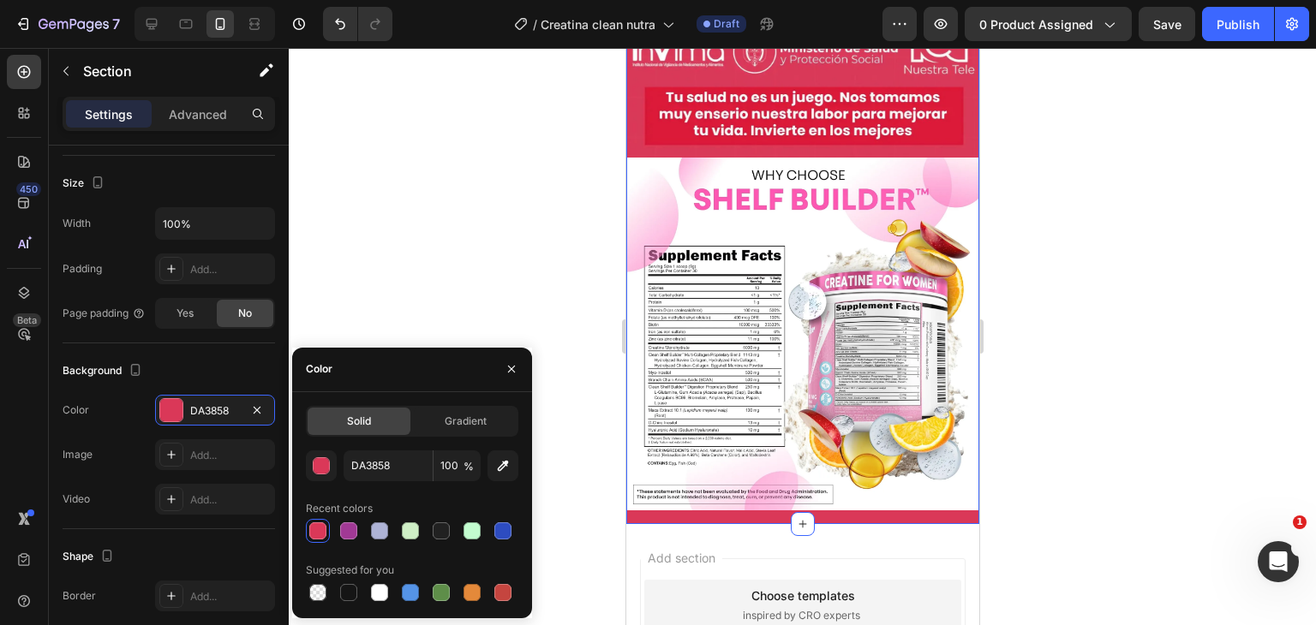
click at [483, 458] on div "DA3858 100 %" at bounding box center [412, 466] width 212 height 31
click at [493, 458] on button "button" at bounding box center [502, 466] width 31 height 31
type input "FFFFFF"
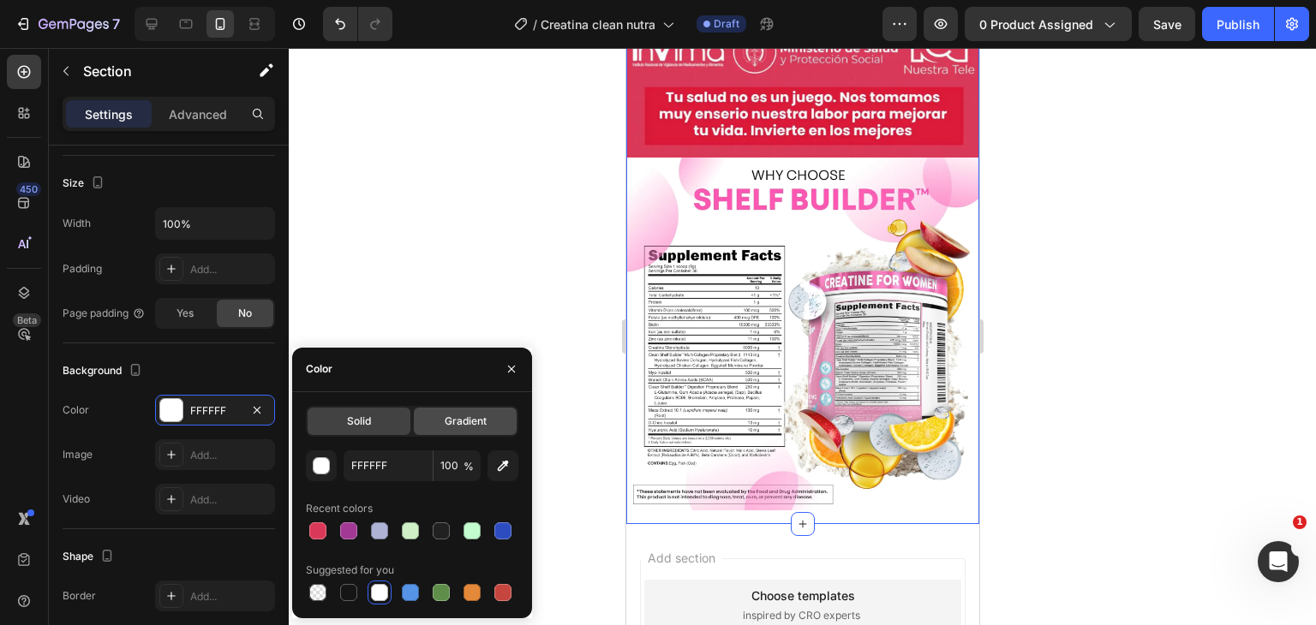
click at [455, 415] on span "Gradient" at bounding box center [466, 421] width 42 height 15
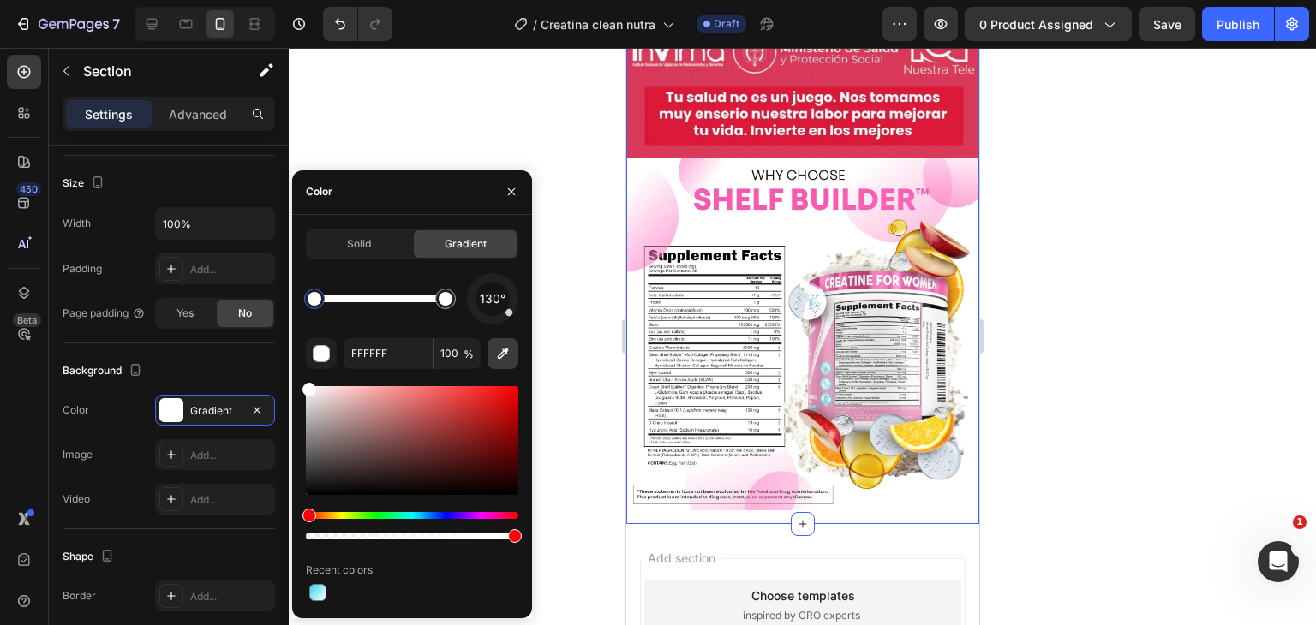
click at [499, 353] on icon "button" at bounding box center [502, 353] width 17 height 17
type input "FEB5DB"
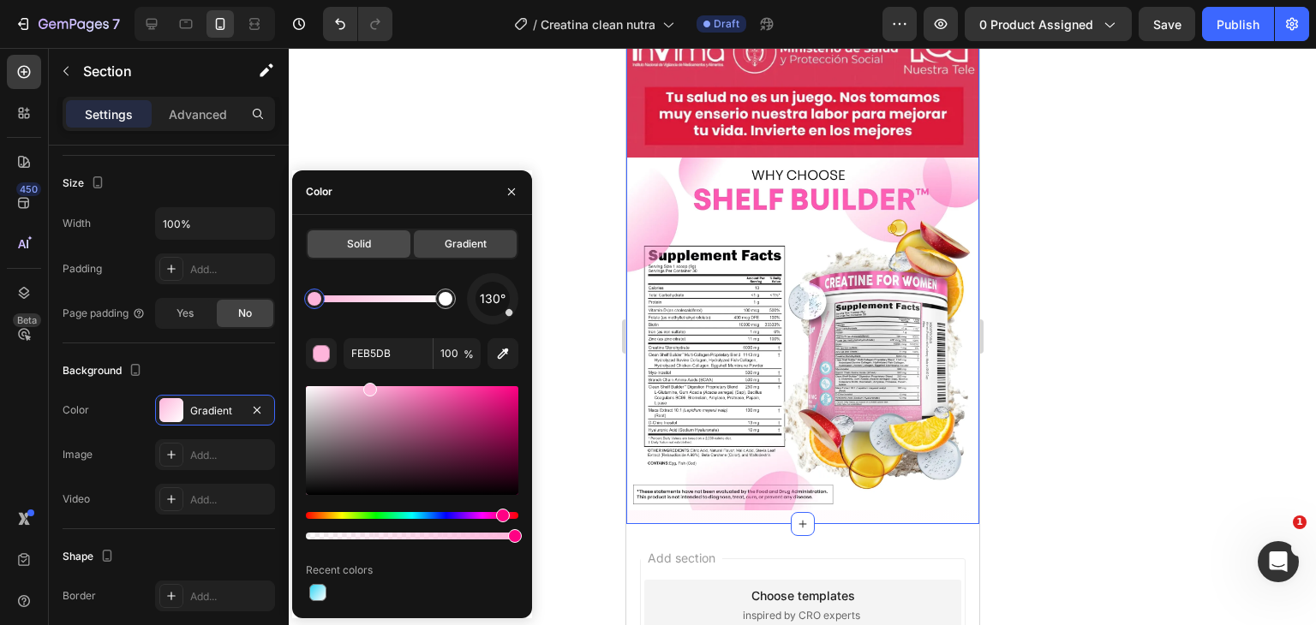
click at [338, 244] on div "Solid" at bounding box center [358, 243] width 103 height 27
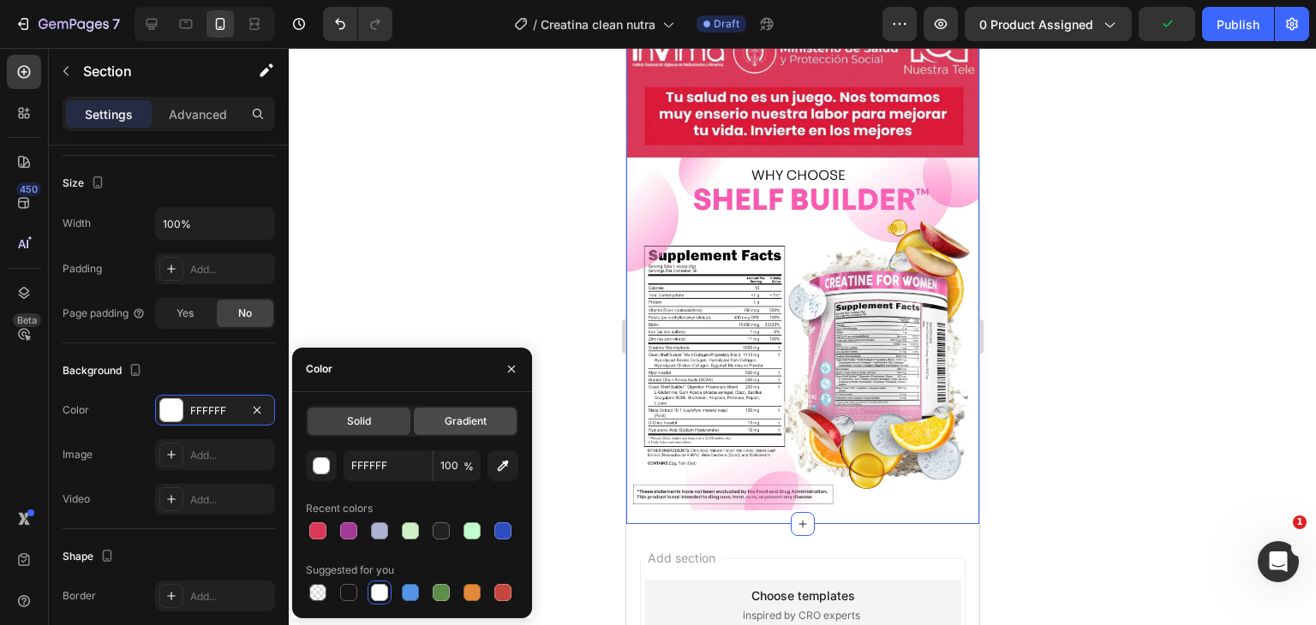
click at [463, 427] on span "Gradient" at bounding box center [466, 421] width 42 height 15
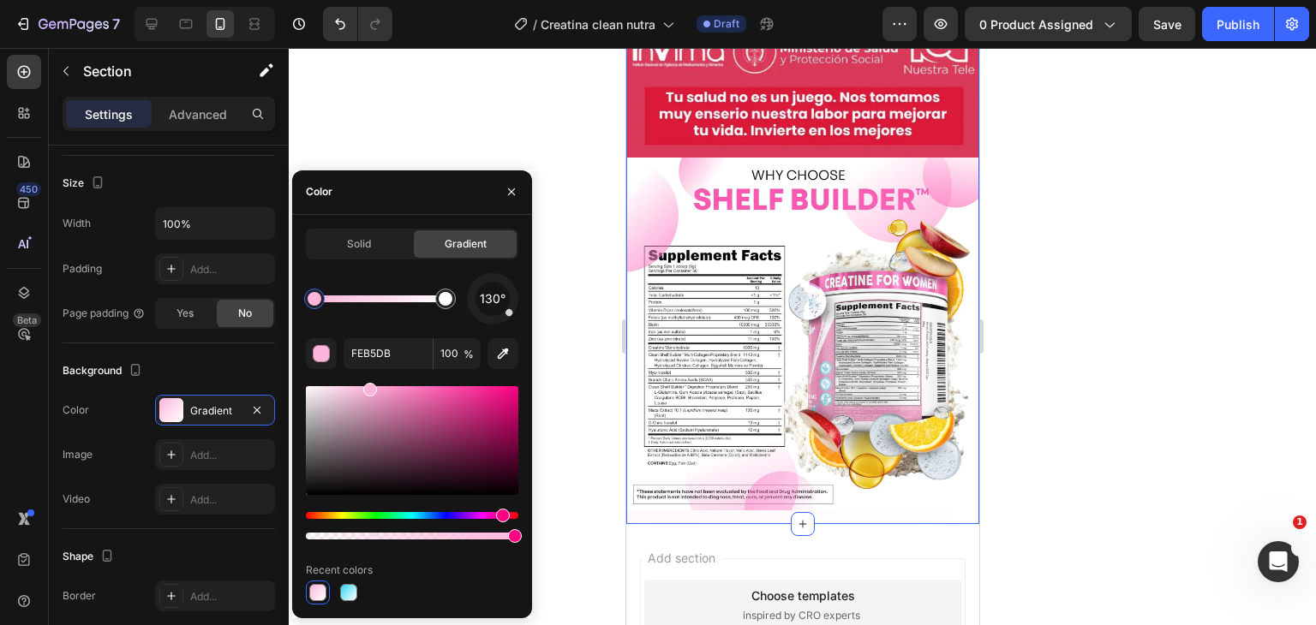
click at [478, 248] on span "Gradient" at bounding box center [466, 243] width 42 height 15
click at [309, 589] on div at bounding box center [317, 592] width 17 height 17
click at [734, 361] on img at bounding box center [801, 334] width 353 height 353
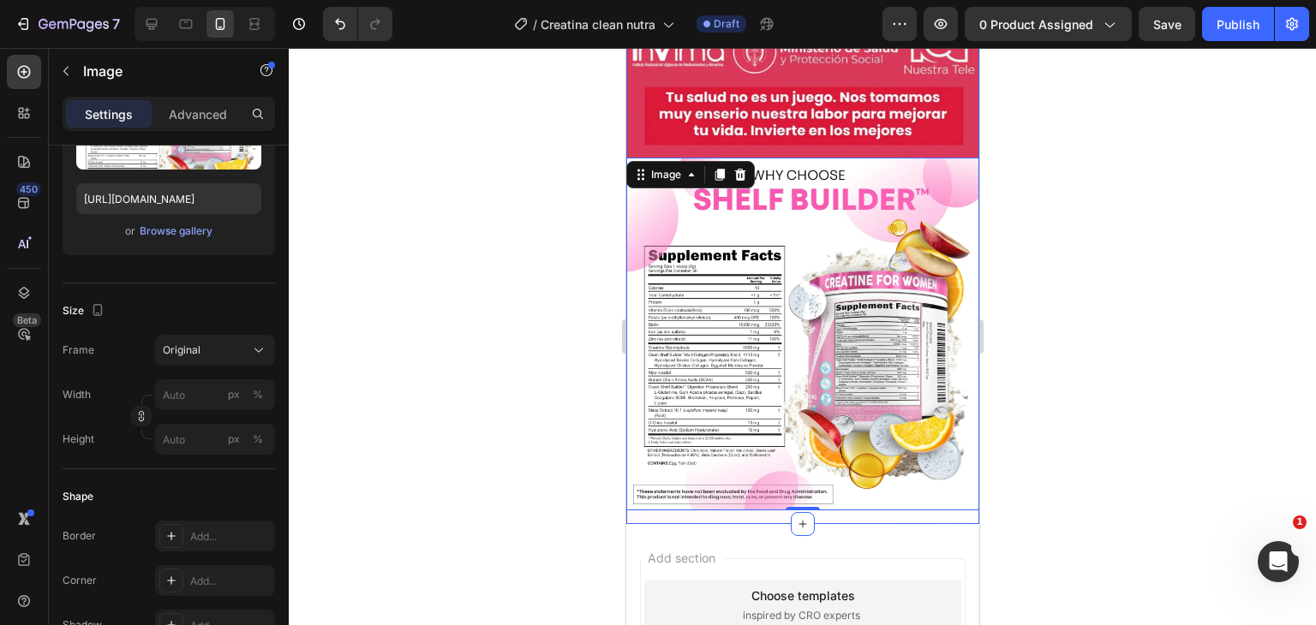
scroll to position [0, 0]
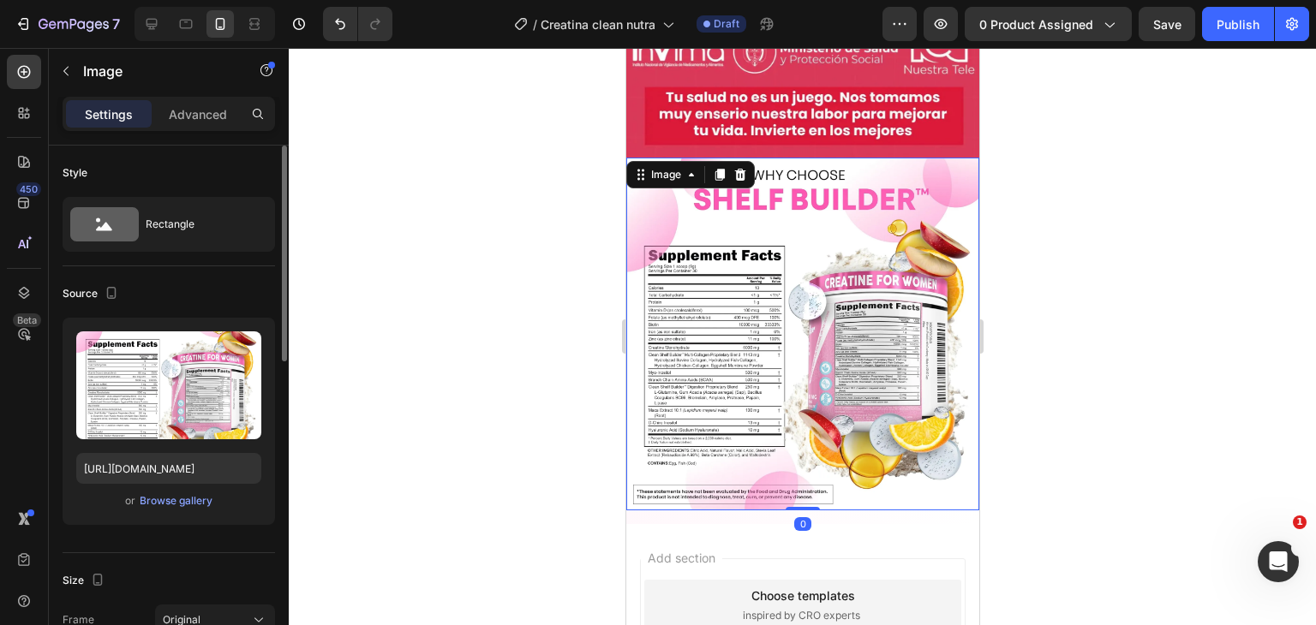
click at [391, 343] on div at bounding box center [802, 336] width 1027 height 577
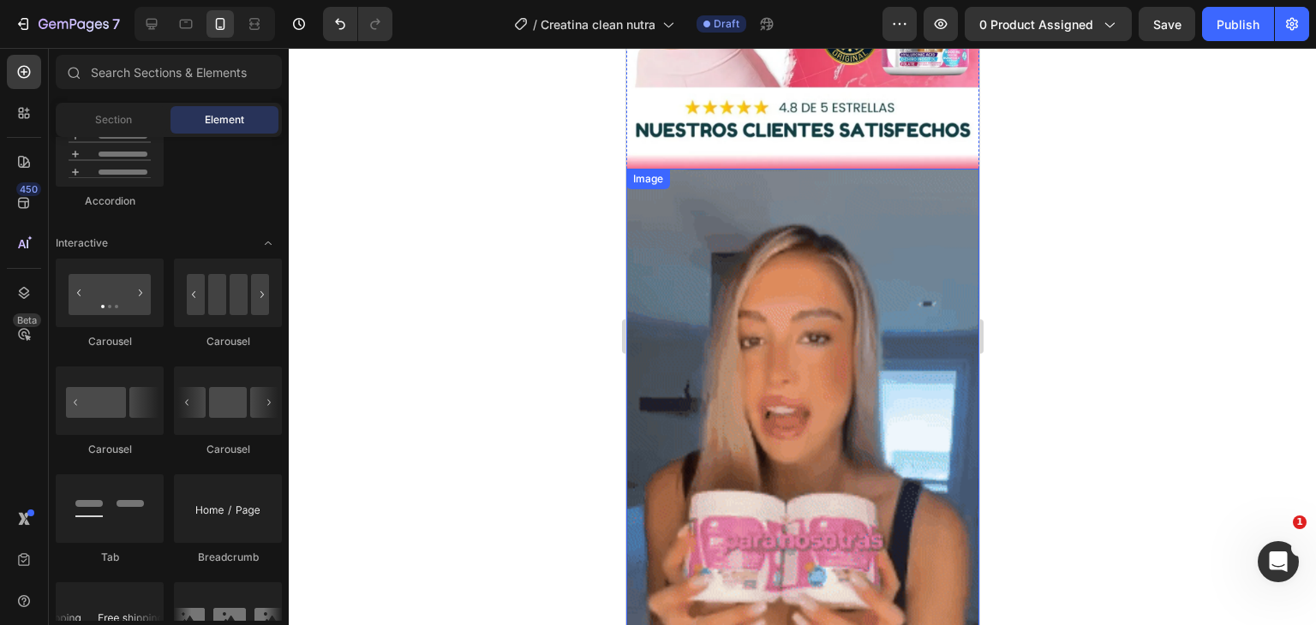
scroll to position [1542, 0]
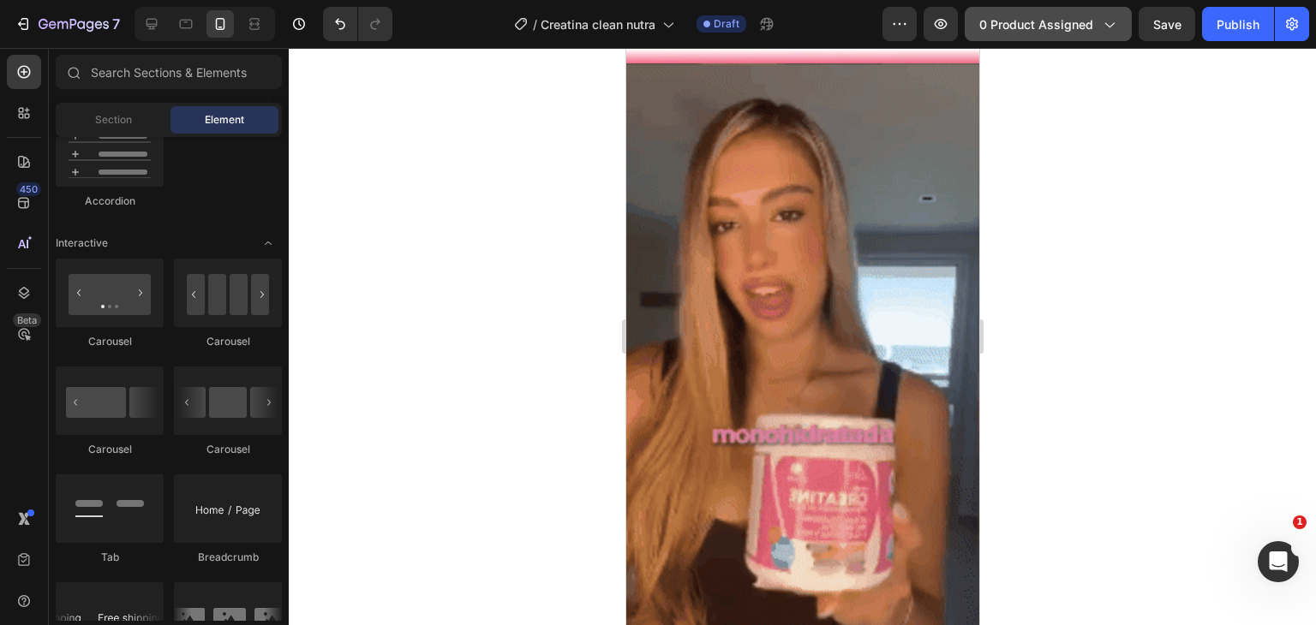
click at [1040, 12] on button "0 product assigned" at bounding box center [1047, 24] width 167 height 34
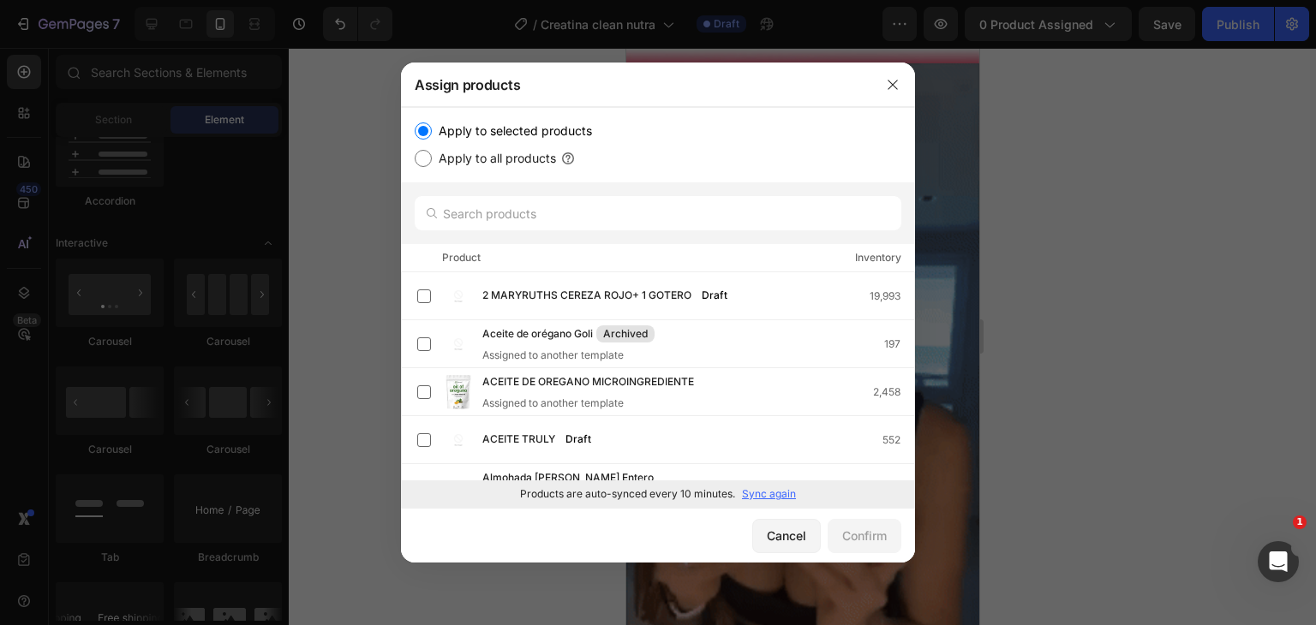
click at [774, 496] on p "Sync again" at bounding box center [769, 494] width 54 height 15
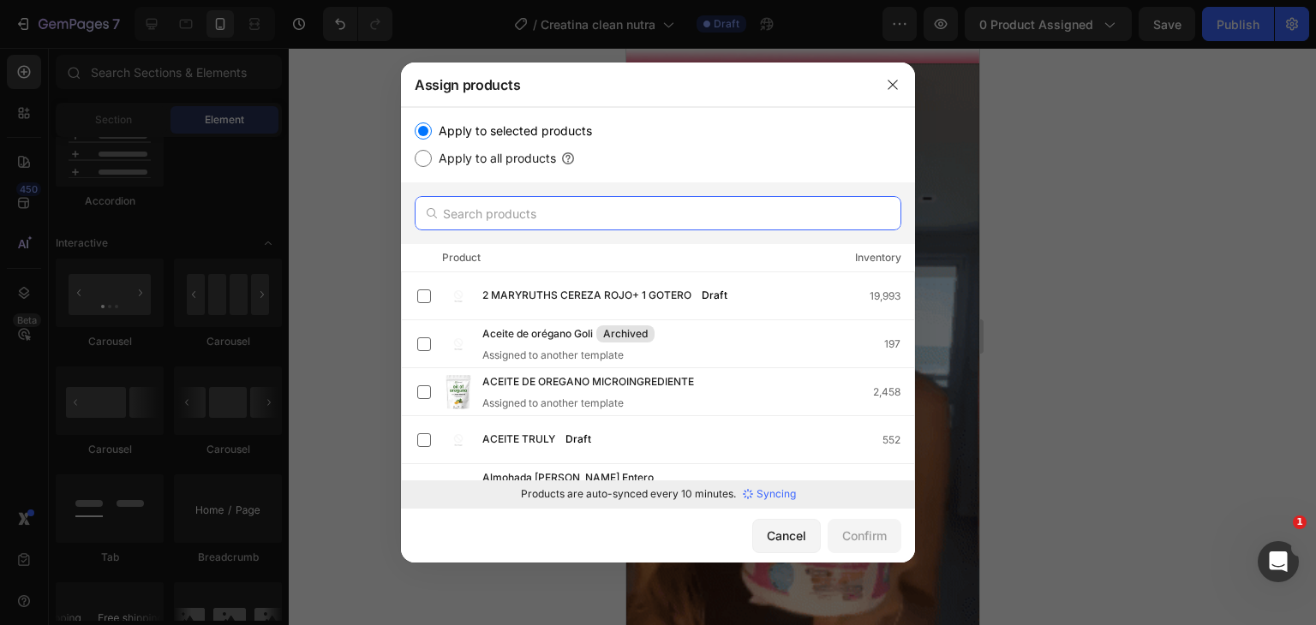
click at [536, 200] on input "text" at bounding box center [658, 213] width 487 height 34
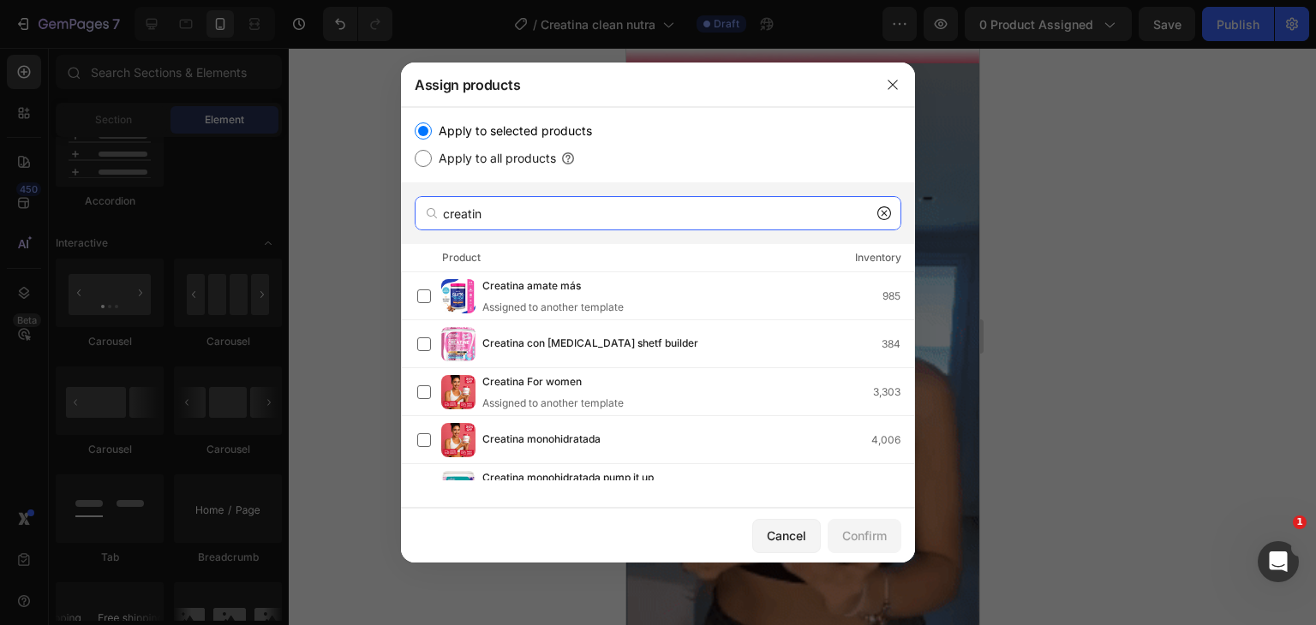
type input "creatina"
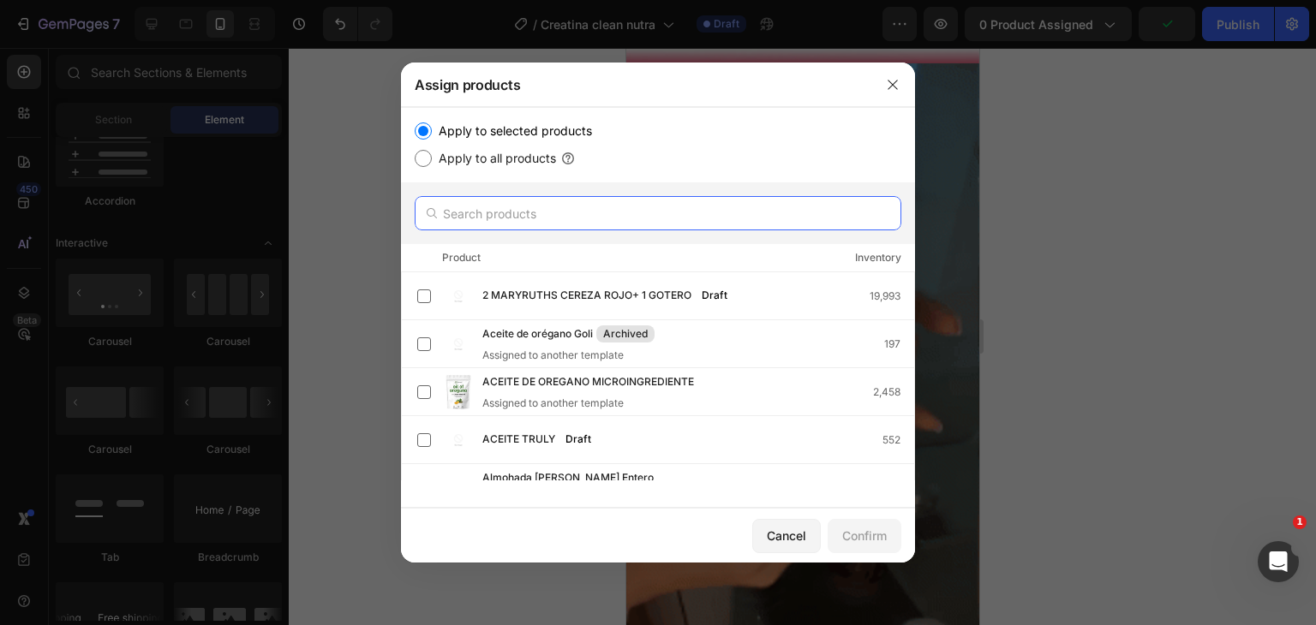
click at [560, 214] on input "text" at bounding box center [658, 213] width 487 height 34
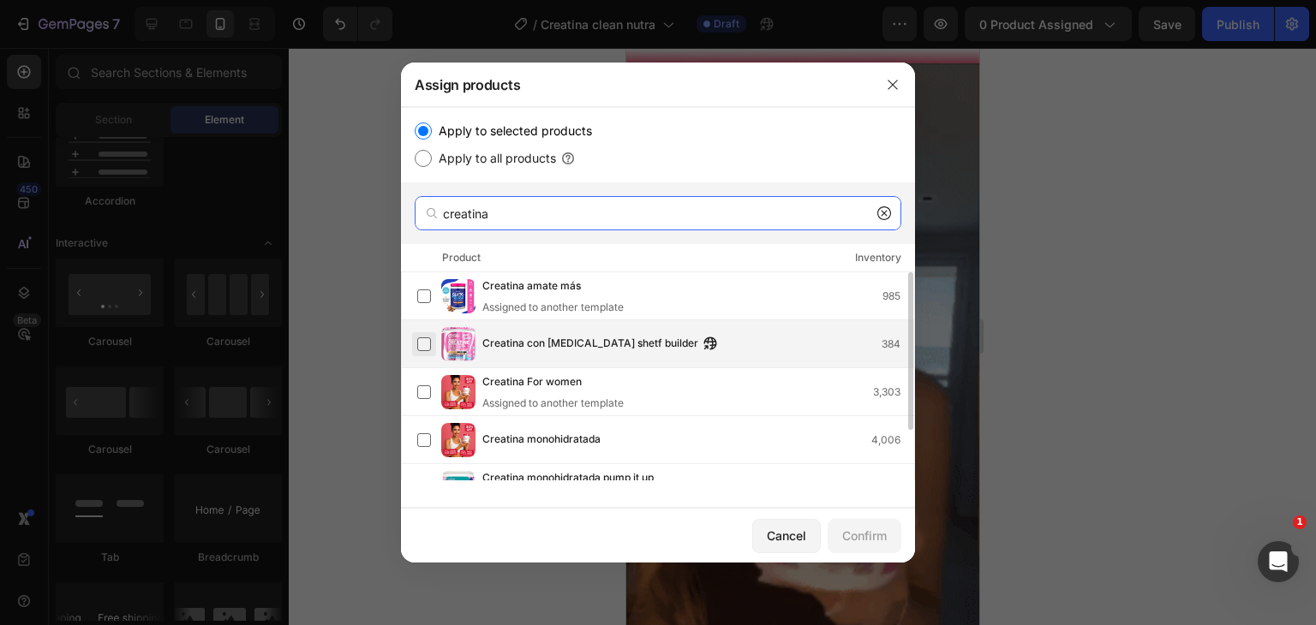
type input "creatina"
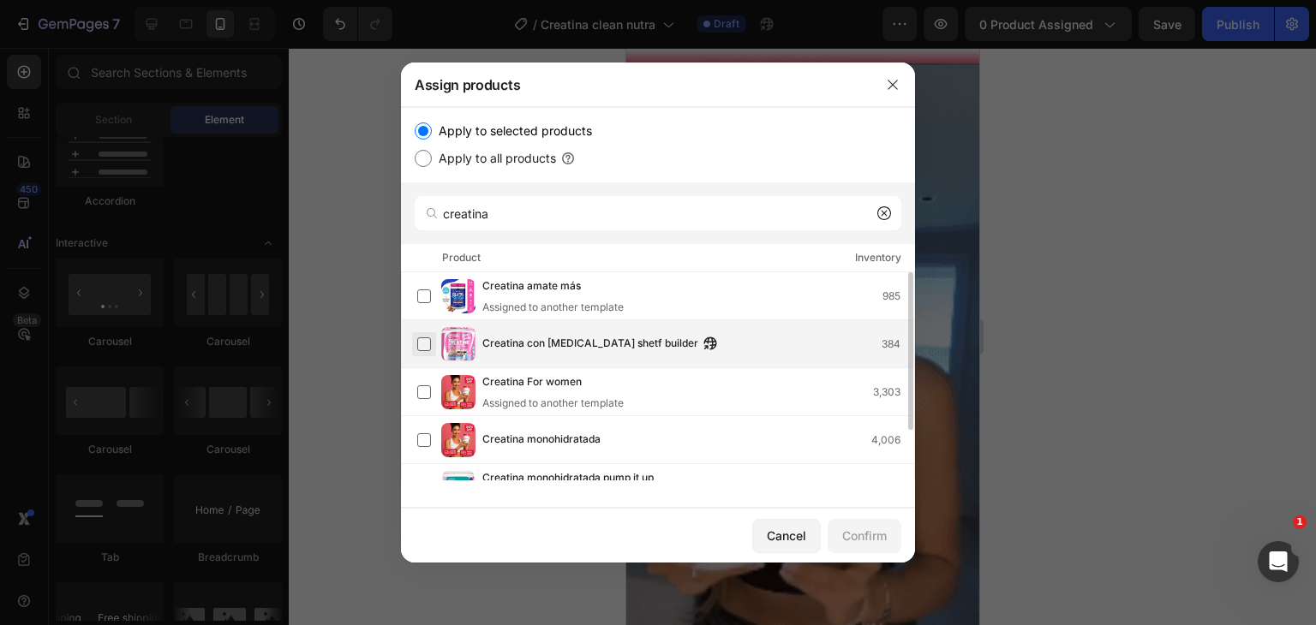
click at [424, 343] on label at bounding box center [424, 344] width 14 height 14
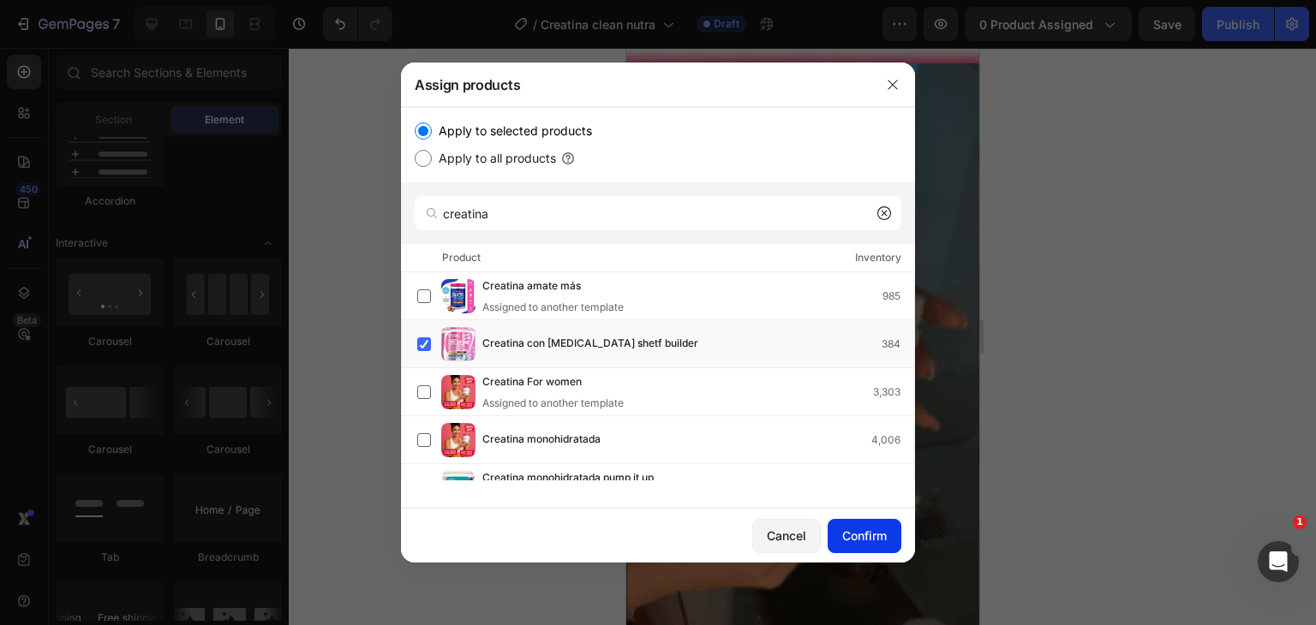
click at [872, 543] on div "Confirm" at bounding box center [864, 536] width 45 height 18
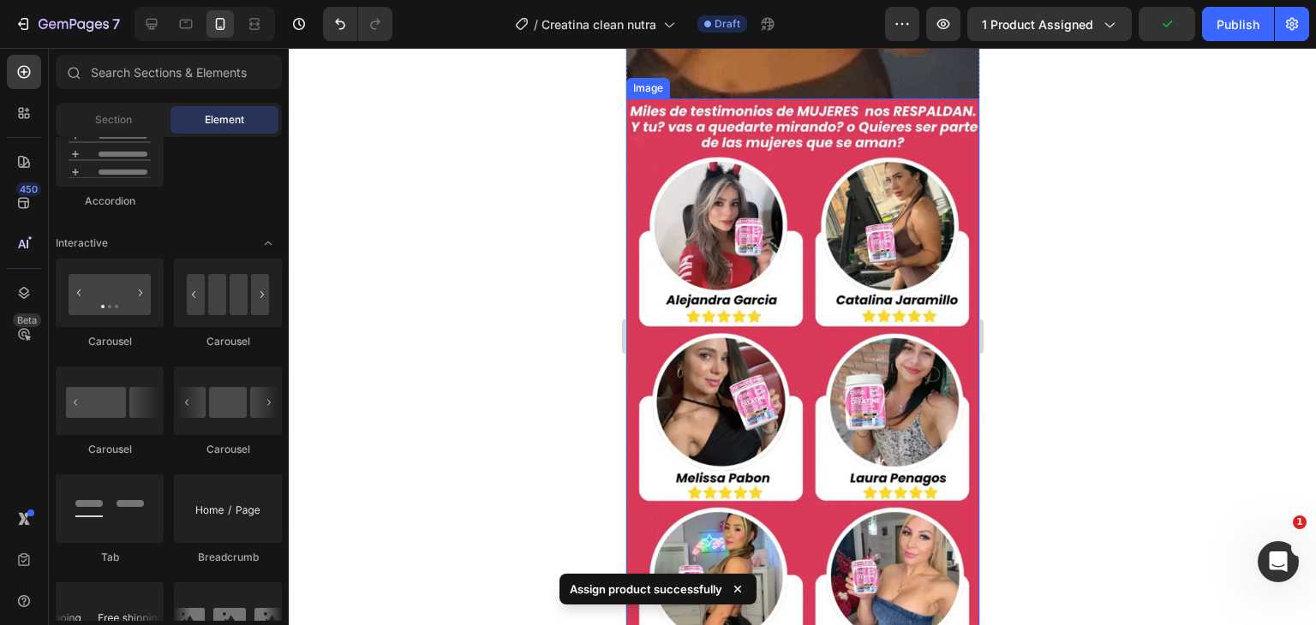
scroll to position [2141, 0]
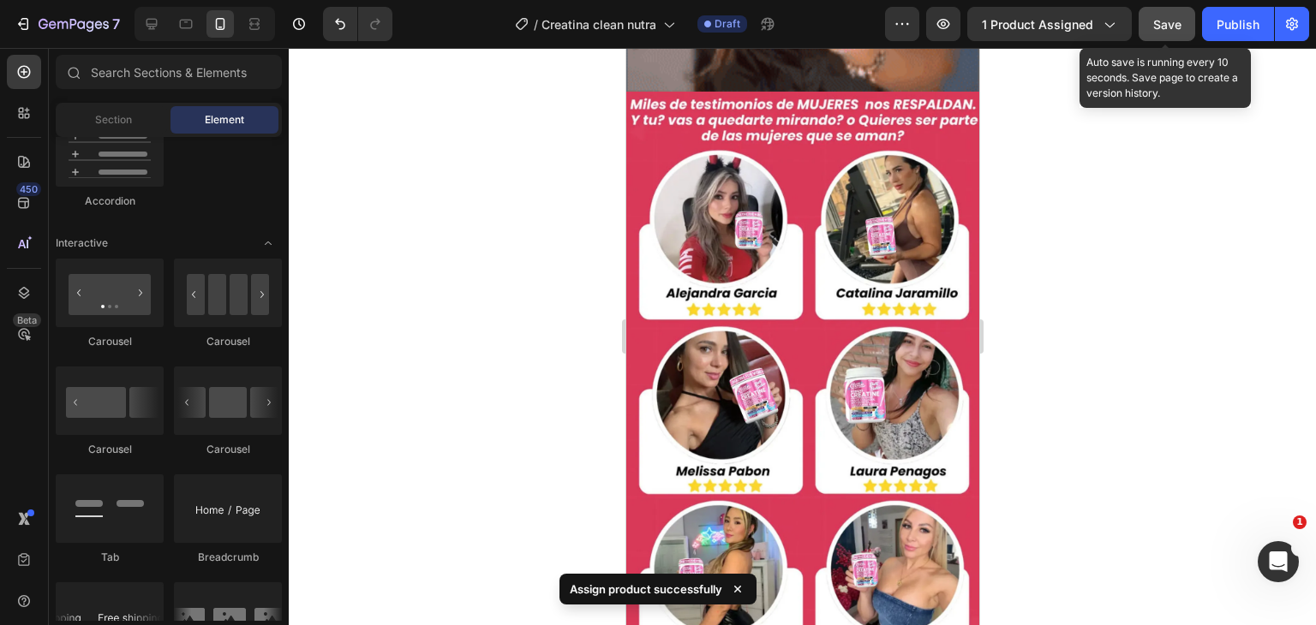
click at [1152, 32] on button "Save" at bounding box center [1166, 24] width 57 height 34
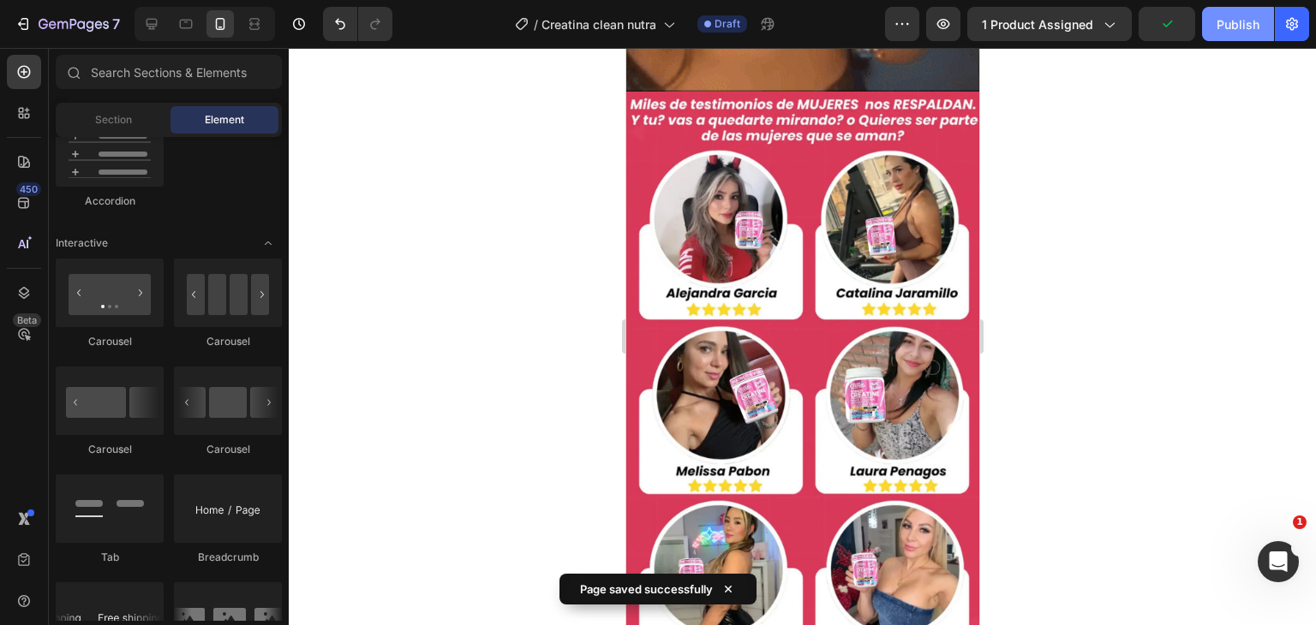
click at [1229, 32] on div "Publish" at bounding box center [1237, 24] width 43 height 18
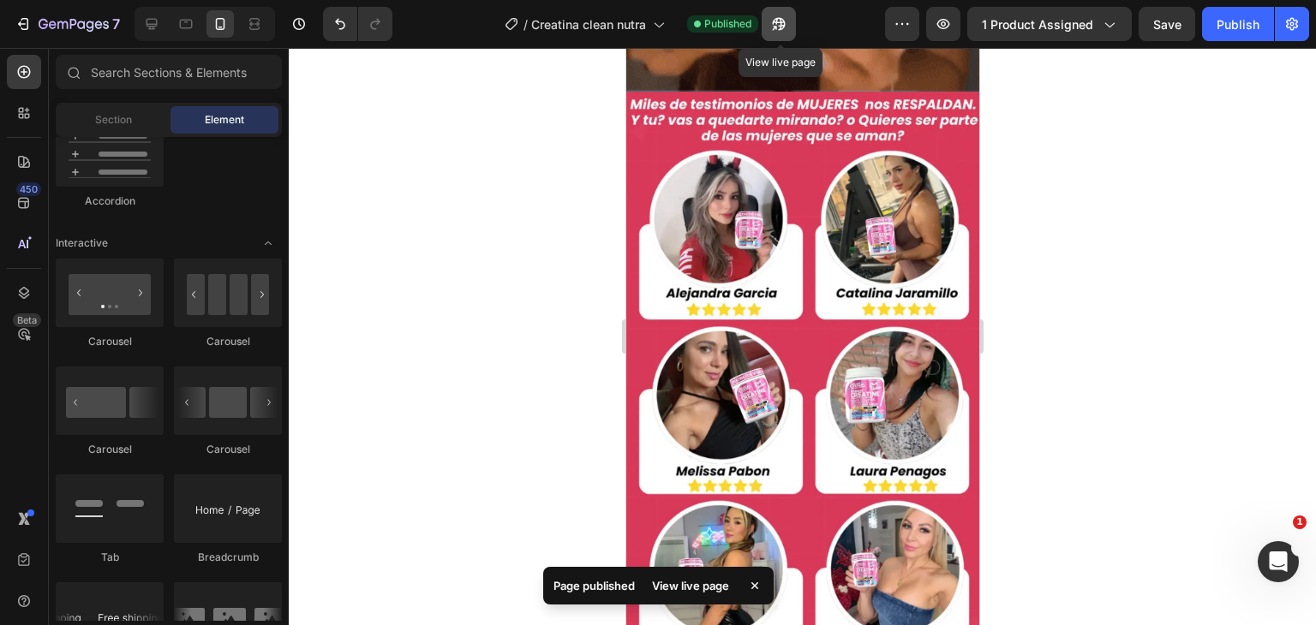
click at [781, 28] on icon "button" at bounding box center [778, 23] width 17 height 17
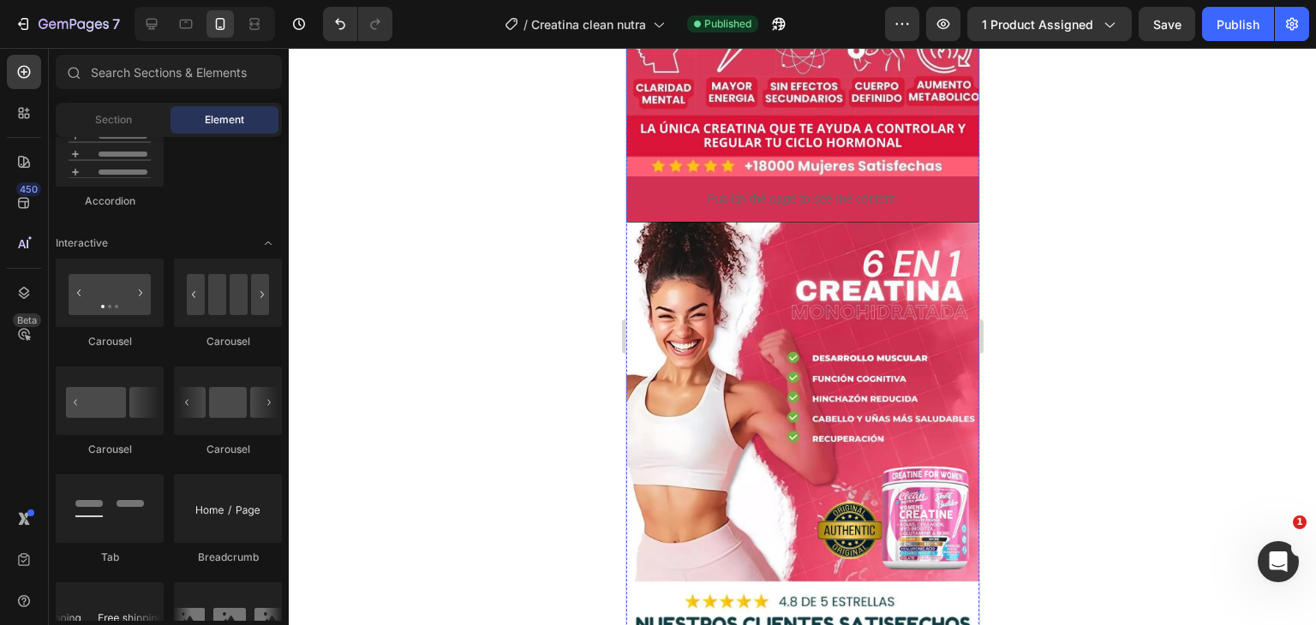
scroll to position [942, 0]
click at [798, 385] on img at bounding box center [801, 442] width 353 height 441
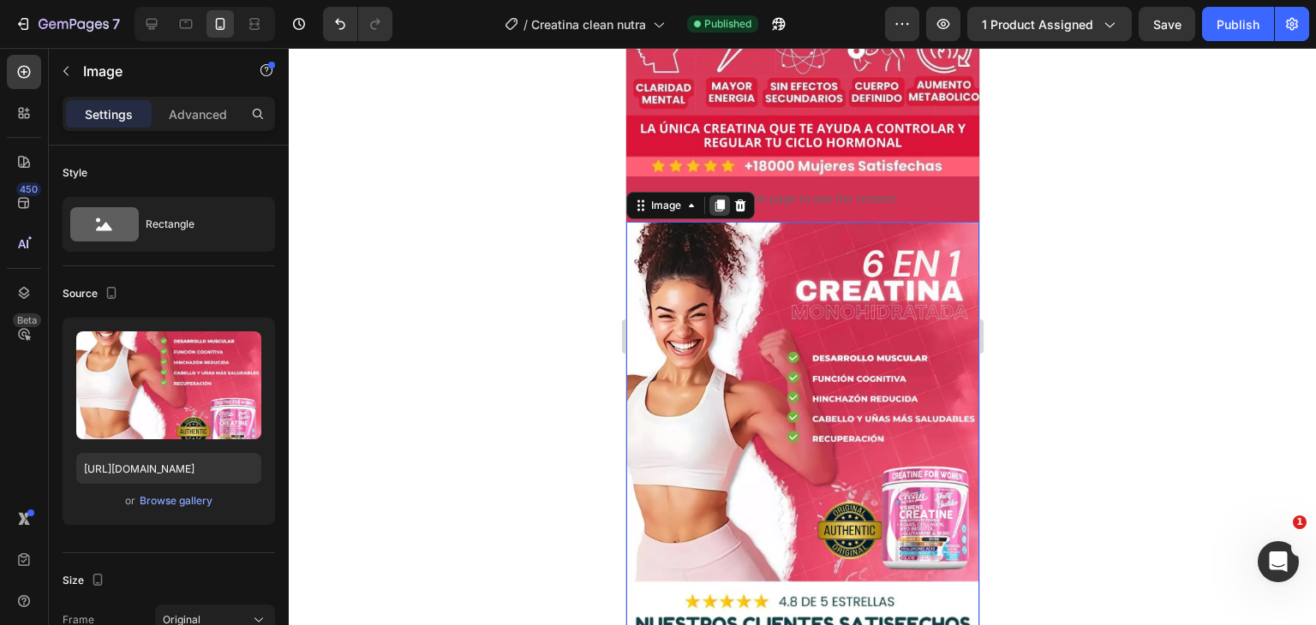
click at [716, 200] on icon at bounding box center [718, 206] width 9 height 12
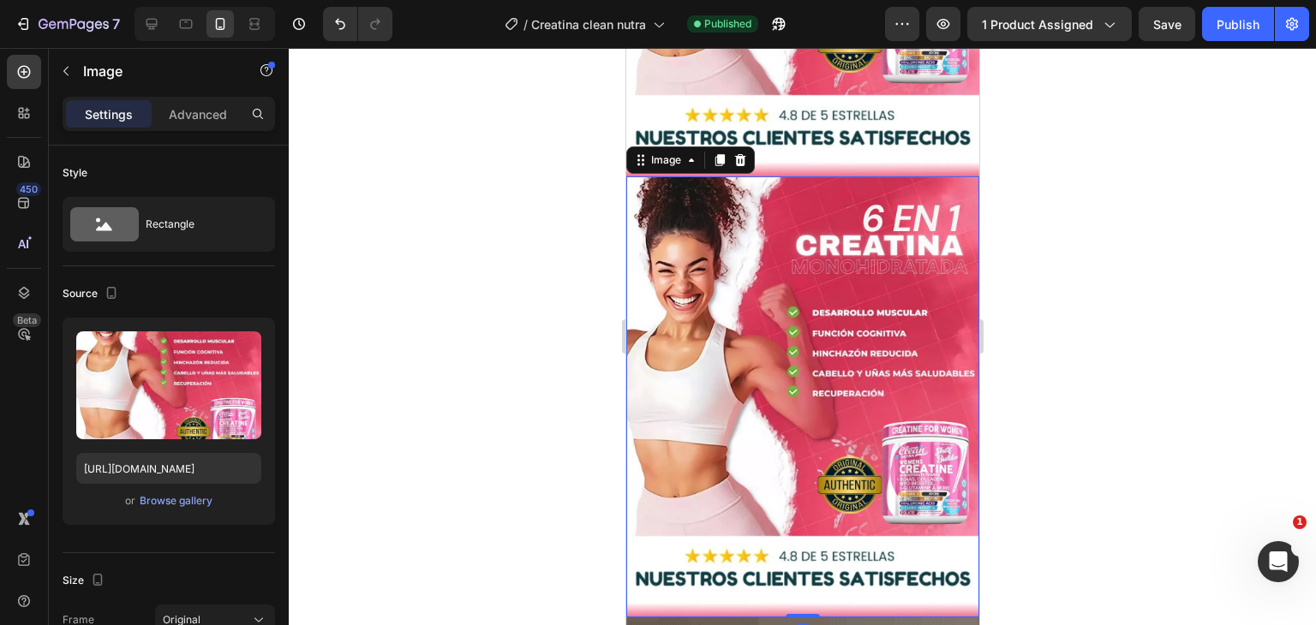
scroll to position [1442, 0]
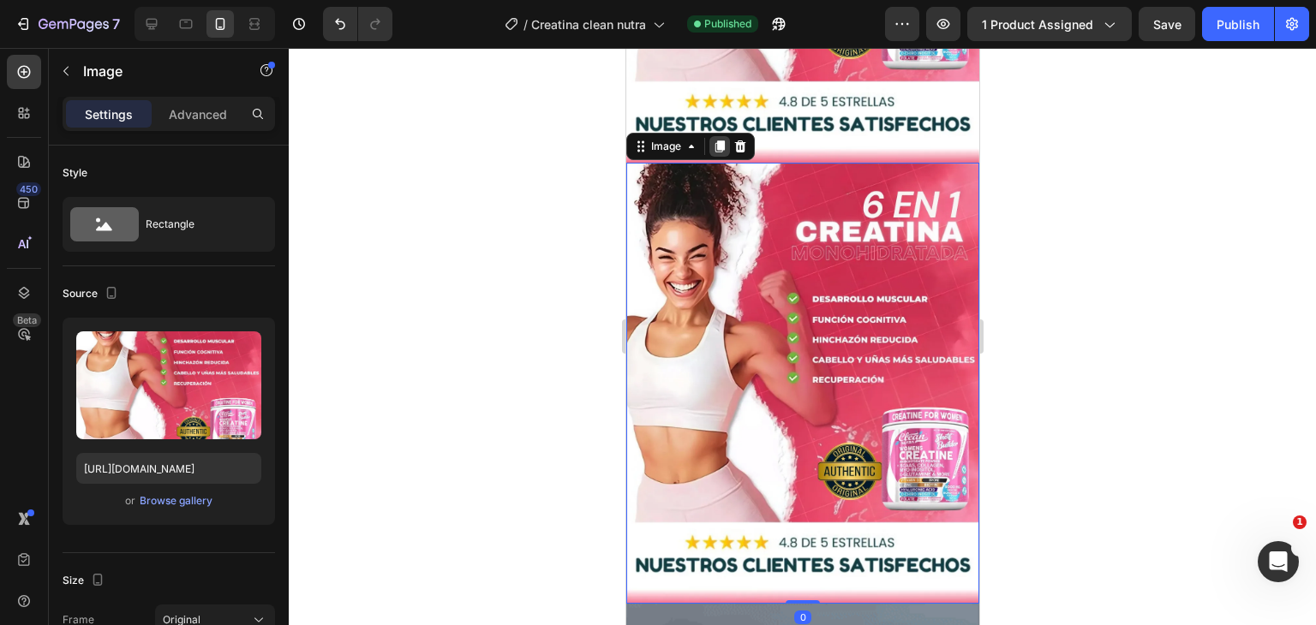
click at [718, 140] on icon at bounding box center [718, 146] width 9 height 12
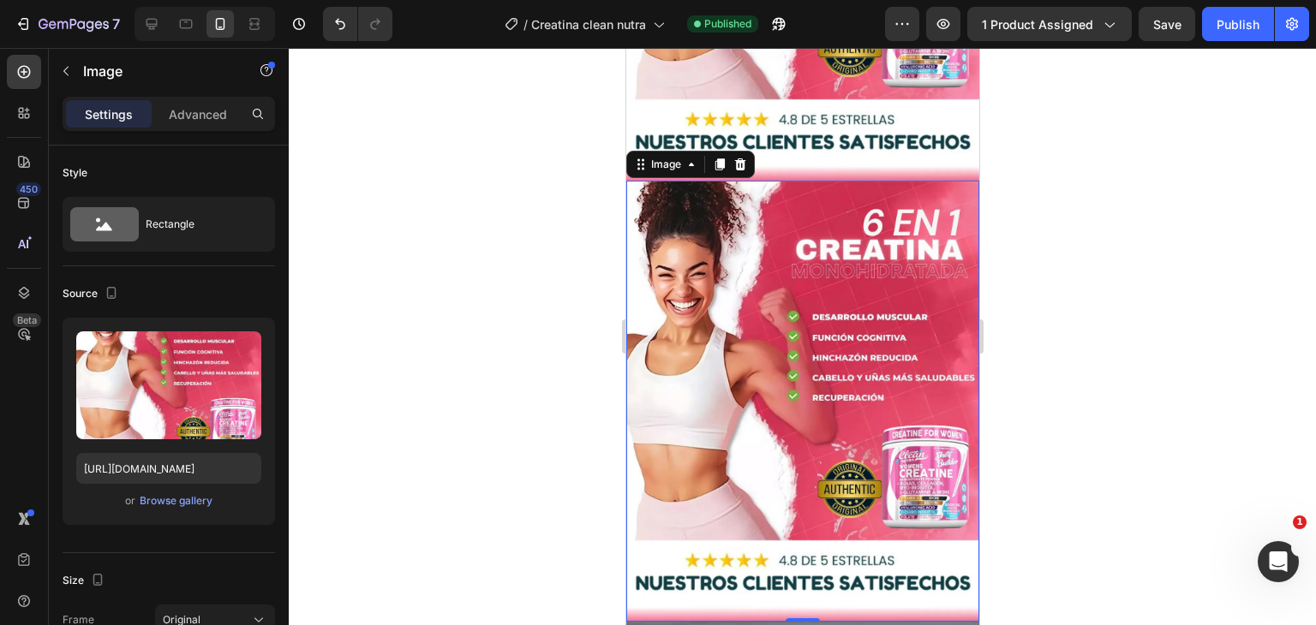
scroll to position [1867, 0]
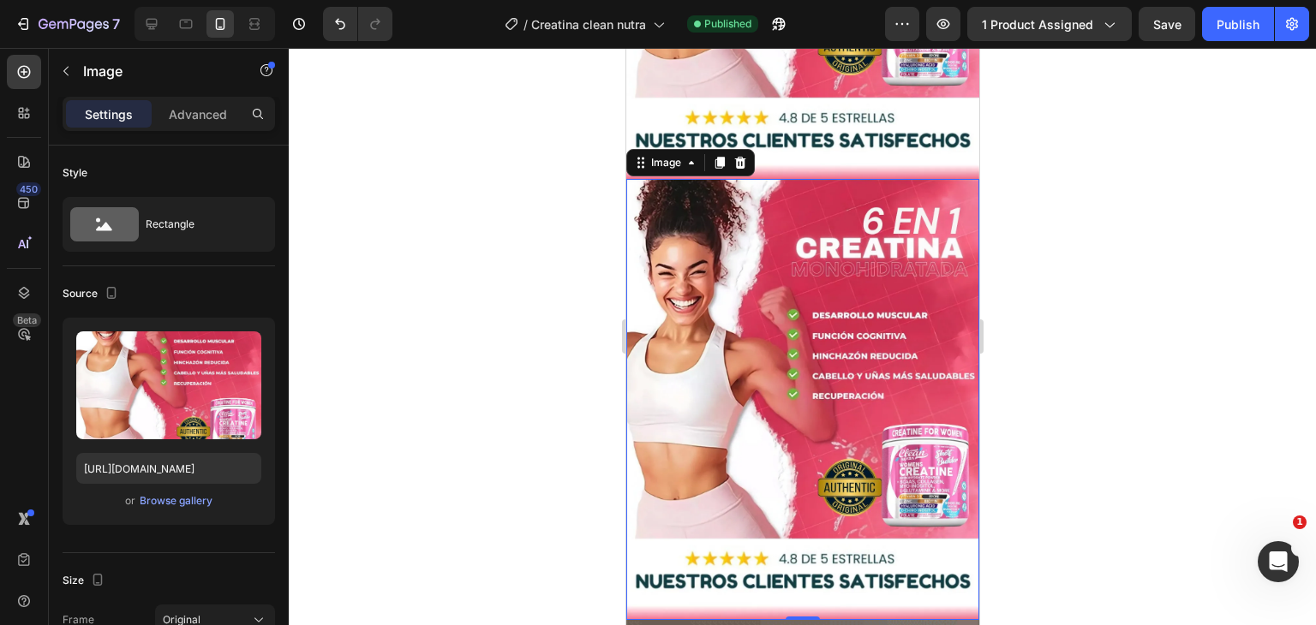
click at [799, 230] on img at bounding box center [801, 399] width 353 height 441
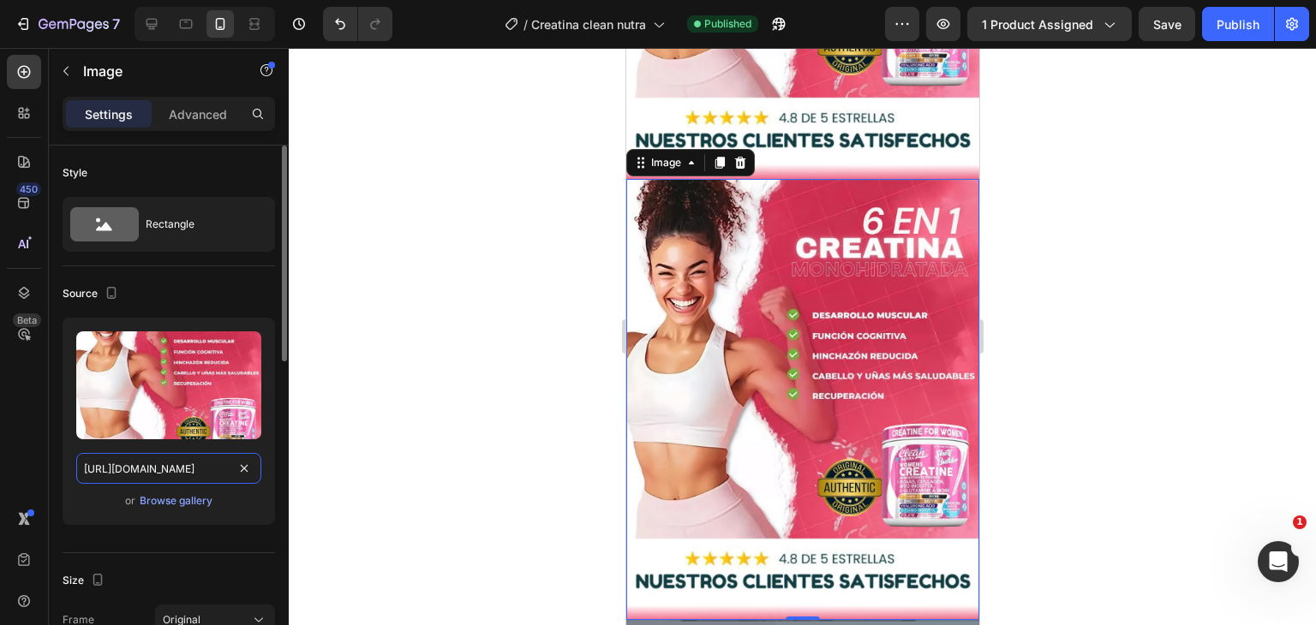
click at [194, 473] on input "https://i.ibb.co/DPBp6yTc/Este-3.webp" at bounding box center [168, 468] width 185 height 31
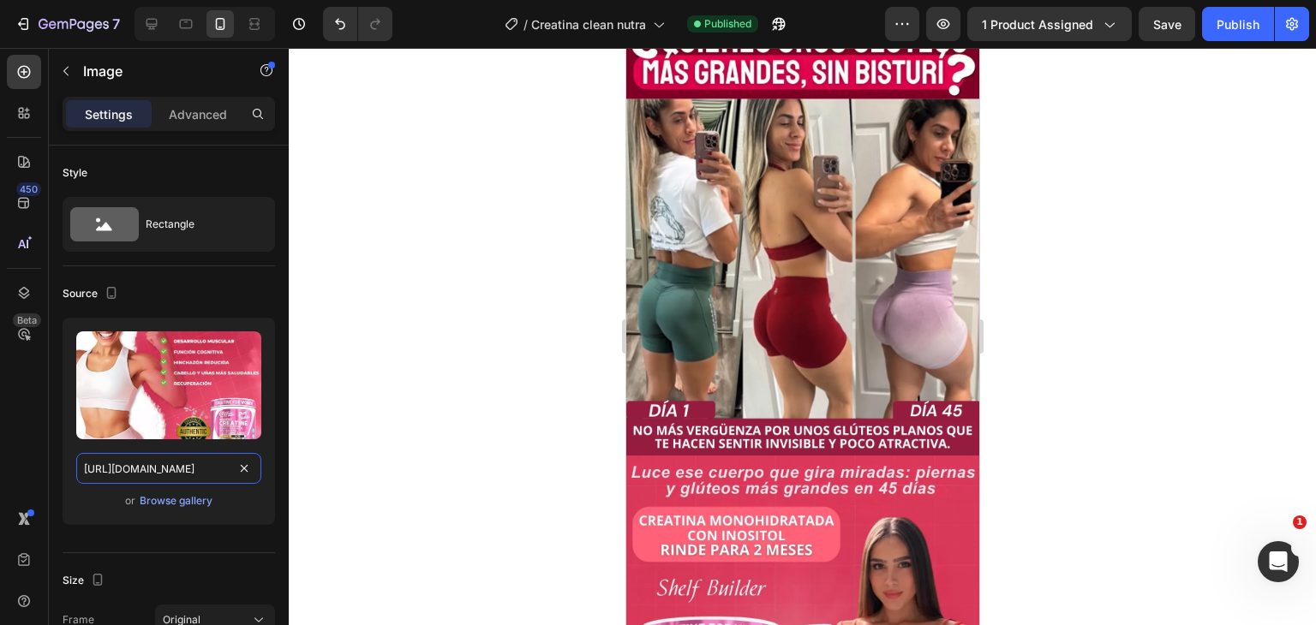
scroll to position [0, 0]
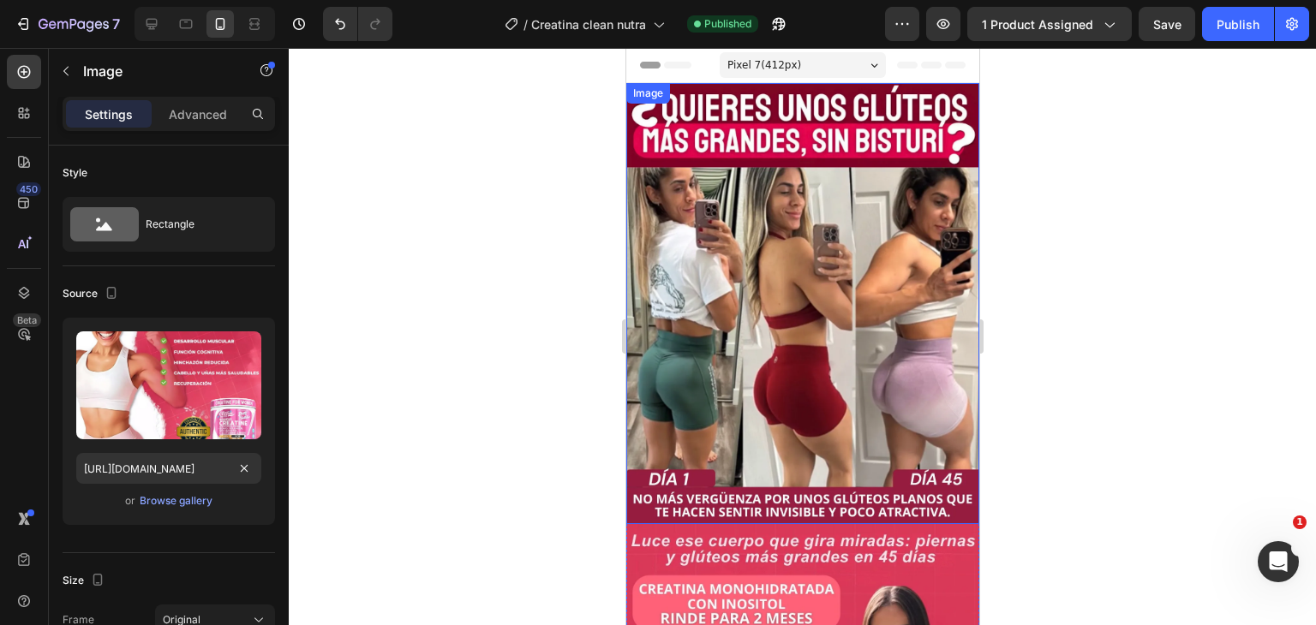
click at [757, 209] on img at bounding box center [801, 303] width 353 height 441
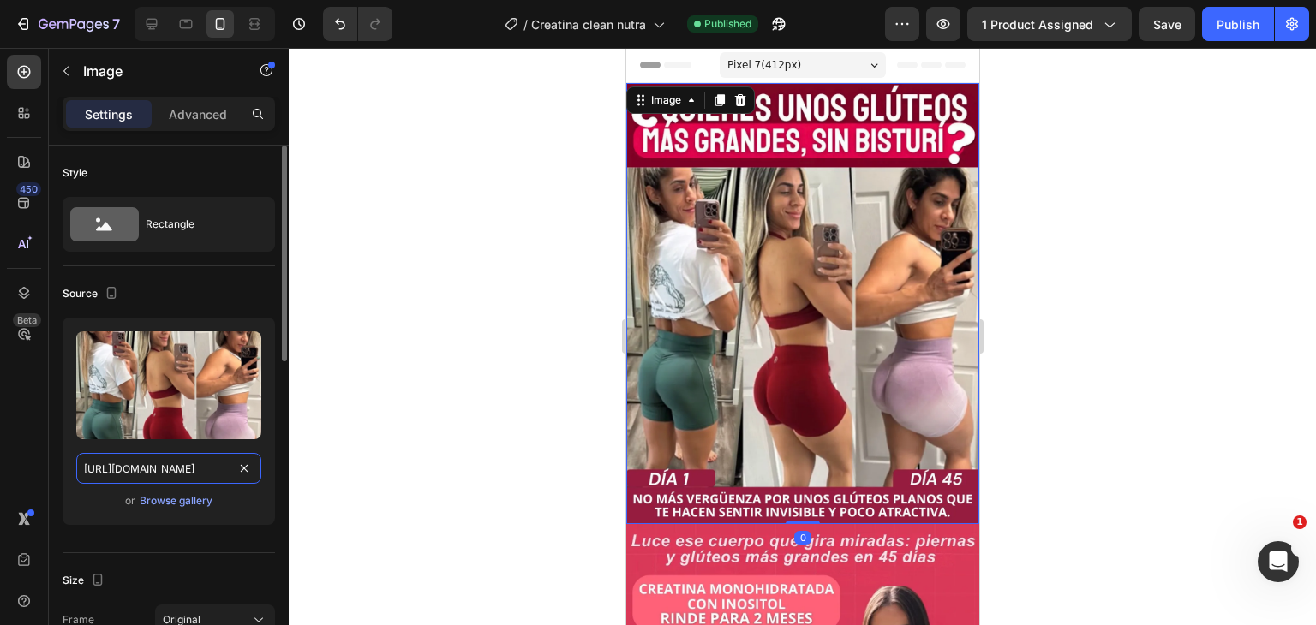
click at [176, 467] on input "https://i.ibb.co/tpmRtY95/Este-2.webp" at bounding box center [168, 468] width 185 height 31
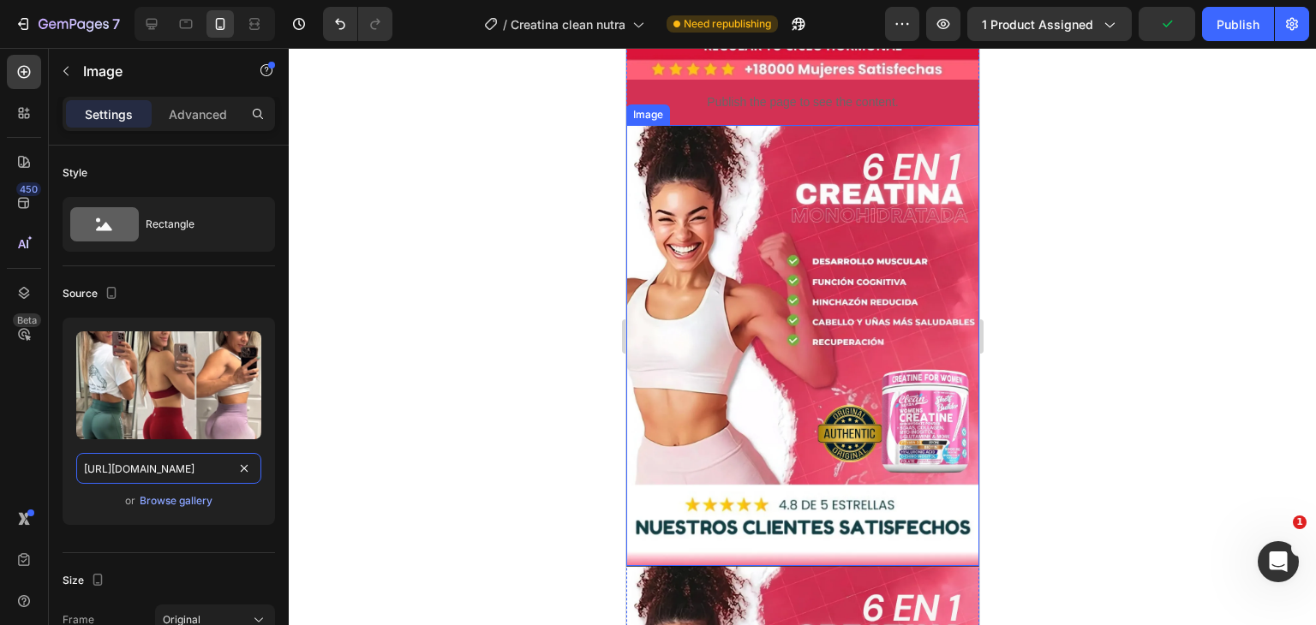
scroll to position [1113, 0]
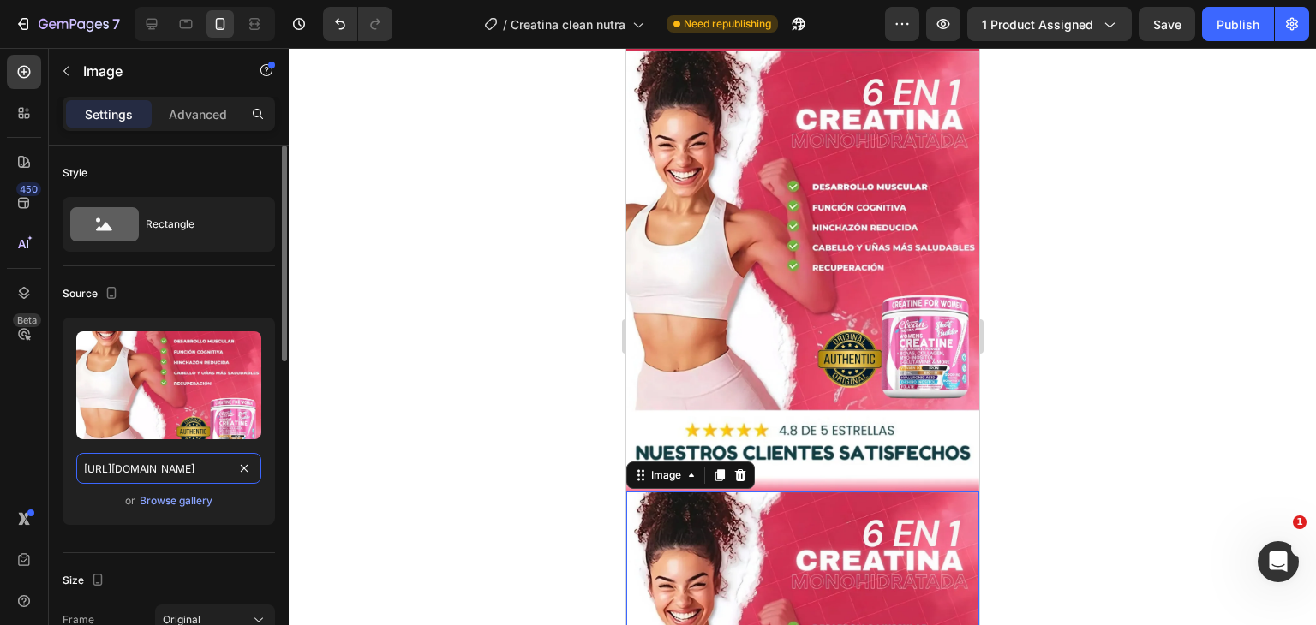
click at [230, 464] on input "https://i.ibb.co/DPBp6yTc/Este-3.webp" at bounding box center [168, 468] width 185 height 31
paste input "tpmRtY95/Este-2"
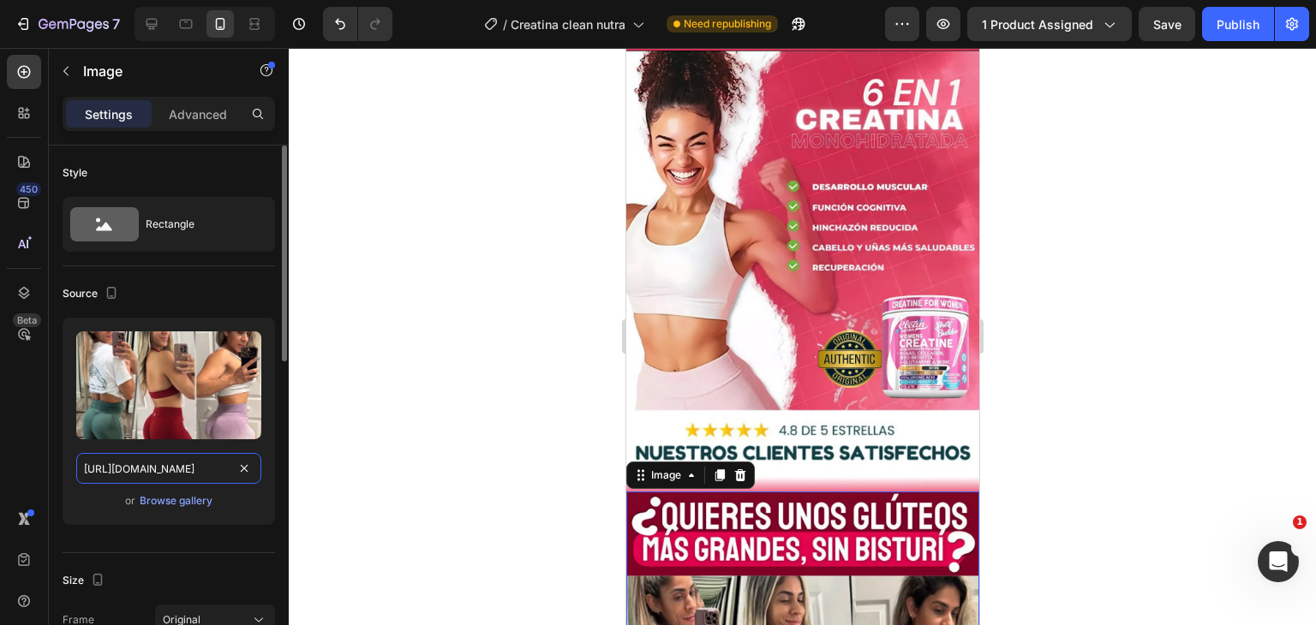
scroll to position [0, 45]
type input "https://i.ibb.co/tpmRtY95/Este-2.webp"
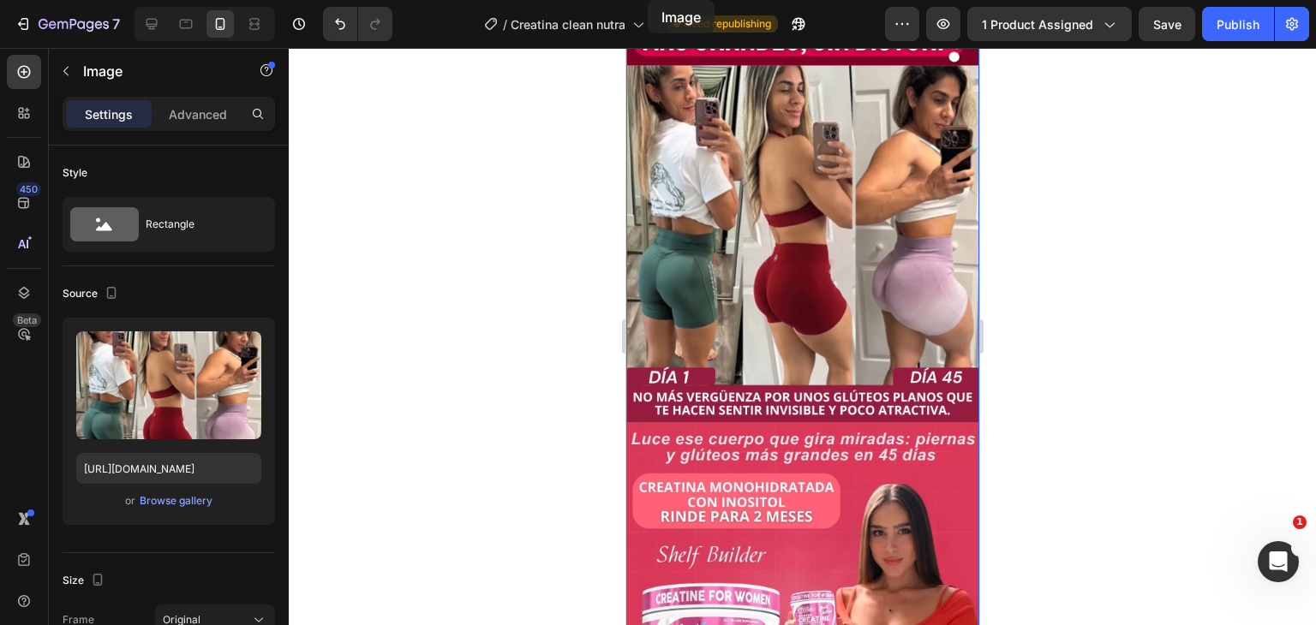
scroll to position [0, 0]
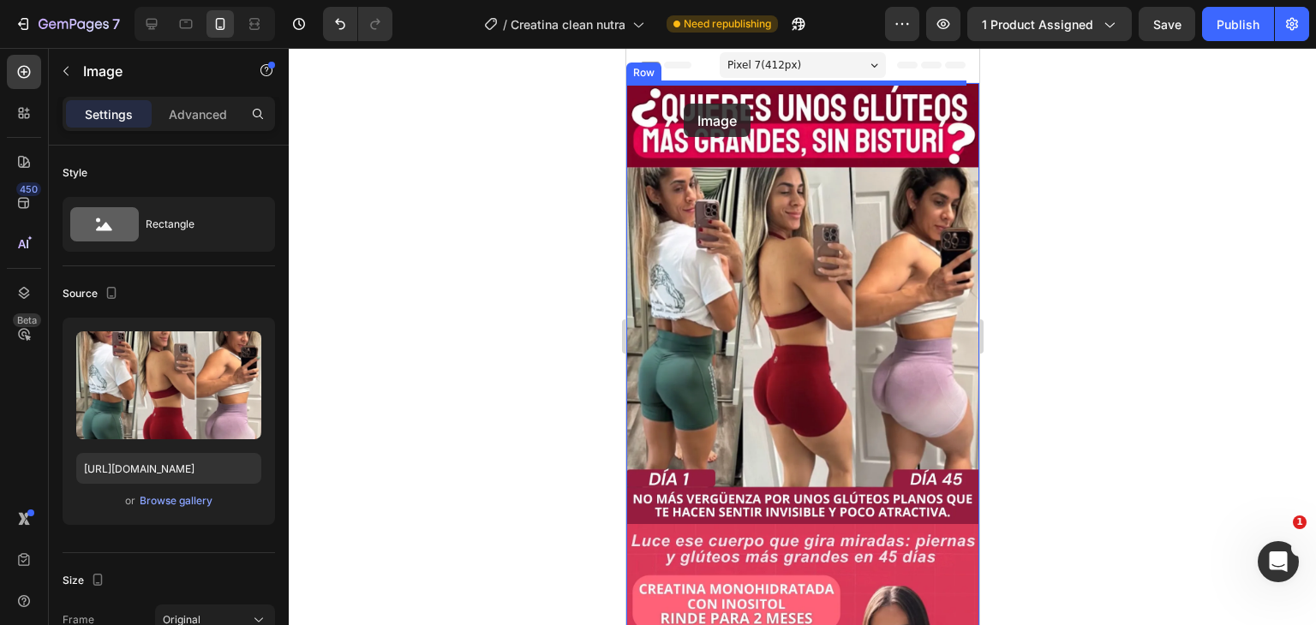
drag, startPoint x: 722, startPoint y: 529, endPoint x: 683, endPoint y: 104, distance: 427.5
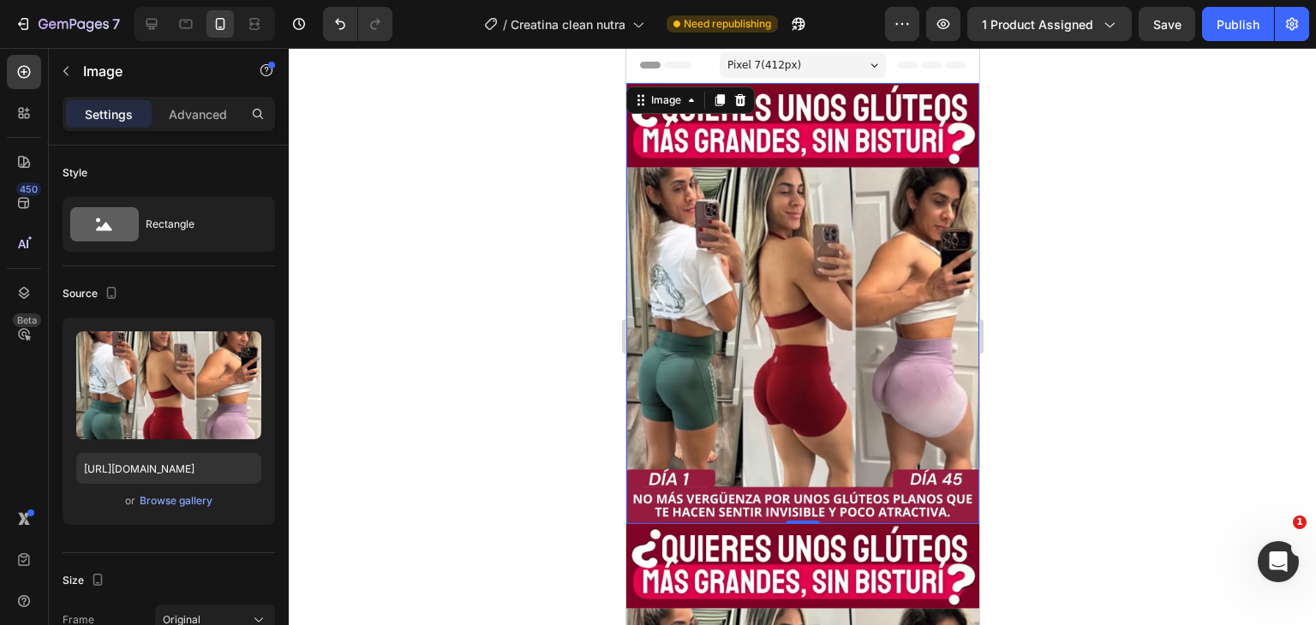
click at [731, 194] on img at bounding box center [801, 303] width 353 height 441
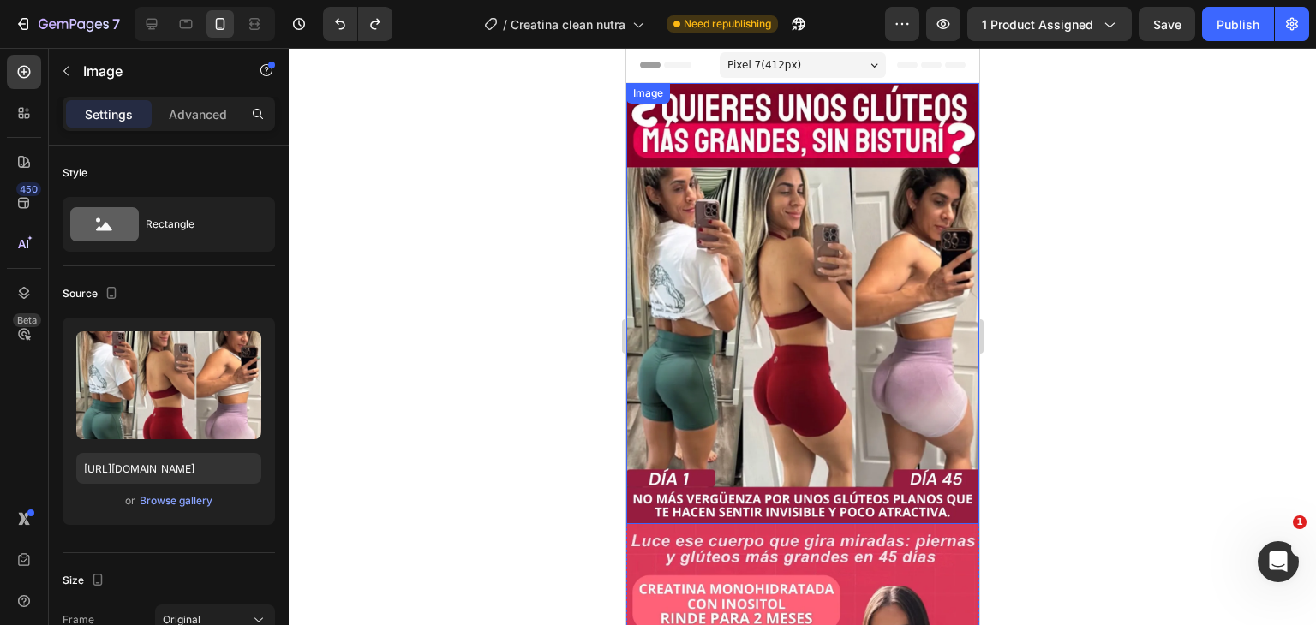
click at [831, 254] on img at bounding box center [801, 303] width 353 height 441
click at [735, 104] on icon at bounding box center [739, 100] width 11 height 12
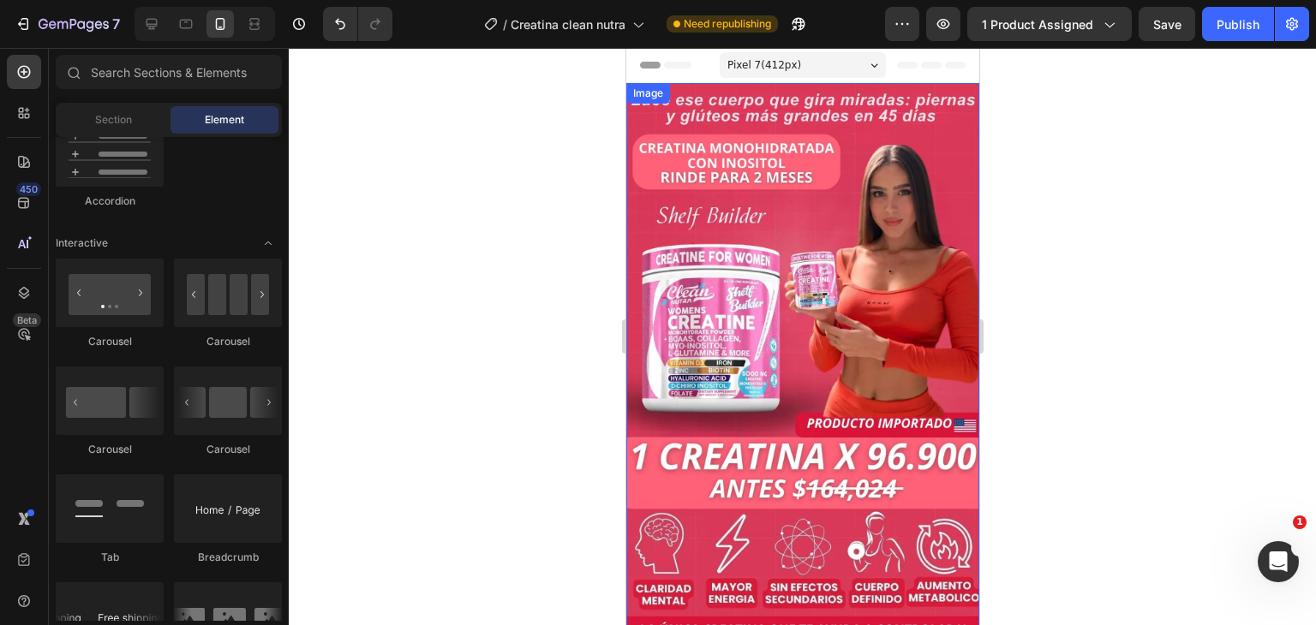
click at [779, 148] on img at bounding box center [801, 380] width 353 height 594
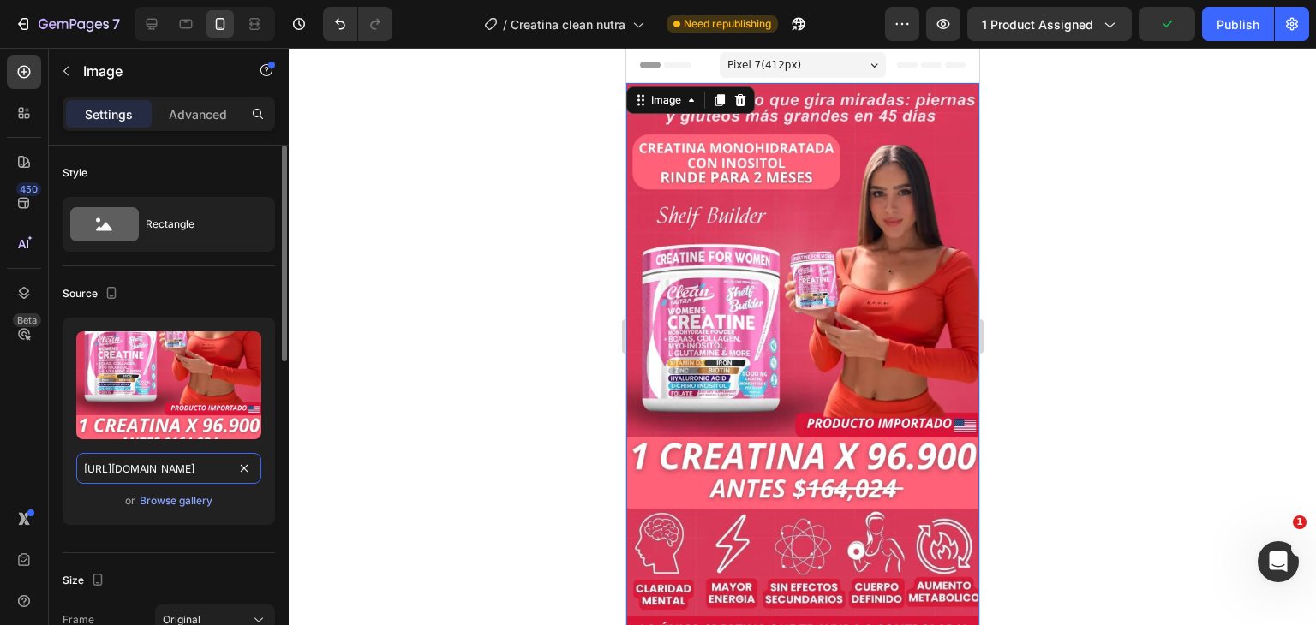
click at [186, 459] on input "https://i.ibb.co/vvvnQH41/La.webp" at bounding box center [168, 468] width 185 height 31
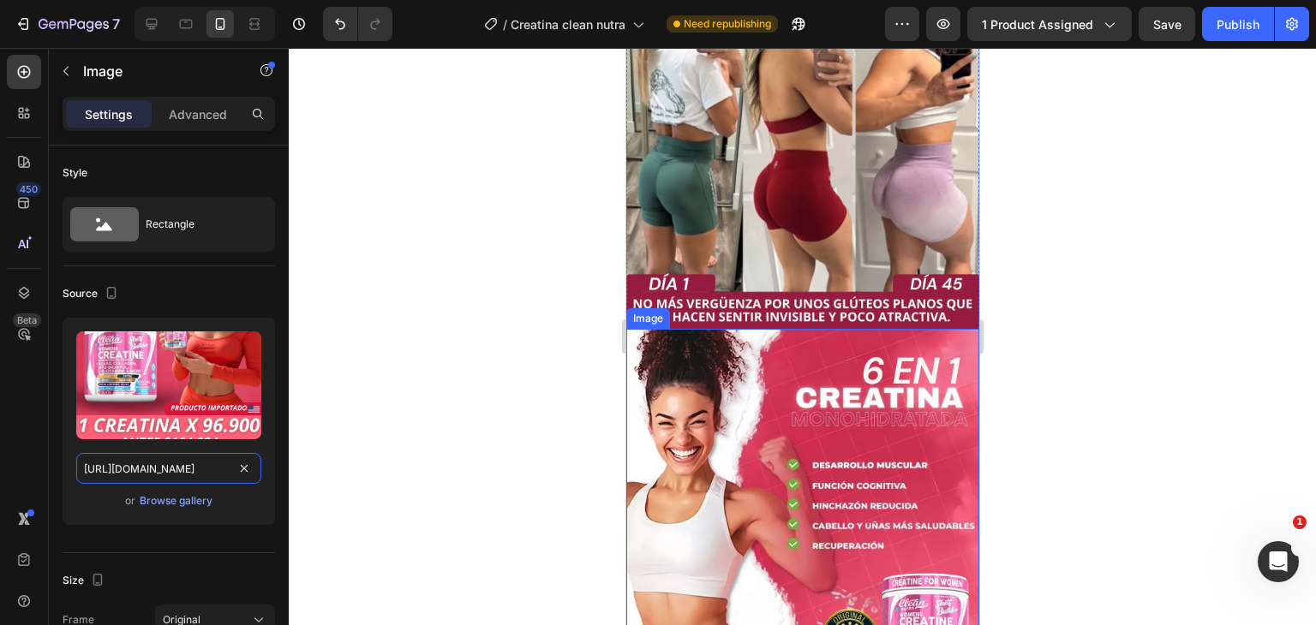
scroll to position [1370, 0]
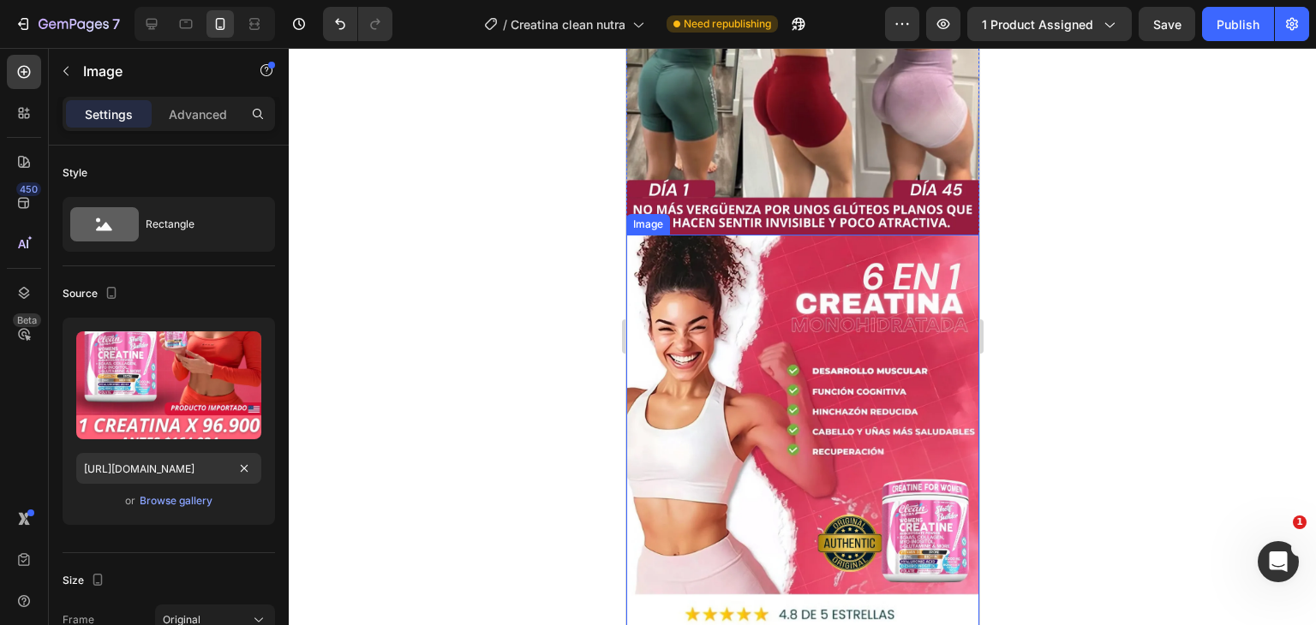
click at [762, 402] on img at bounding box center [801, 455] width 353 height 441
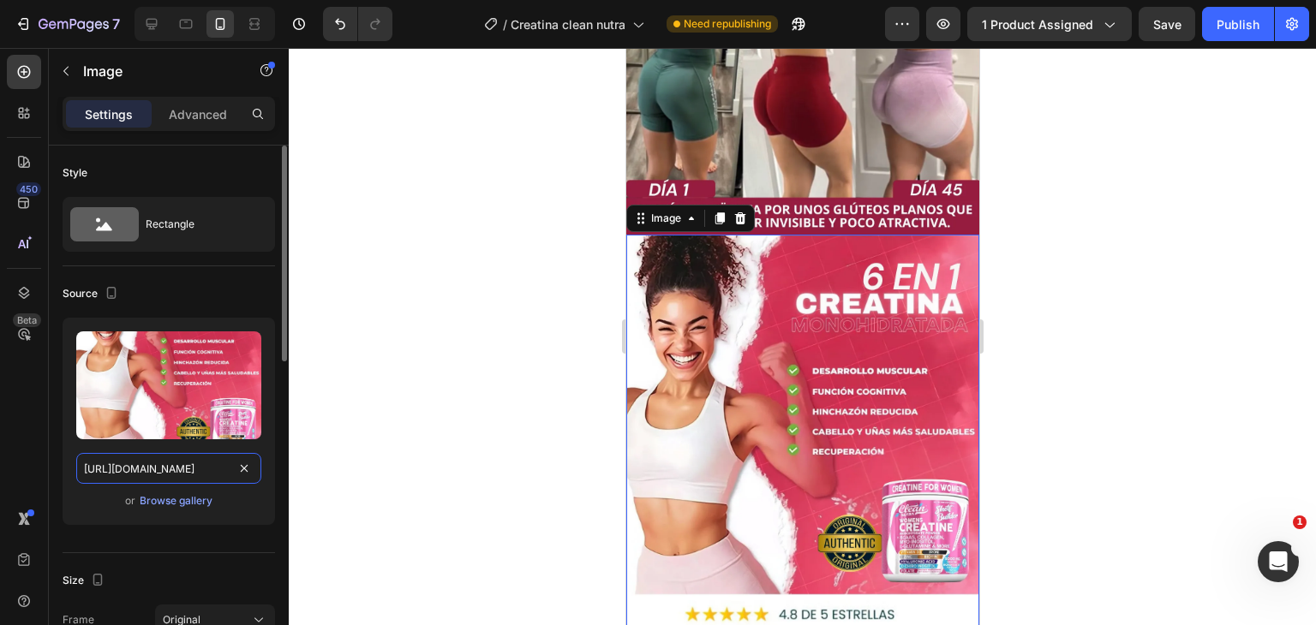
click at [137, 473] on input "https://i.ibb.co/DPBp6yTc/Este-3.webp" at bounding box center [168, 468] width 185 height 31
paste input "vvvnQH41/La"
type input "https://i.ibb.co/vvvnQH41/La.webp"
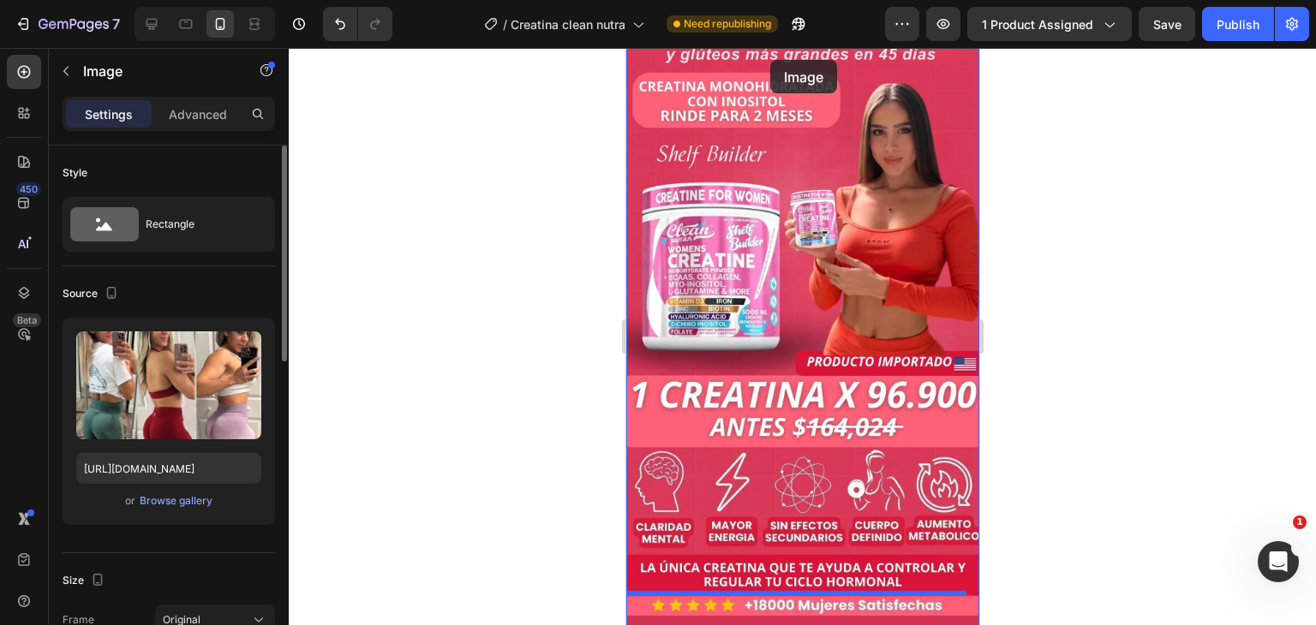
scroll to position [0, 0]
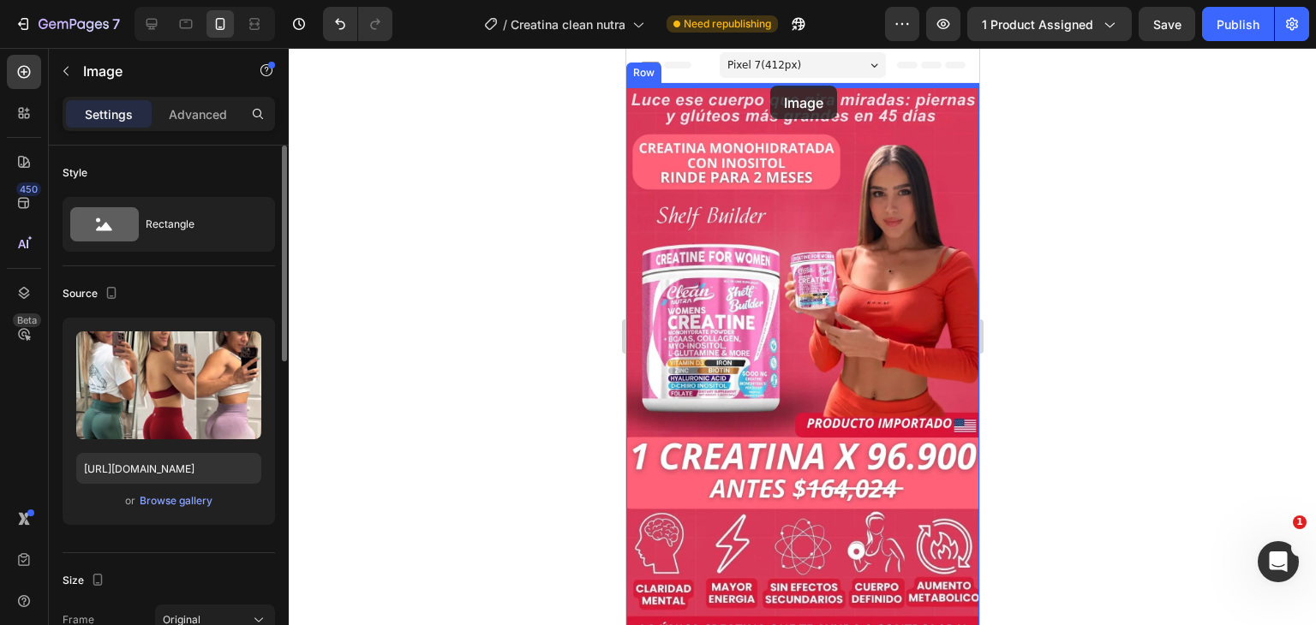
drag, startPoint x: 774, startPoint y: 611, endPoint x: 769, endPoint y: 86, distance: 525.1
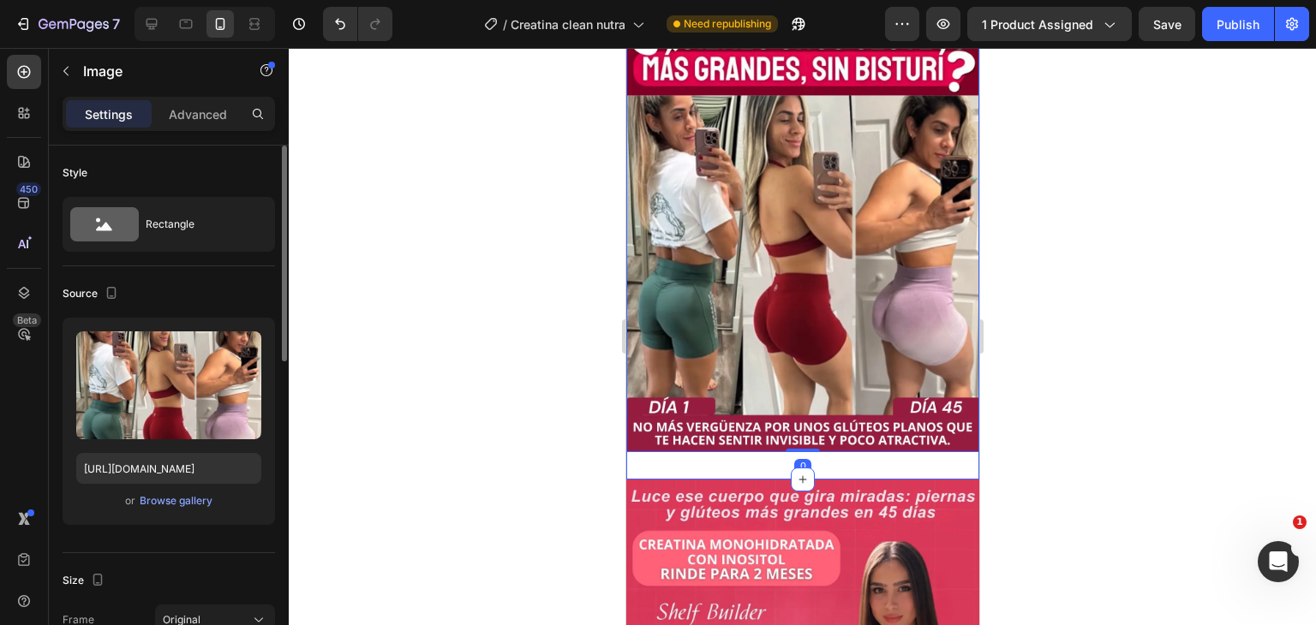
scroll to position [171, 0]
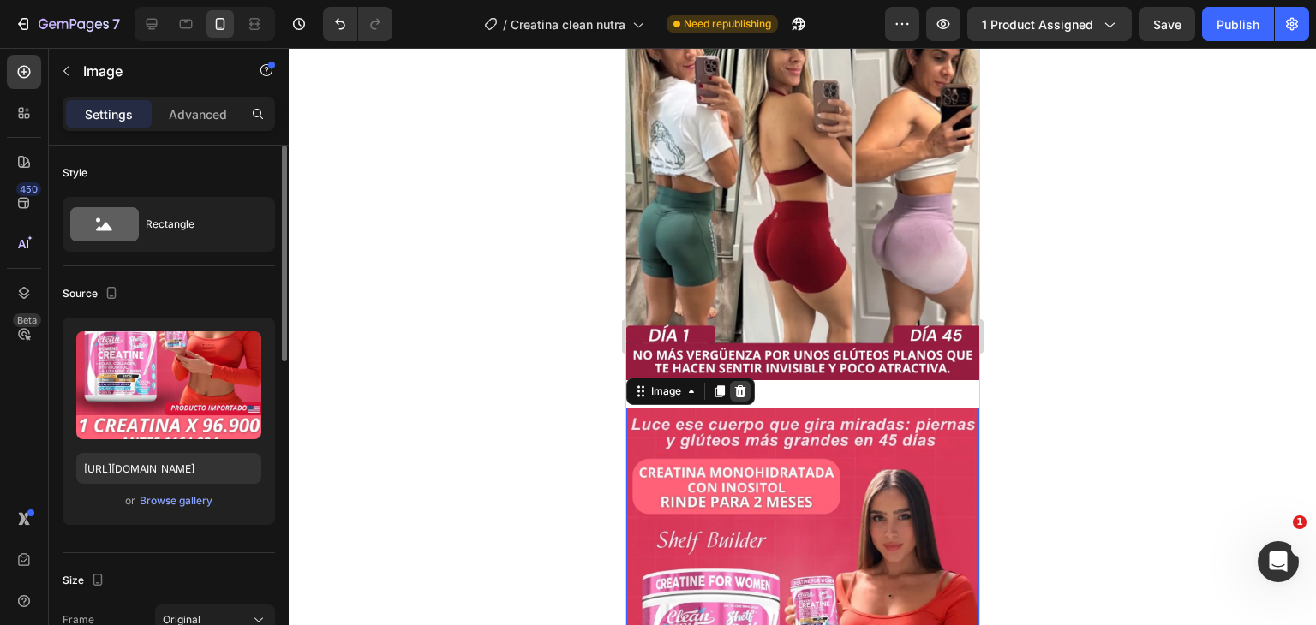
click at [737, 385] on icon at bounding box center [739, 391] width 11 height 12
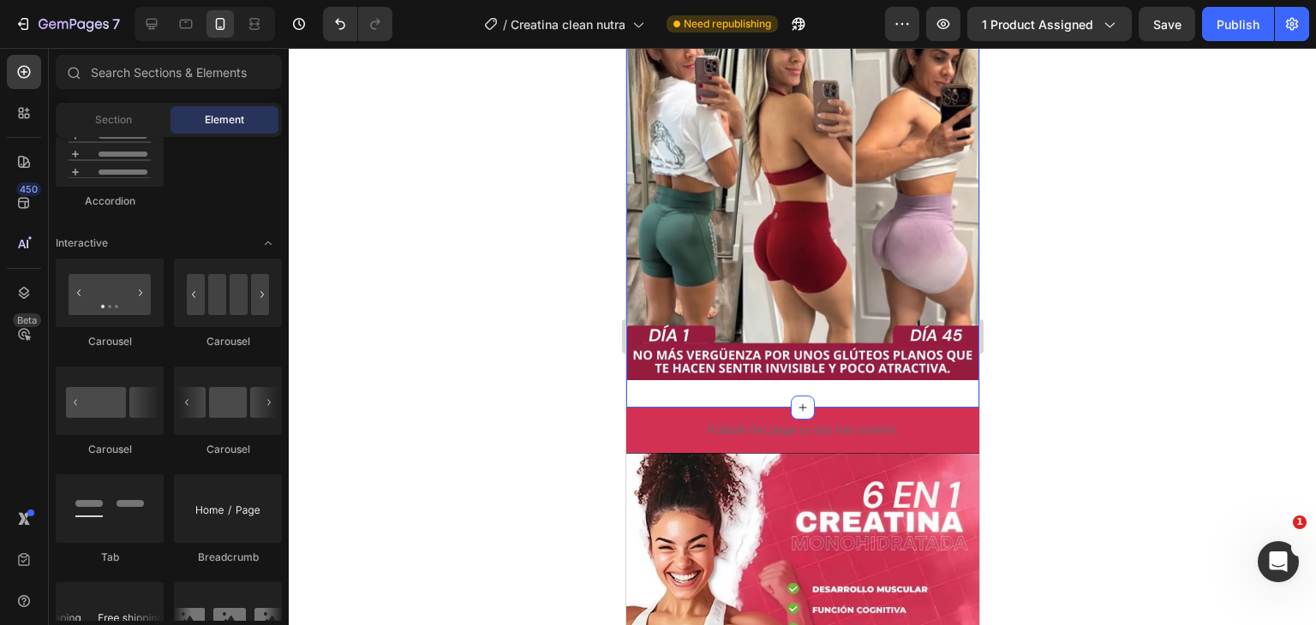
click at [725, 382] on div "Image Section 1" at bounding box center [801, 160] width 353 height 496
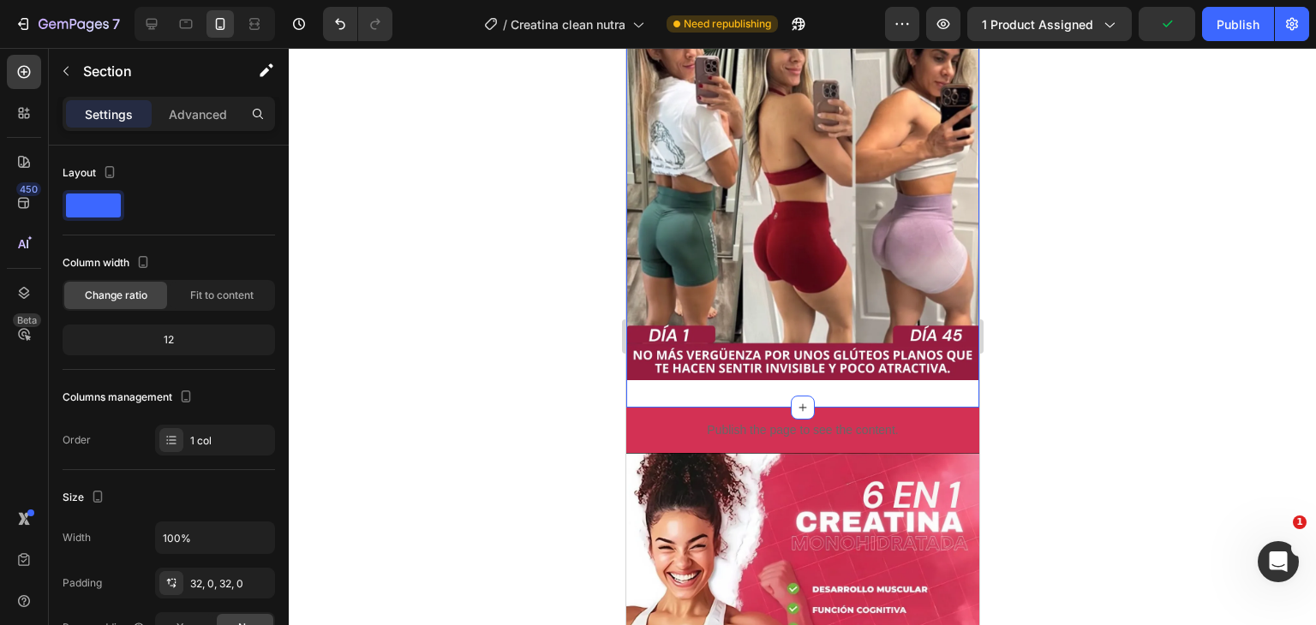
click at [822, 382] on div "Image Section 1 You can create reusable sections Create Theme Section AI Conten…" at bounding box center [801, 160] width 353 height 496
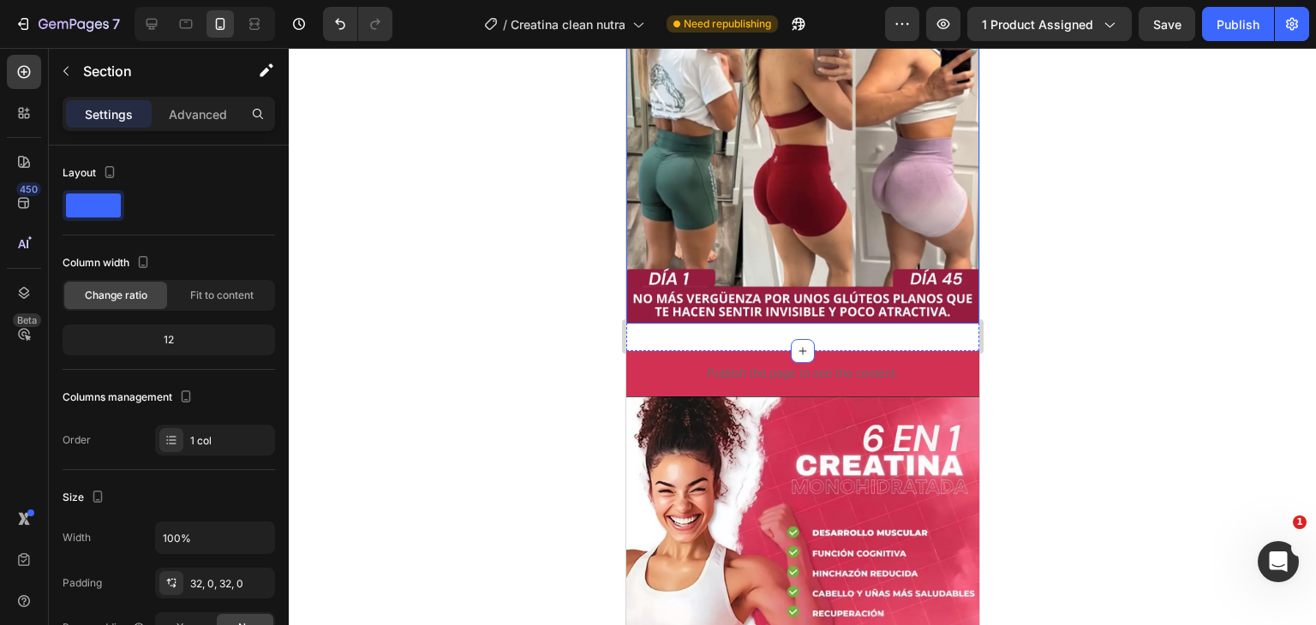
scroll to position [257, 0]
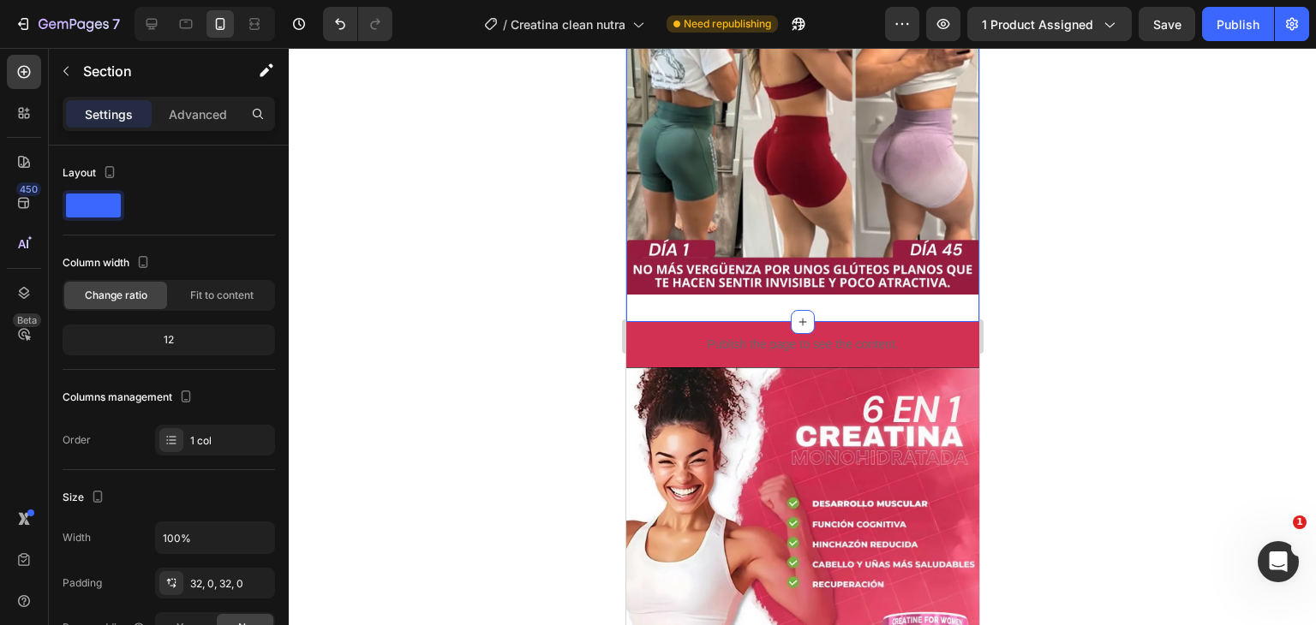
click at [869, 288] on div "Image Section 1 You can create reusable sections Create Theme Section AI Conten…" at bounding box center [801, 74] width 353 height 496
click at [861, 262] on img at bounding box center [801, 74] width 353 height 441
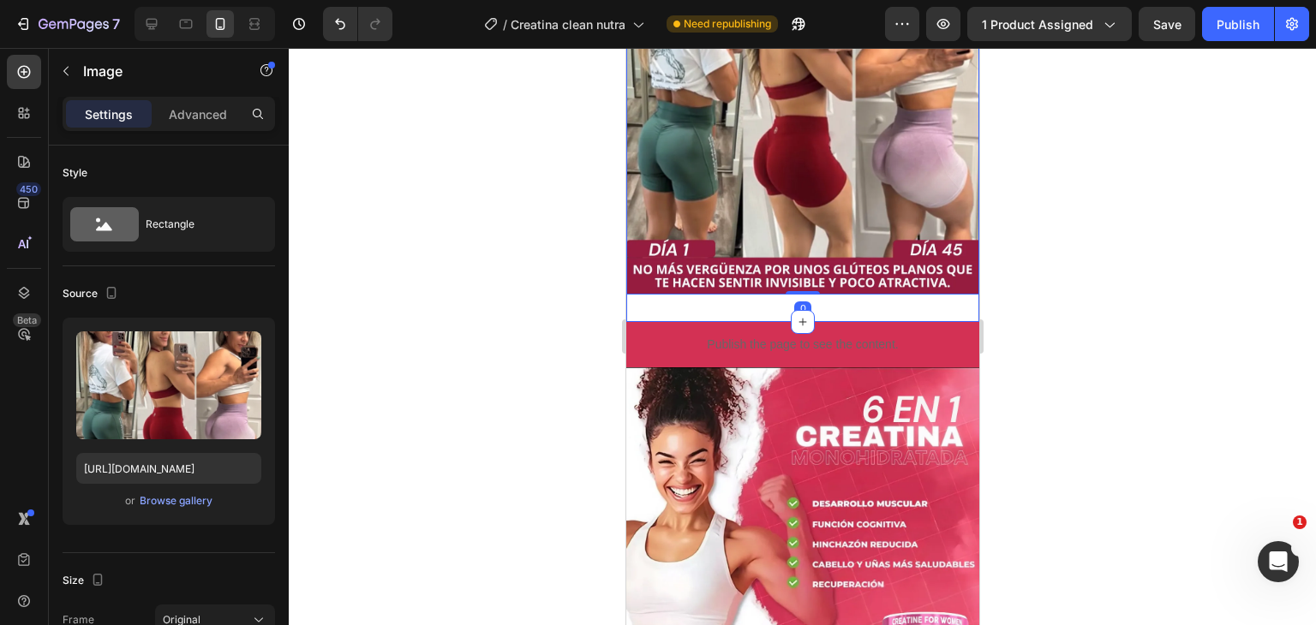
click at [883, 292] on div "Image 0 Section 1" at bounding box center [801, 74] width 353 height 496
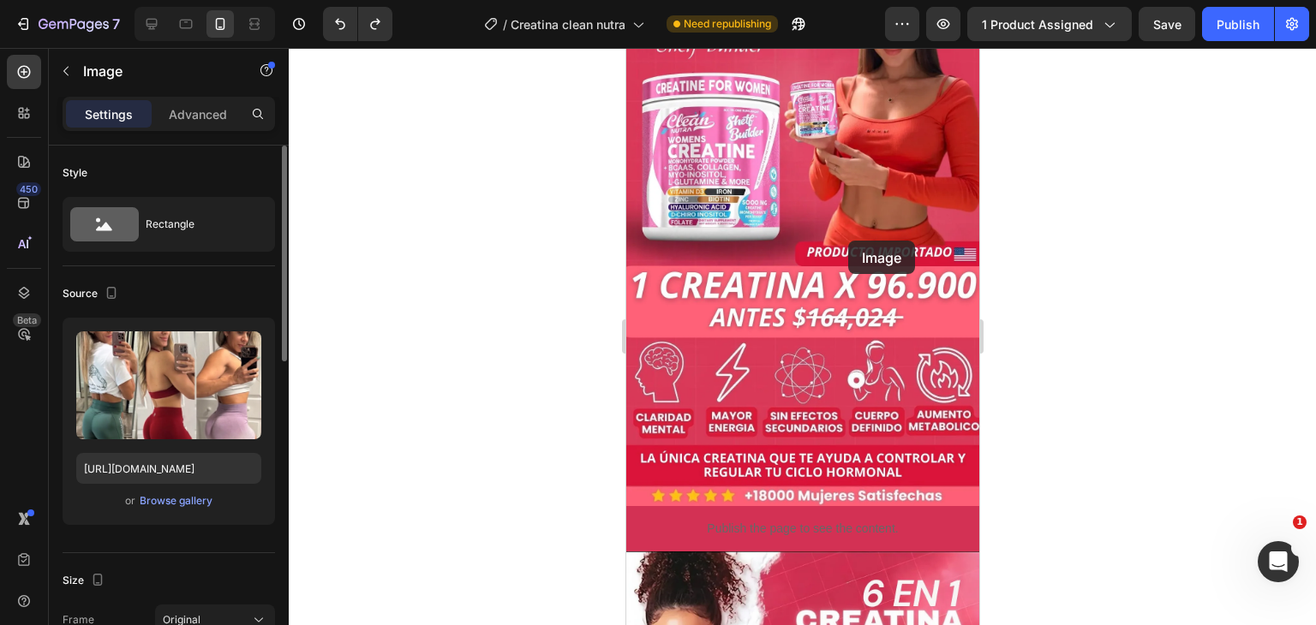
scroll to position [0, 0]
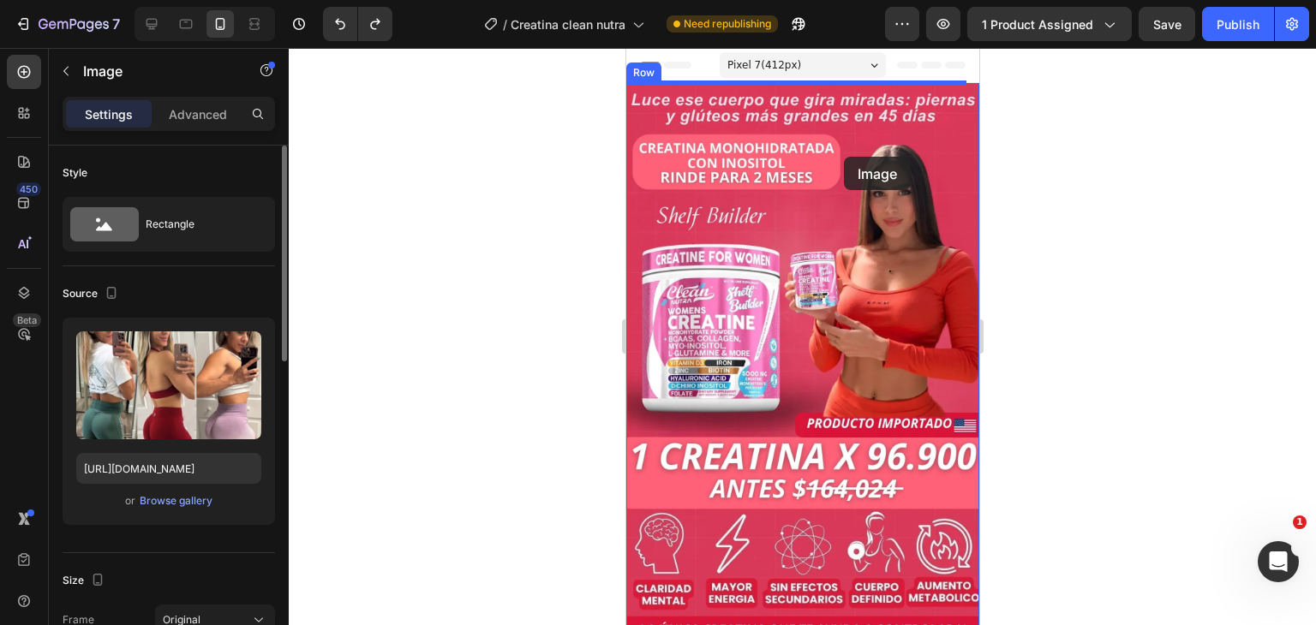
drag, startPoint x: 847, startPoint y: 241, endPoint x: 843, endPoint y: 157, distance: 84.0
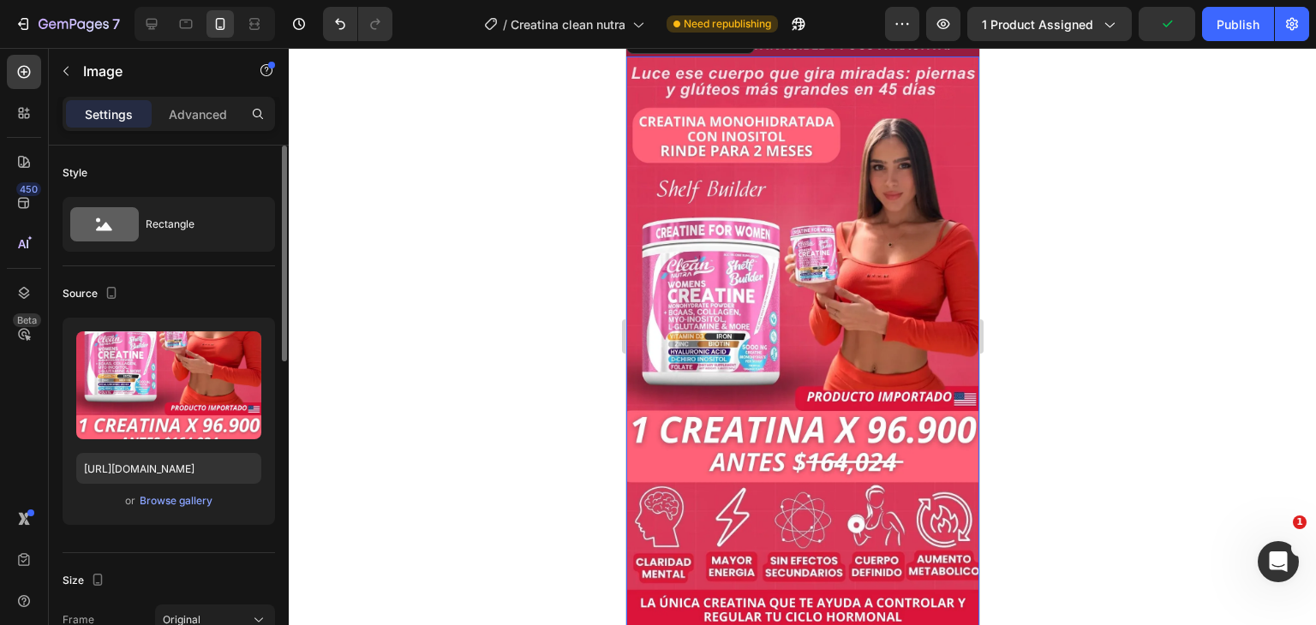
scroll to position [343, 0]
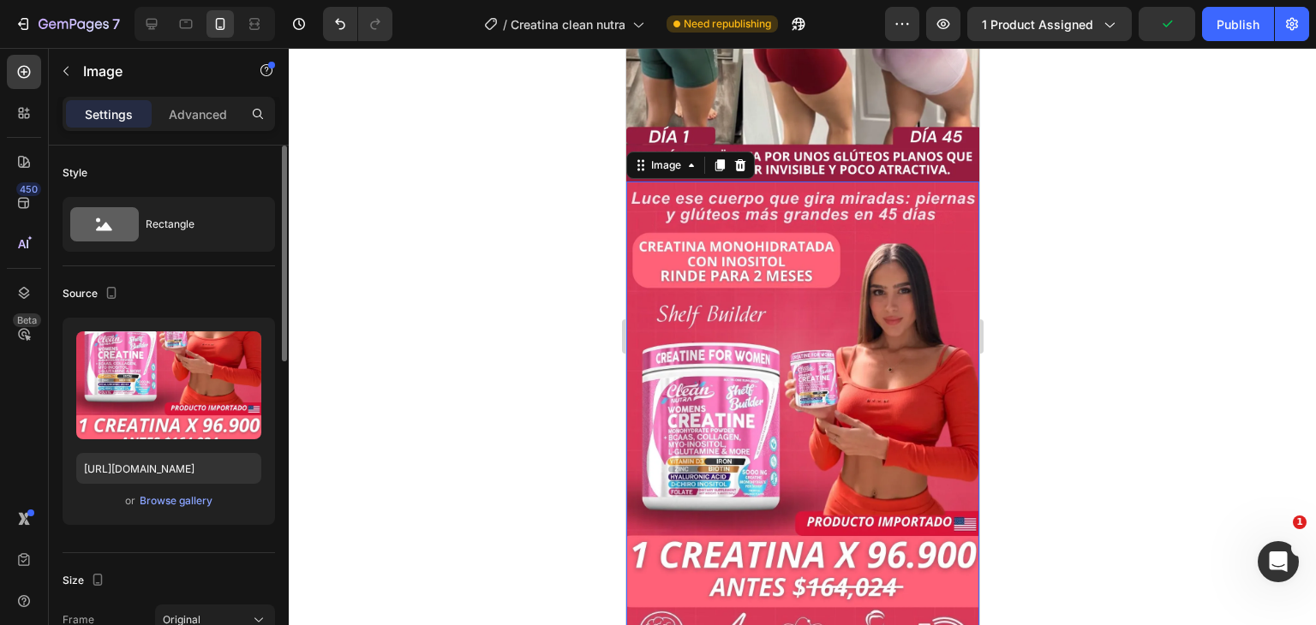
click at [865, 307] on img at bounding box center [801, 479] width 353 height 594
click at [743, 158] on icon at bounding box center [739, 165] width 14 height 14
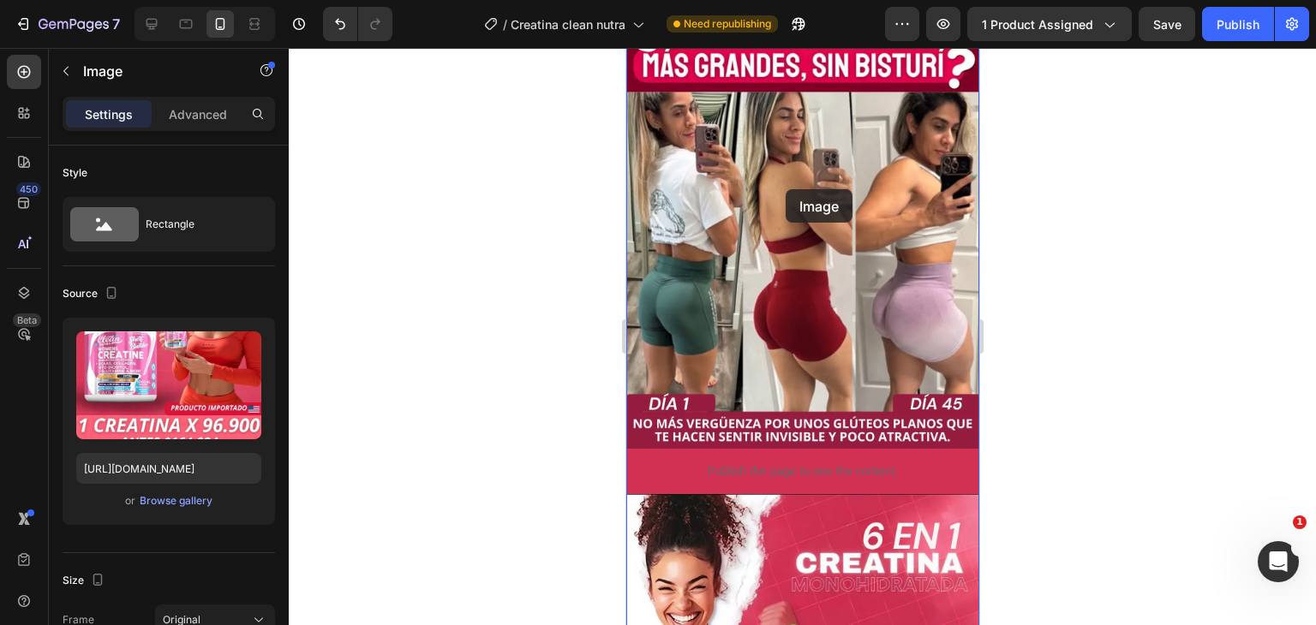
scroll to position [53, 0]
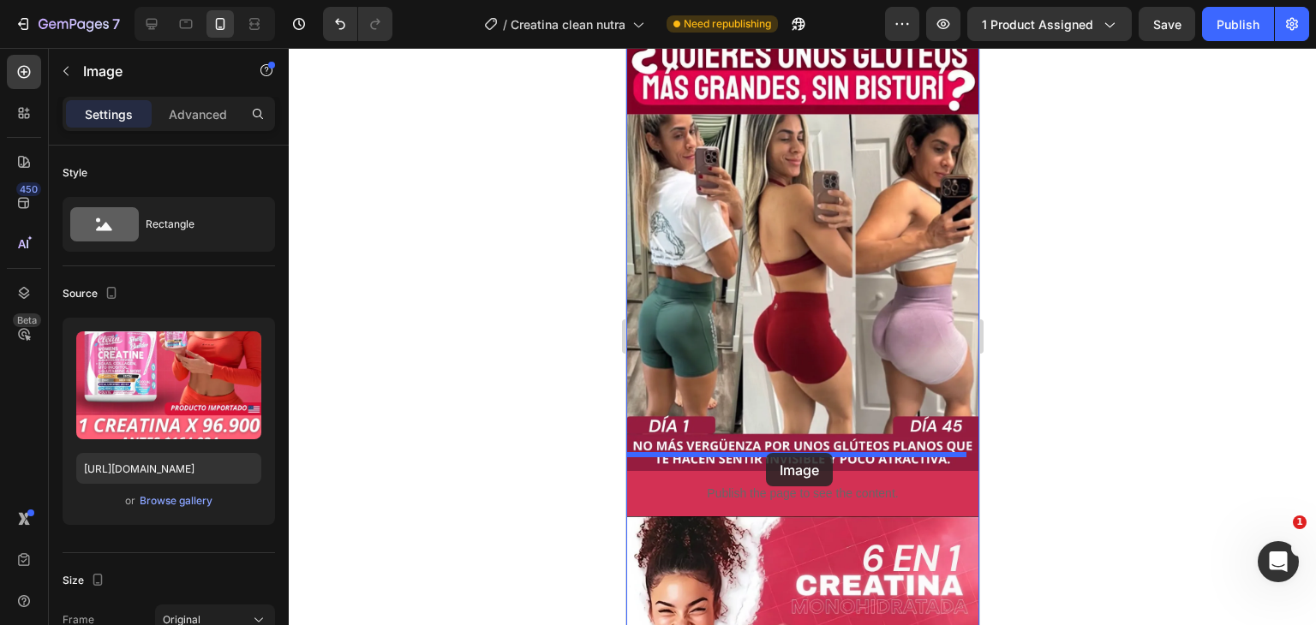
drag, startPoint x: 847, startPoint y: 189, endPoint x: 765, endPoint y: 453, distance: 276.3
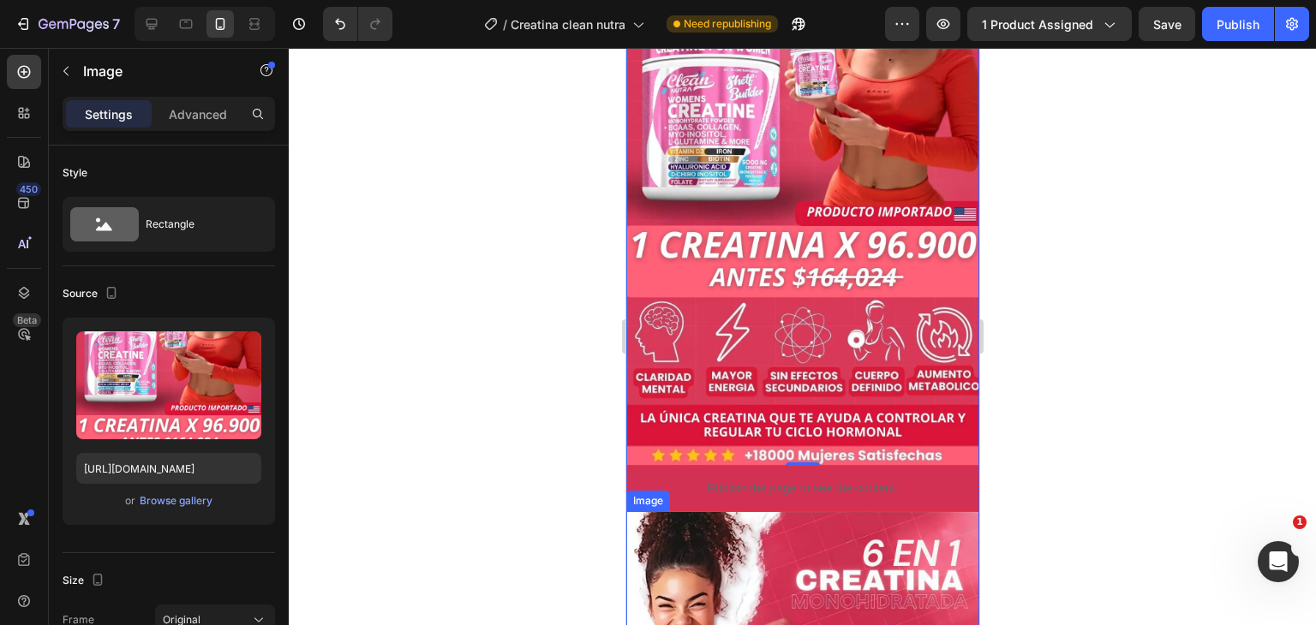
scroll to position [738, 0]
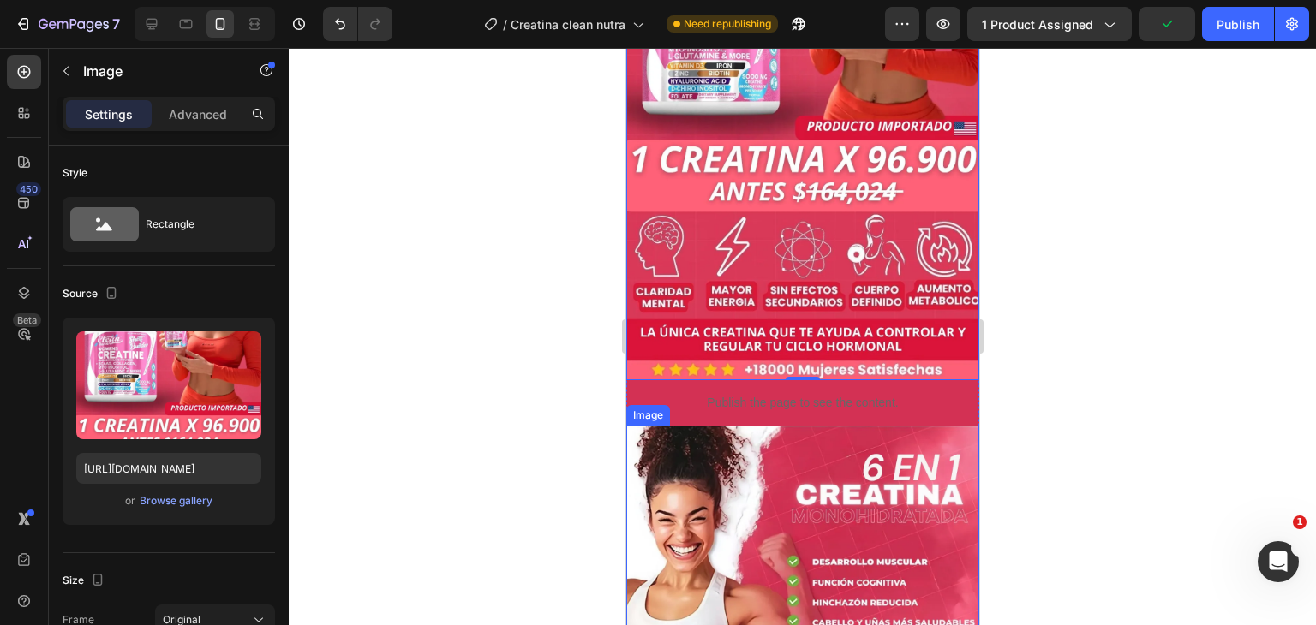
click at [774, 380] on div "Publish the page to see the content." at bounding box center [801, 402] width 353 height 45
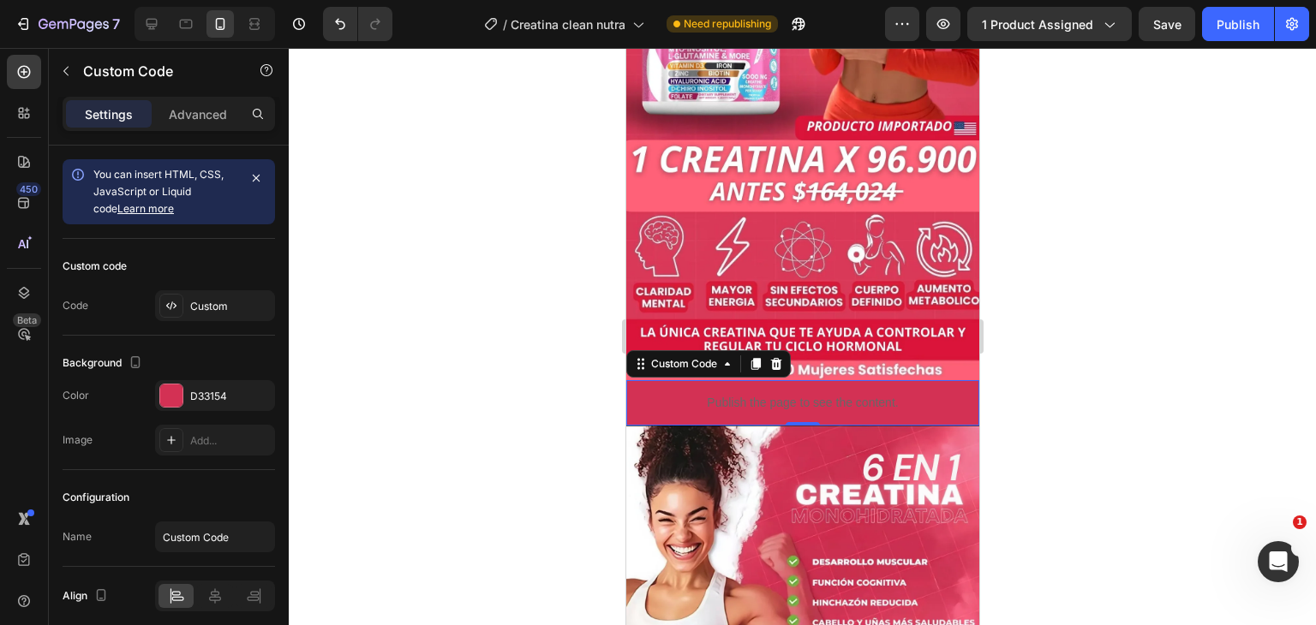
click at [771, 394] on p "Publish the page to see the content." at bounding box center [801, 403] width 353 height 18
click at [192, 397] on div "D33154" at bounding box center [215, 396] width 50 height 15
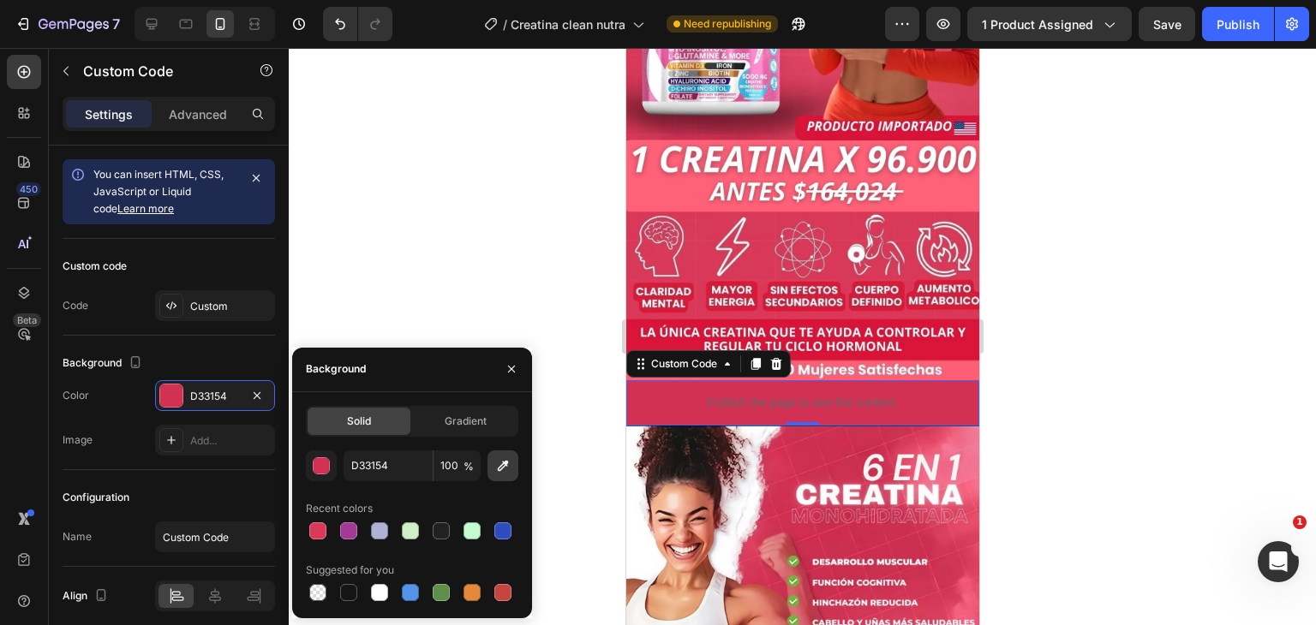
click at [497, 479] on button "button" at bounding box center [502, 466] width 31 height 31
type input "D02F51"
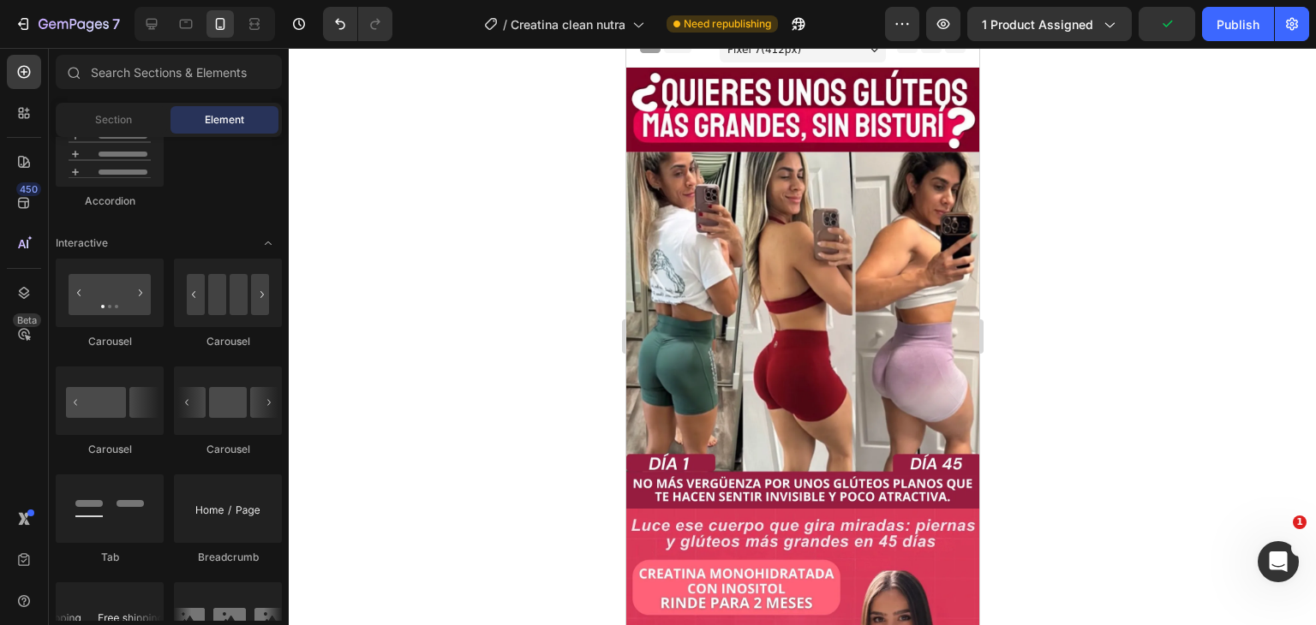
scroll to position [0, 0]
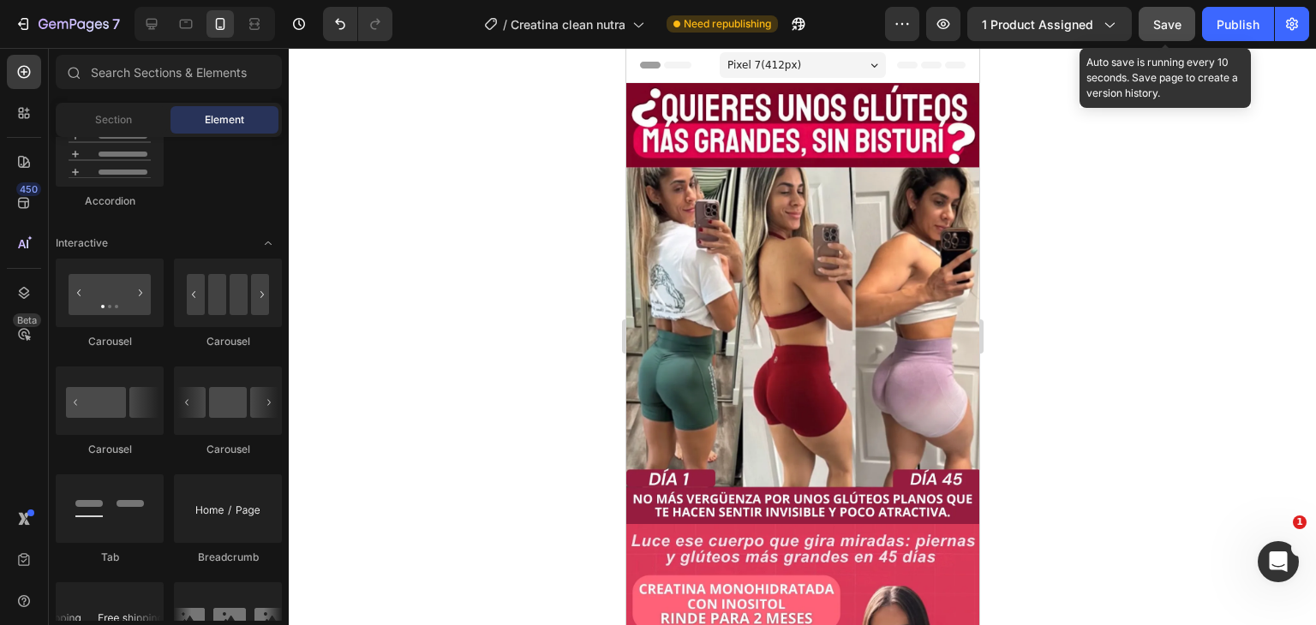
click at [1175, 35] on button "Save" at bounding box center [1166, 24] width 57 height 34
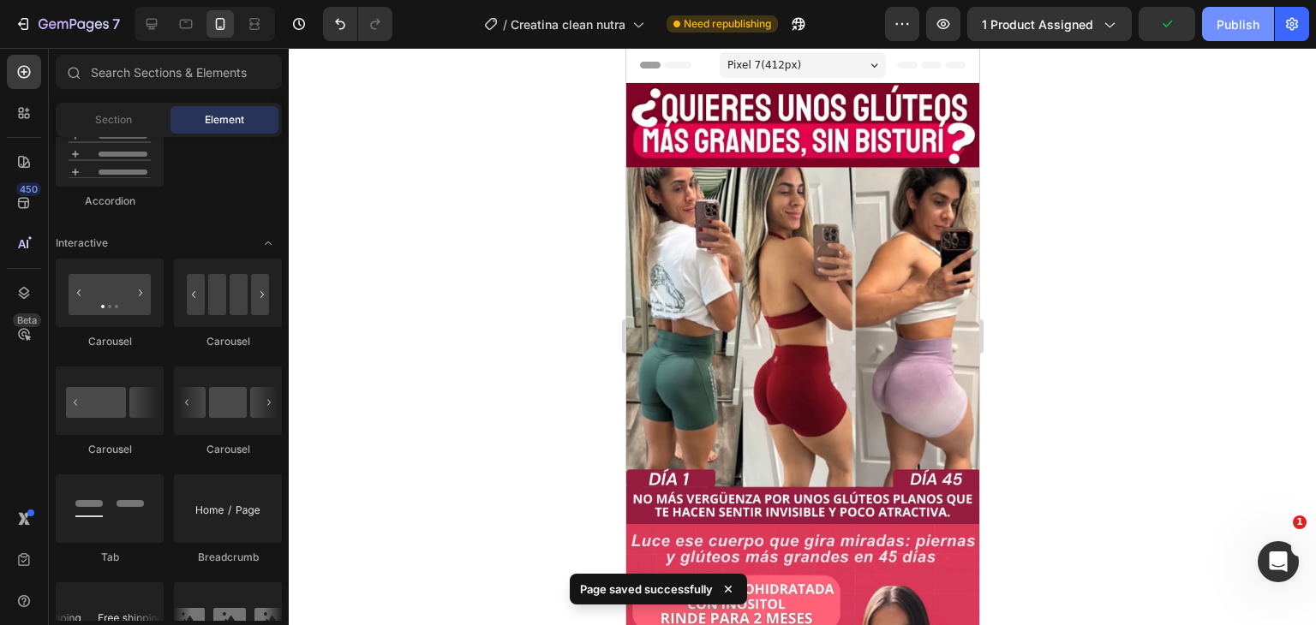
click at [1236, 39] on button "Publish" at bounding box center [1238, 24] width 72 height 34
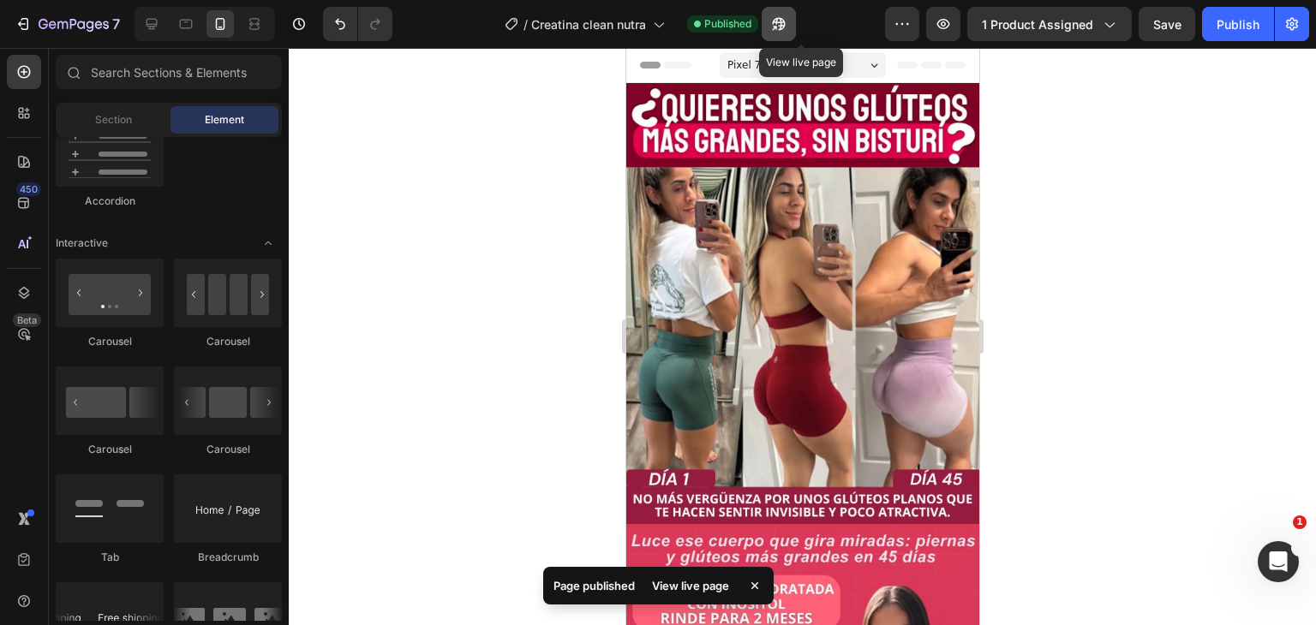
click at [795, 39] on div at bounding box center [778, 24] width 34 height 34
click at [767, 39] on button "button" at bounding box center [778, 24] width 34 height 34
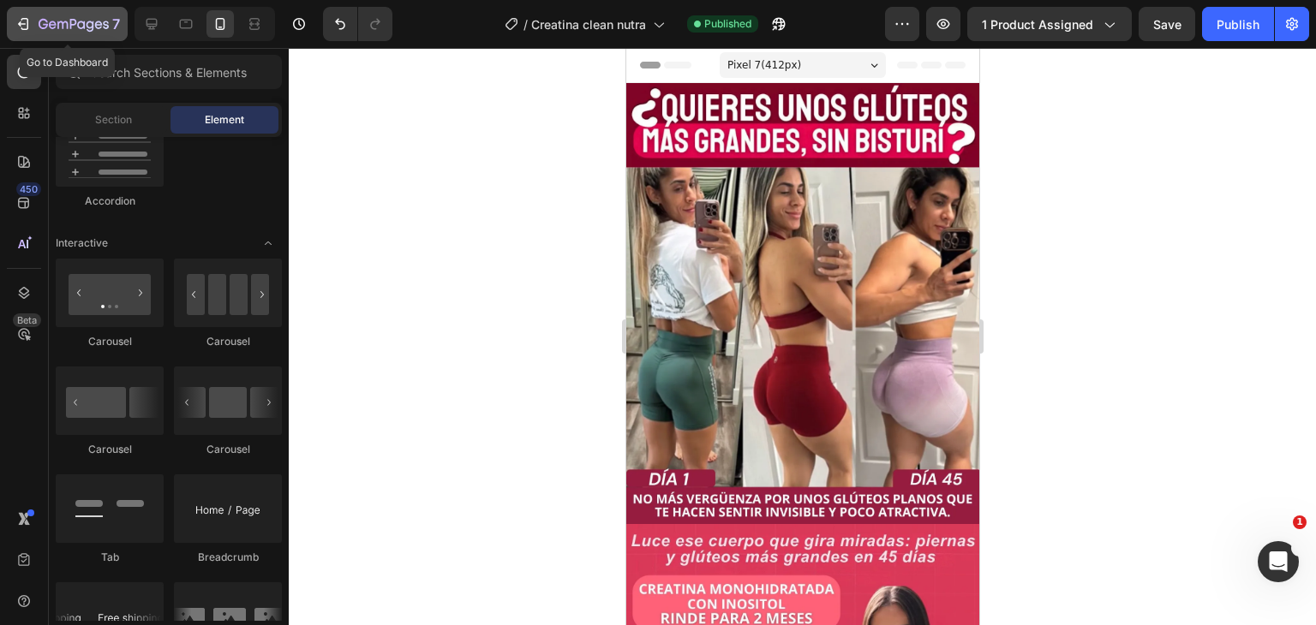
click at [41, 28] on icon "button" at bounding box center [74, 25] width 70 height 15
